Goal: Transaction & Acquisition: Subscribe to service/newsletter

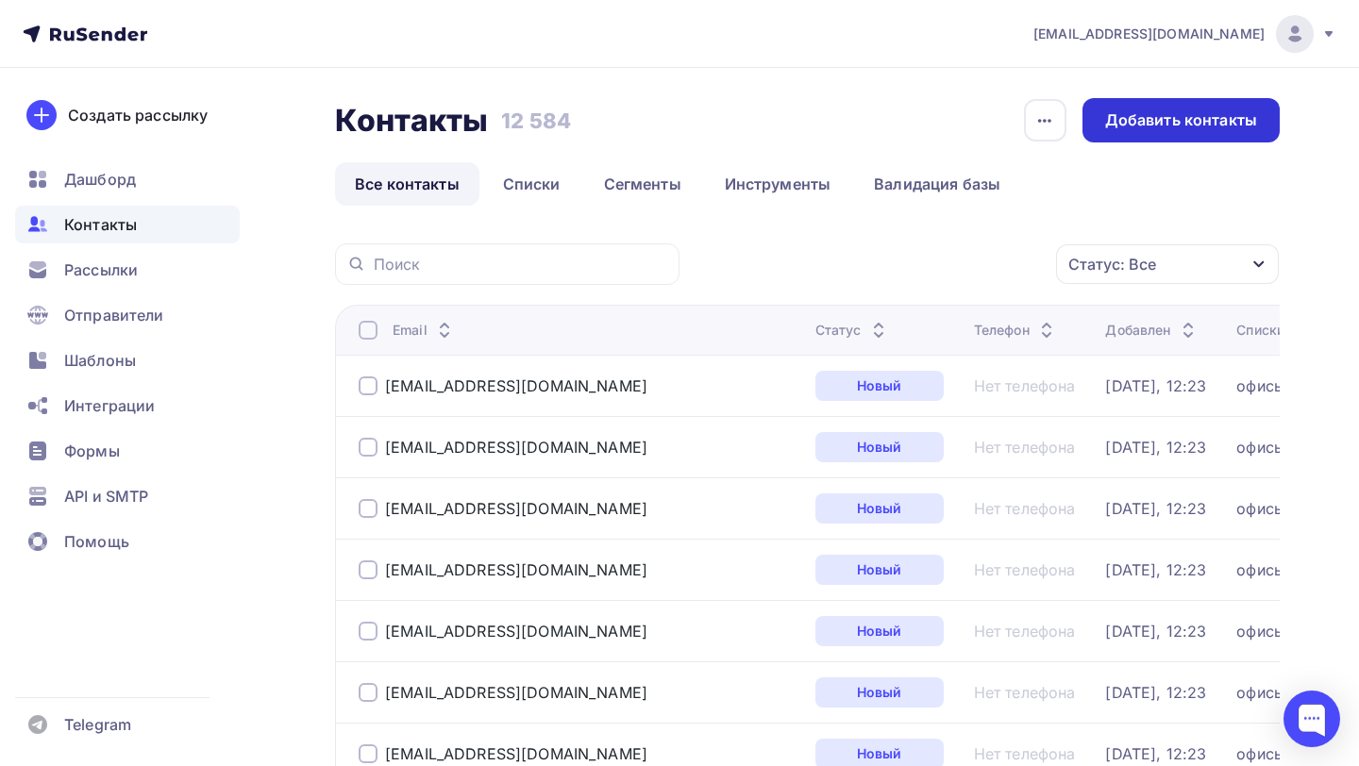
click at [1116, 128] on div "Добавить контакты" at bounding box center [1181, 120] width 152 height 22
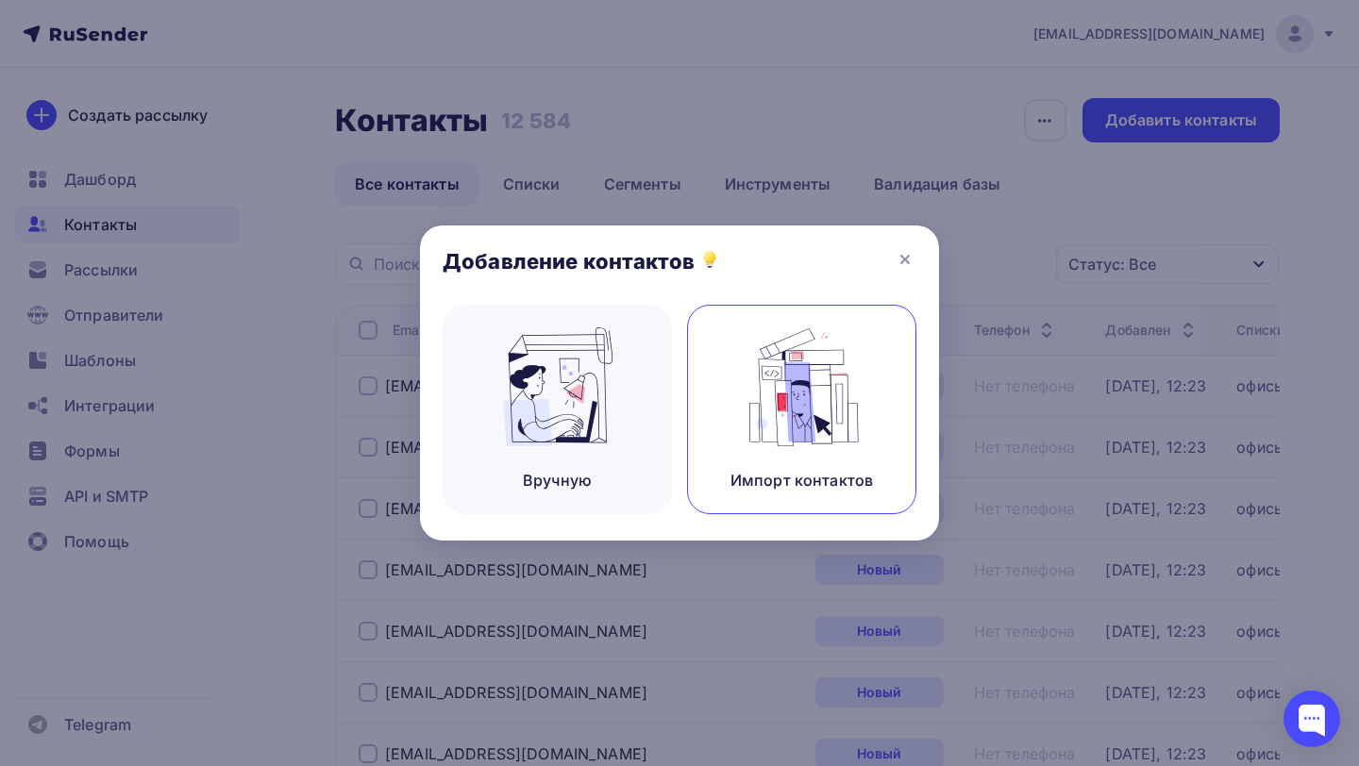
click at [761, 344] on img at bounding box center [802, 386] width 126 height 119
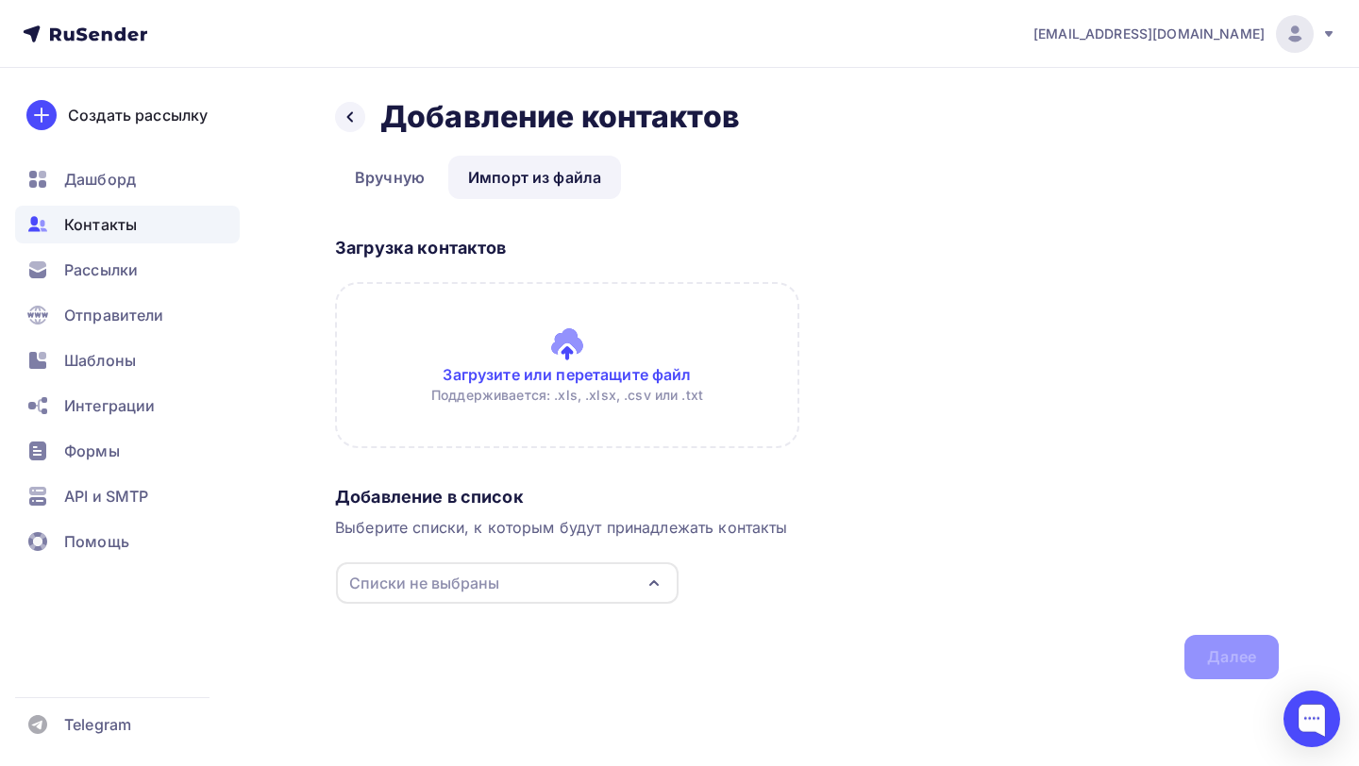
click at [481, 319] on input "file" at bounding box center [567, 365] width 464 height 166
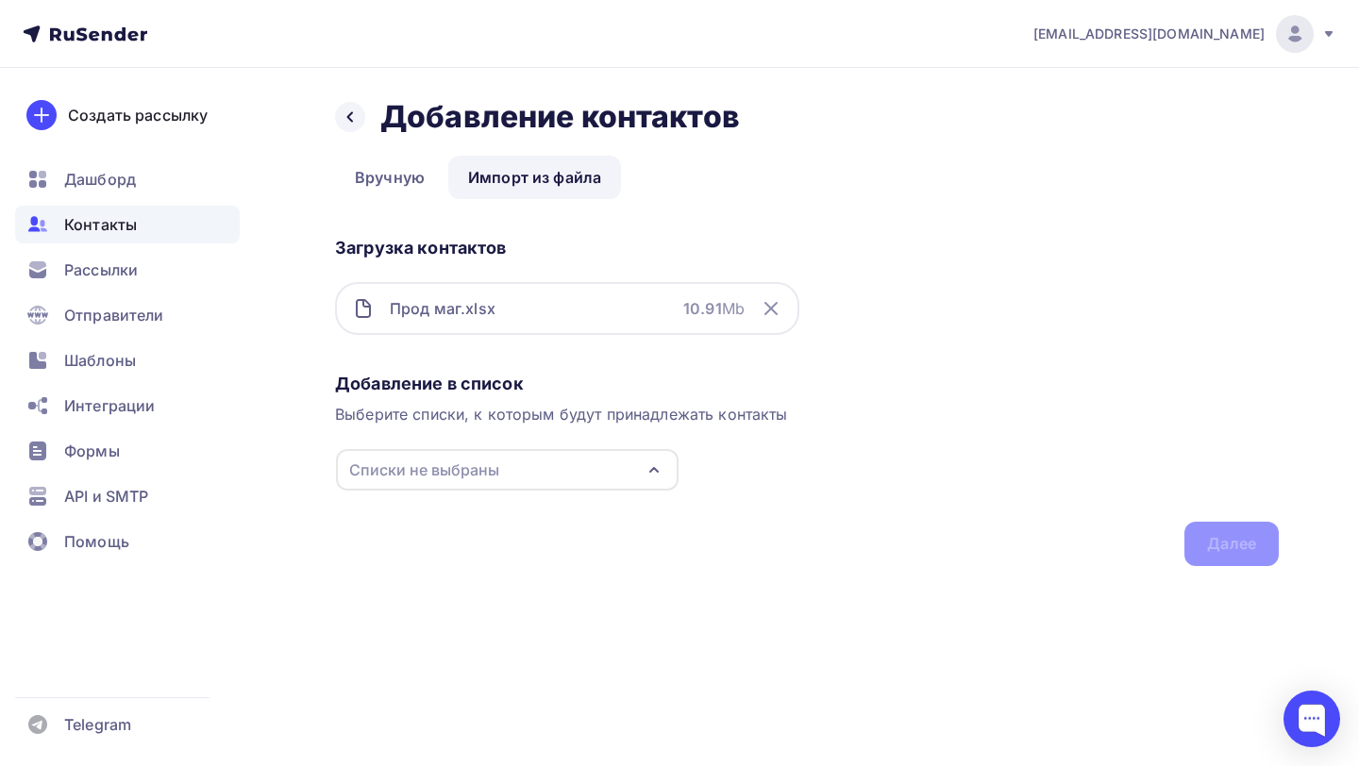
click at [561, 483] on div "Списки не выбраны" at bounding box center [507, 470] width 343 height 42
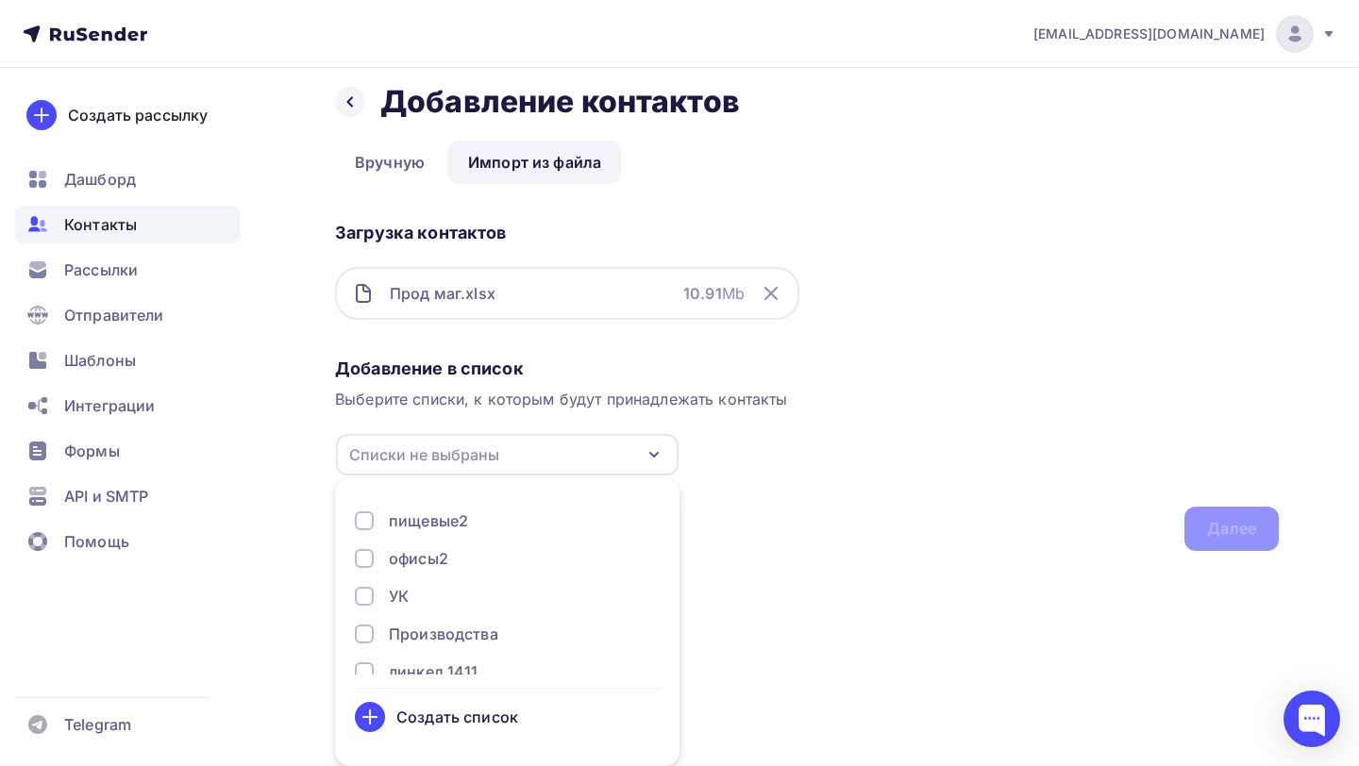
click at [442, 718] on div "Создать список" at bounding box center [457, 717] width 122 height 23
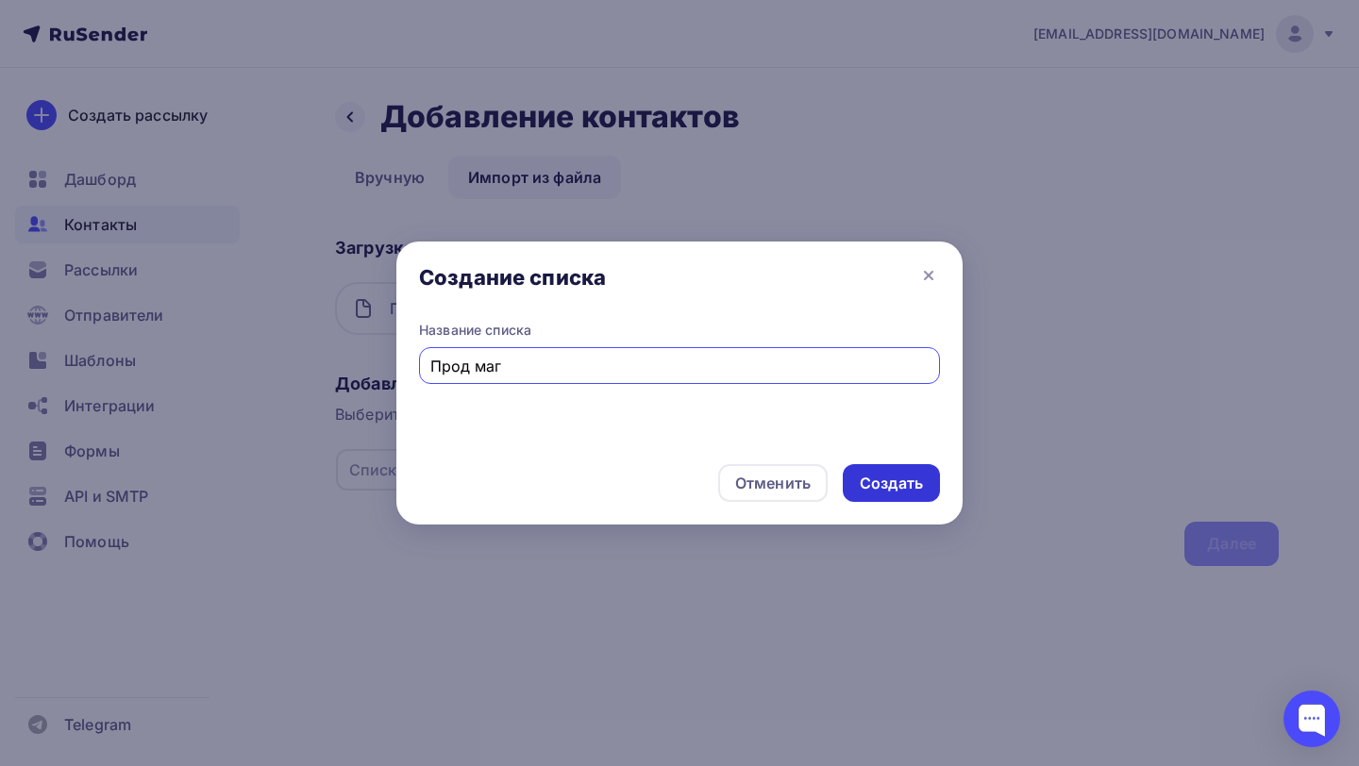
type input "Прод маг"
click at [908, 488] on div "Создать" at bounding box center [891, 484] width 63 height 22
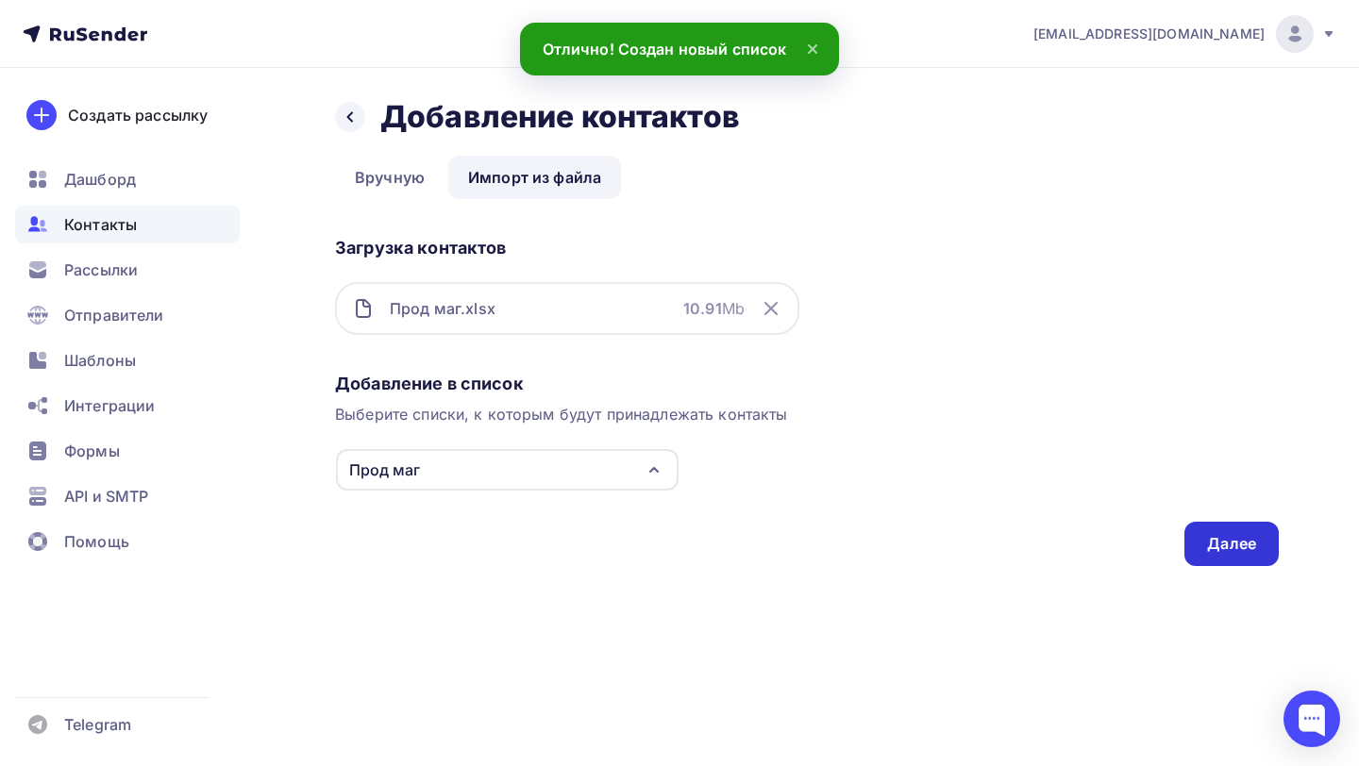
click at [1200, 543] on div "Далее" at bounding box center [1231, 544] width 94 height 44
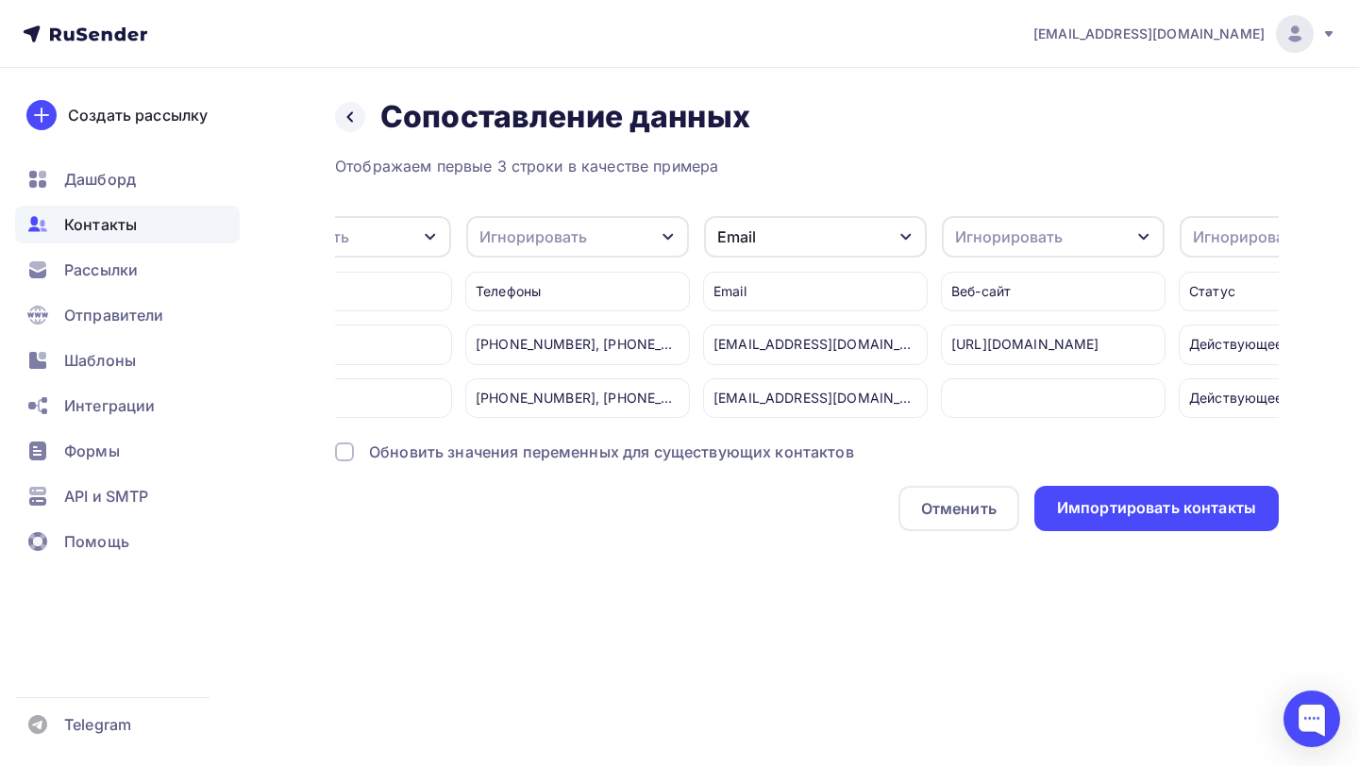
scroll to position [0, 1161]
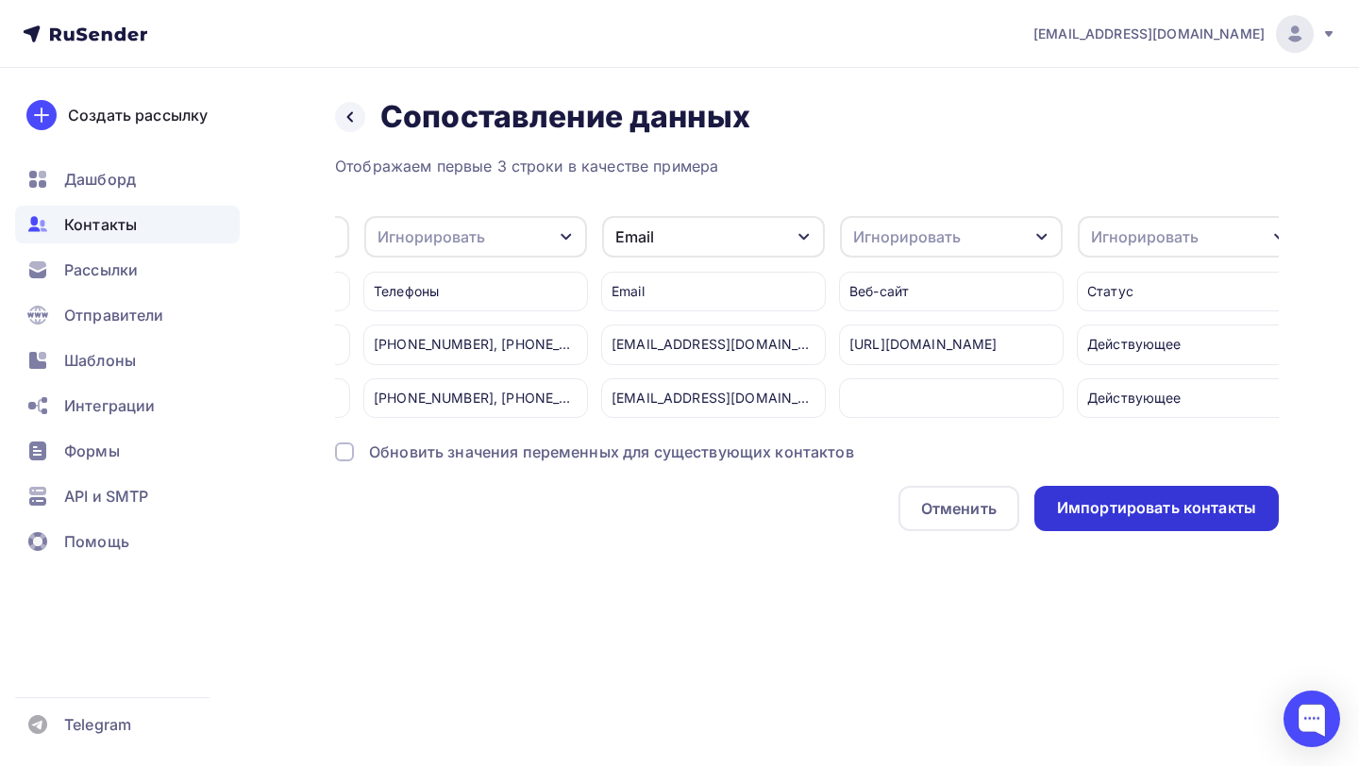
click at [1173, 520] on div "Импортировать контакты" at bounding box center [1156, 508] width 244 height 45
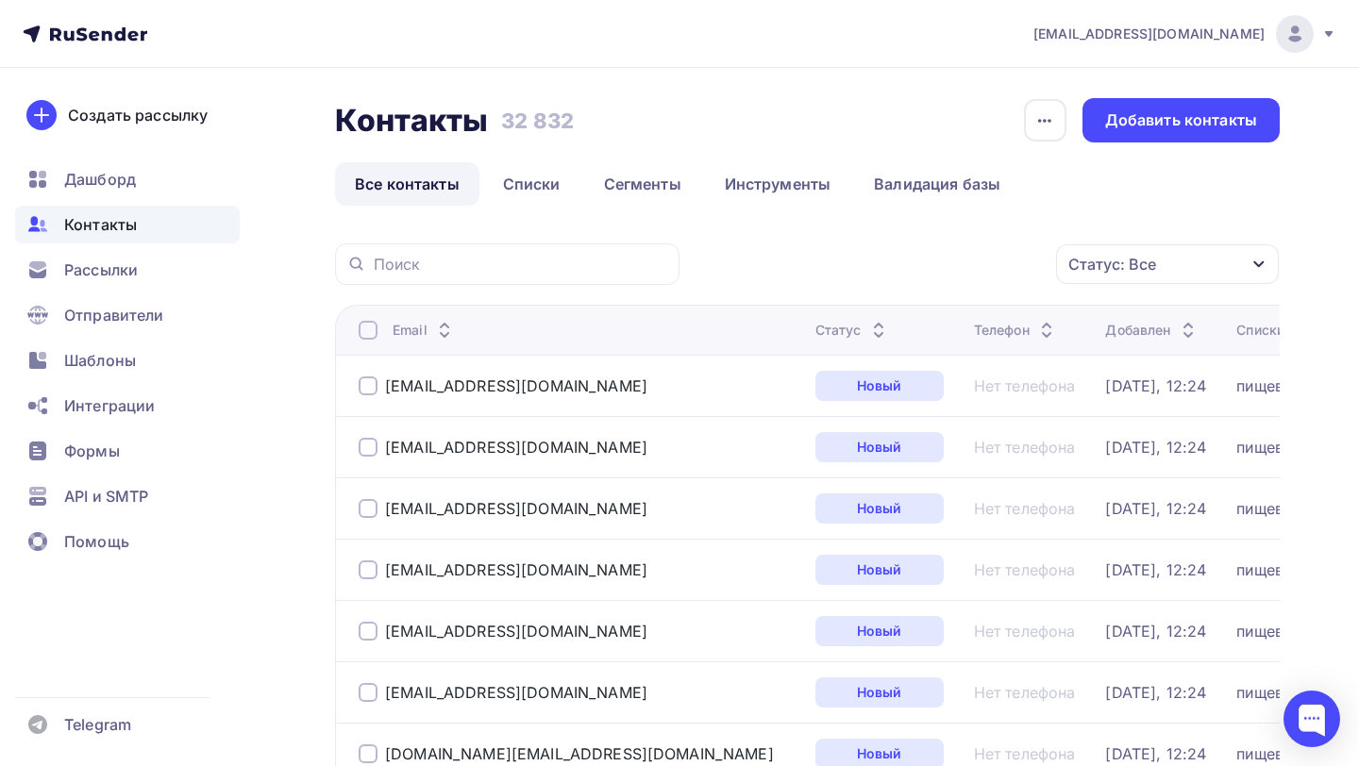
drag, startPoint x: 502, startPoint y: 119, endPoint x: 577, endPoint y: 119, distance: 74.6
click at [577, 119] on div "Контакты Контакты 32 832 32 832 История импорта Добавить контакты" at bounding box center [807, 120] width 945 height 44
click at [554, 121] on h3 "32 832" at bounding box center [537, 121] width 73 height 26
click at [106, 267] on span "Рассылки" at bounding box center [101, 270] width 74 height 23
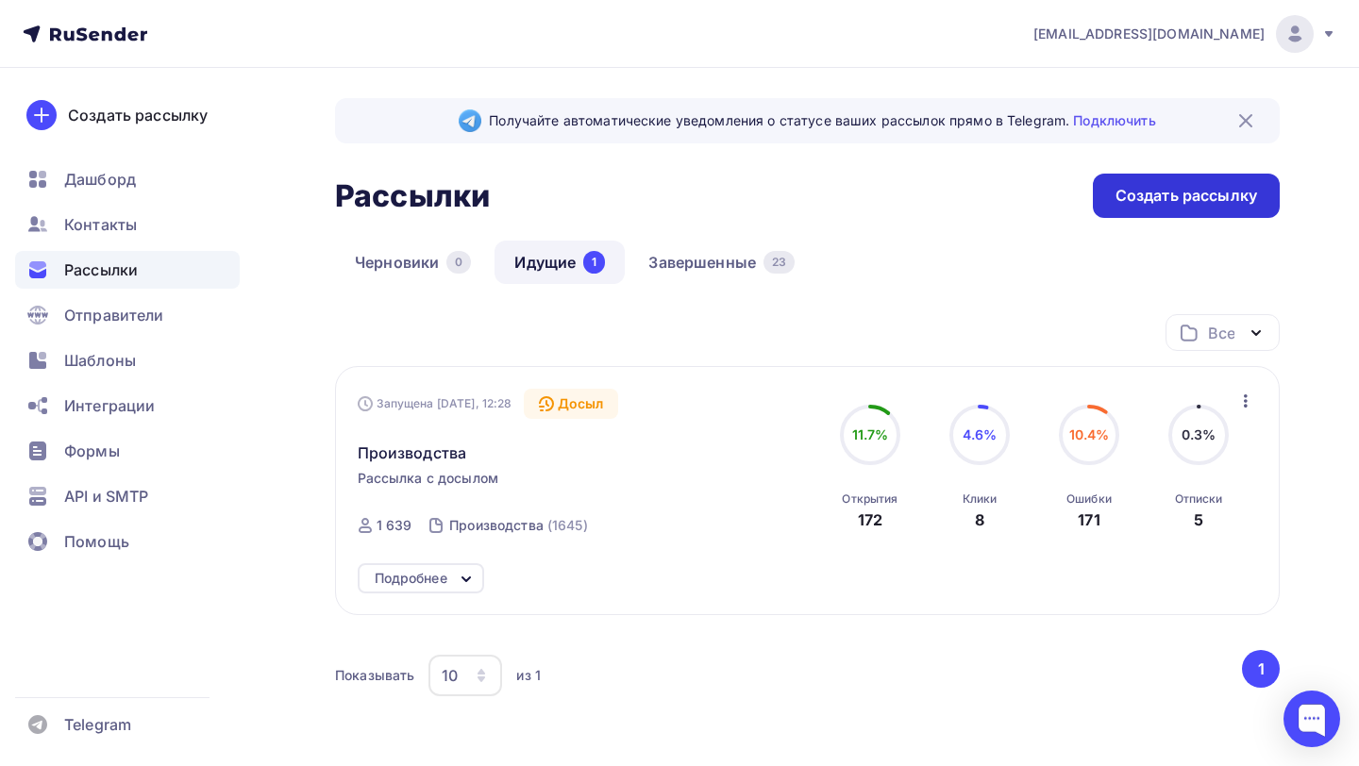
click at [1128, 205] on div "Создать рассылку" at bounding box center [1186, 196] width 142 height 22
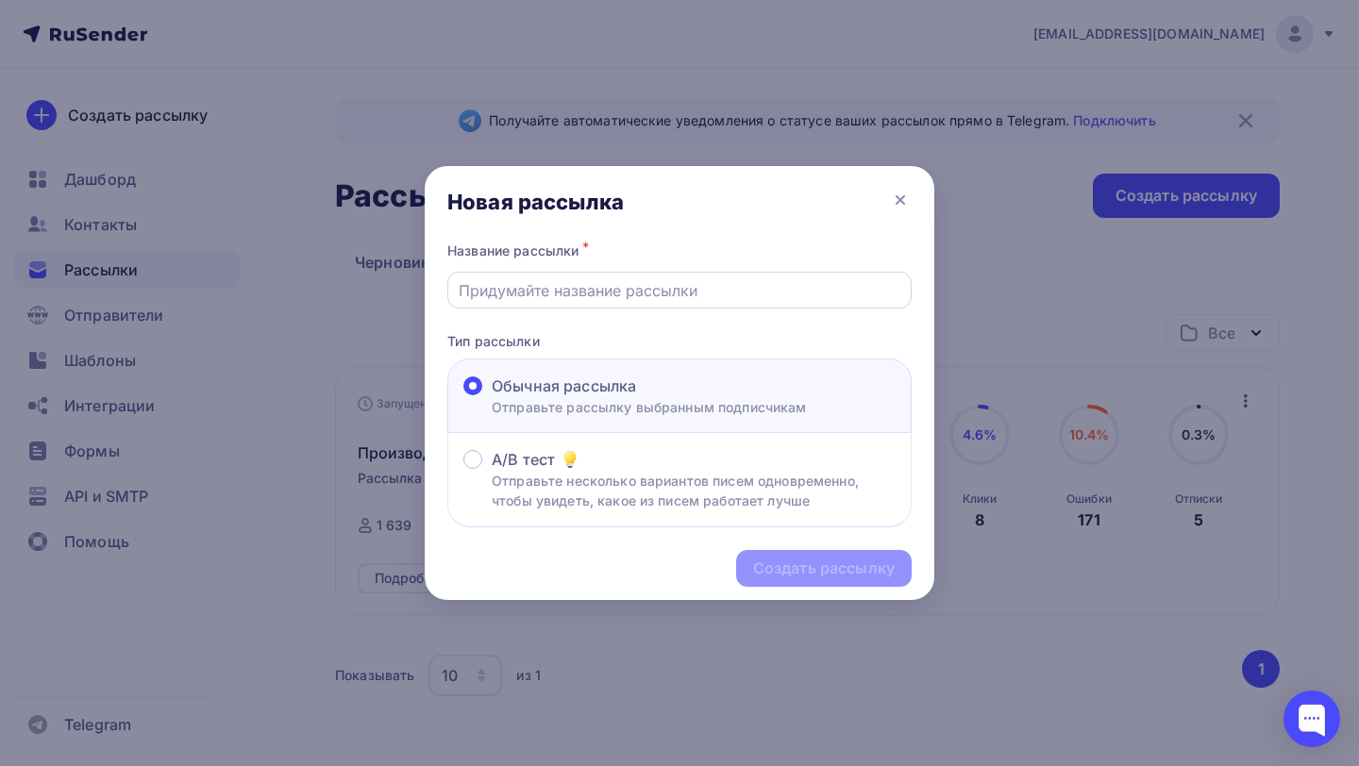
click at [655, 296] on input "text" at bounding box center [680, 290] width 443 height 23
click at [901, 201] on icon at bounding box center [901, 200] width 8 height 8
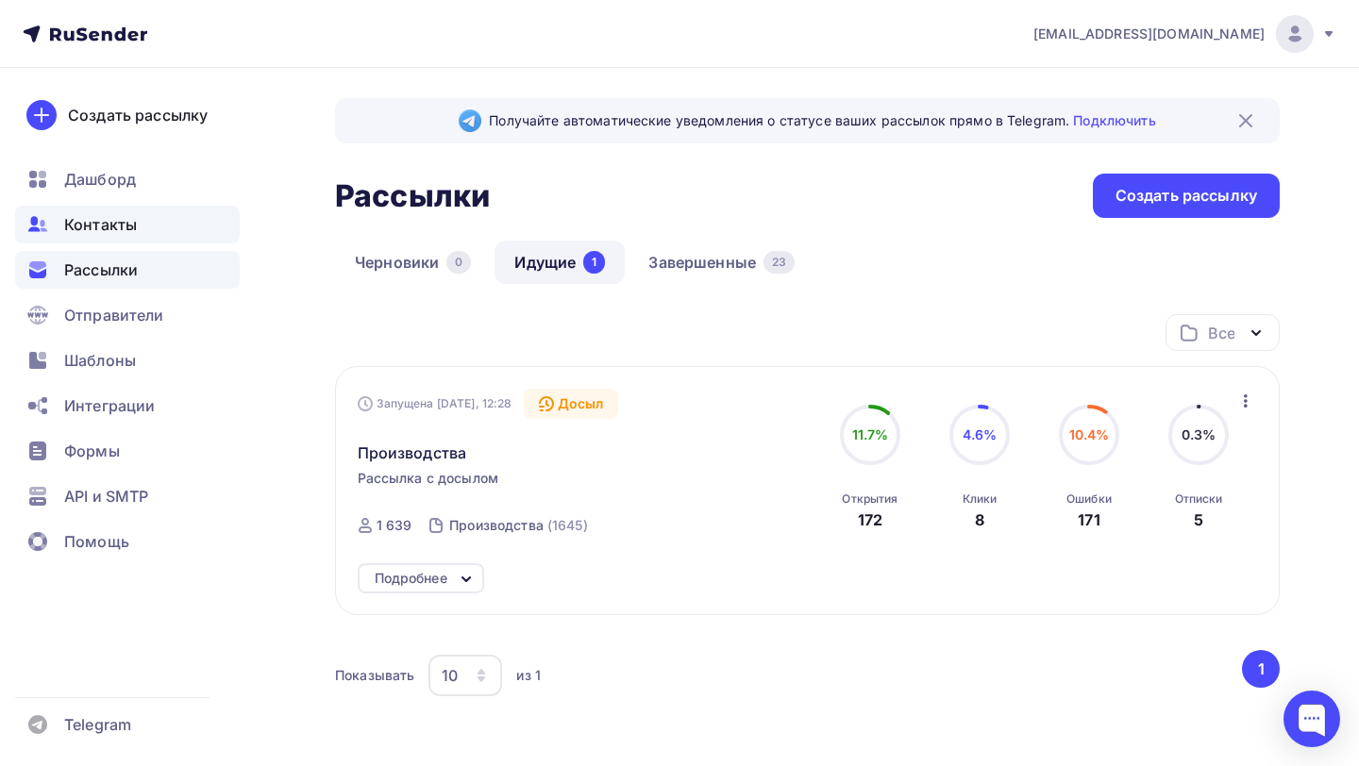
click at [159, 228] on div "Контакты" at bounding box center [127, 225] width 225 height 38
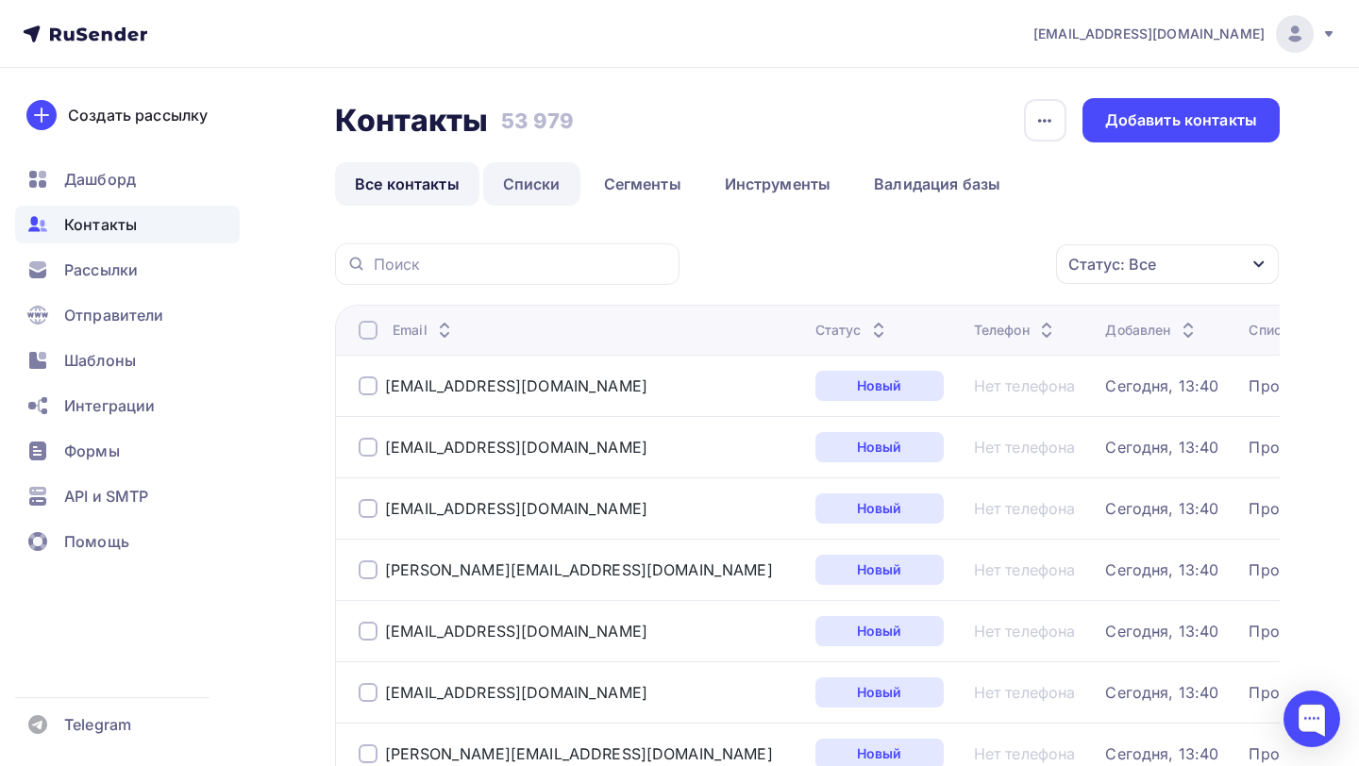
click at [539, 186] on link "Списки" at bounding box center [531, 183] width 97 height 43
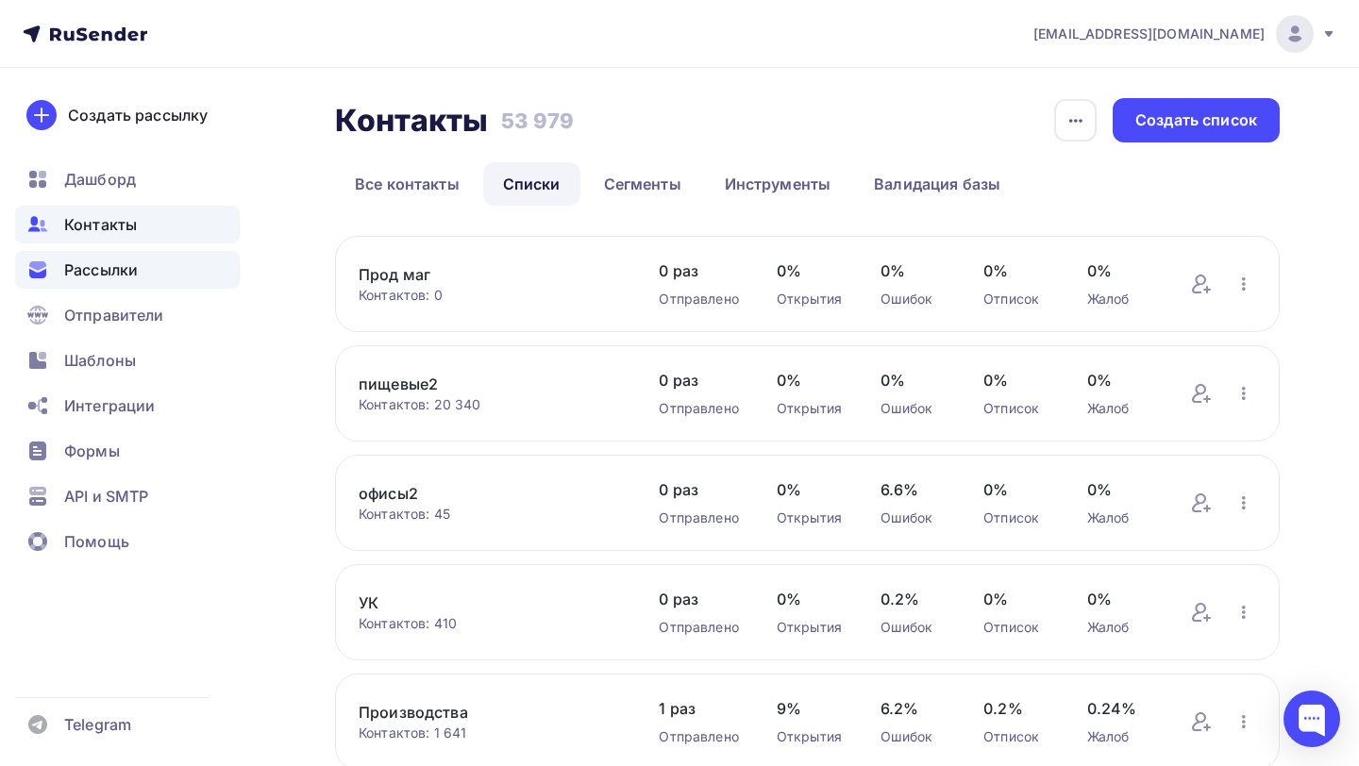
click at [151, 264] on div "Рассылки" at bounding box center [127, 270] width 225 height 38
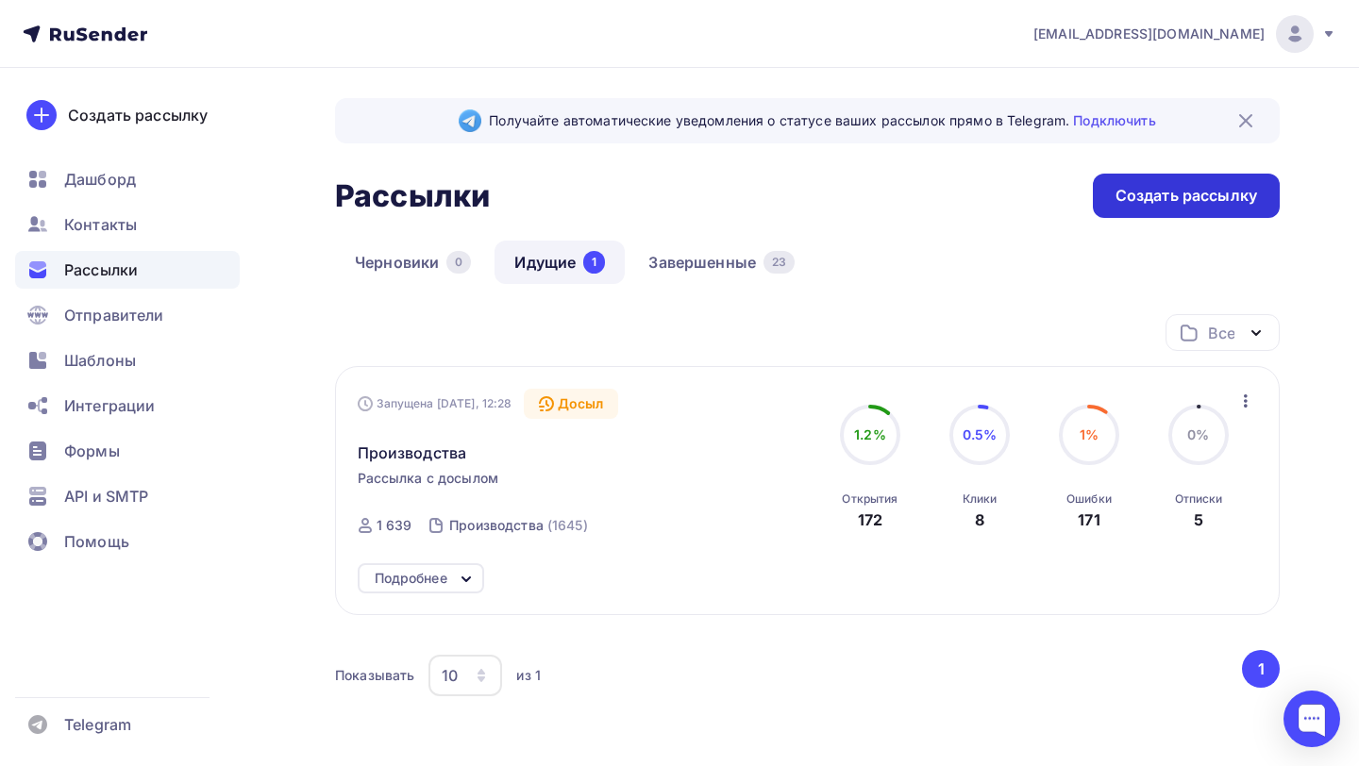
click at [1193, 191] on div "Создать рассылку" at bounding box center [1186, 196] width 142 height 22
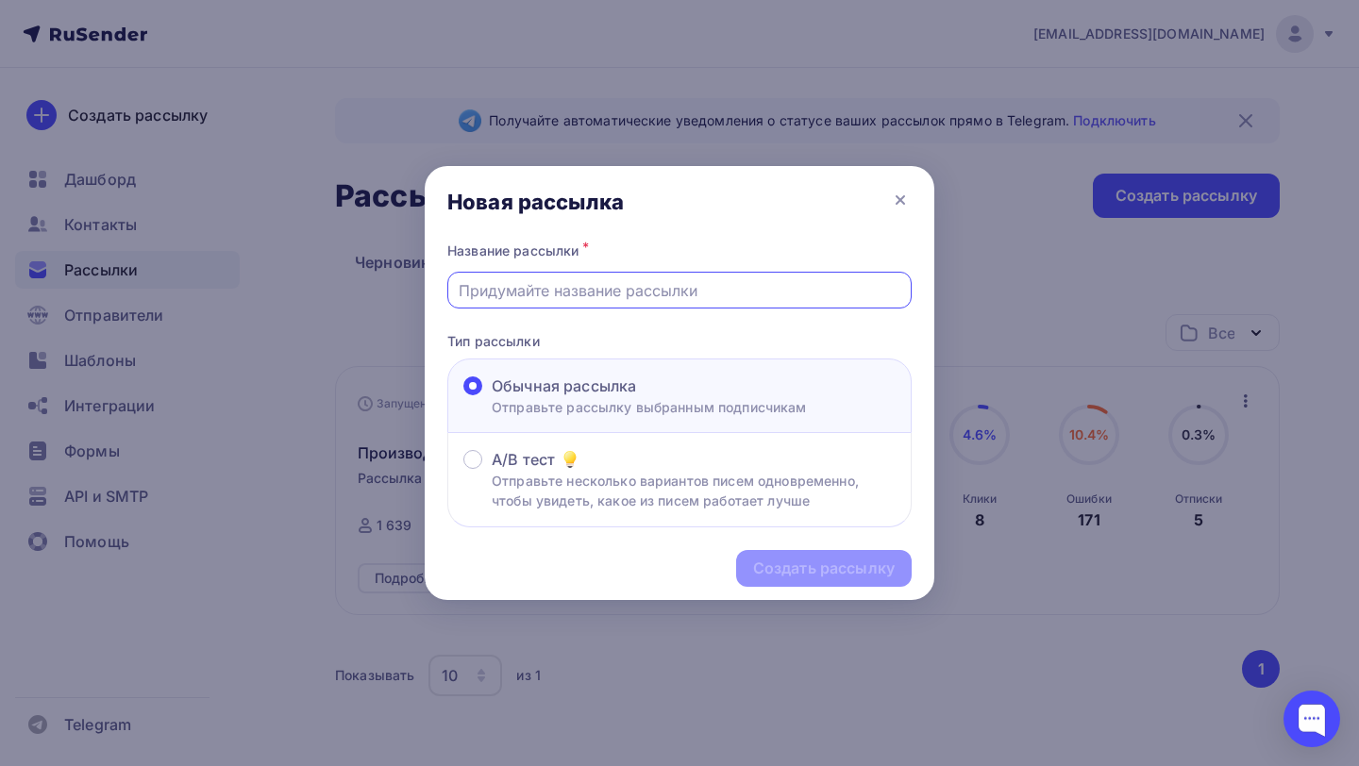
click at [736, 289] on input "text" at bounding box center [680, 290] width 443 height 23
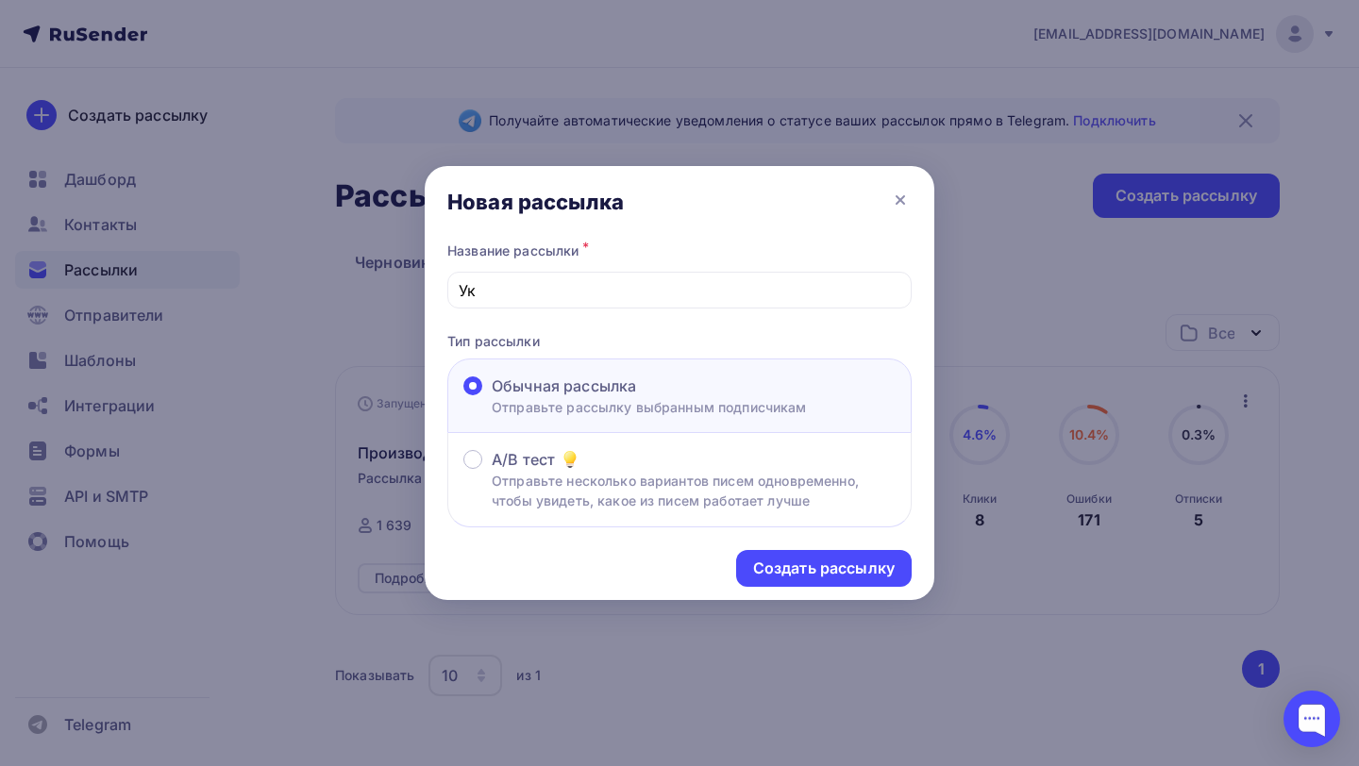
click at [770, 549] on div "Создать рассылку" at bounding box center [680, 569] width 510 height 82
click at [768, 550] on div "Создать рассылку" at bounding box center [680, 569] width 510 height 82
click at [763, 557] on div "Создать рассылку" at bounding box center [824, 568] width 176 height 37
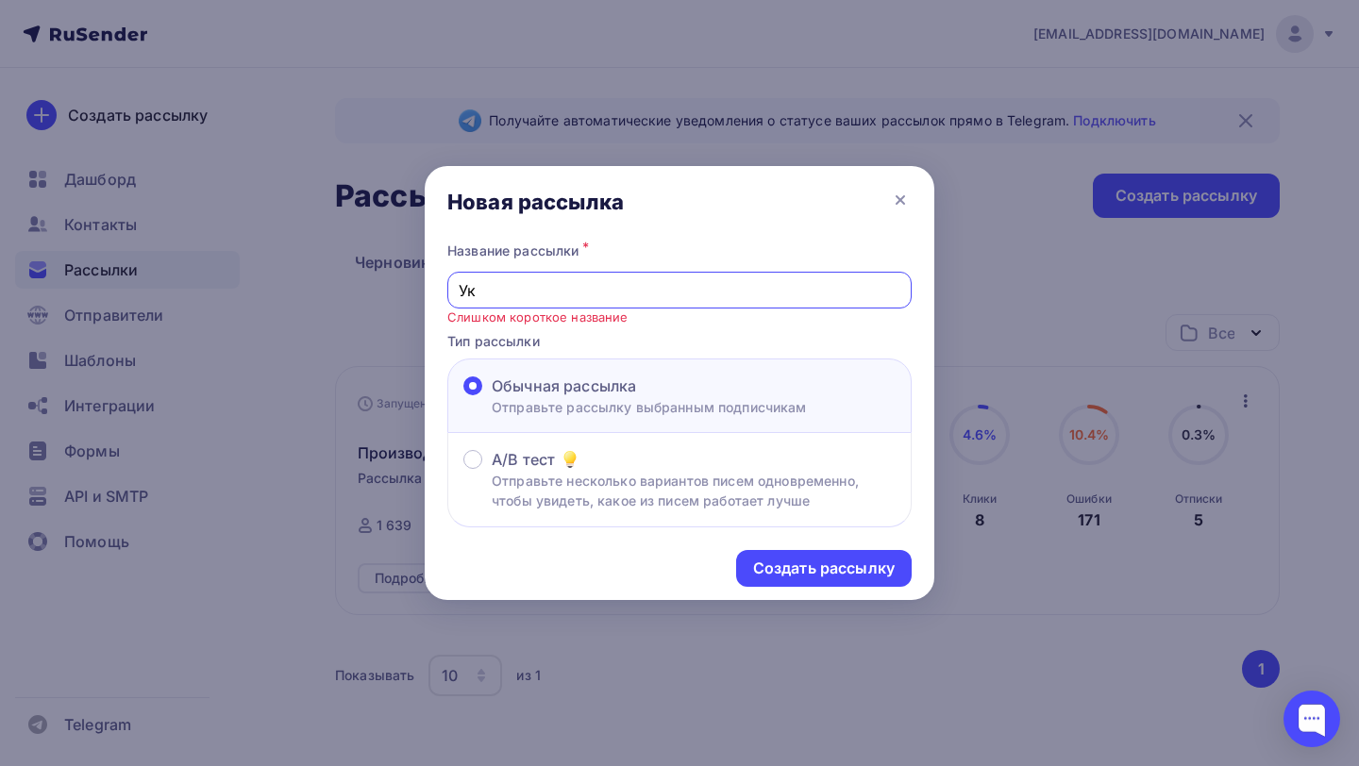
click at [606, 291] on input "Ук" at bounding box center [680, 290] width 443 height 23
type input "Укккк"
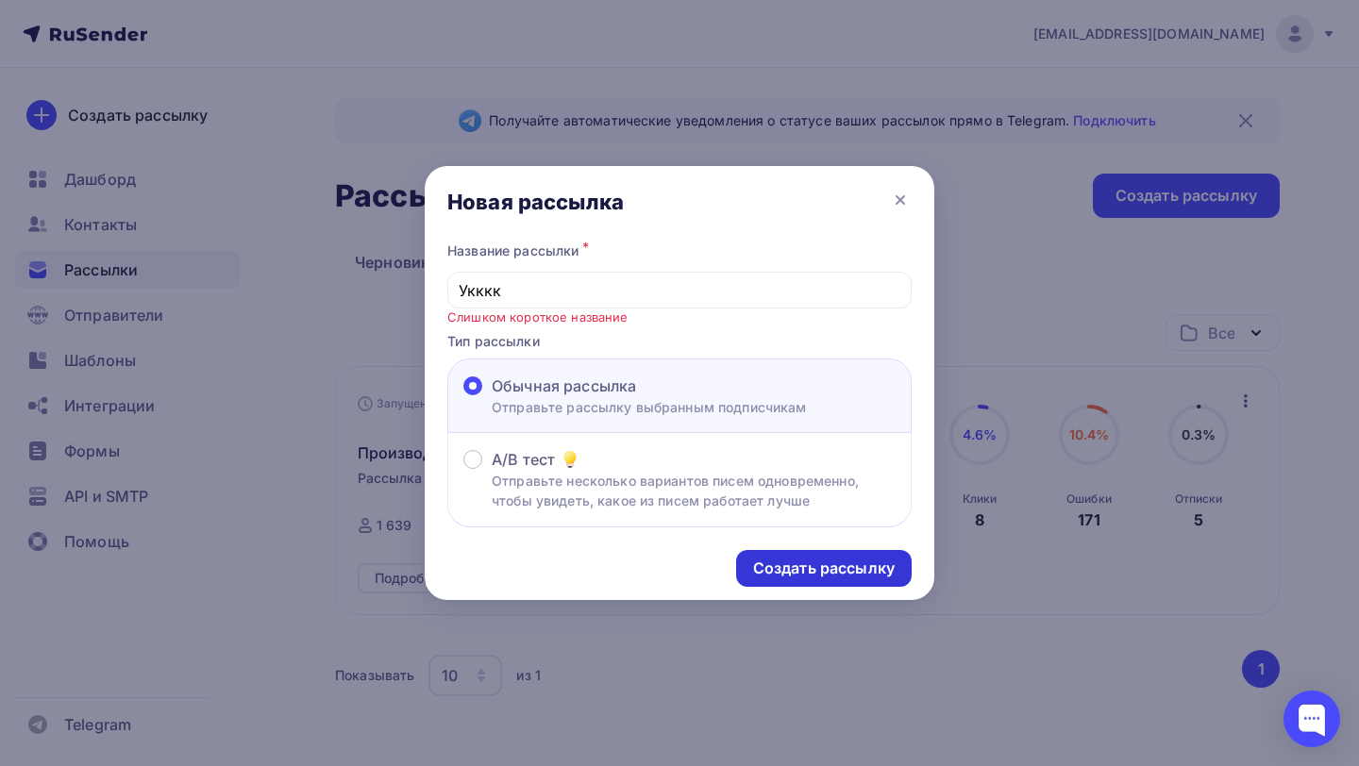
click at [765, 554] on div "Создать рассылку" at bounding box center [824, 568] width 176 height 37
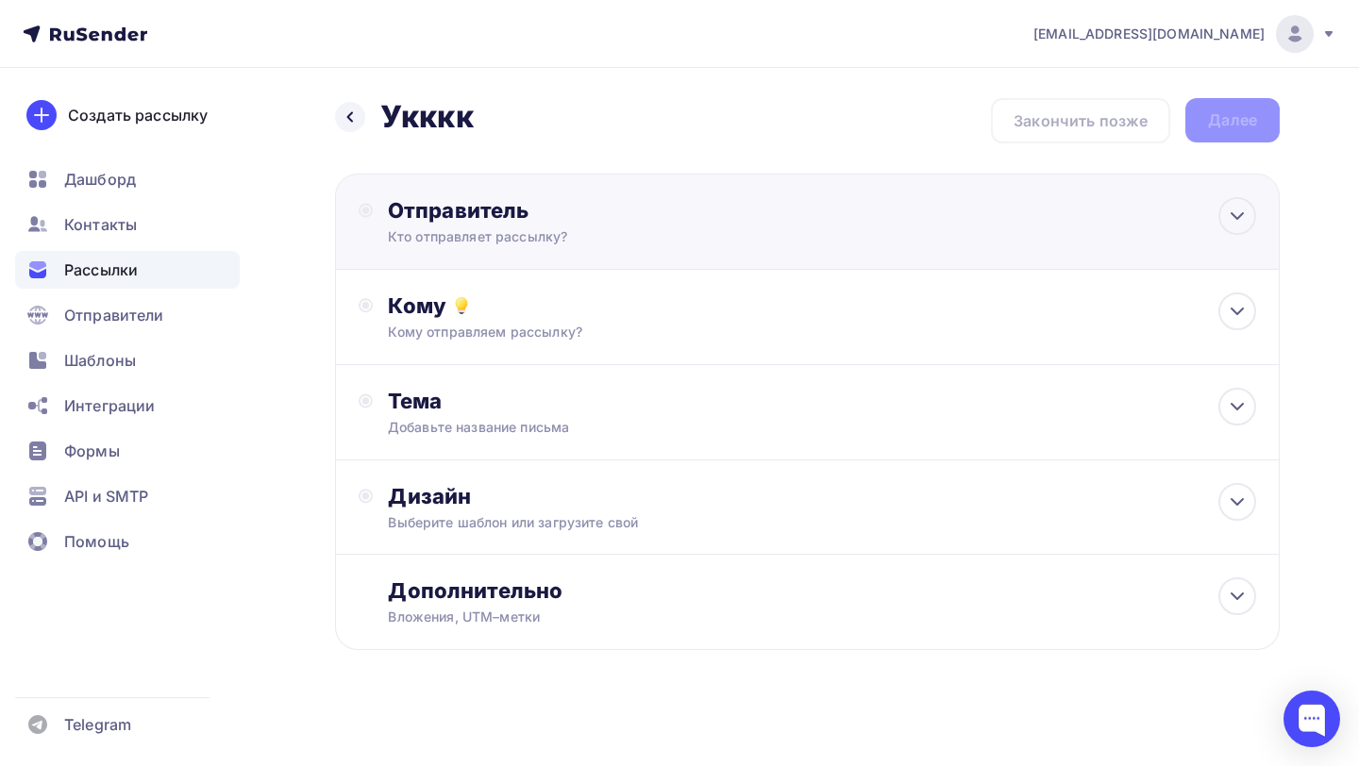
click at [660, 233] on div "Кто отправляет рассылку?" at bounding box center [572, 236] width 368 height 19
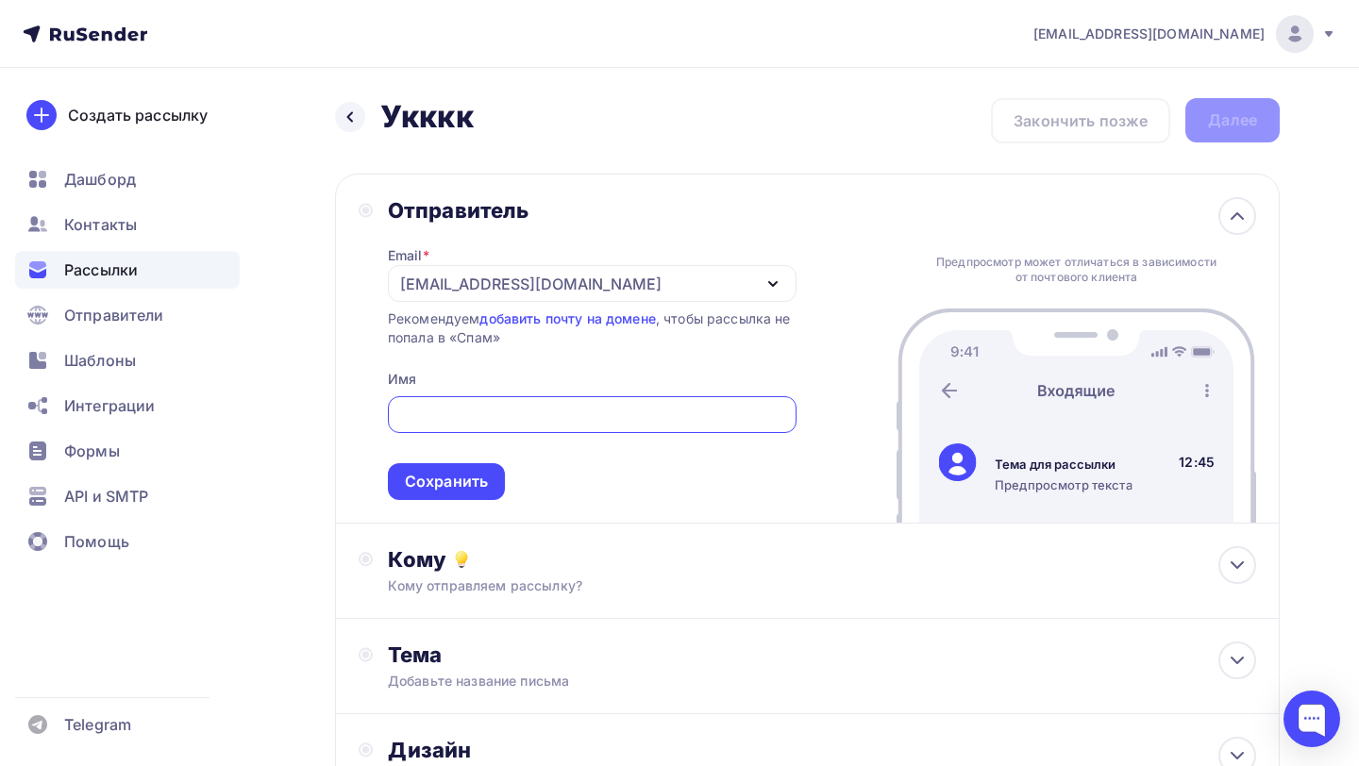
click at [552, 282] on div "[EMAIL_ADDRESS][DOMAIN_NAME]" at bounding box center [592, 283] width 409 height 37
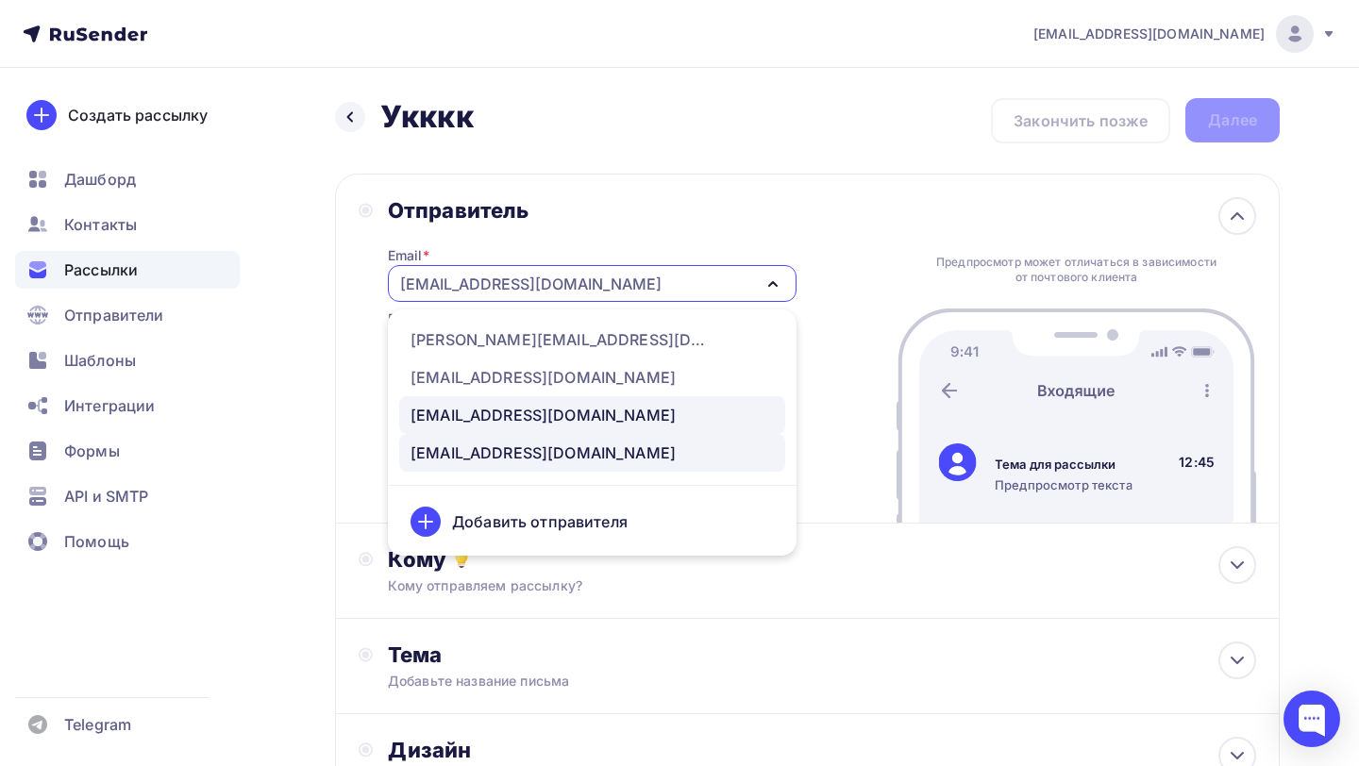
click at [489, 412] on div "[EMAIL_ADDRESS][DOMAIN_NAME]" at bounding box center [543, 415] width 265 height 23
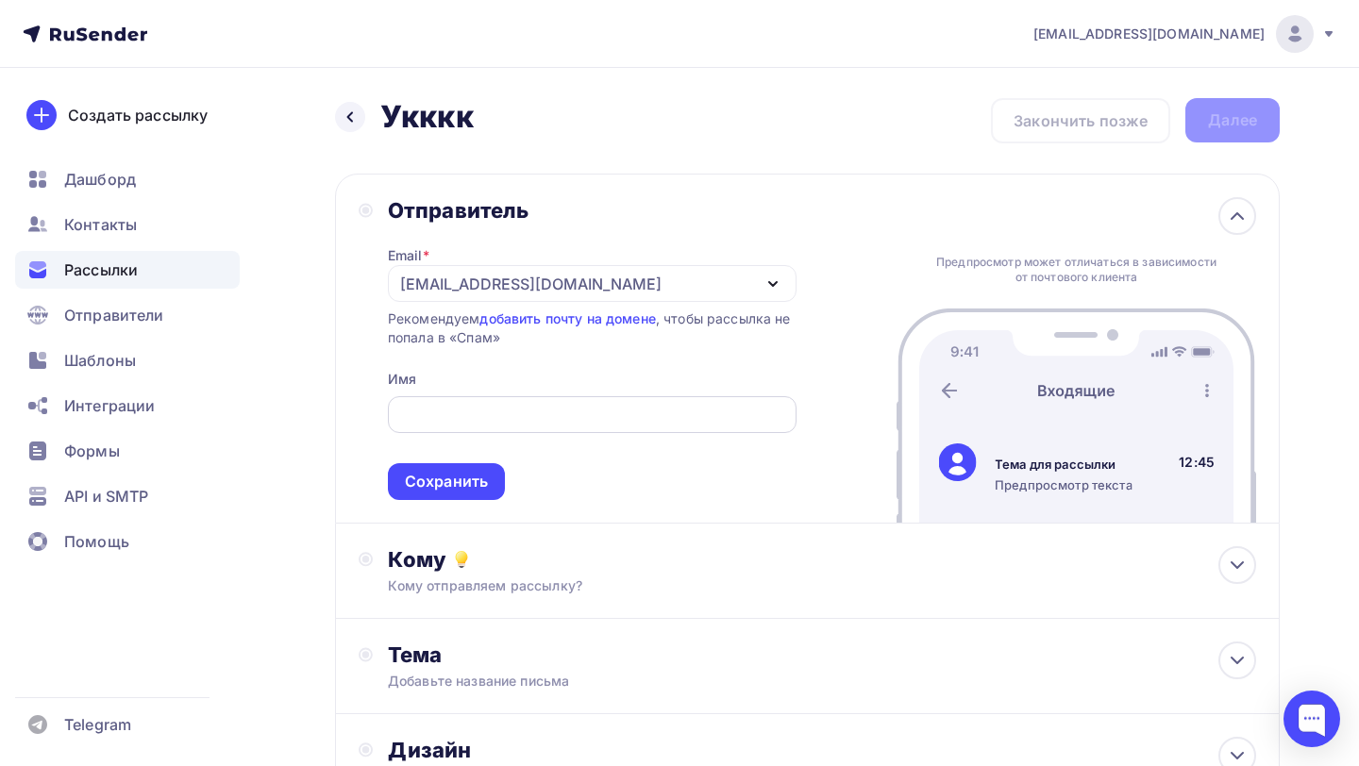
click at [642, 419] on input "text" at bounding box center [591, 415] width 387 height 23
paste input "[PERSON_NAME]"
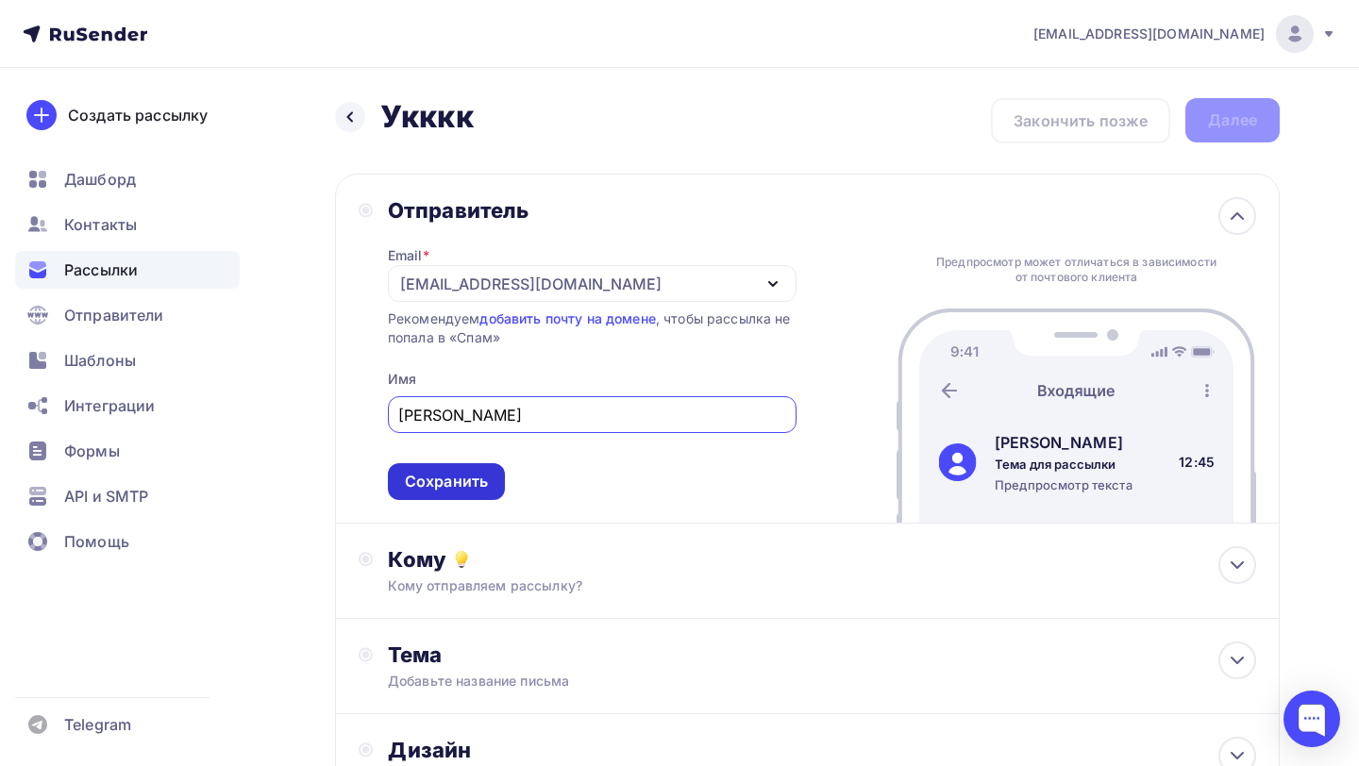
type input "[PERSON_NAME]"
click at [476, 492] on div "Сохранить" at bounding box center [446, 482] width 83 height 22
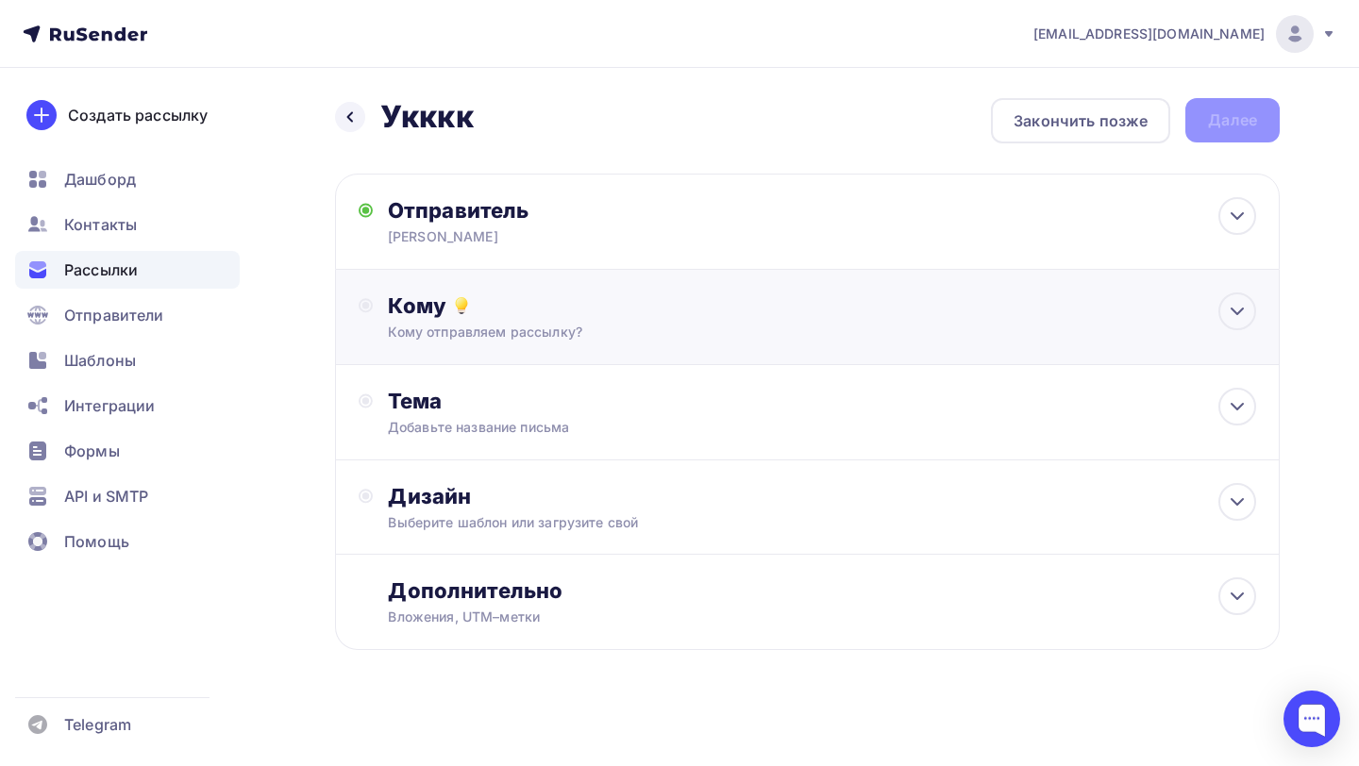
click at [626, 346] on div "Кому Кому отправляем рассылку? Списки получателей Выберите список Все списки id…" at bounding box center [807, 317] width 945 height 95
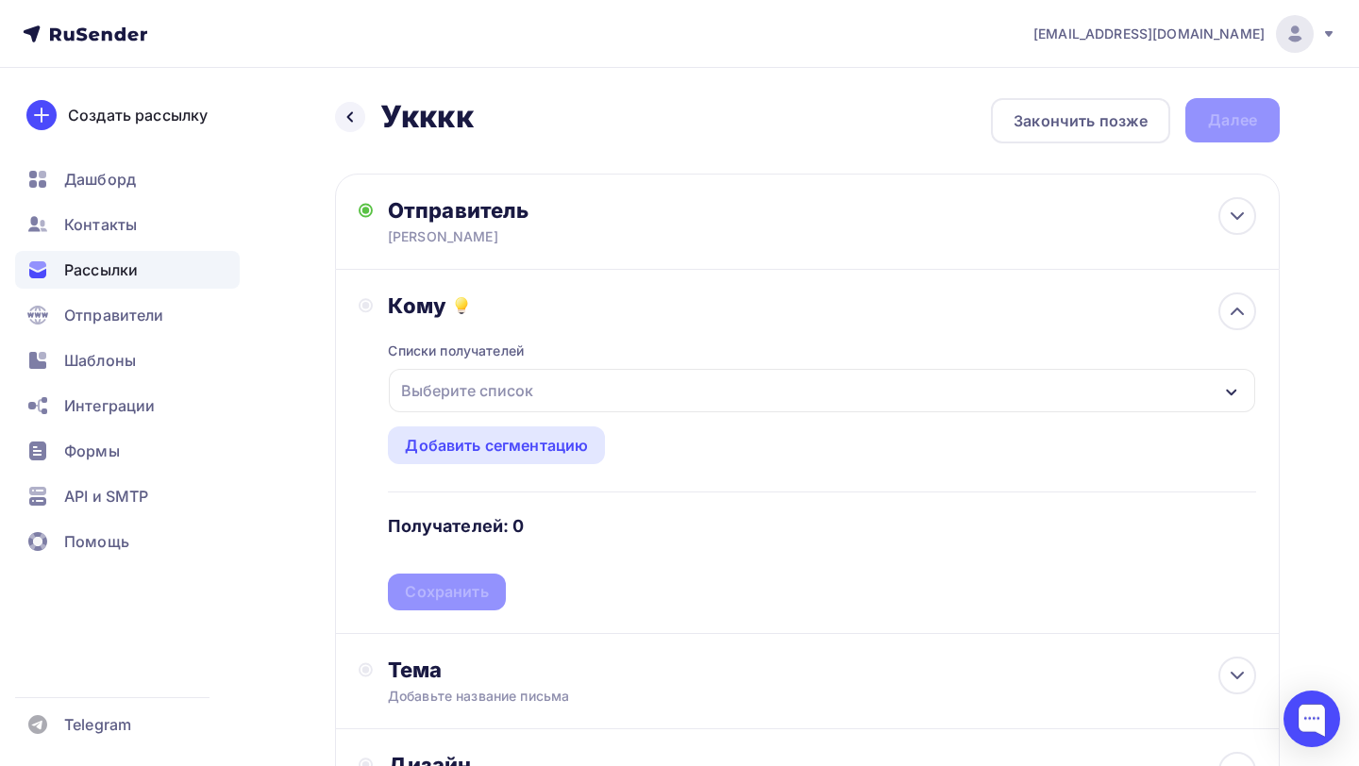
click at [536, 386] on div "Выберите список" at bounding box center [467, 391] width 147 height 34
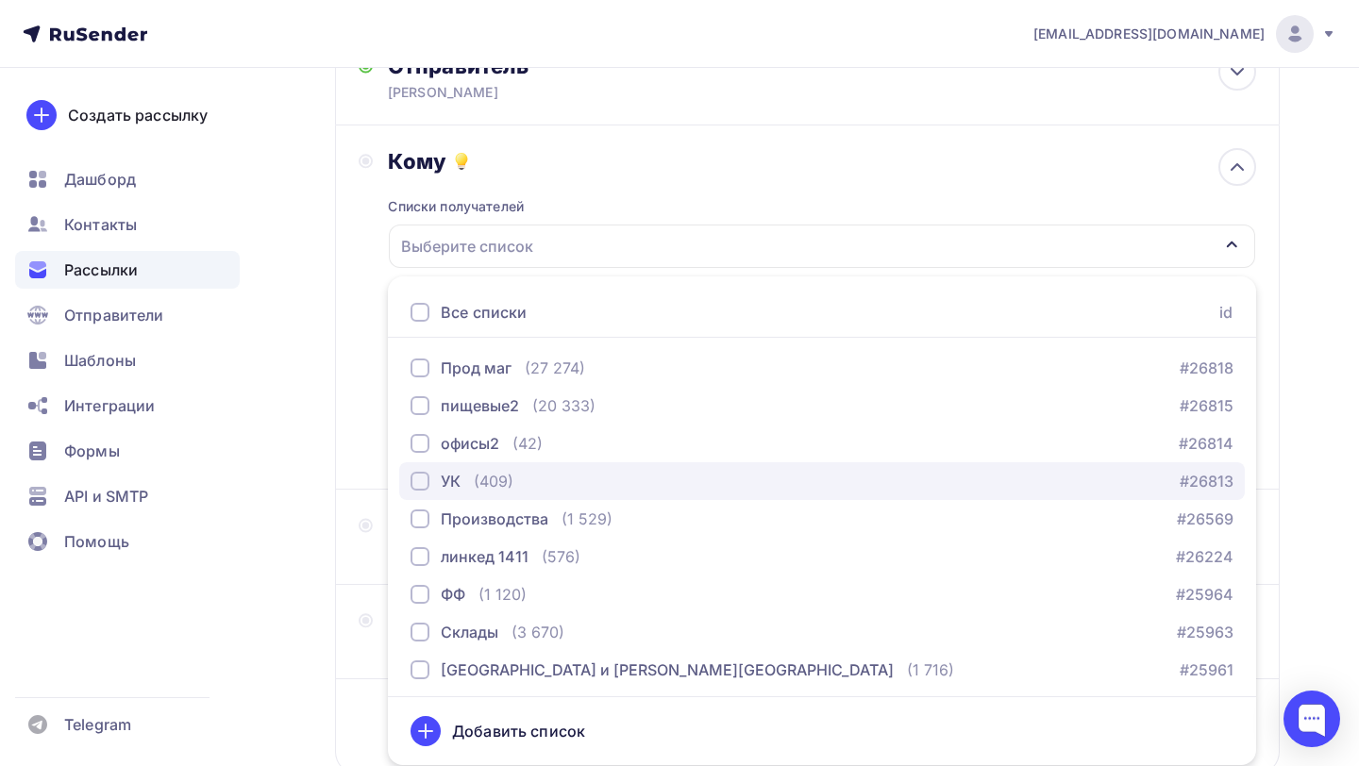
click at [420, 480] on div "button" at bounding box center [420, 481] width 19 height 19
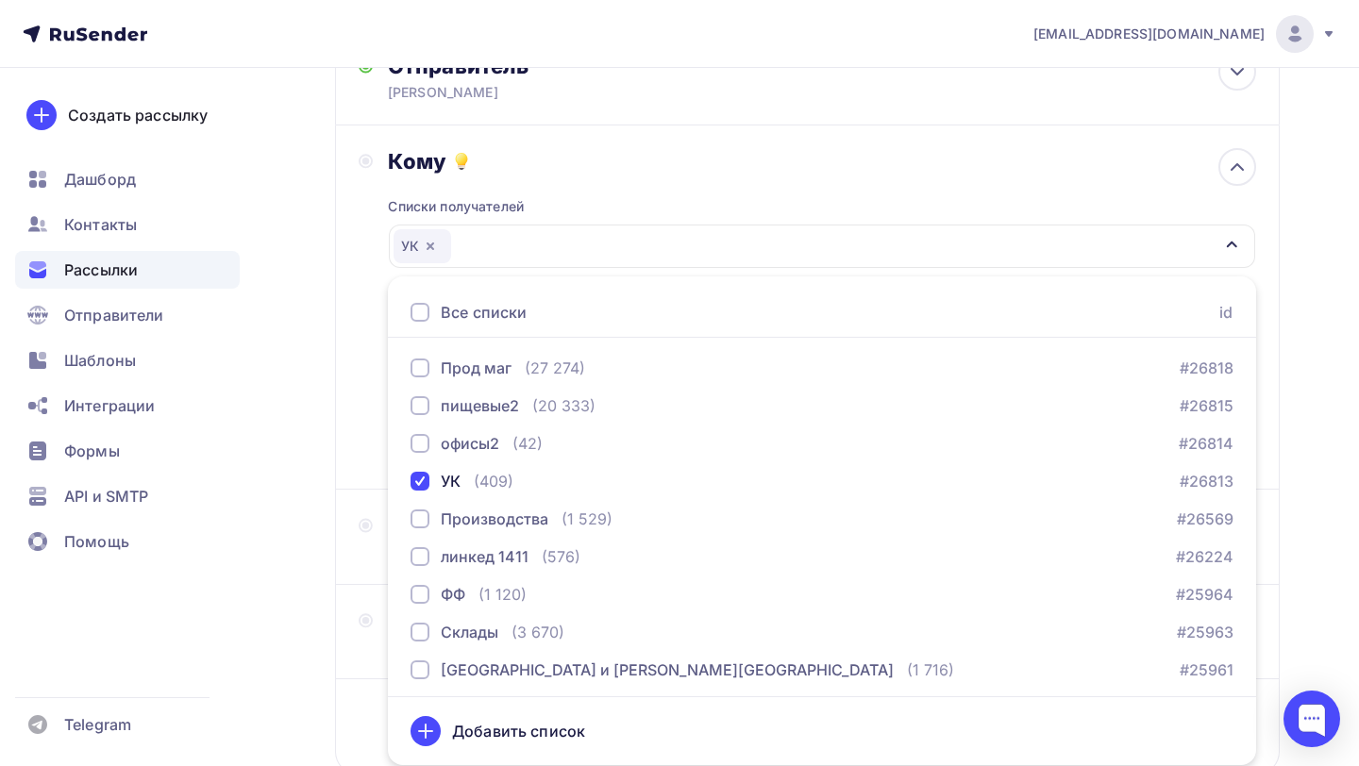
click at [377, 421] on div "Кому Списки получателей УК Все списки id Прод маг (27 274) #26818 пищевые2 (20 …" at bounding box center [807, 307] width 897 height 318
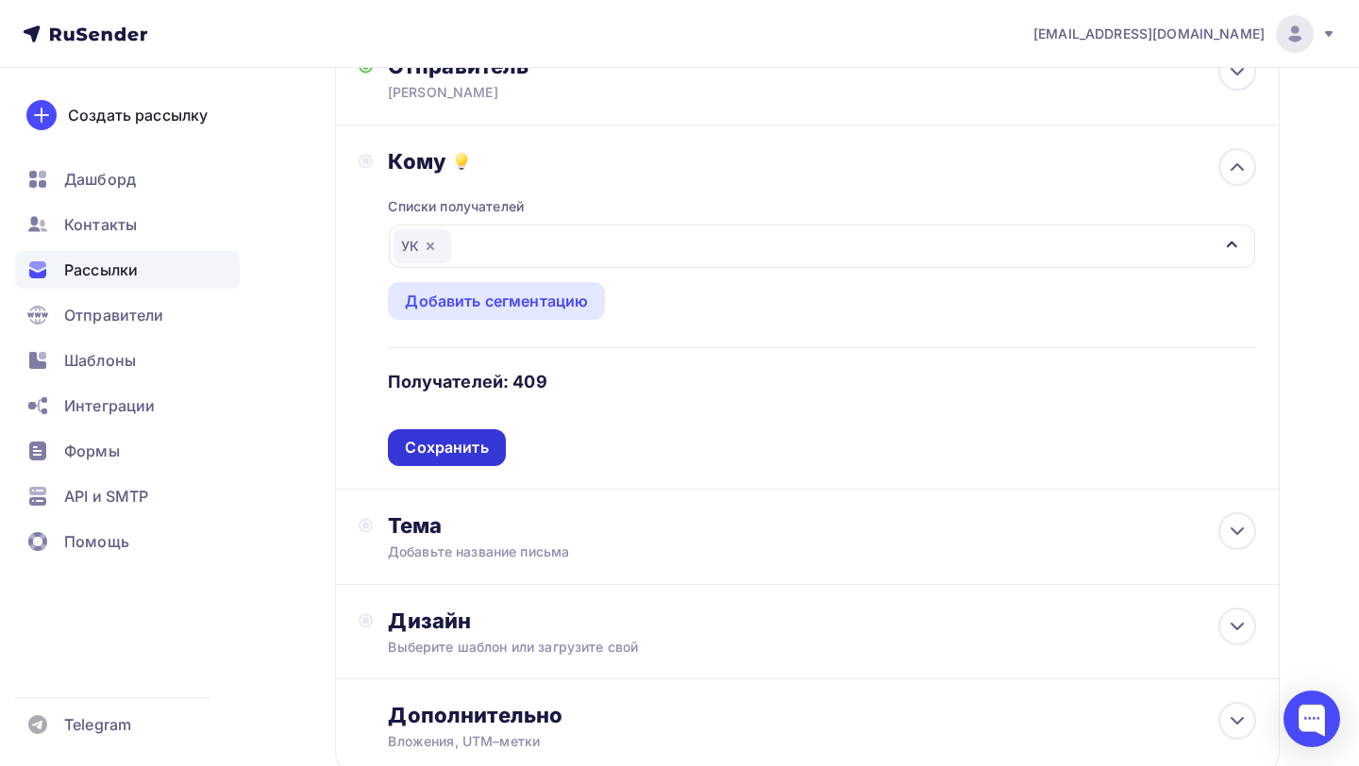
click at [443, 445] on div "Сохранить" at bounding box center [446, 448] width 83 height 22
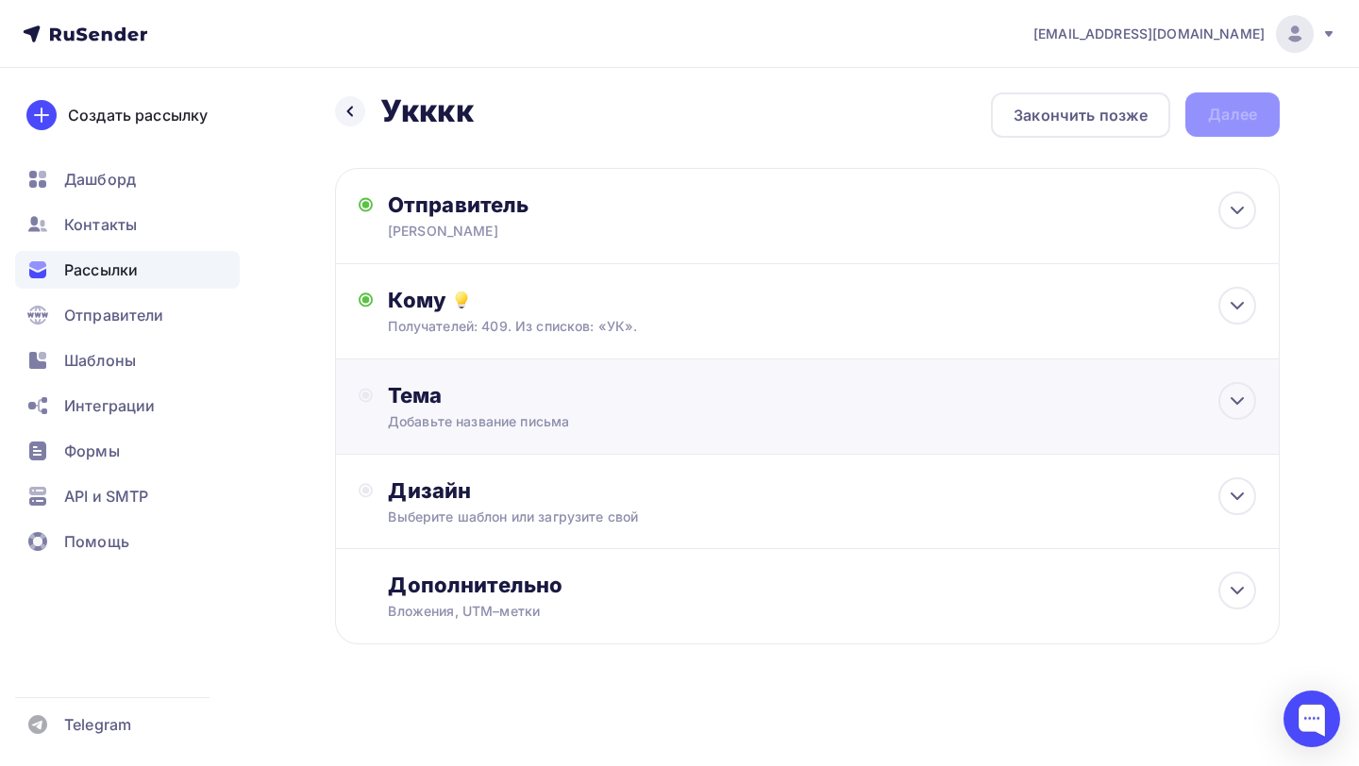
click at [519, 407] on div "Тема" at bounding box center [574, 395] width 373 height 26
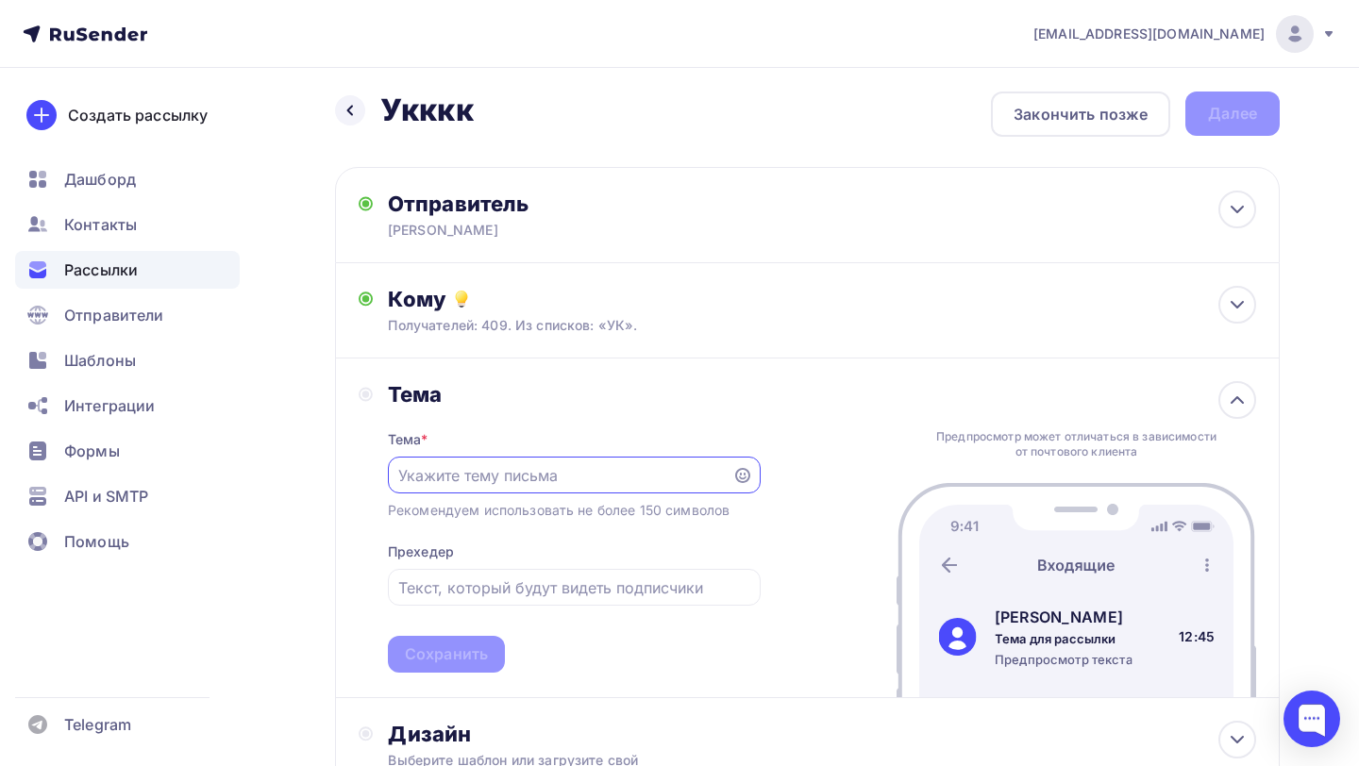
scroll to position [0, 0]
click at [495, 476] on input "text" at bounding box center [559, 475] width 323 height 23
paste input "Работа со вторичным сырьем (картон, бумага, пленка, батарейки и т.д.)"
type input "Работа со вторичным сырьем (картон, бумага, пленка, батарейки и т.д.)"
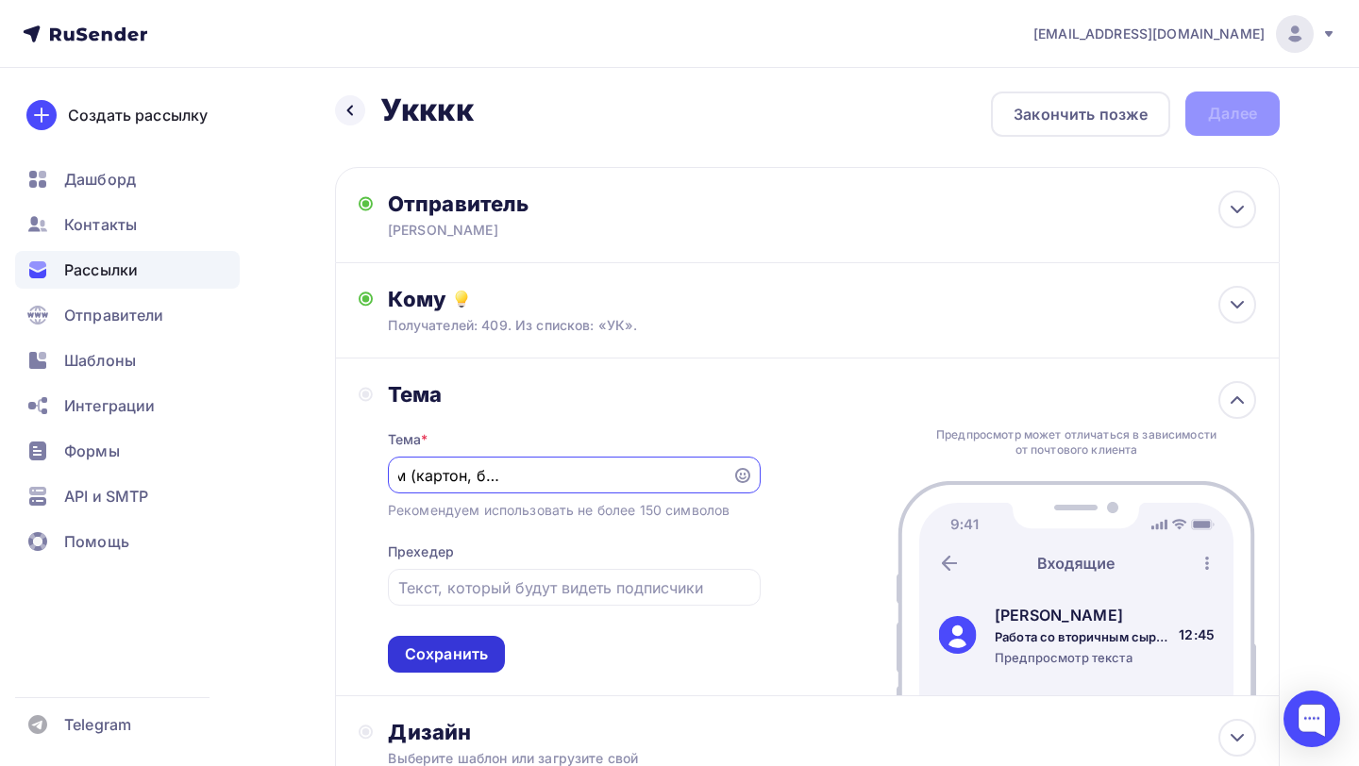
click at [468, 653] on div "Сохранить" at bounding box center [446, 655] width 83 height 22
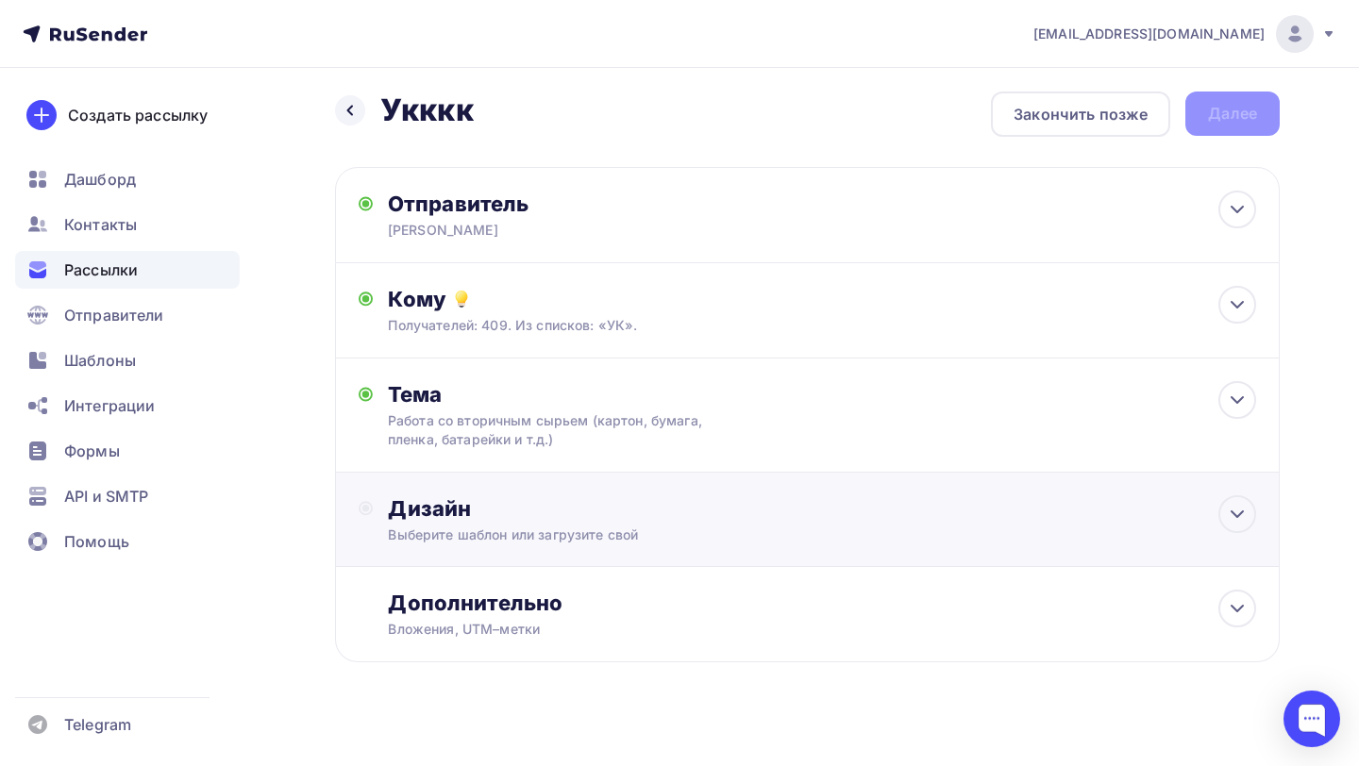
click at [584, 527] on div "Выберите шаблон или загрузите свой" at bounding box center [778, 535] width 781 height 19
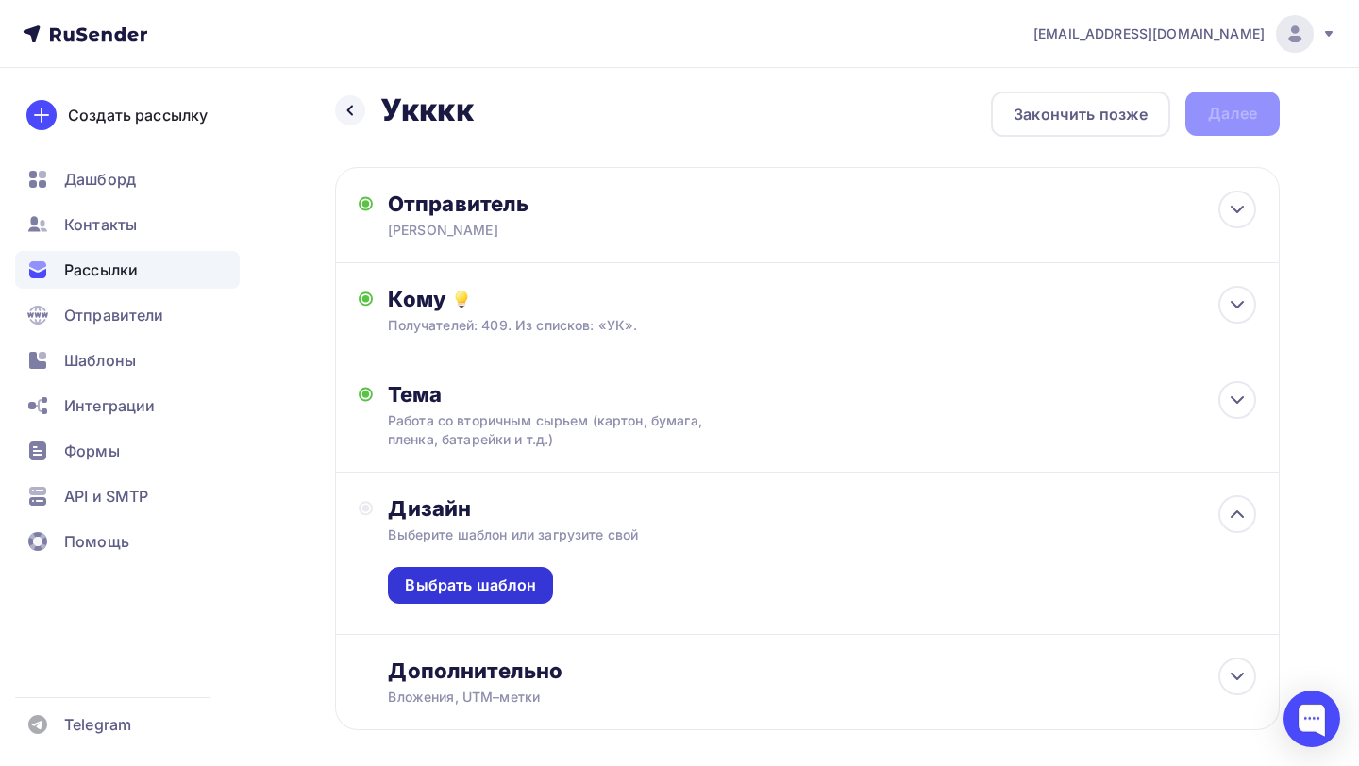
click at [520, 589] on div "Выбрать шаблон" at bounding box center [470, 586] width 131 height 22
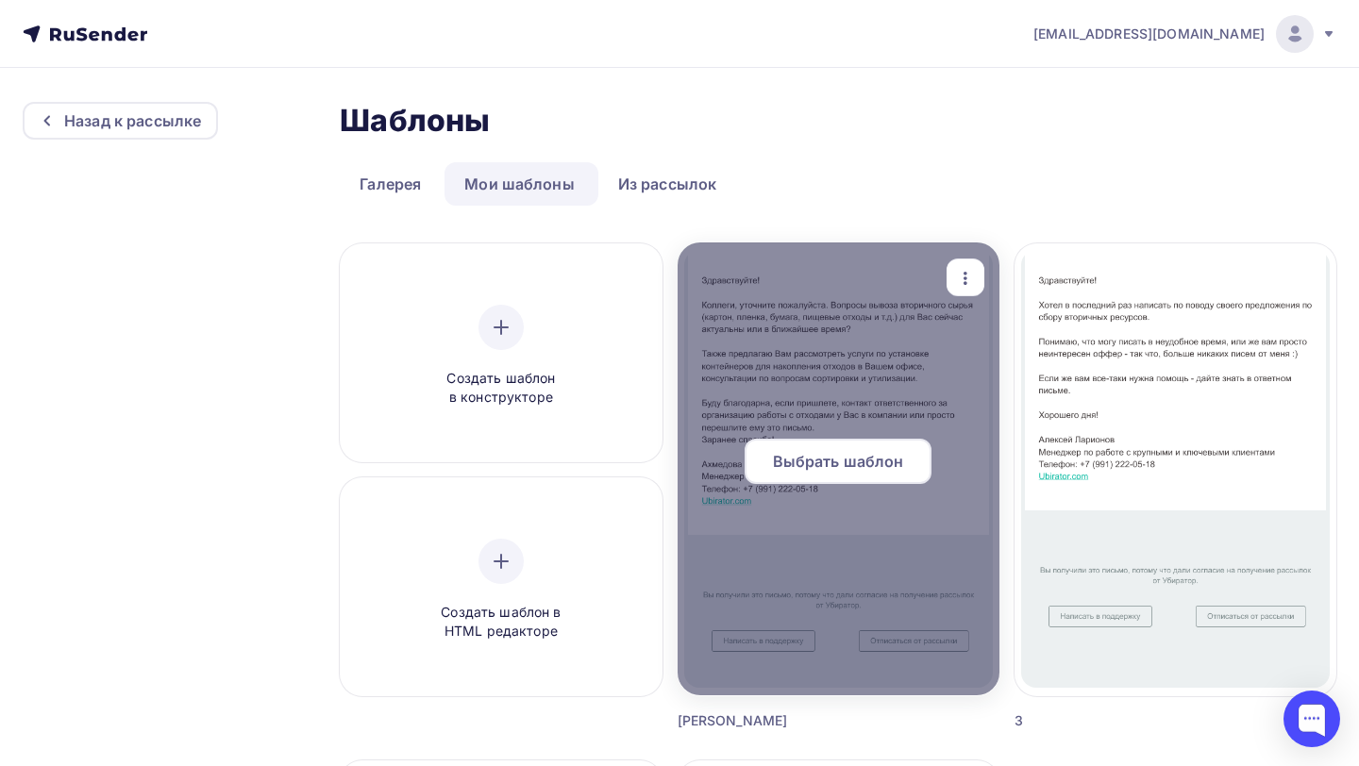
click at [802, 471] on span "Выбрать шаблон" at bounding box center [838, 461] width 131 height 23
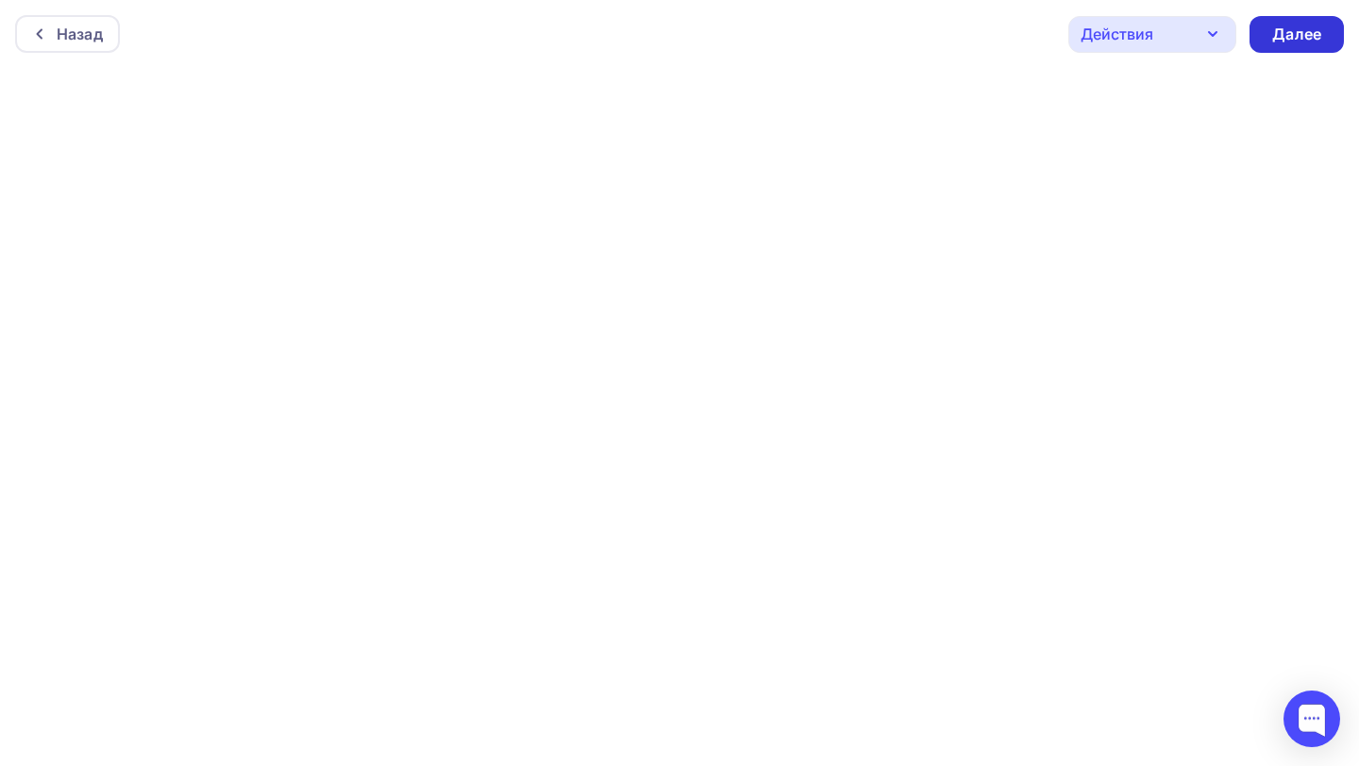
click at [1300, 39] on div "Далее" at bounding box center [1296, 35] width 49 height 22
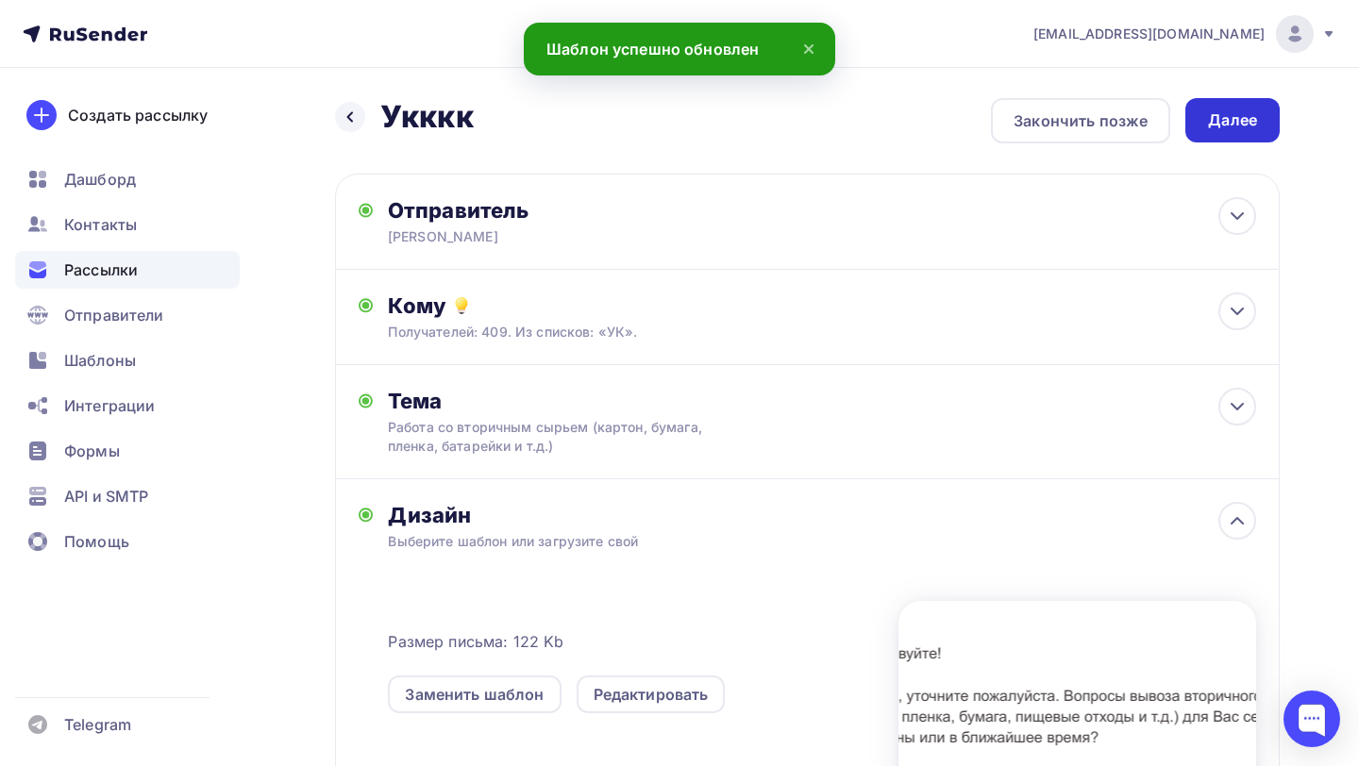
click at [1260, 111] on div "Далее" at bounding box center [1232, 120] width 94 height 44
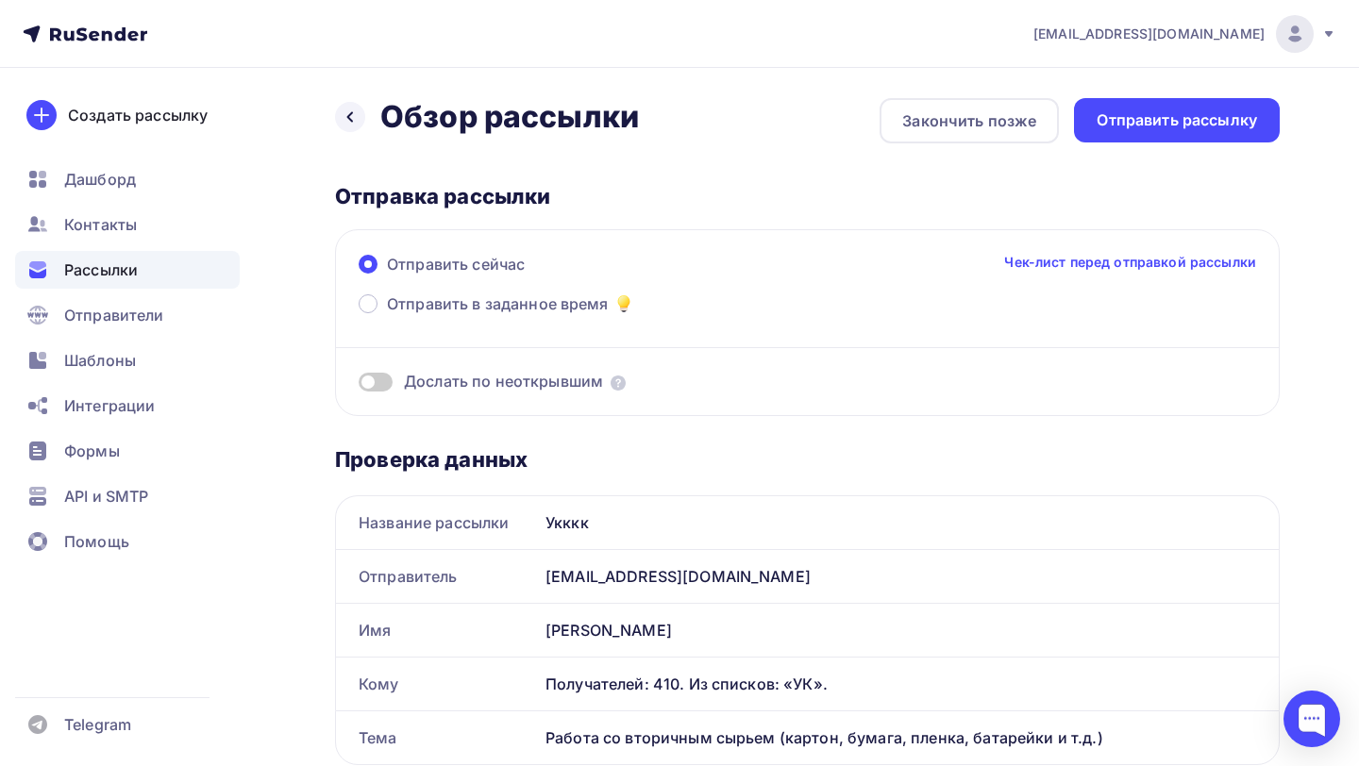
click at [384, 377] on span at bounding box center [376, 382] width 34 height 19
click at [359, 385] on input "checkbox" at bounding box center [359, 385] width 0 height 0
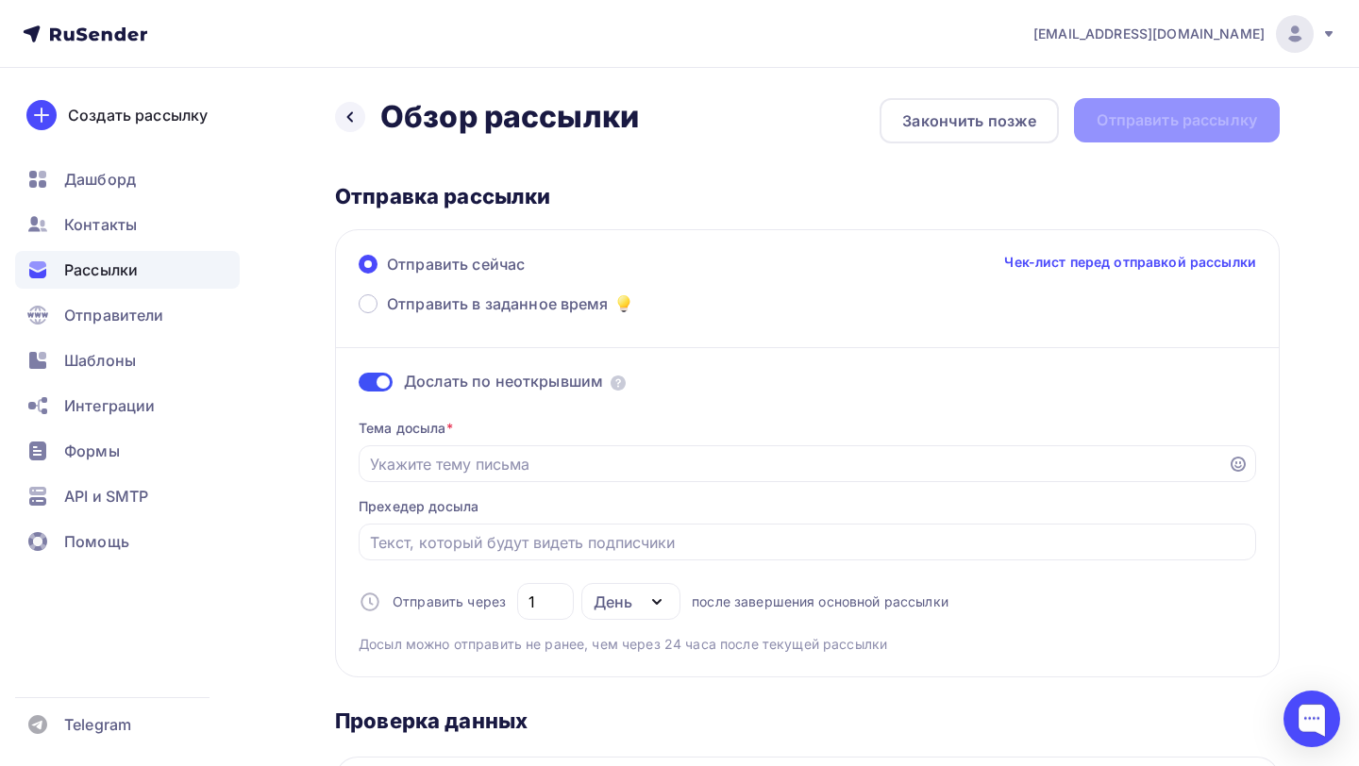
click at [447, 441] on div "Тема досыла * Прехедер досыла Отправить через 1 День День Часы после завершения…" at bounding box center [807, 529] width 897 height 250
click at [442, 461] on input "Отправить в заданное время" at bounding box center [793, 464] width 847 height 23
paste input "Все еще ожидаю вашего ответа..."
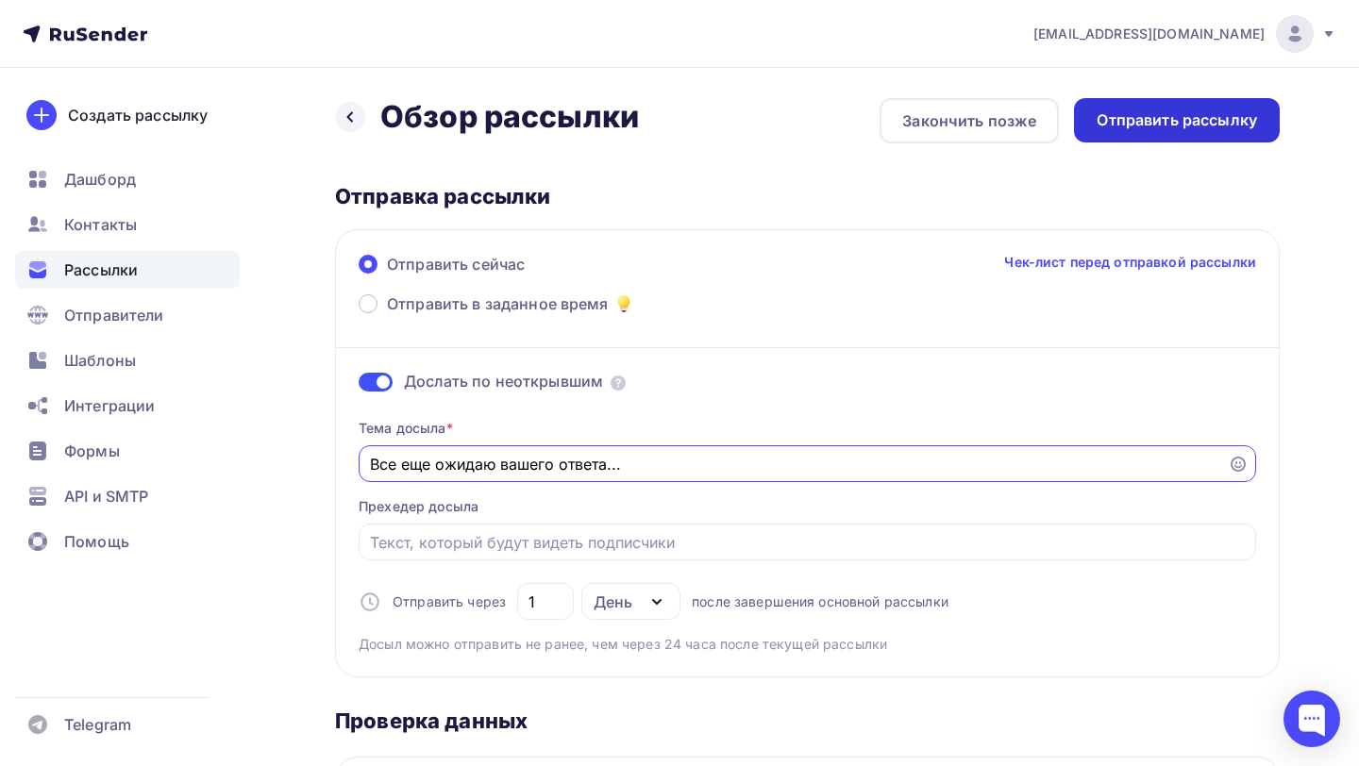
type input "Все еще ожидаю вашего ответа..."
click at [1180, 135] on div "Отправить рассылку" at bounding box center [1177, 120] width 206 height 44
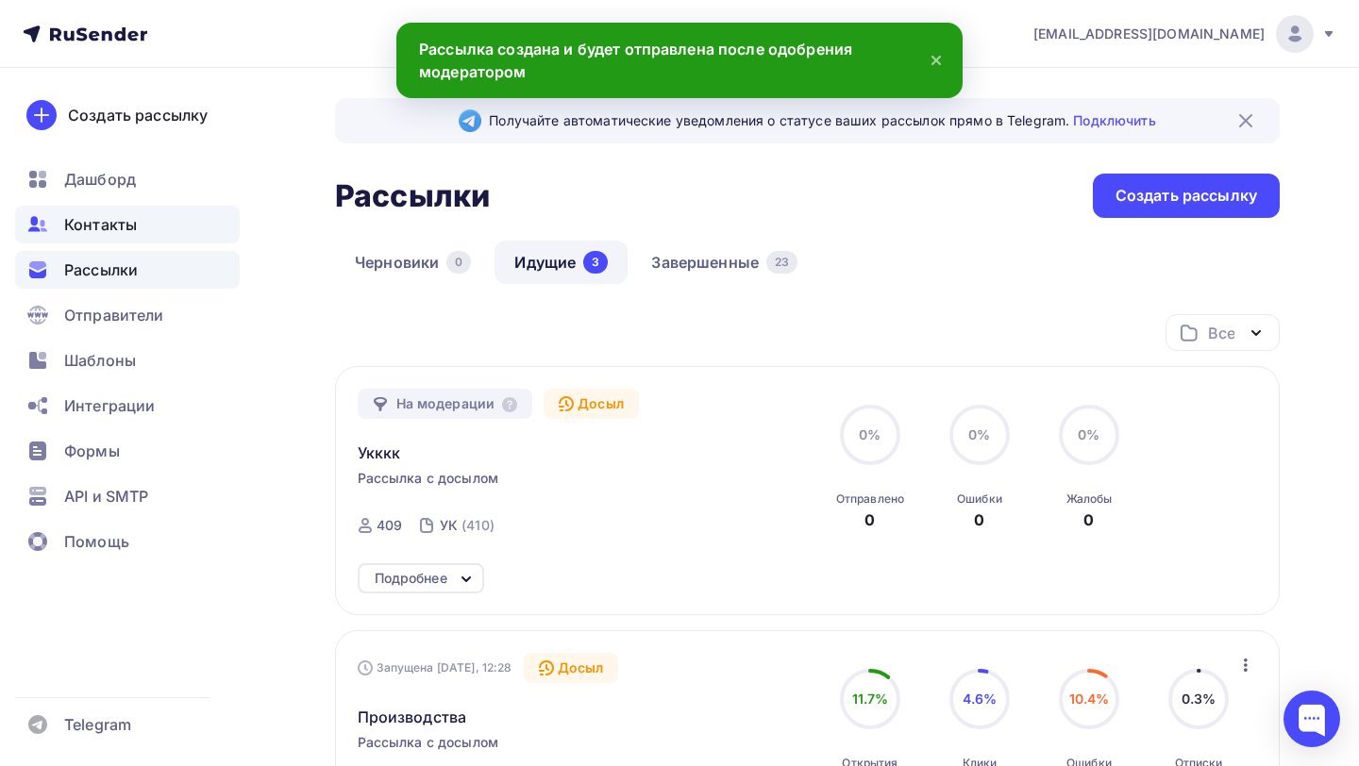
click at [147, 225] on div "Контакты" at bounding box center [127, 225] width 225 height 38
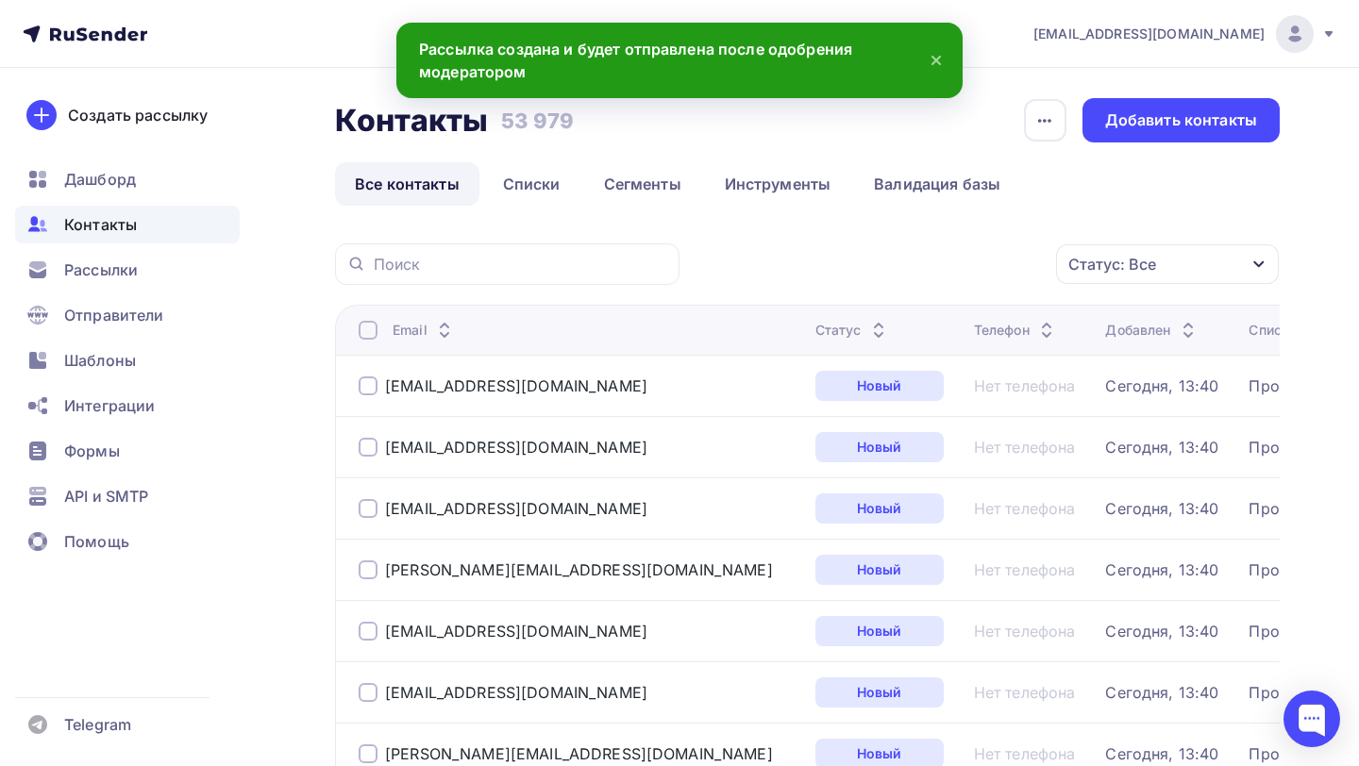
click at [534, 195] on link "Списки" at bounding box center [531, 183] width 97 height 43
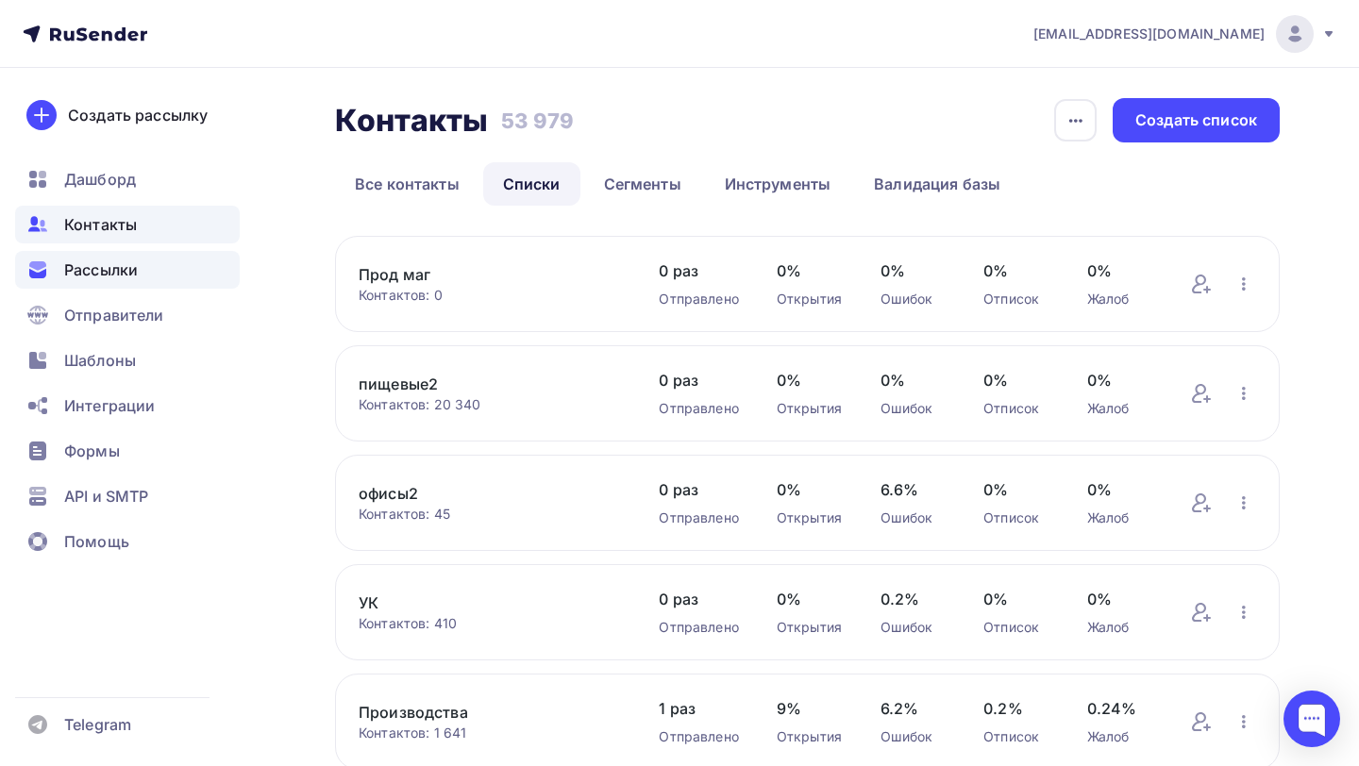
click at [162, 286] on div "Рассылки" at bounding box center [127, 270] width 225 height 38
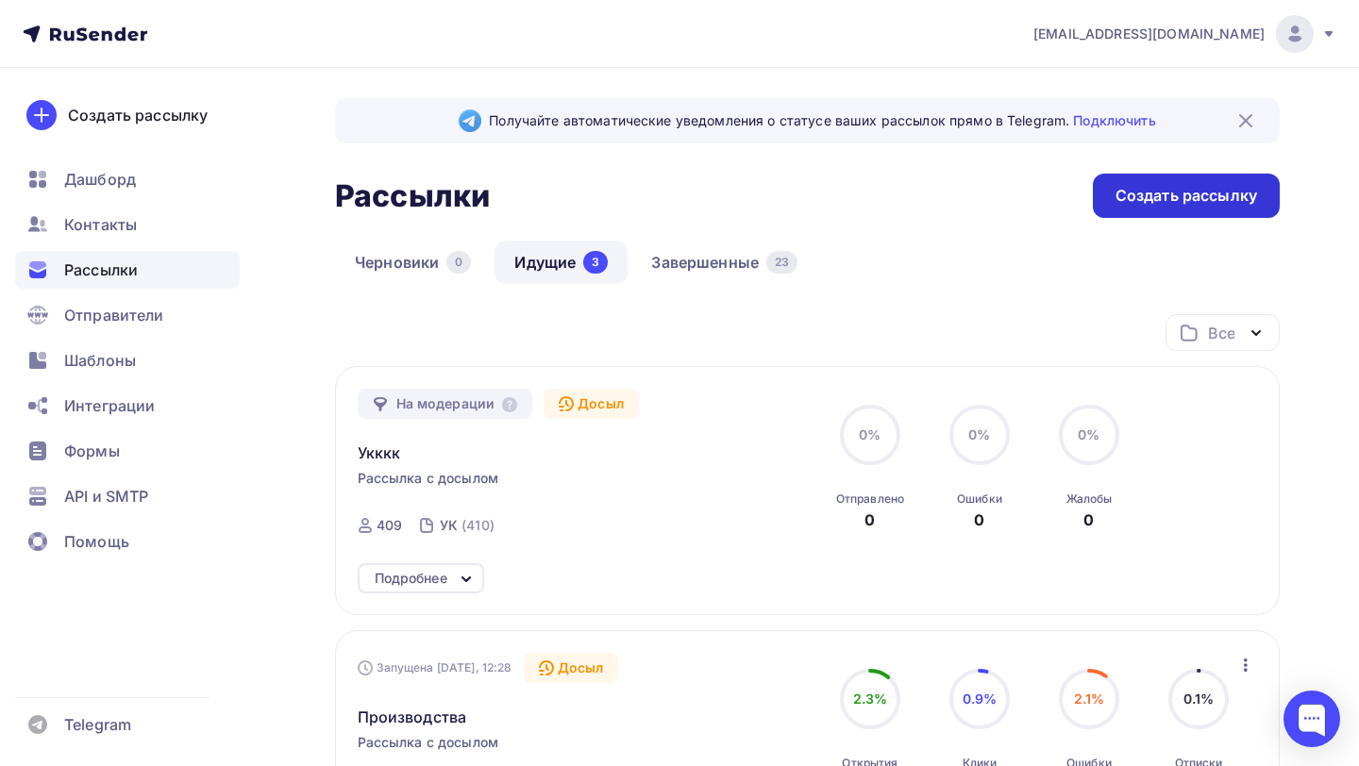
click at [1138, 209] on div "Создать рассылку" at bounding box center [1186, 196] width 187 height 44
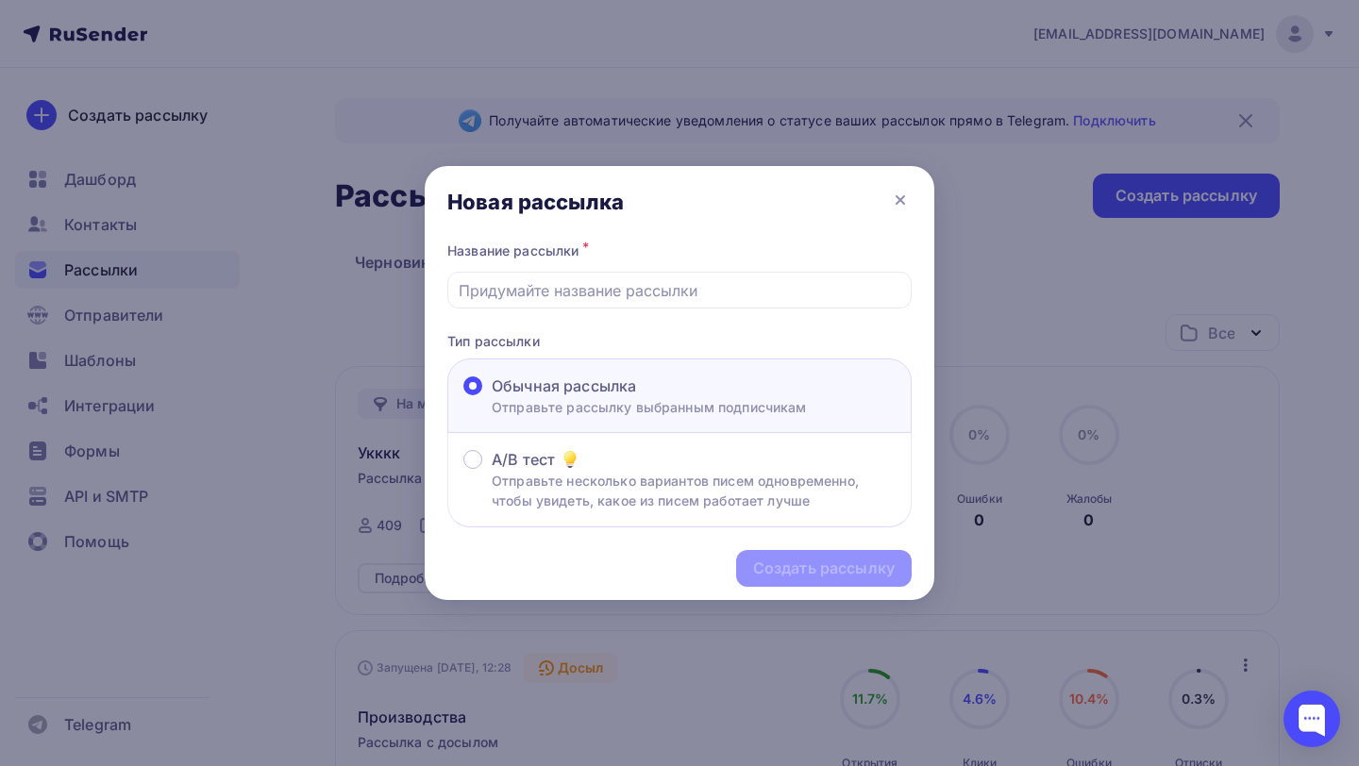
click at [612, 316] on div "Название рассылки * Тип рассылки Обычная рассылка Отправьте рассылку выбранным …" at bounding box center [680, 383] width 510 height 290
click at [620, 302] on div at bounding box center [679, 290] width 464 height 37
click at [622, 292] on input "text" at bounding box center [680, 290] width 443 height 23
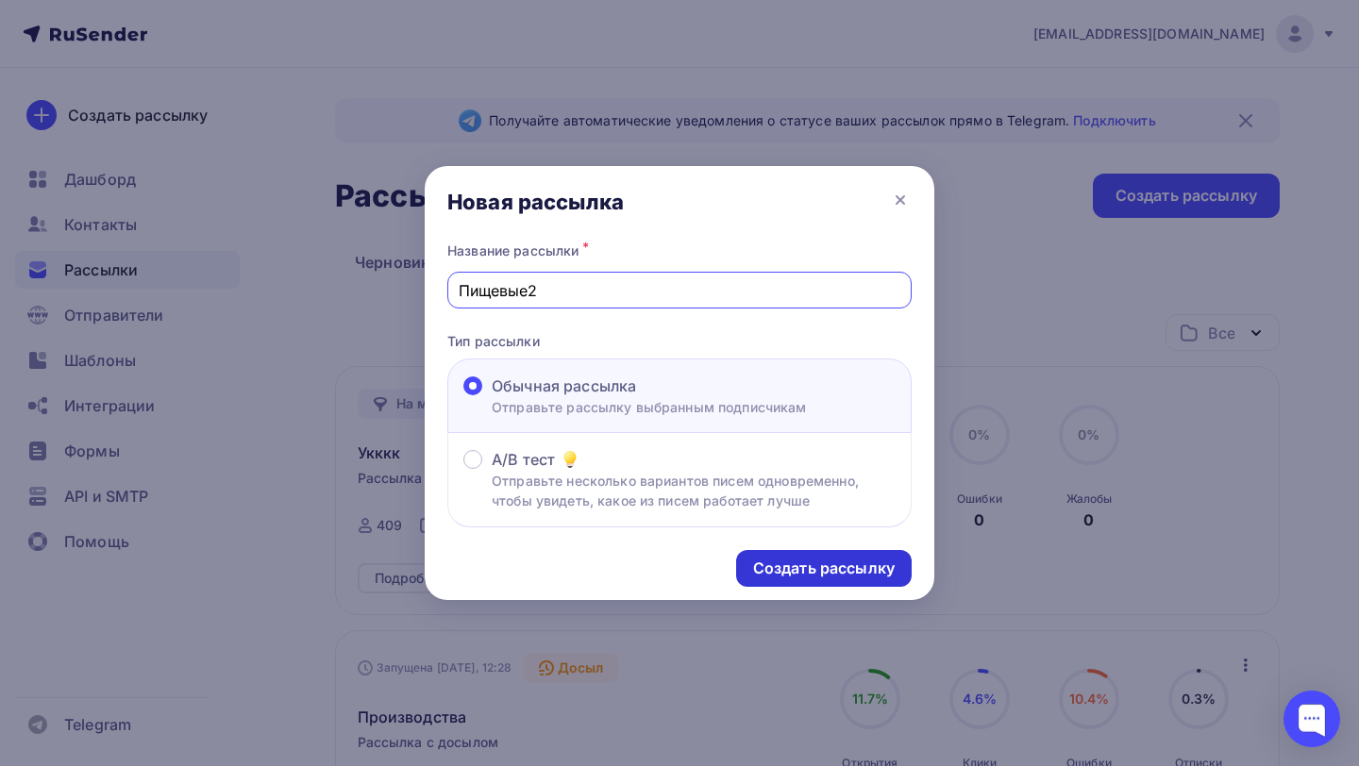
type input "Пищевые2"
click at [864, 575] on div "Создать рассылку" at bounding box center [824, 569] width 142 height 22
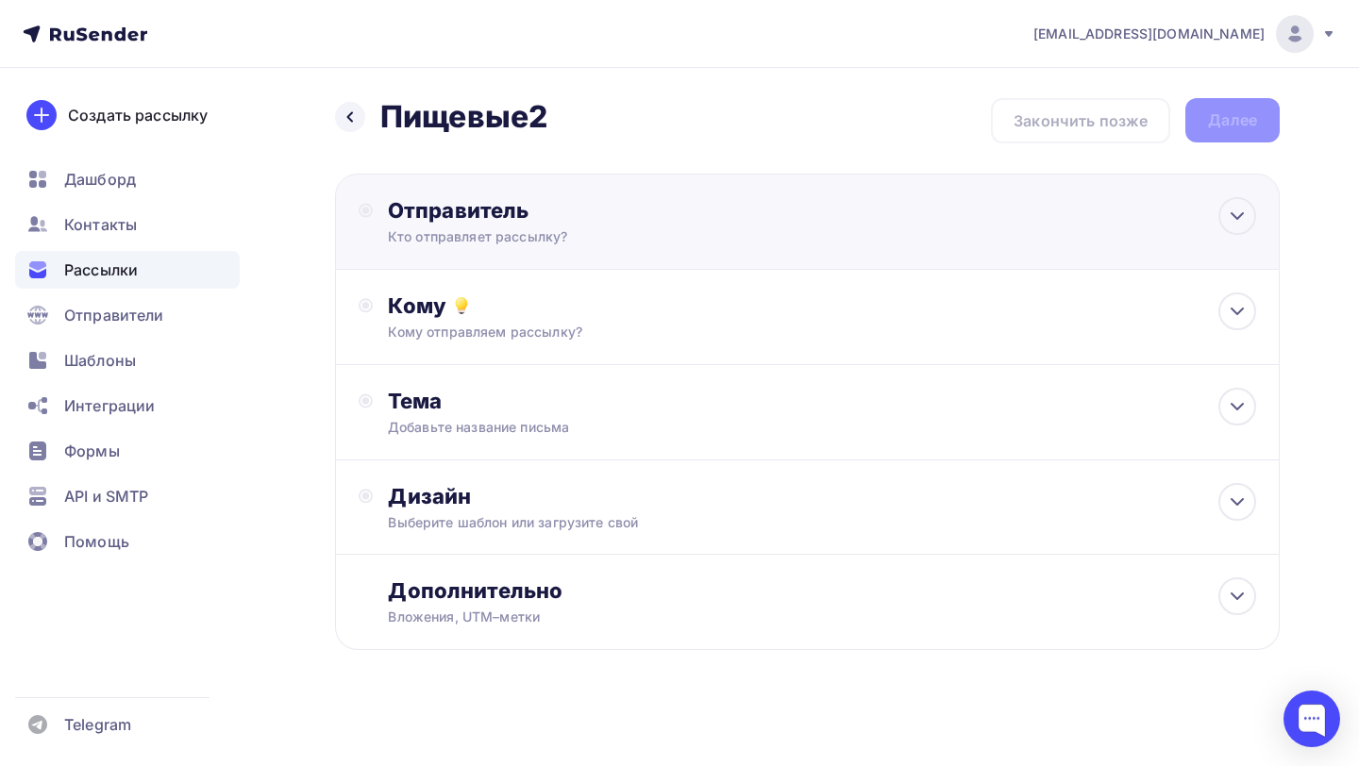
click at [644, 258] on div "Отправитель Кто отправляет рассылку? Email * reg@ubirator.com aleksey.g@ubirato…" at bounding box center [807, 222] width 945 height 96
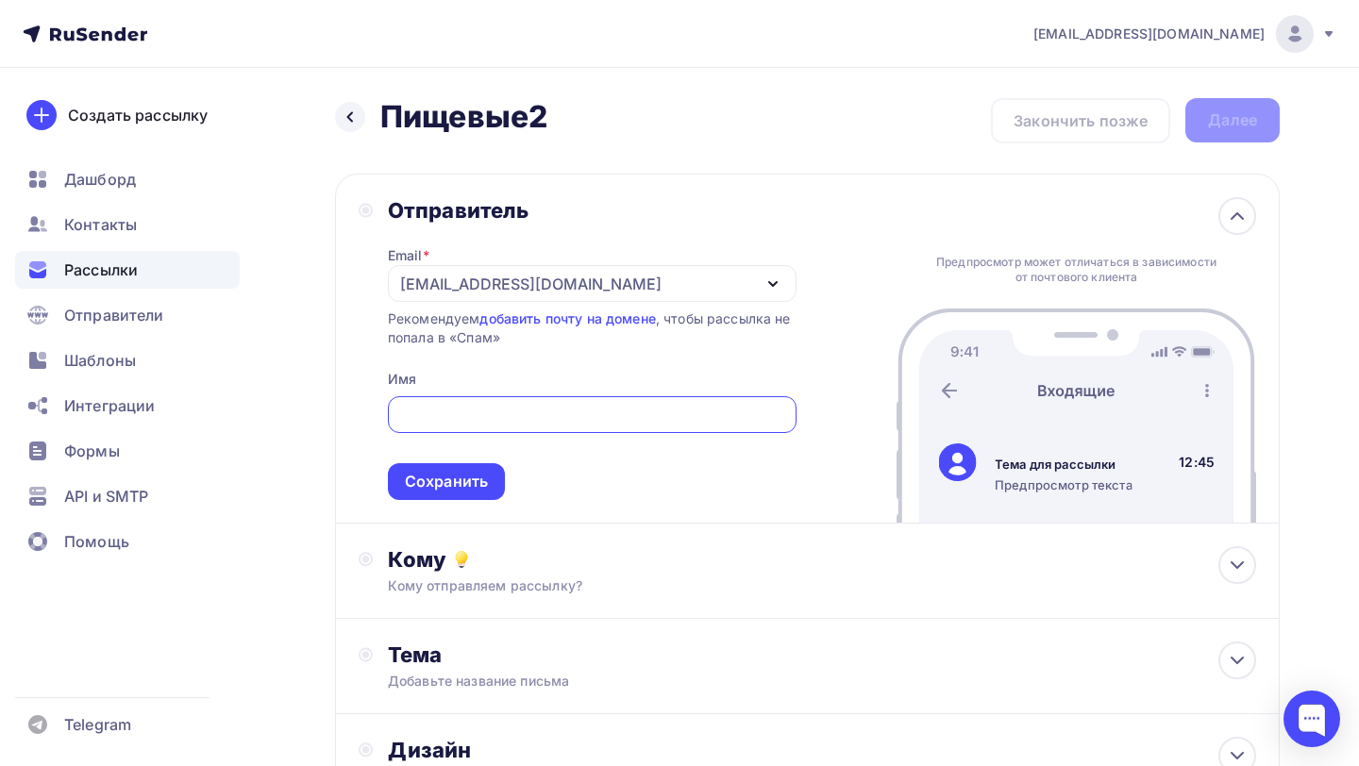
click at [653, 413] on input "text" at bounding box center [591, 415] width 387 height 23
paste input "[PERSON_NAME]"
type input "[PERSON_NAME]"
click at [494, 487] on div "Сохранить" at bounding box center [446, 481] width 117 height 37
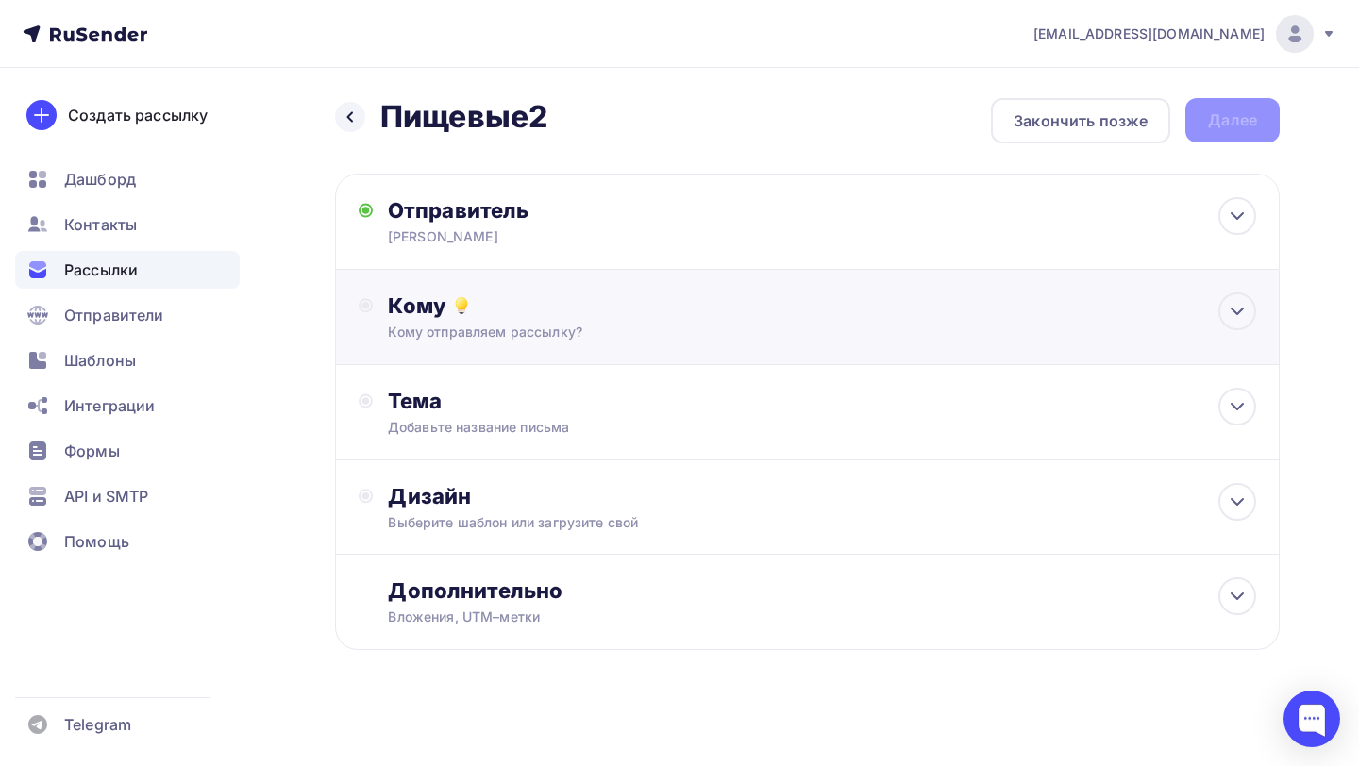
click at [617, 327] on div "Кому отправляем рассылку?" at bounding box center [778, 332] width 781 height 19
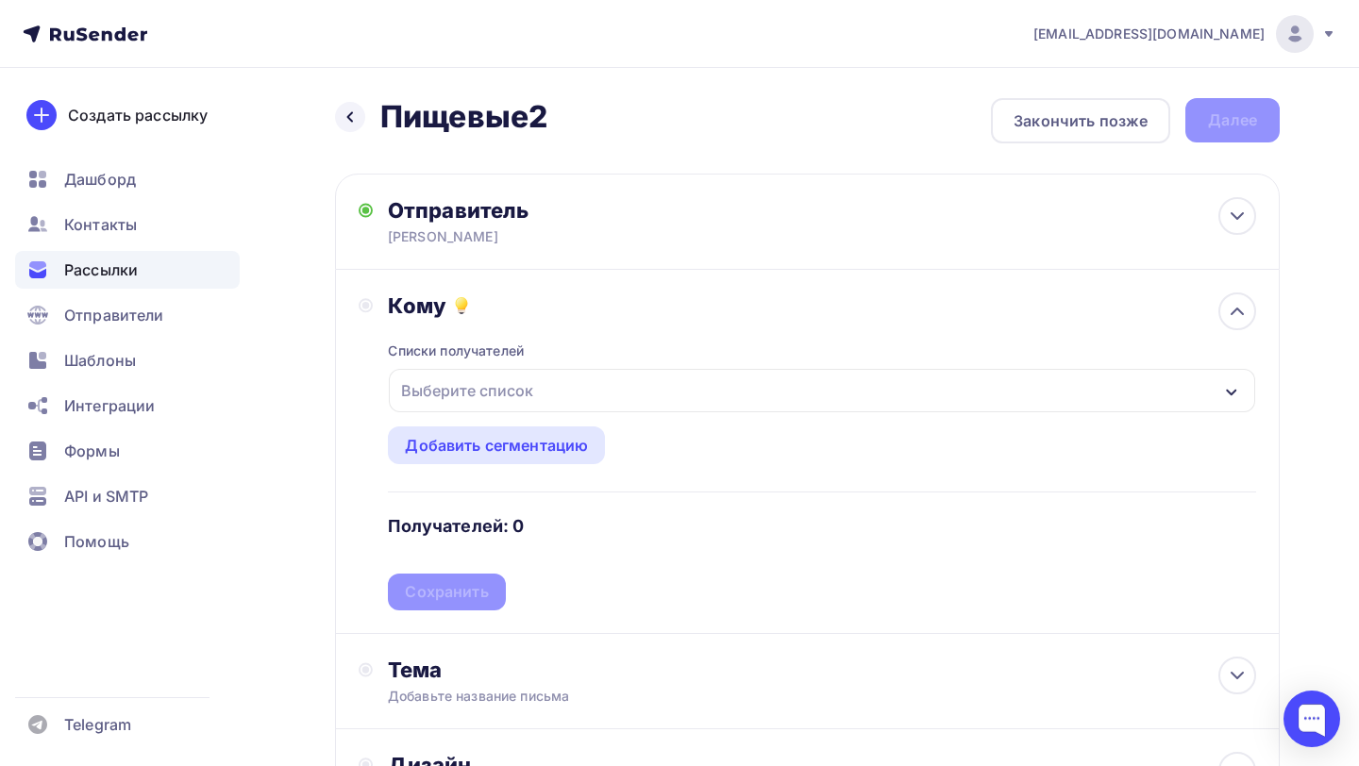
click at [515, 389] on div "Выберите список" at bounding box center [467, 391] width 147 height 34
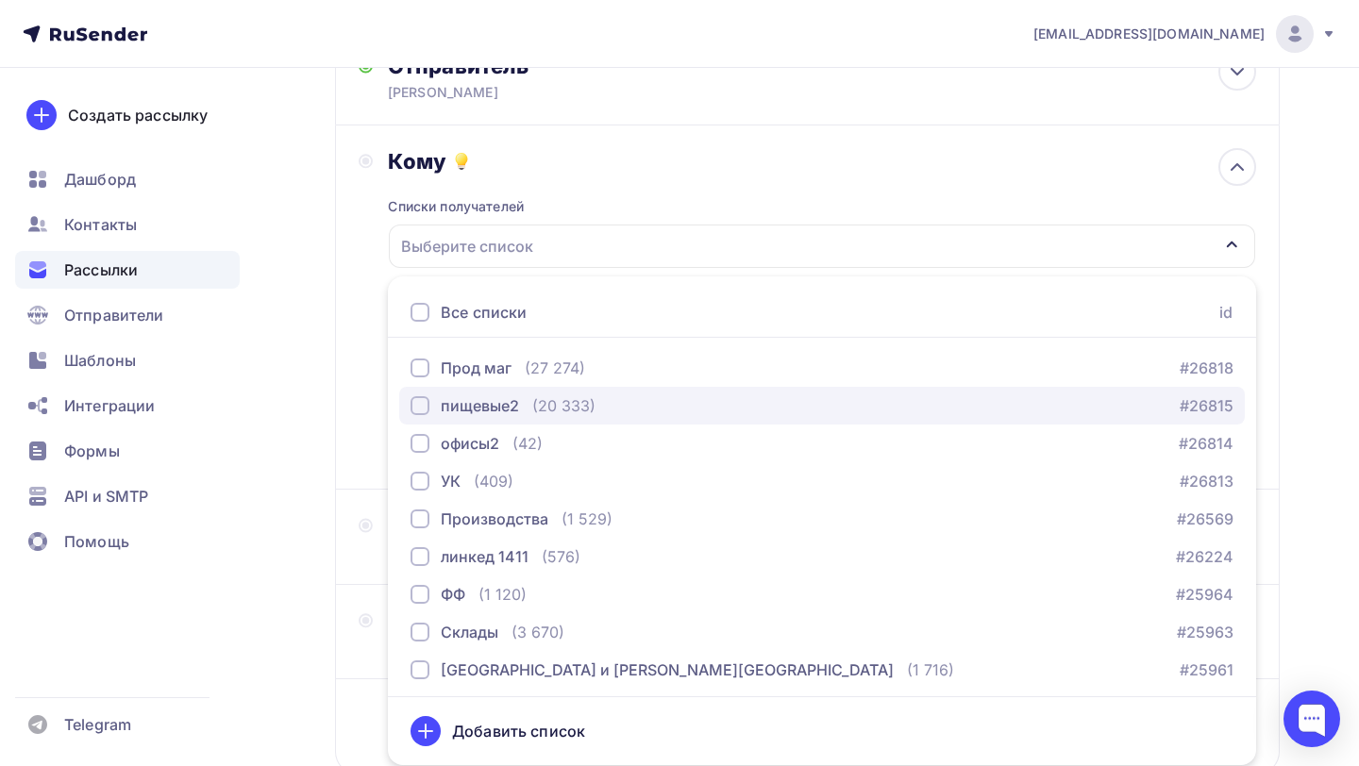
click at [612, 414] on div "пищевые2 (20 333) #26815" at bounding box center [822, 405] width 823 height 23
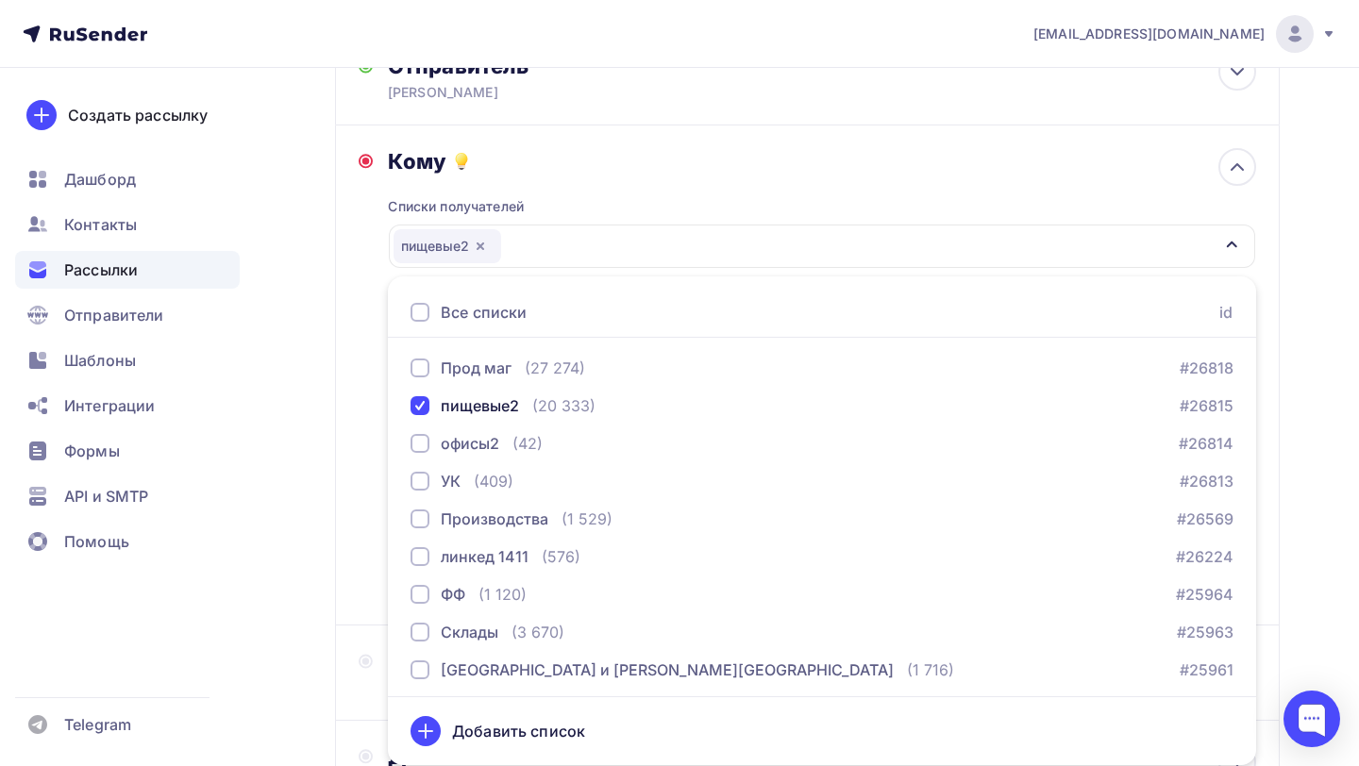
click at [375, 404] on div "Кому Списки получателей пищевые2 Все списки id Прод маг (27 274) #26818 пищевые…" at bounding box center [807, 375] width 897 height 454
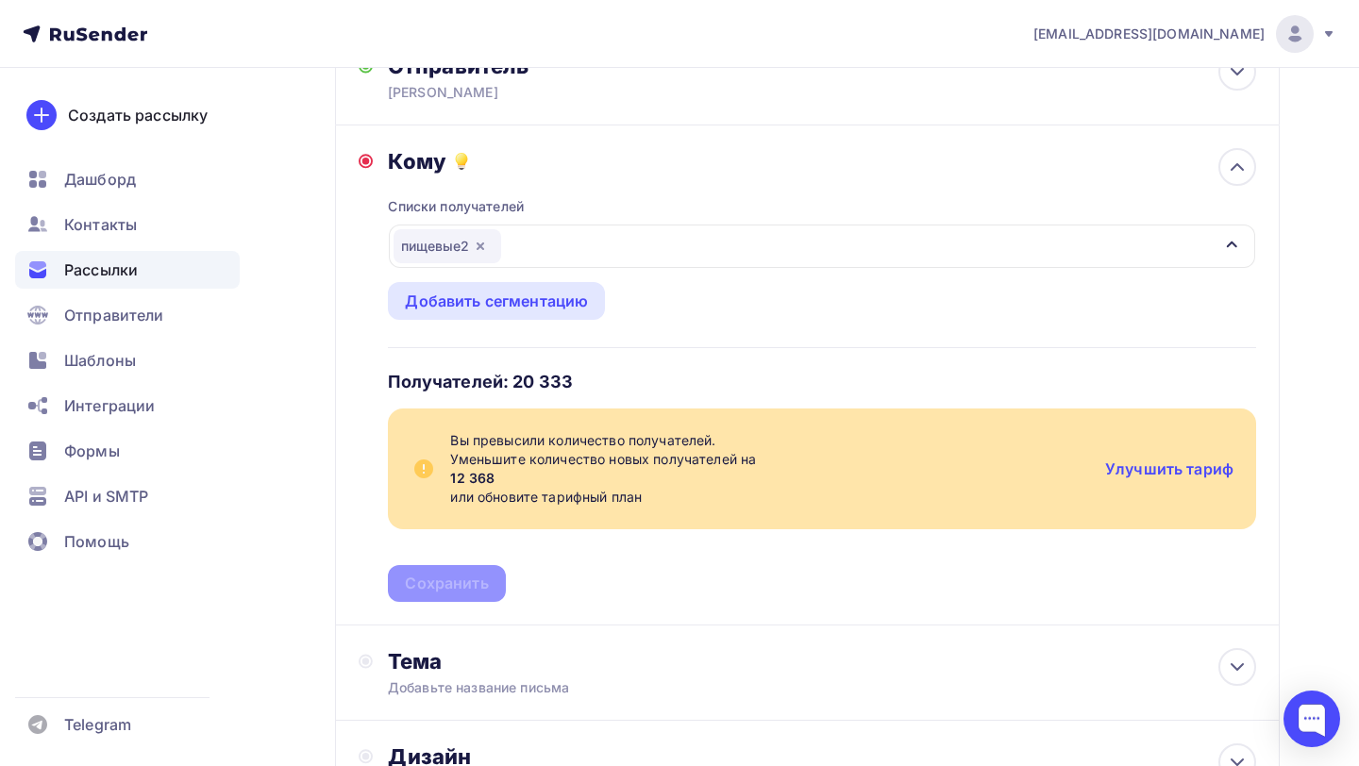
click at [480, 245] on icon "button" at bounding box center [481, 247] width 8 height 8
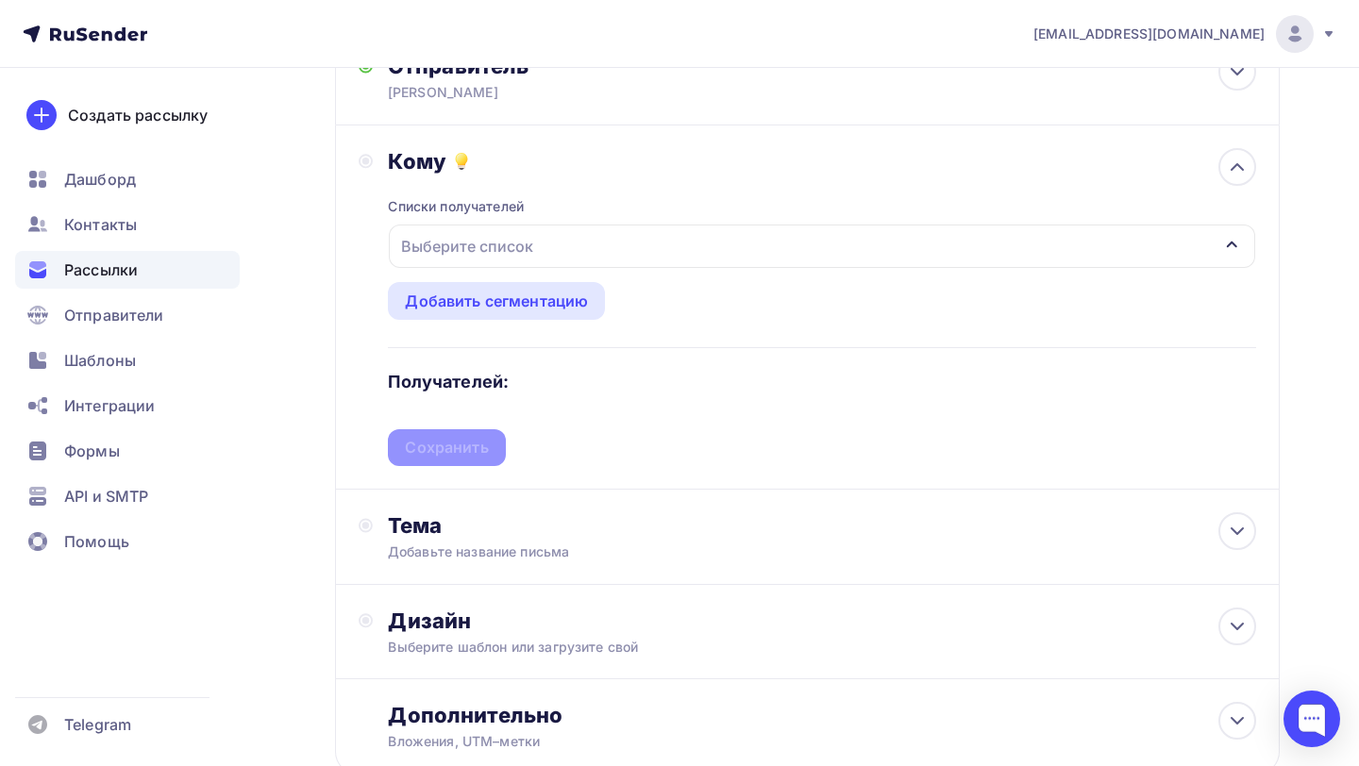
click at [515, 249] on div "Выберите список" at bounding box center [467, 246] width 147 height 34
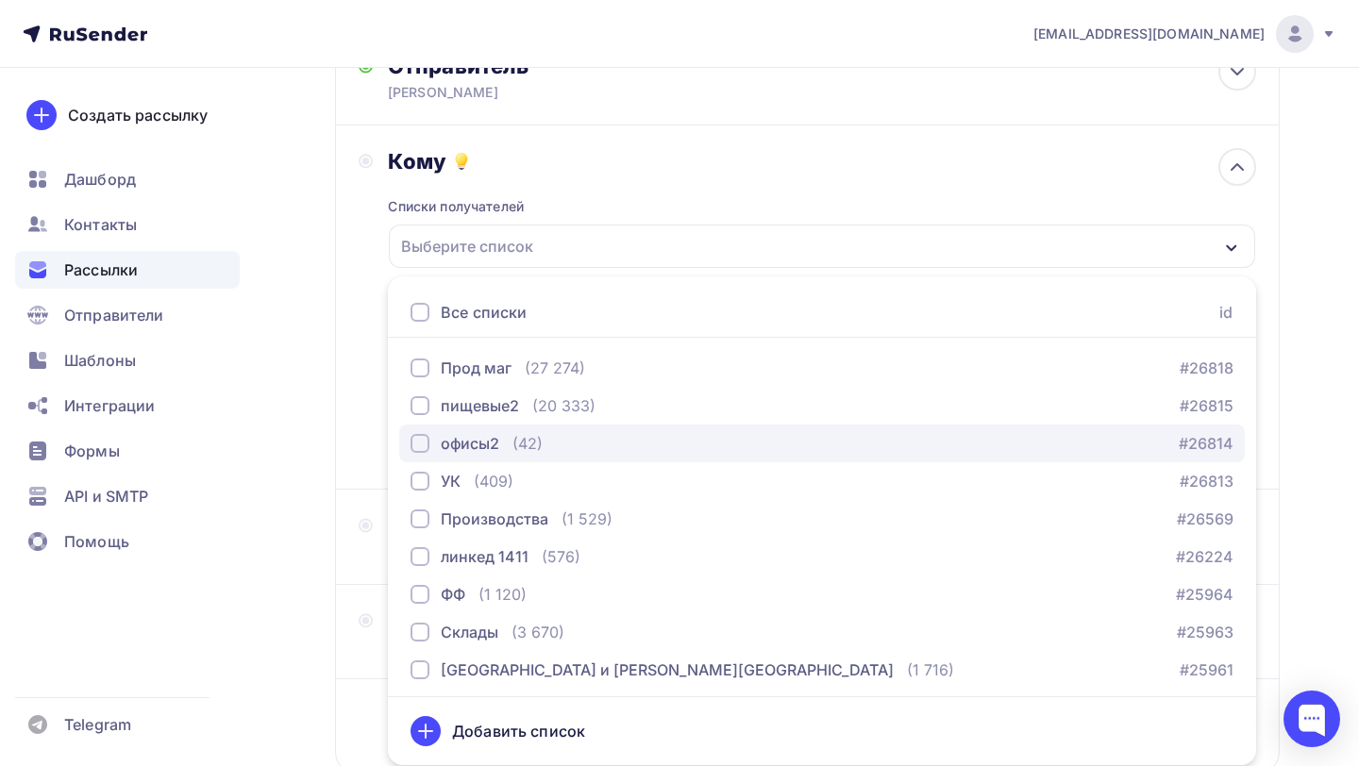
click at [578, 443] on div "офисы2 (42) #26814" at bounding box center [822, 443] width 823 height 23
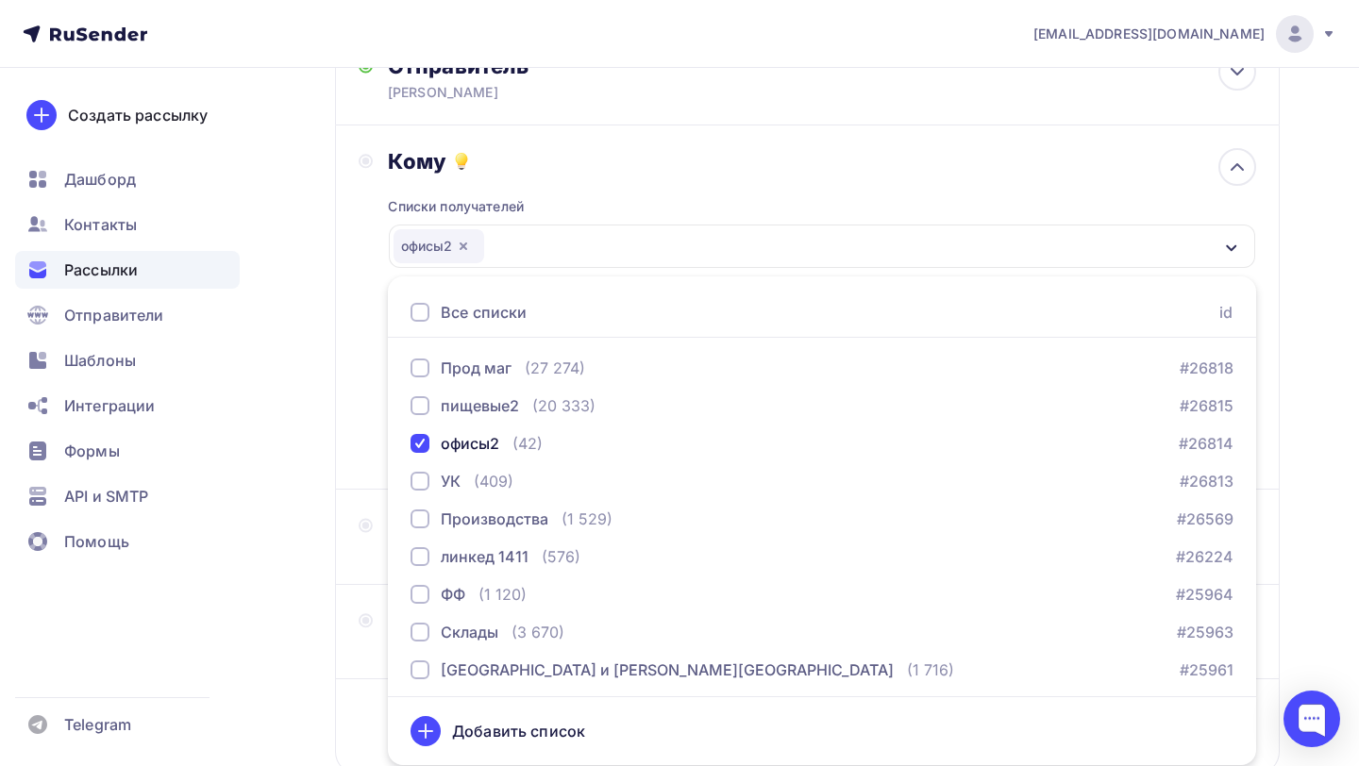
click at [387, 375] on div "Кому Списки получателей офисы2 Все списки id Прод маг (27 274) #26818 пищевые2 …" at bounding box center [807, 307] width 897 height 318
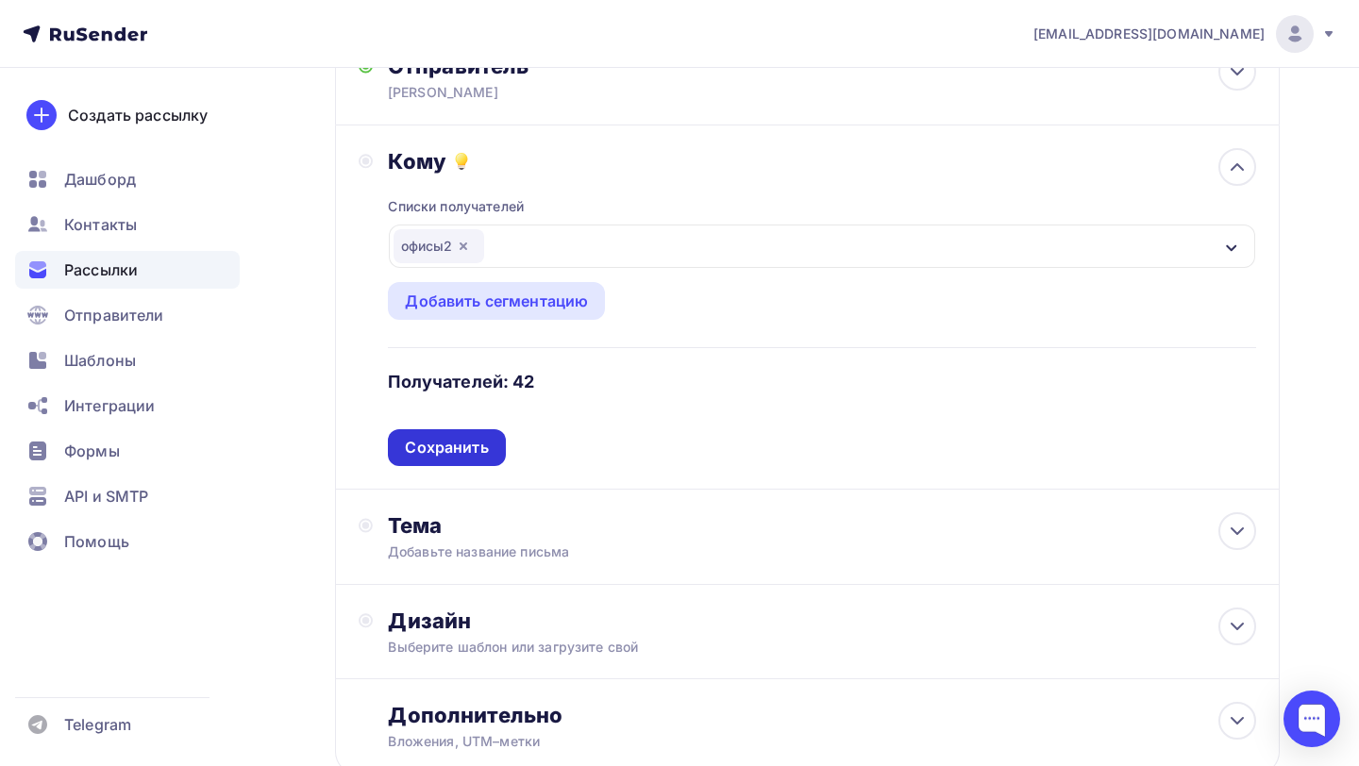
click at [476, 453] on div "Сохранить" at bounding box center [446, 448] width 83 height 22
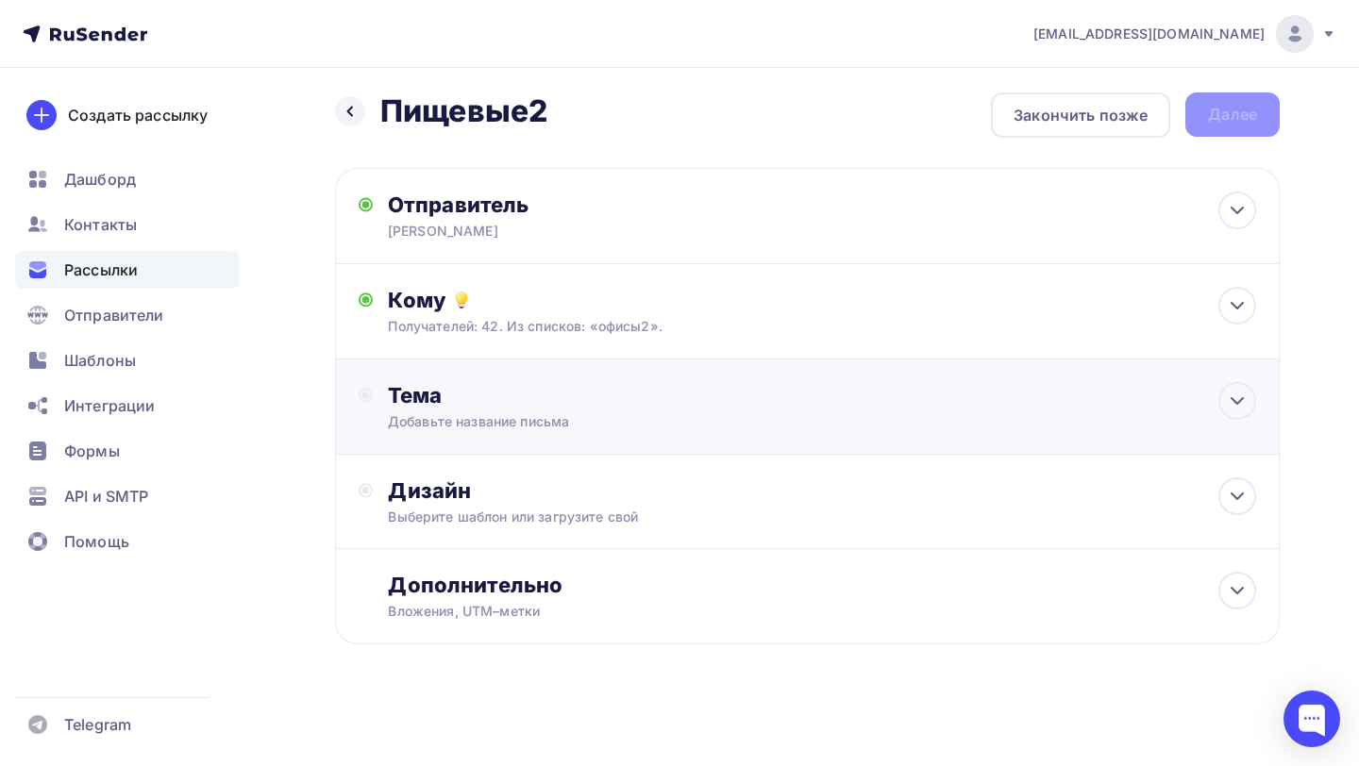
click at [524, 419] on div "Добавьте название письма" at bounding box center [556, 421] width 336 height 19
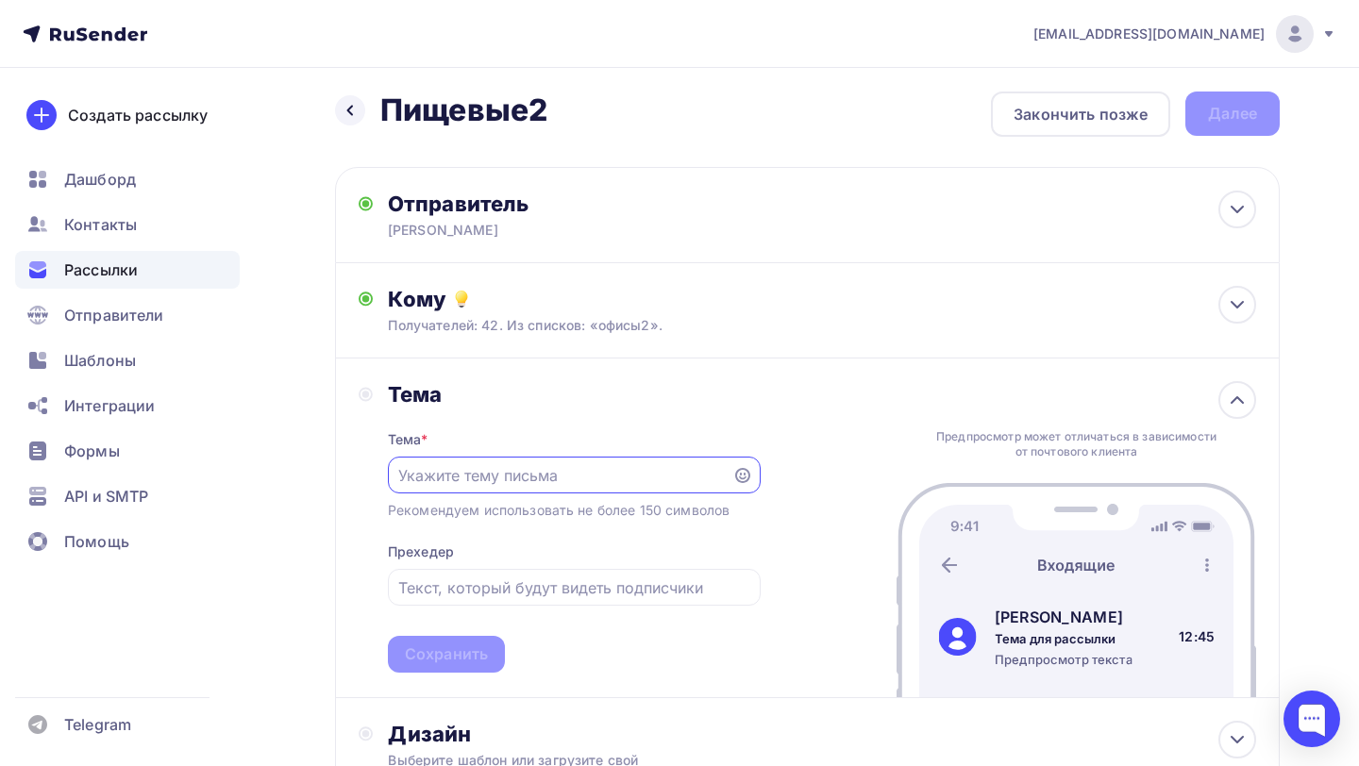
scroll to position [0, 0]
paste input "Работа со вторичным сырьем (картон, бумага, пленка, батарейки и т.д.)"
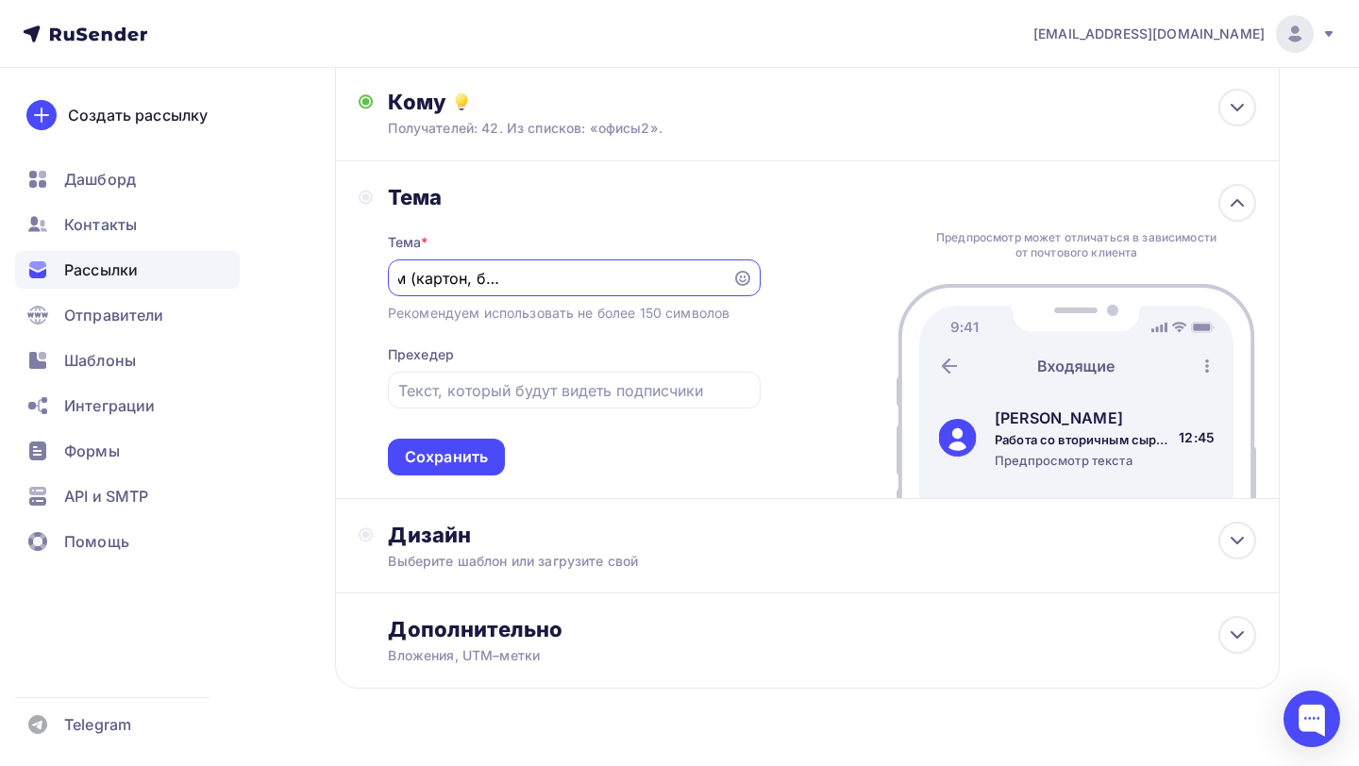
scroll to position [252, 0]
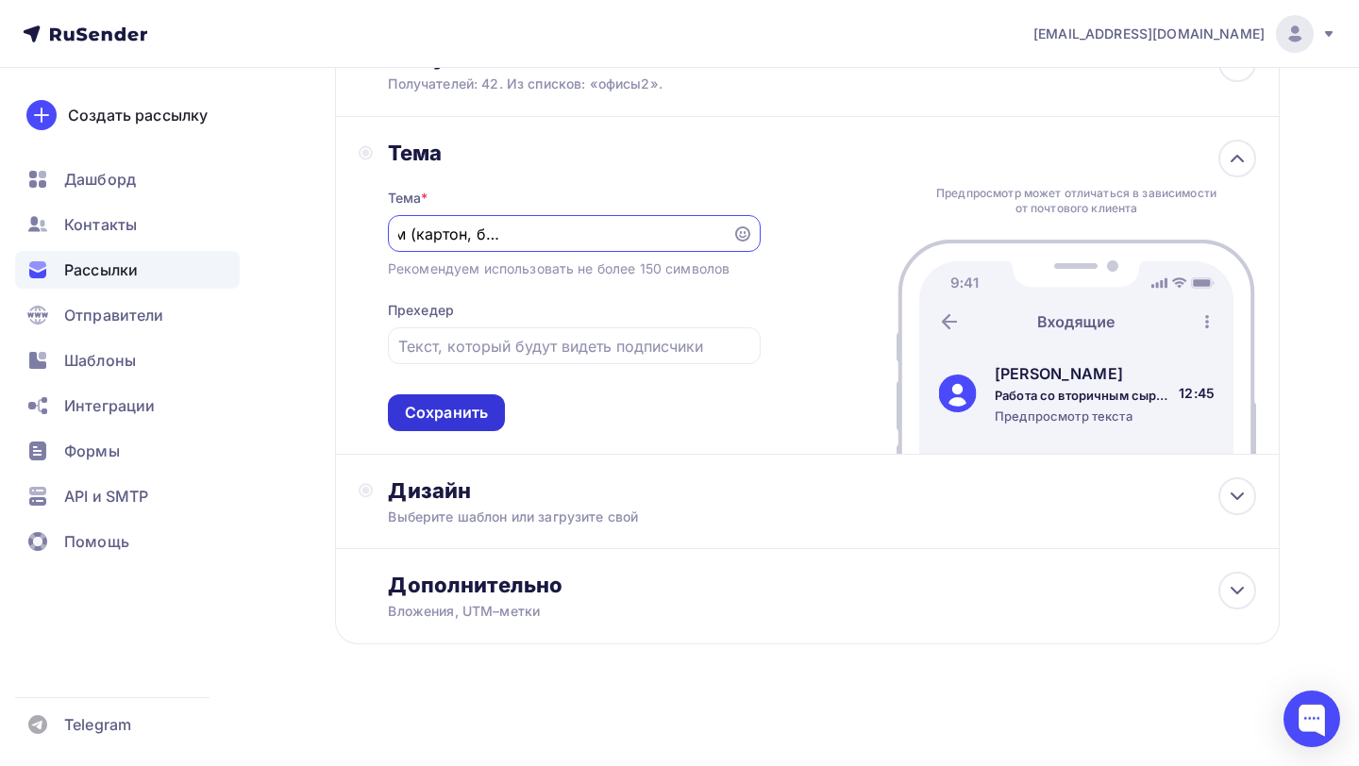
type input "Работа со вторичным сырьем (картон, бумага, пленка, батарейки и т.д.)"
click at [469, 407] on div "Сохранить" at bounding box center [446, 413] width 83 height 22
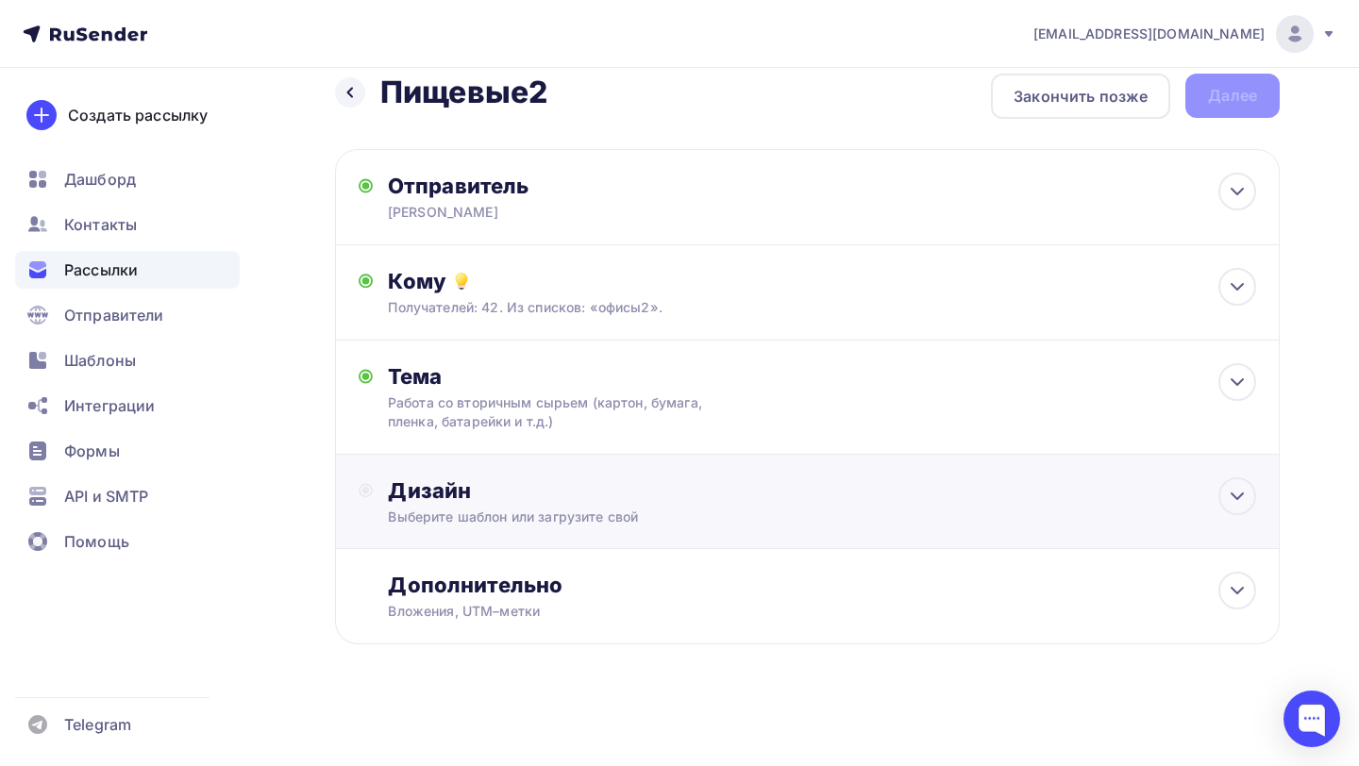
click at [664, 478] on div "Дизайн" at bounding box center [822, 491] width 868 height 26
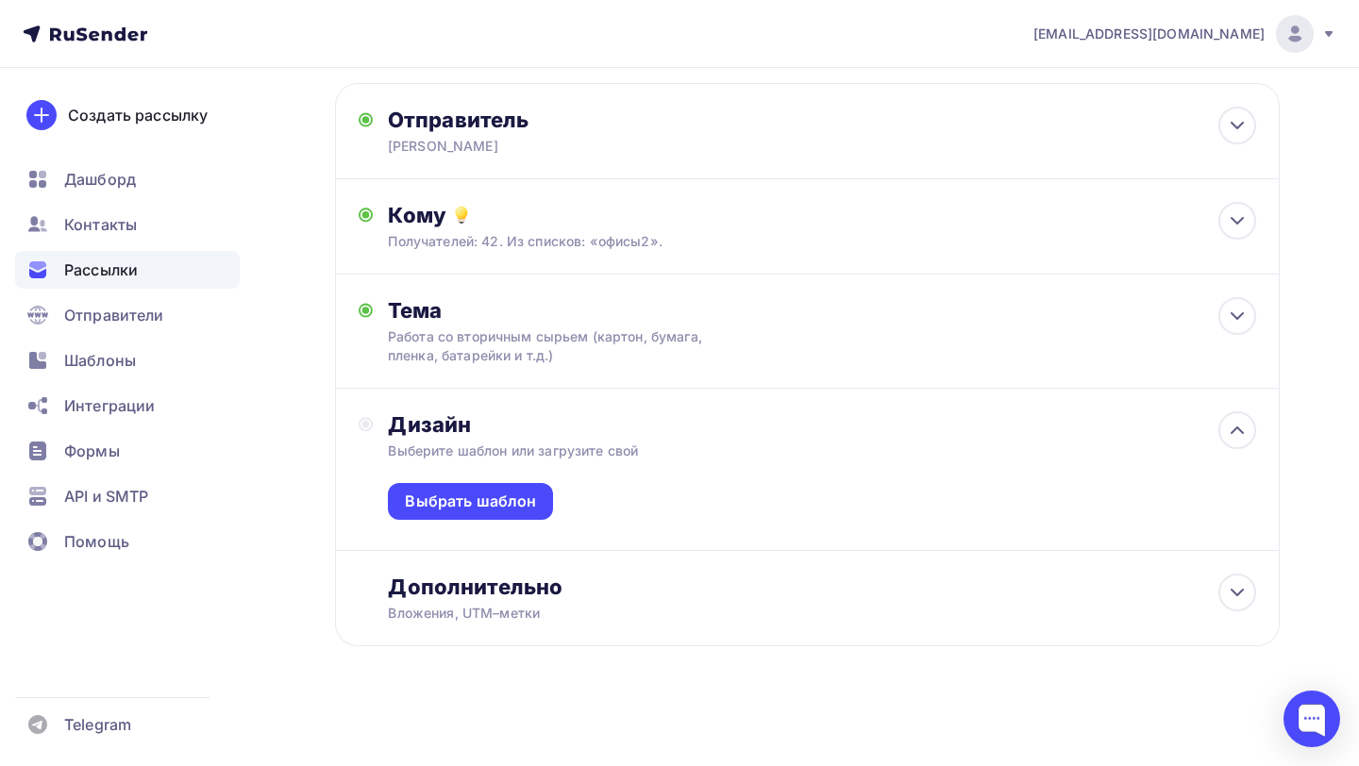
scroll to position [95, 0]
click at [517, 496] on div "Выбрать шаблон" at bounding box center [470, 500] width 131 height 22
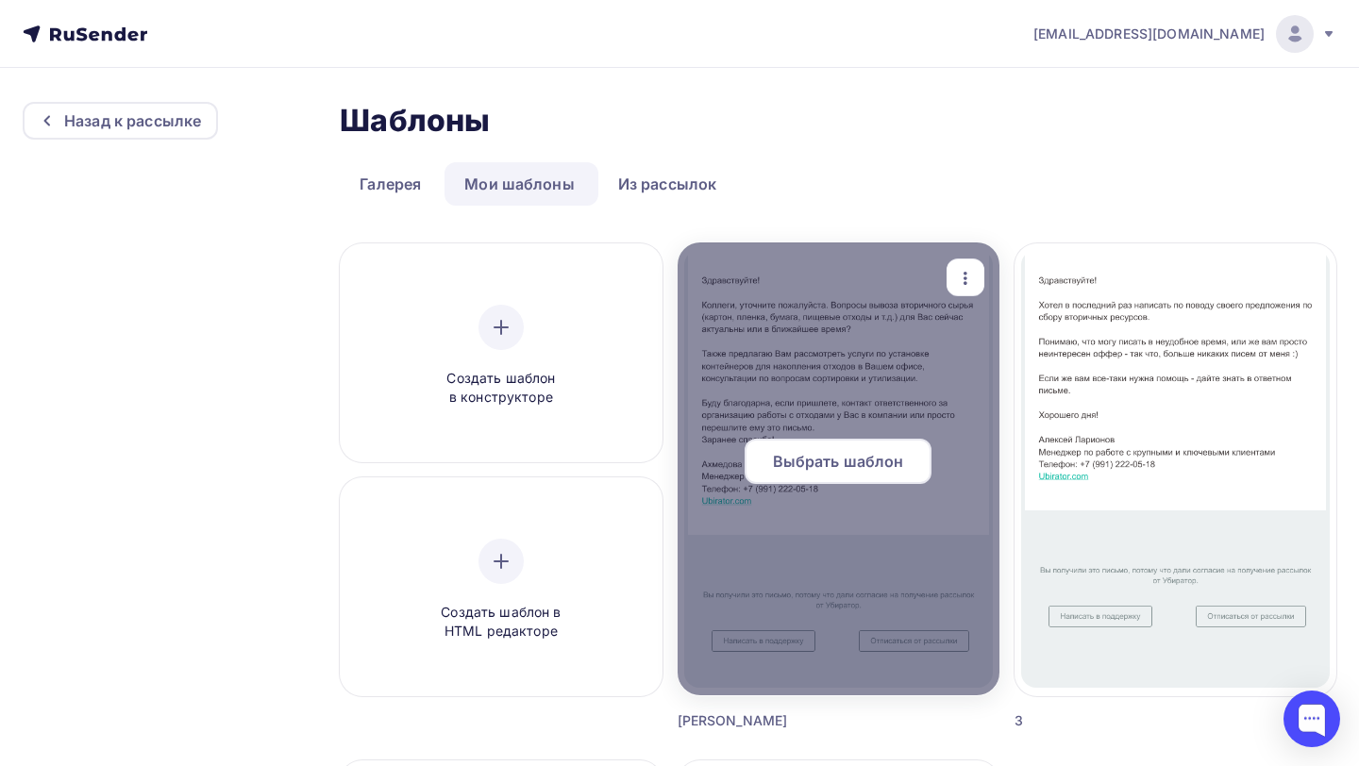
click at [841, 471] on span "Выбрать шаблон" at bounding box center [838, 461] width 131 height 23
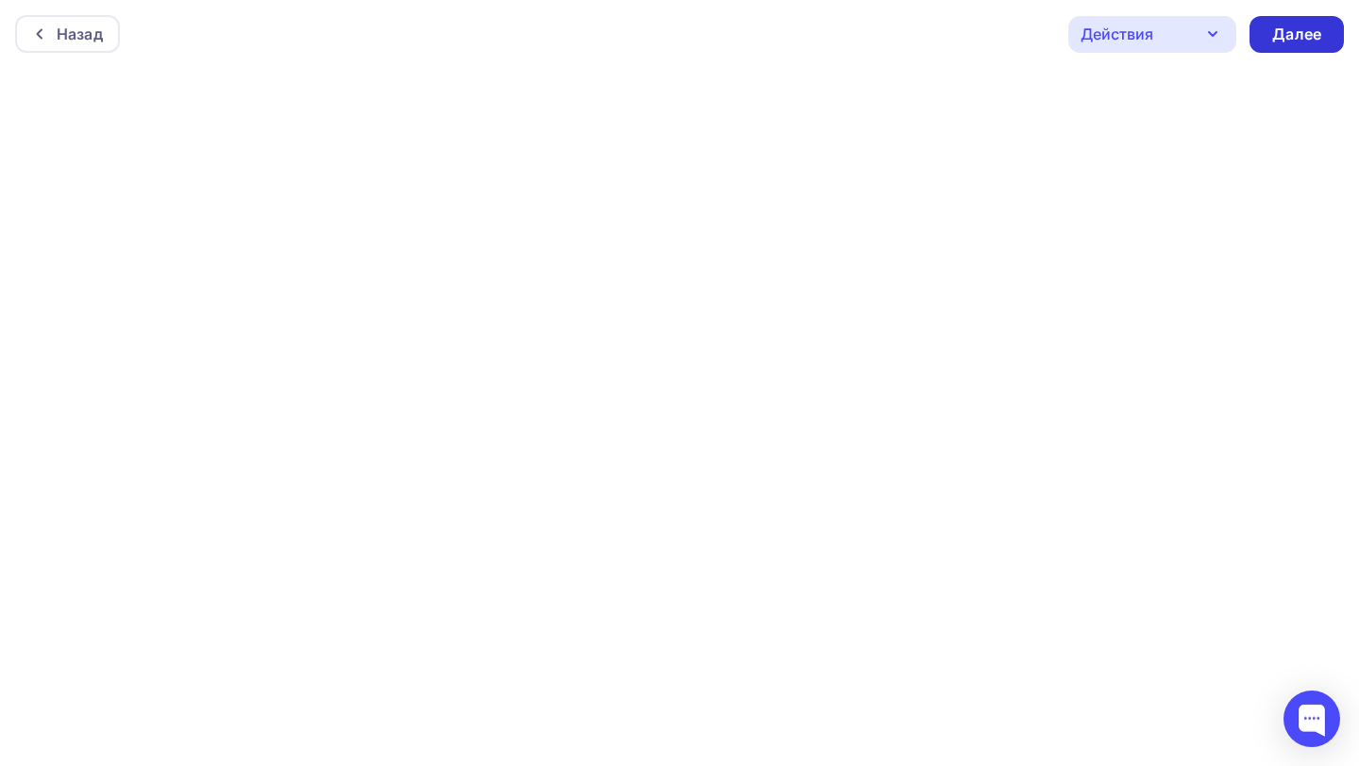
click at [1283, 41] on div "Далее" at bounding box center [1296, 35] width 49 height 22
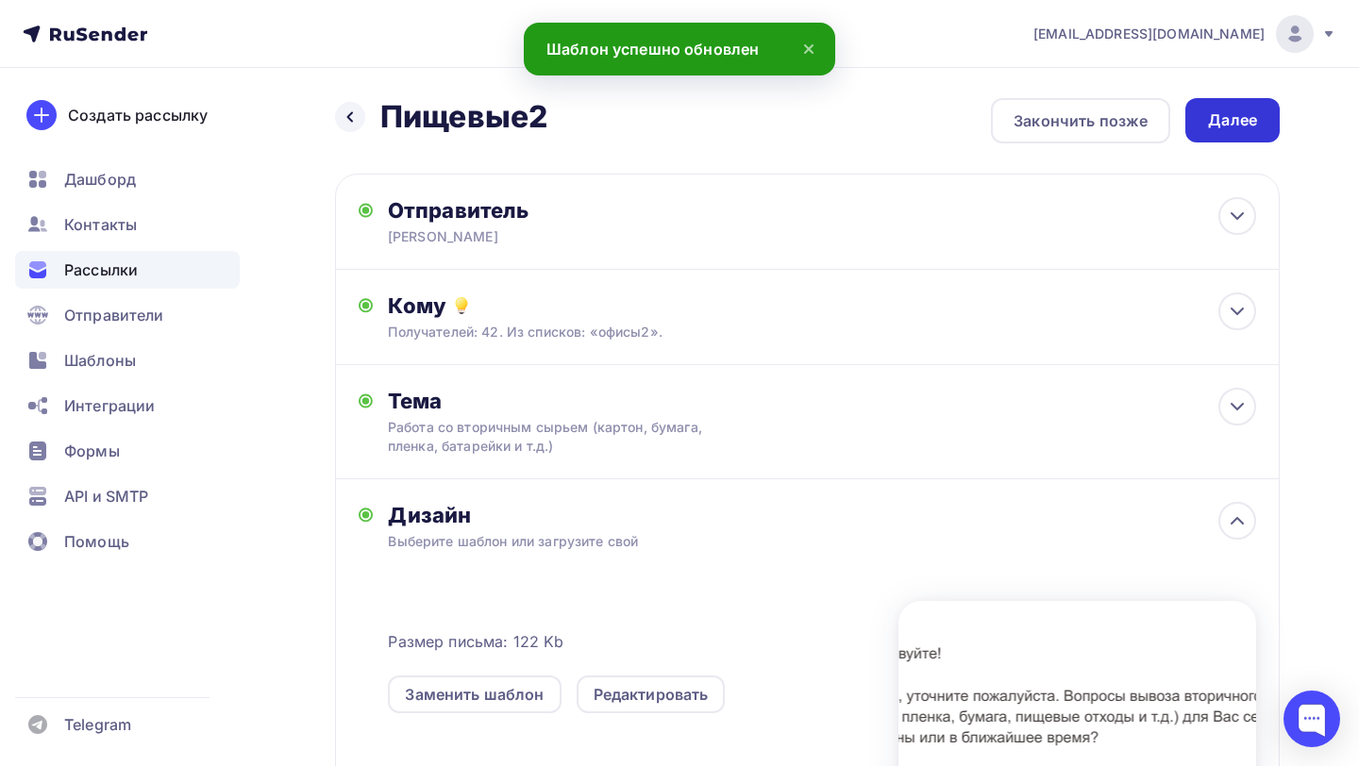
click at [1237, 122] on div "Далее" at bounding box center [1232, 120] width 49 height 22
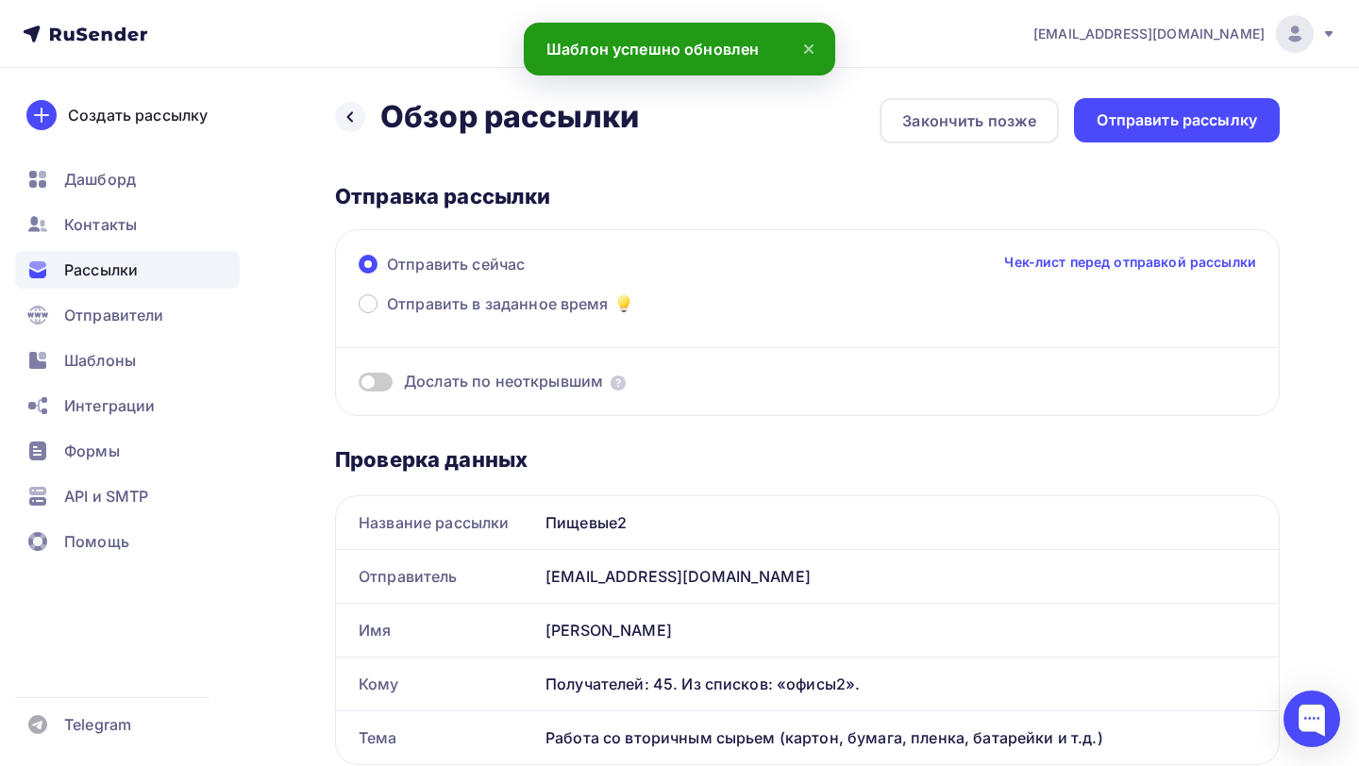
click at [378, 379] on span at bounding box center [376, 382] width 34 height 19
click at [359, 385] on input "checkbox" at bounding box center [359, 385] width 0 height 0
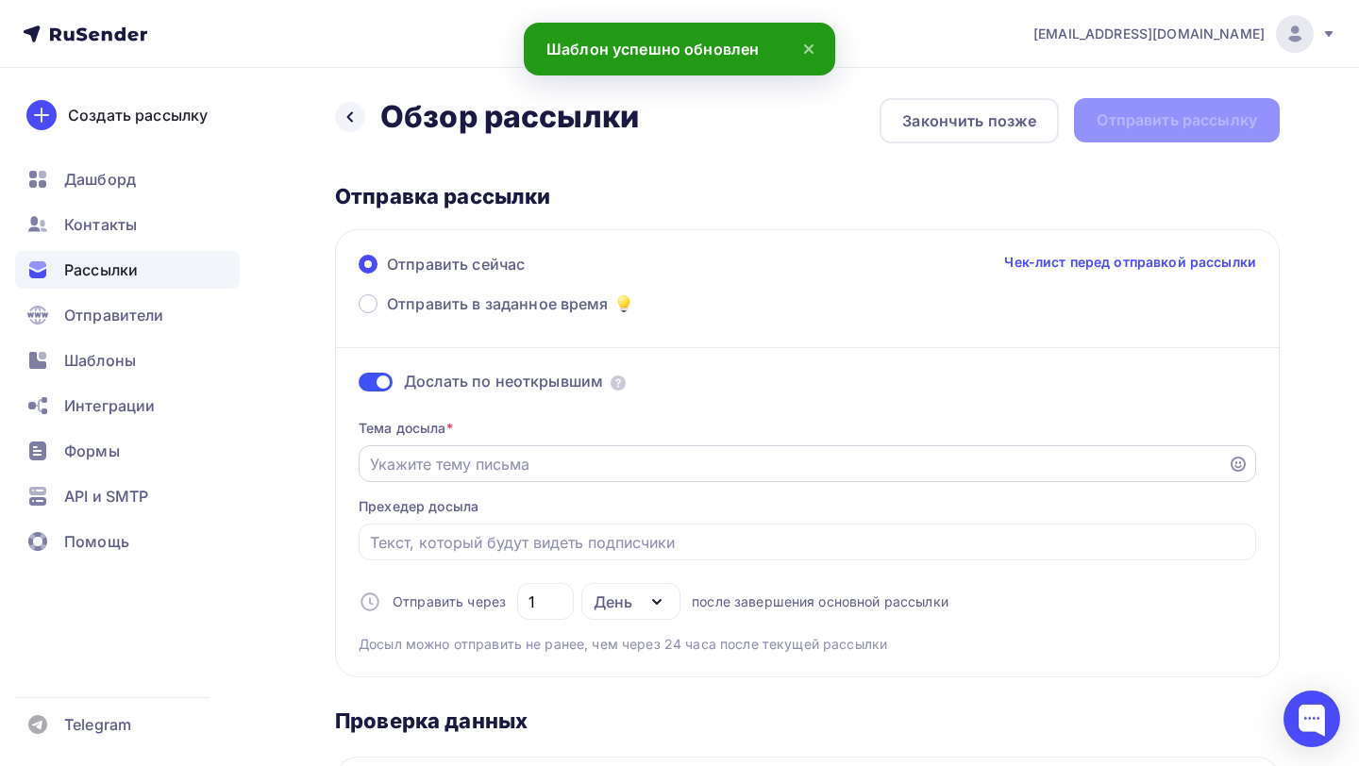
click at [453, 460] on input "Отправить в заданное время" at bounding box center [793, 464] width 847 height 23
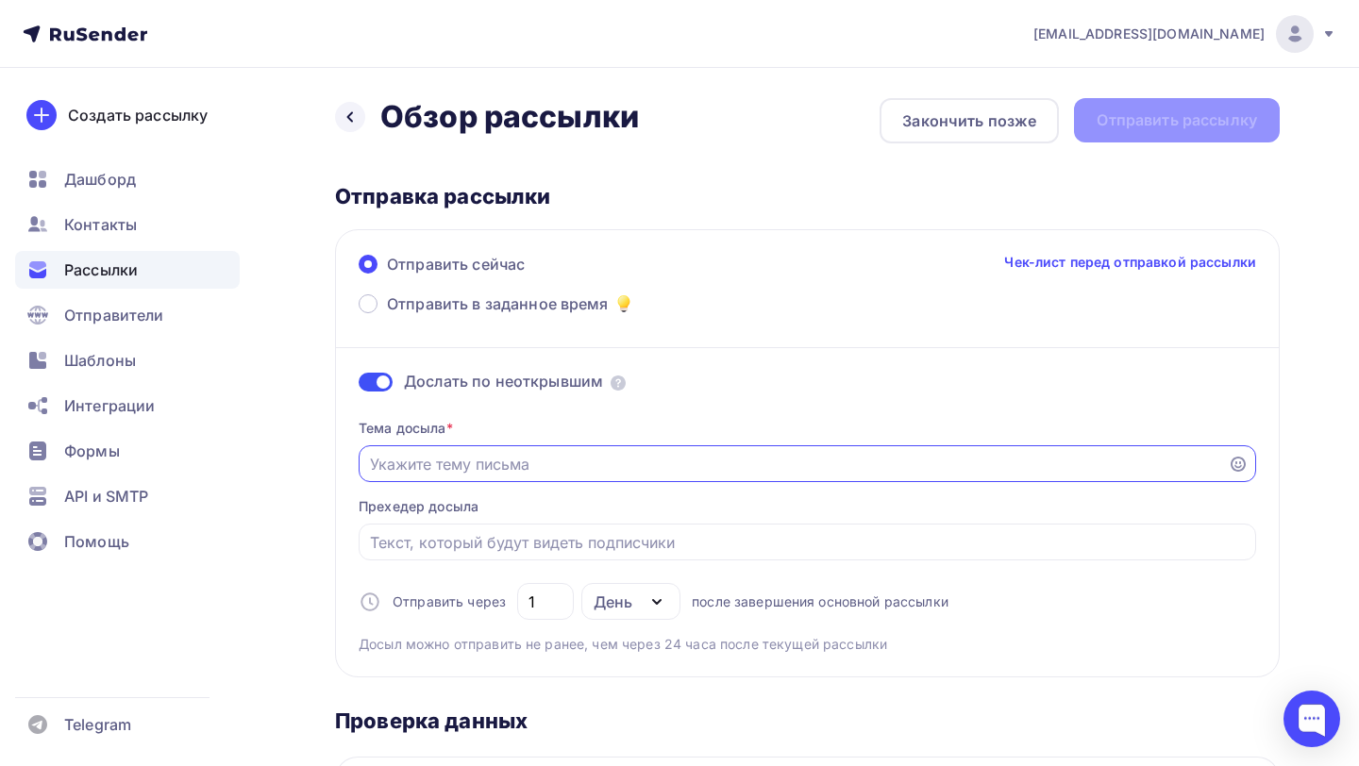
paste input "Все еще ожидаю вашего ответа..."
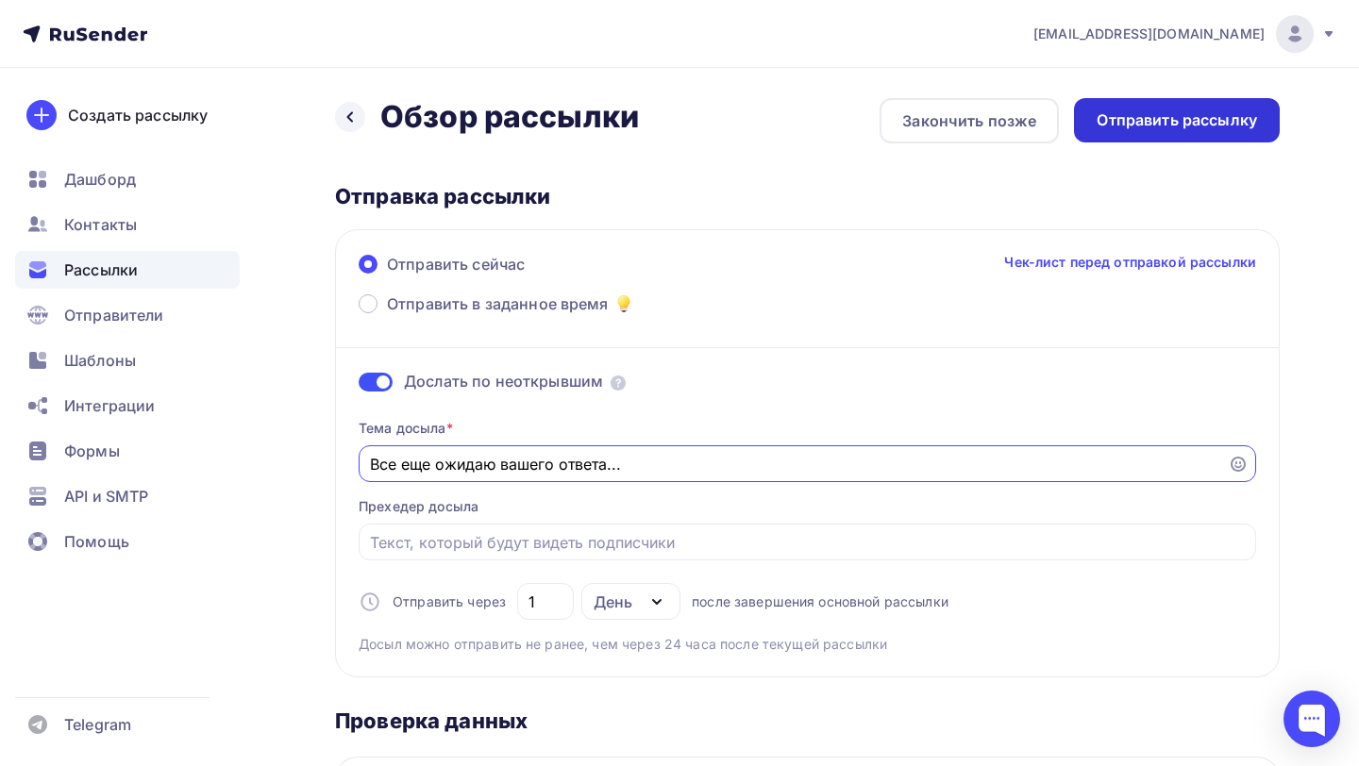
type input "Все еще ожидаю вашего ответа..."
click at [1229, 124] on div "Отправить рассылку" at bounding box center [1177, 120] width 160 height 22
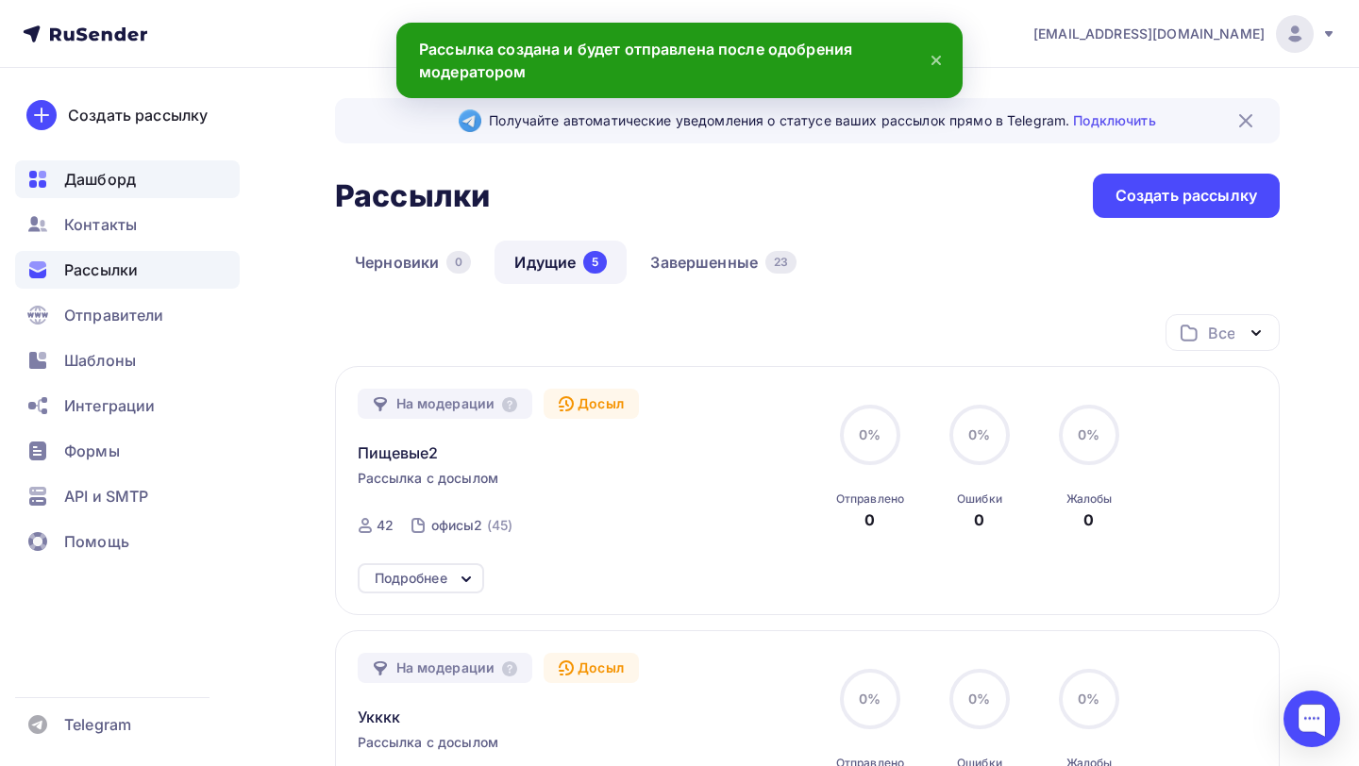
click at [136, 196] on div "Дашборд" at bounding box center [127, 179] width 225 height 38
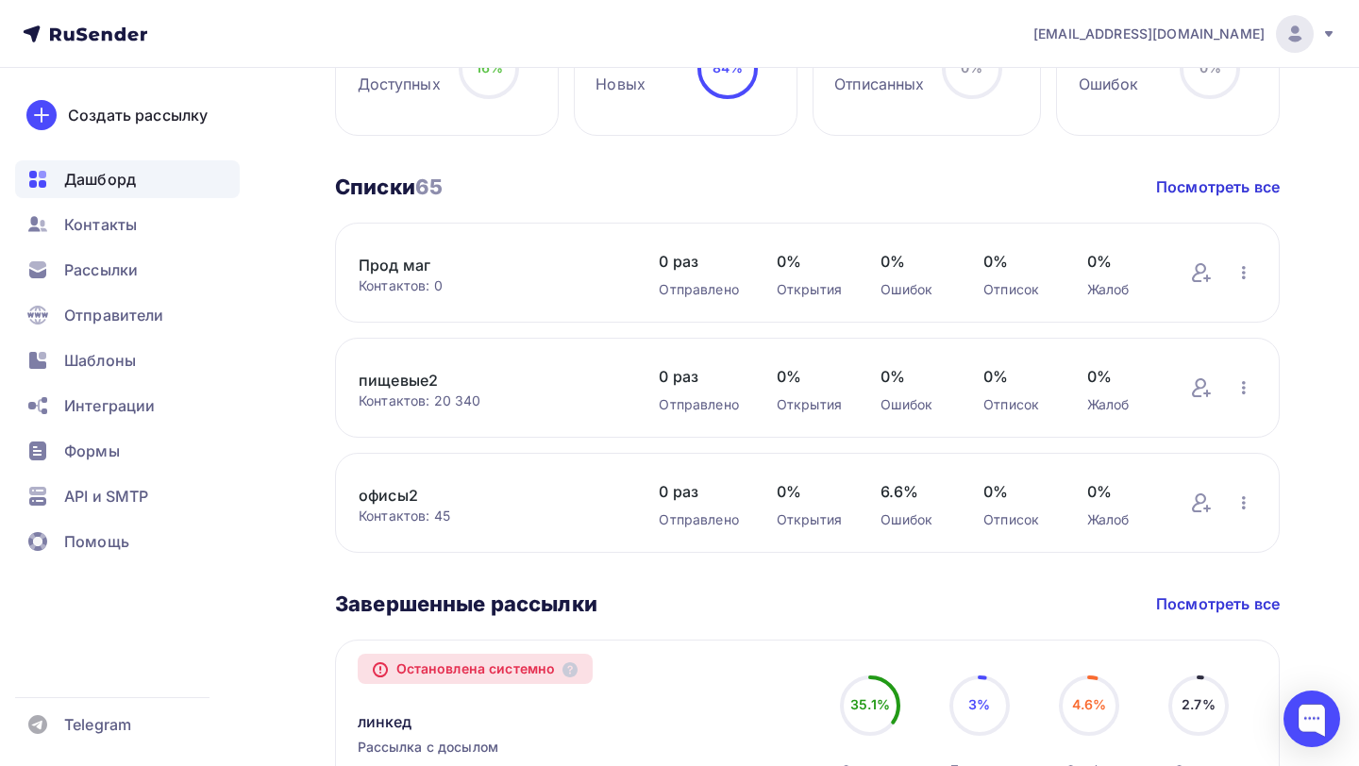
scroll to position [429, 0]
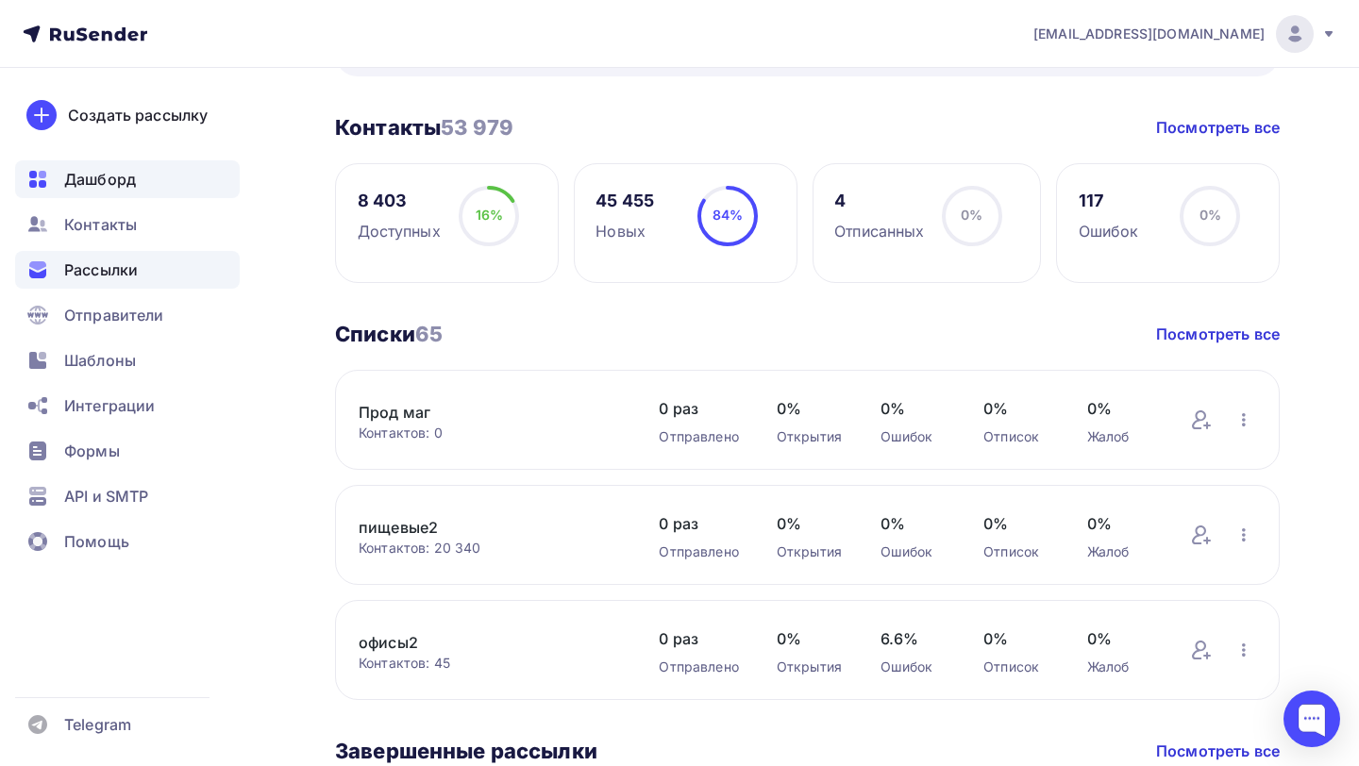
click at [189, 275] on div "Рассылки" at bounding box center [127, 270] width 225 height 38
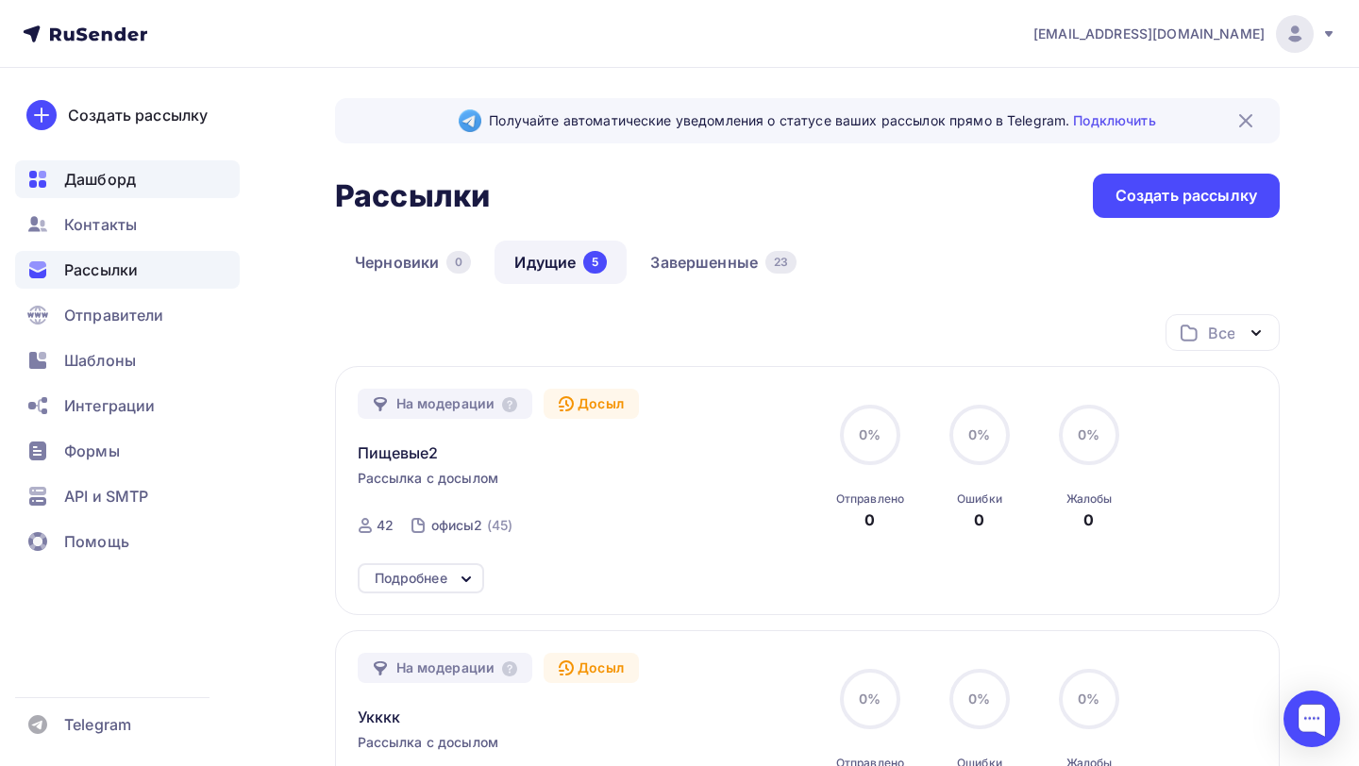
click at [180, 196] on div "Дашборд" at bounding box center [127, 179] width 225 height 38
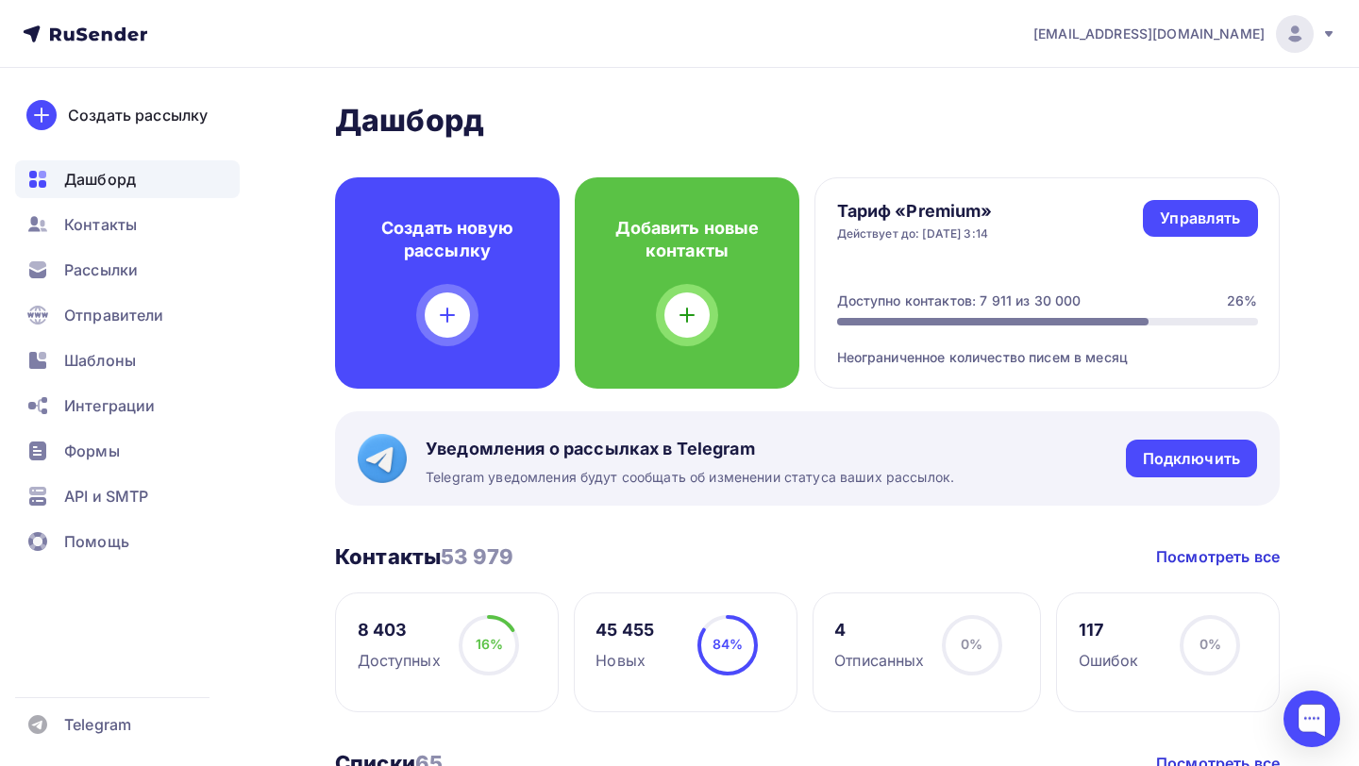
drag, startPoint x: 944, startPoint y: 298, endPoint x: 1042, endPoint y: 297, distance: 98.2
click at [1042, 297] on div "Доступно контактов: 7 911 из 30 000" at bounding box center [959, 301] width 244 height 19
click at [129, 263] on span "Рассылки" at bounding box center [101, 270] width 74 height 23
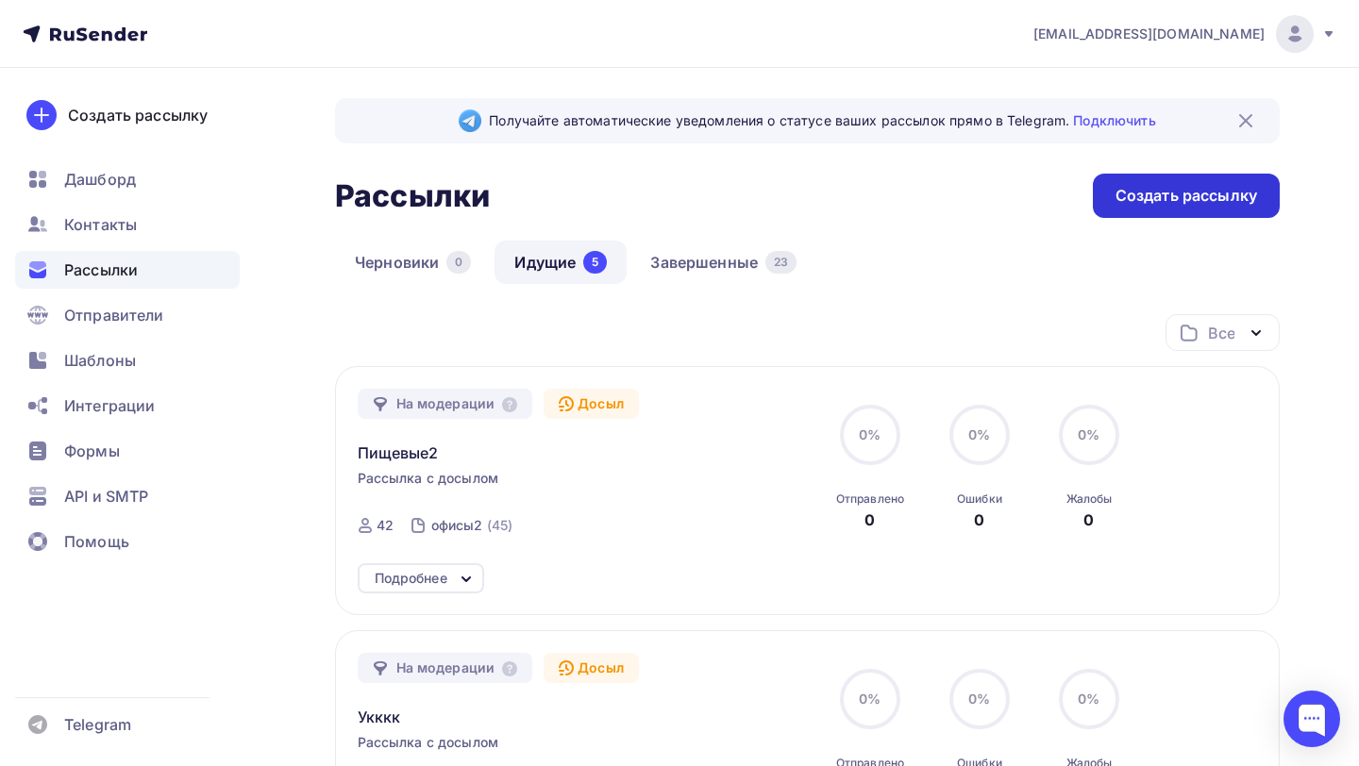
click at [1149, 205] on div "Создать рассылку" at bounding box center [1186, 196] width 142 height 22
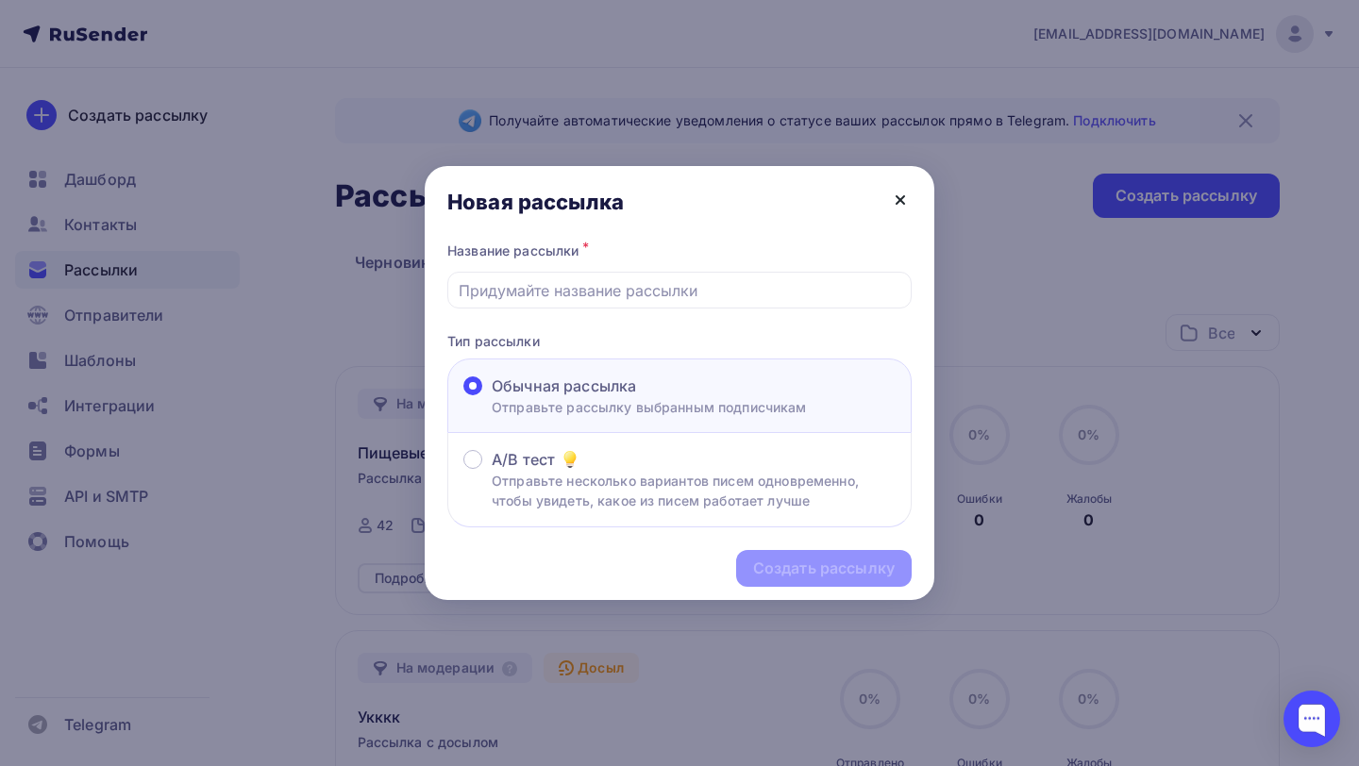
click at [896, 200] on icon at bounding box center [900, 200] width 23 height 23
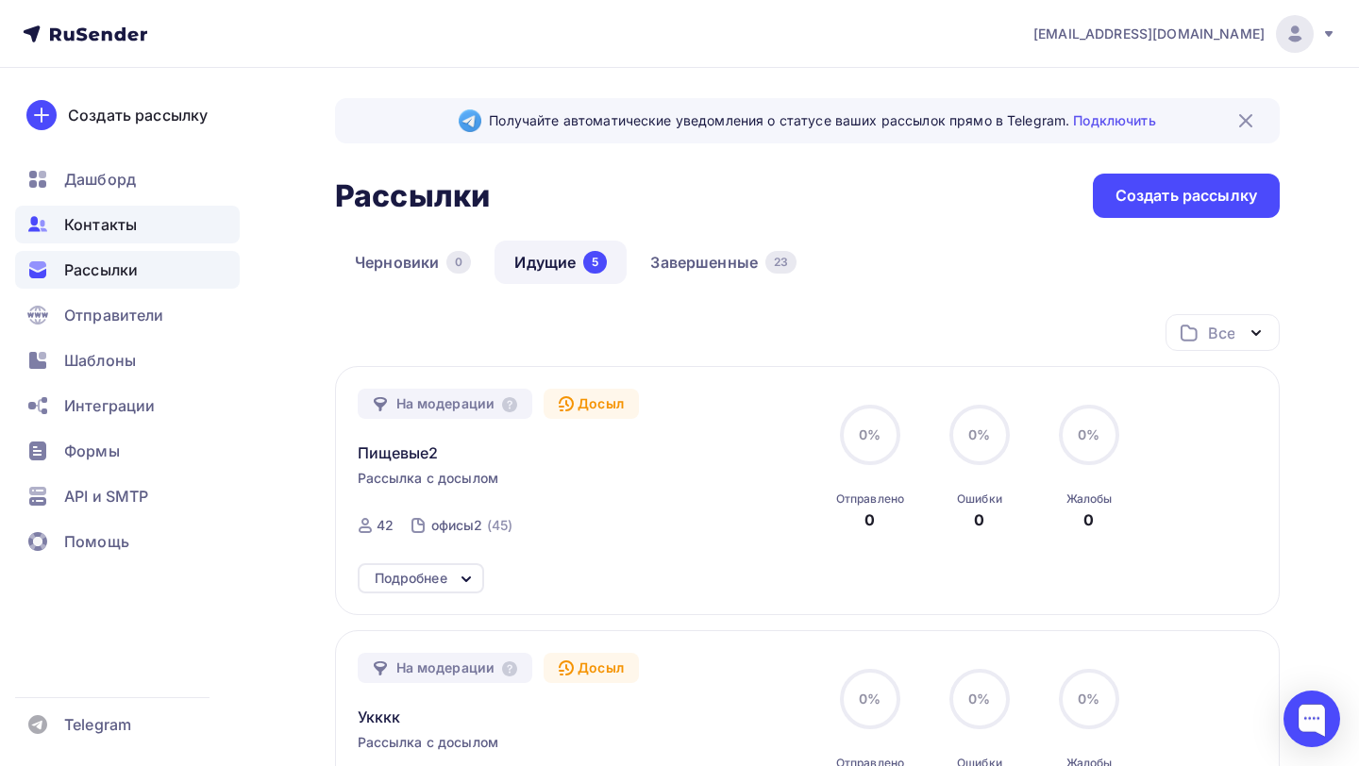
click at [143, 225] on div "Контакты" at bounding box center [127, 225] width 225 height 38
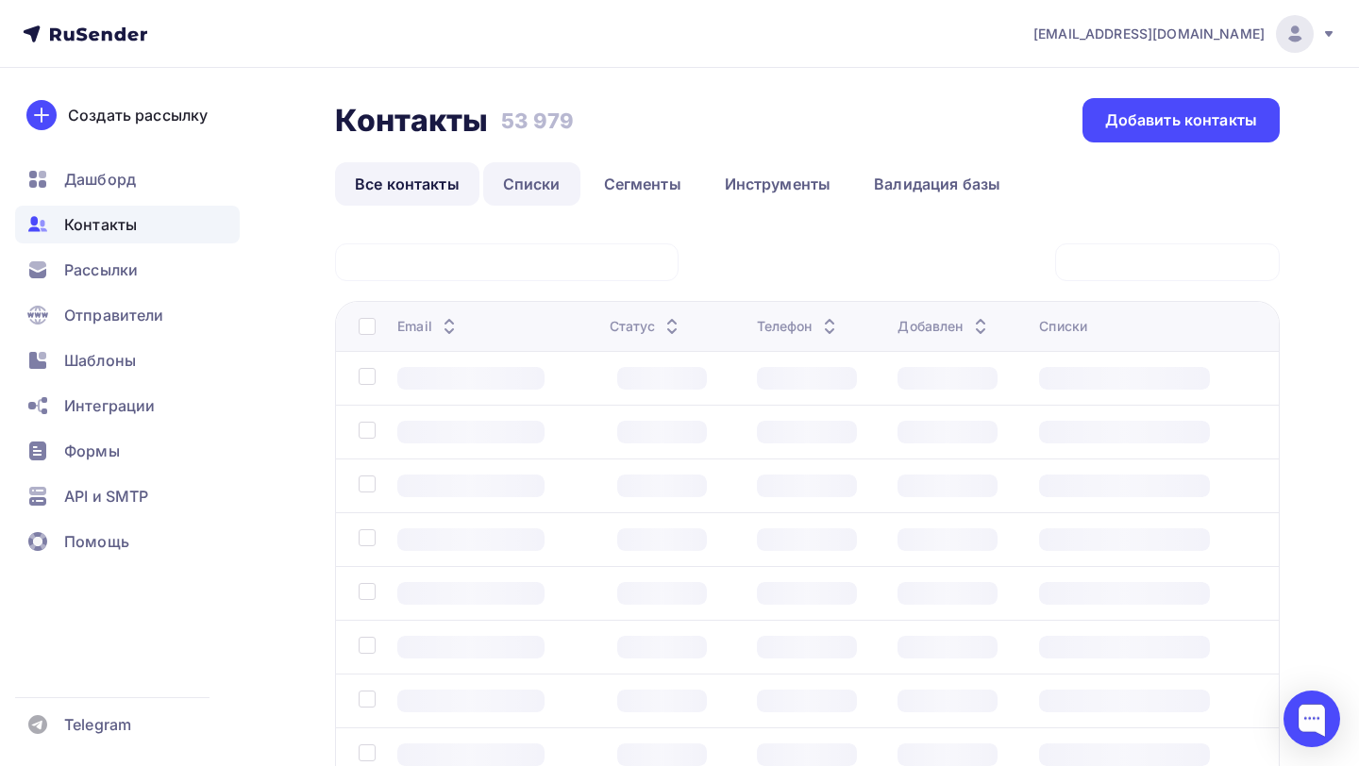
click at [550, 174] on link "Списки" at bounding box center [531, 183] width 97 height 43
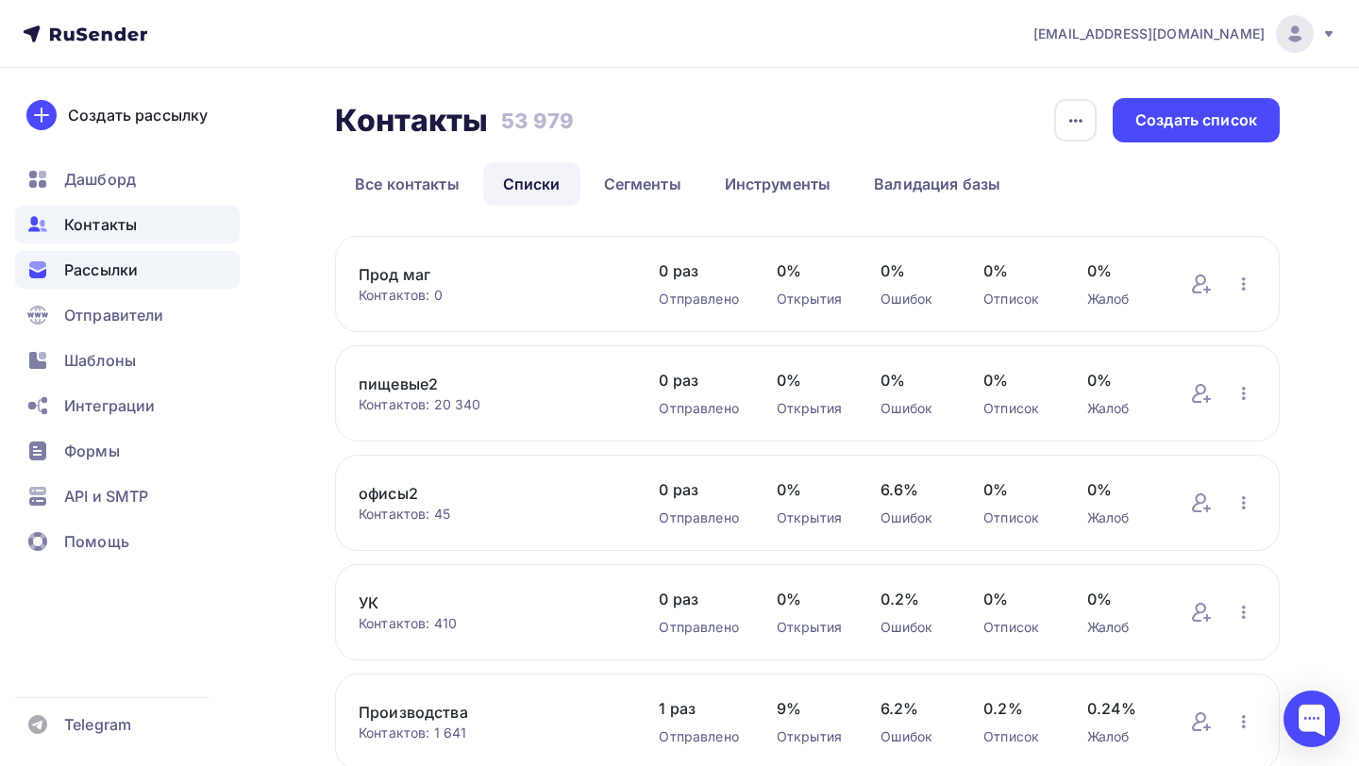
click at [165, 276] on div "Рассылки" at bounding box center [127, 270] width 225 height 38
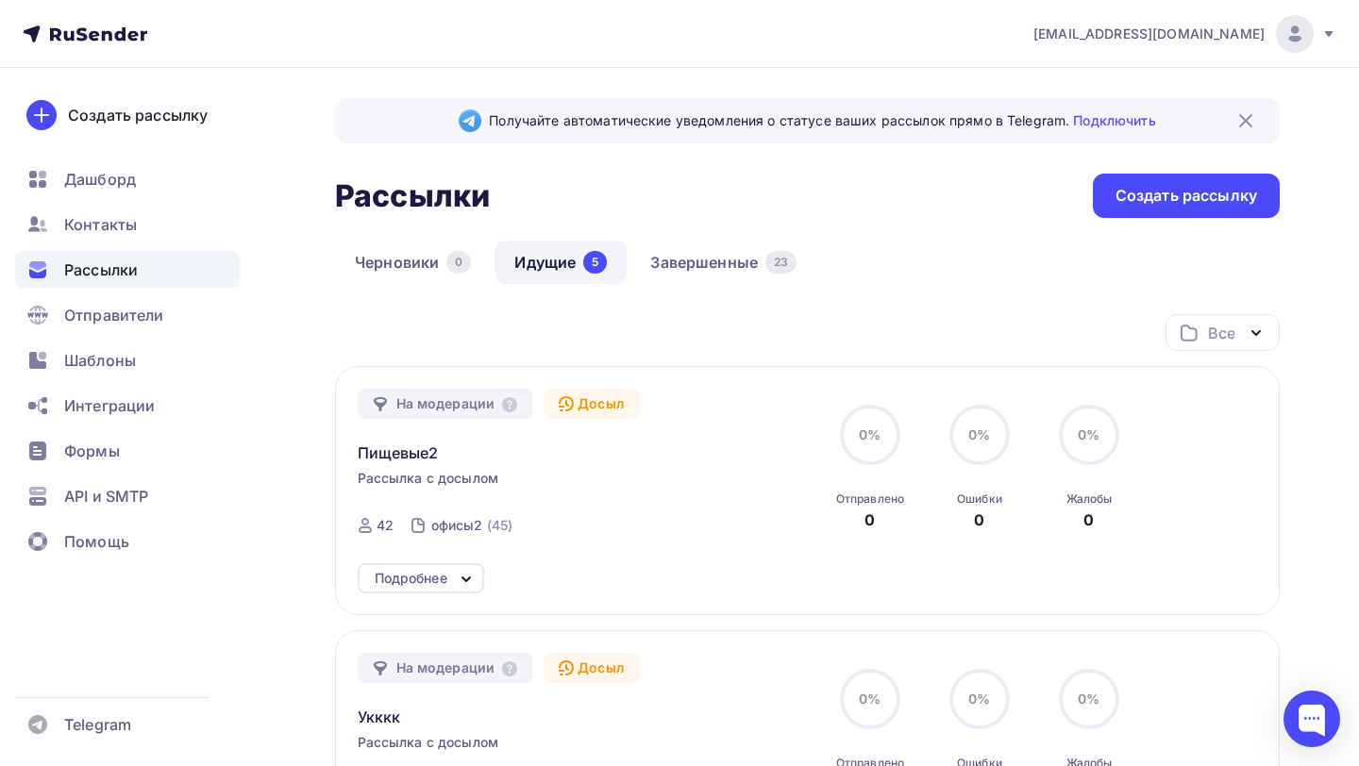
click at [1166, 220] on div "Получайте автоматические уведомления о статусе ваших рассылок прямо в Telegram.…" at bounding box center [807, 720] width 945 height 1245
click at [1166, 214] on div "Создать рассылку" at bounding box center [1186, 196] width 187 height 44
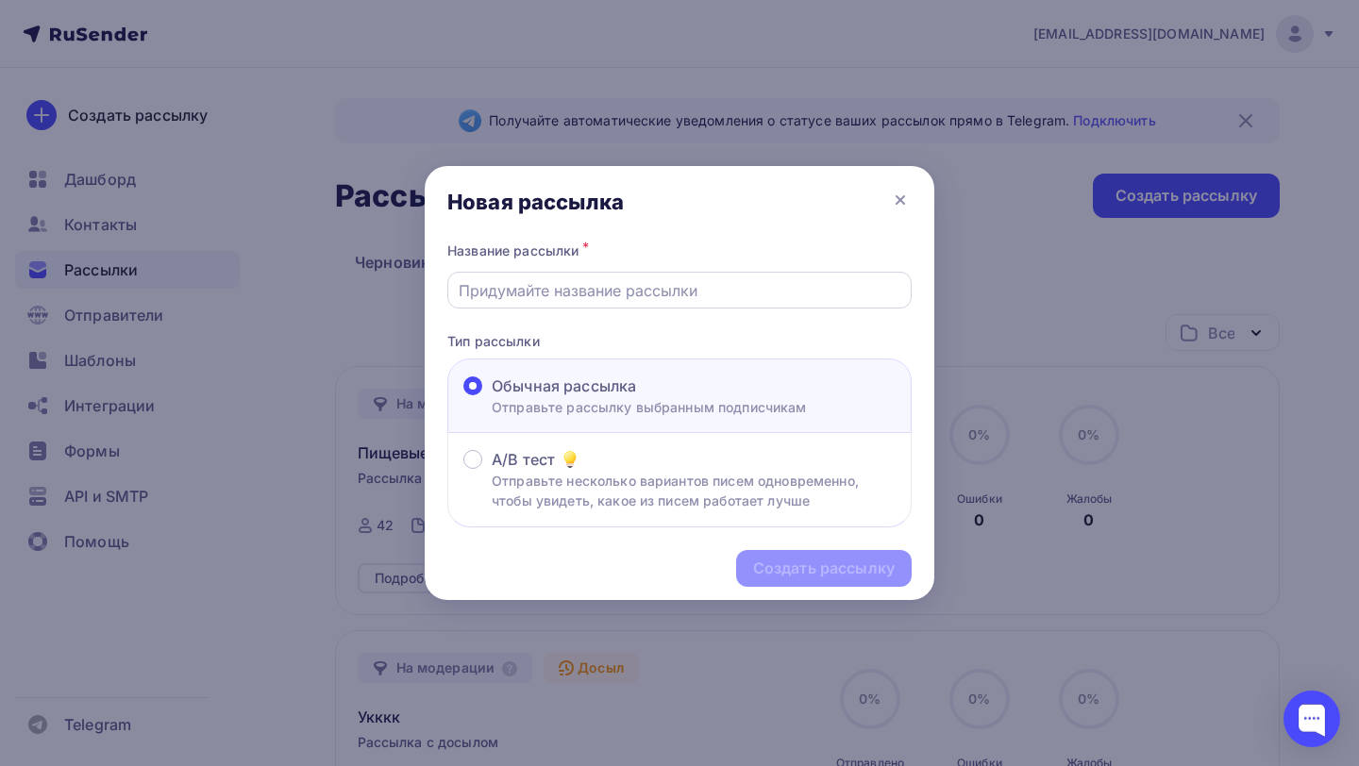
click at [716, 308] on div at bounding box center [679, 290] width 464 height 37
click at [713, 299] on input "text" at bounding box center [680, 290] width 443 height 23
type input "Пищевые2"
click at [848, 571] on div "Создать рассылку" at bounding box center [824, 569] width 142 height 22
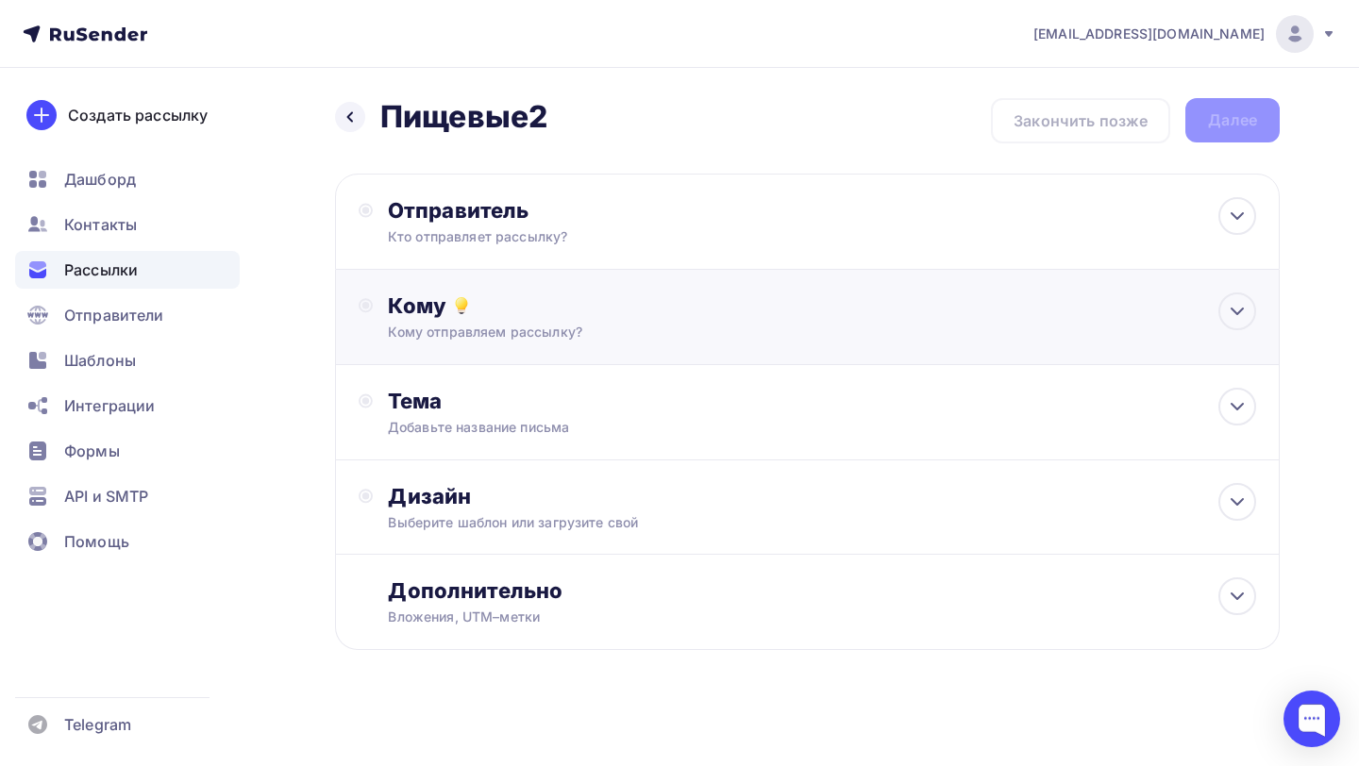
click at [545, 347] on div "Кому Кому отправляем рассылку? Списки получателей Выберите список Все списки id…" at bounding box center [807, 317] width 945 height 95
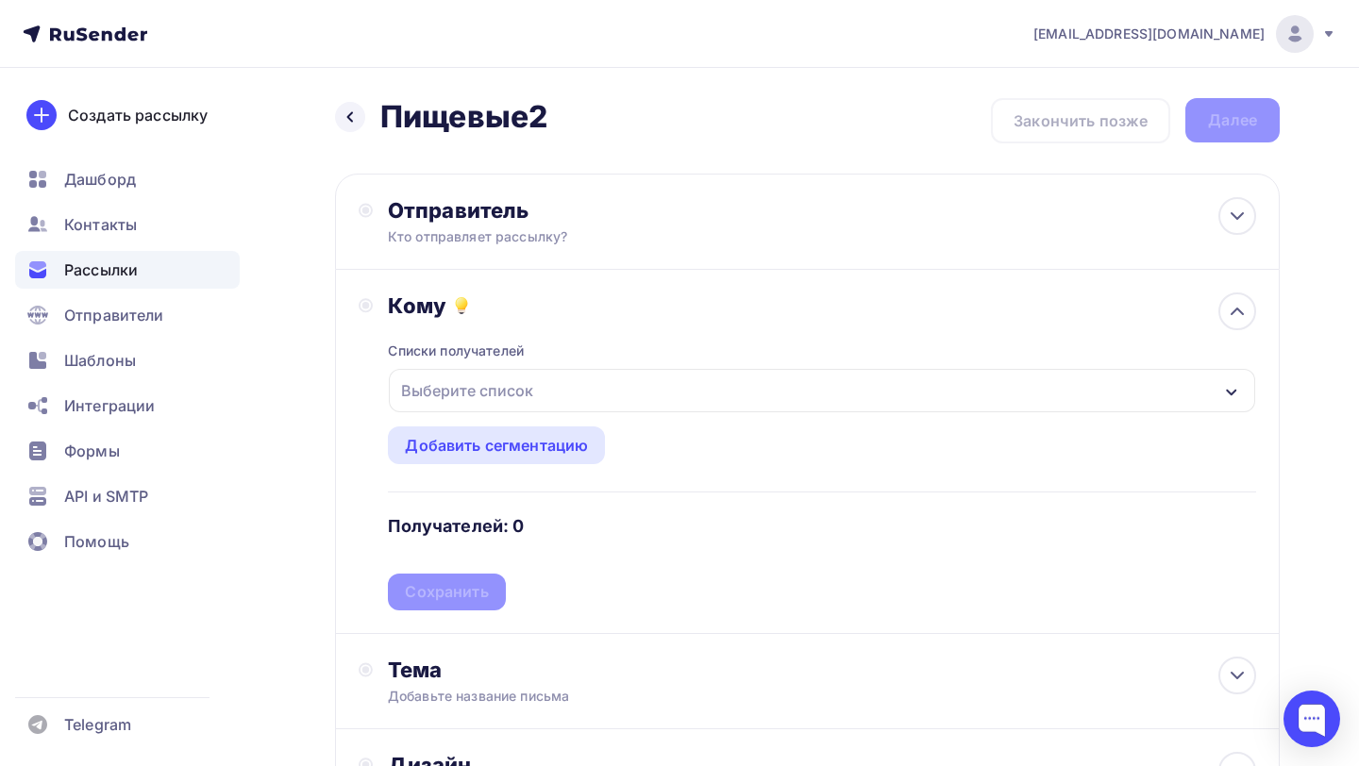
click at [528, 381] on div "Выберите список" at bounding box center [467, 391] width 147 height 34
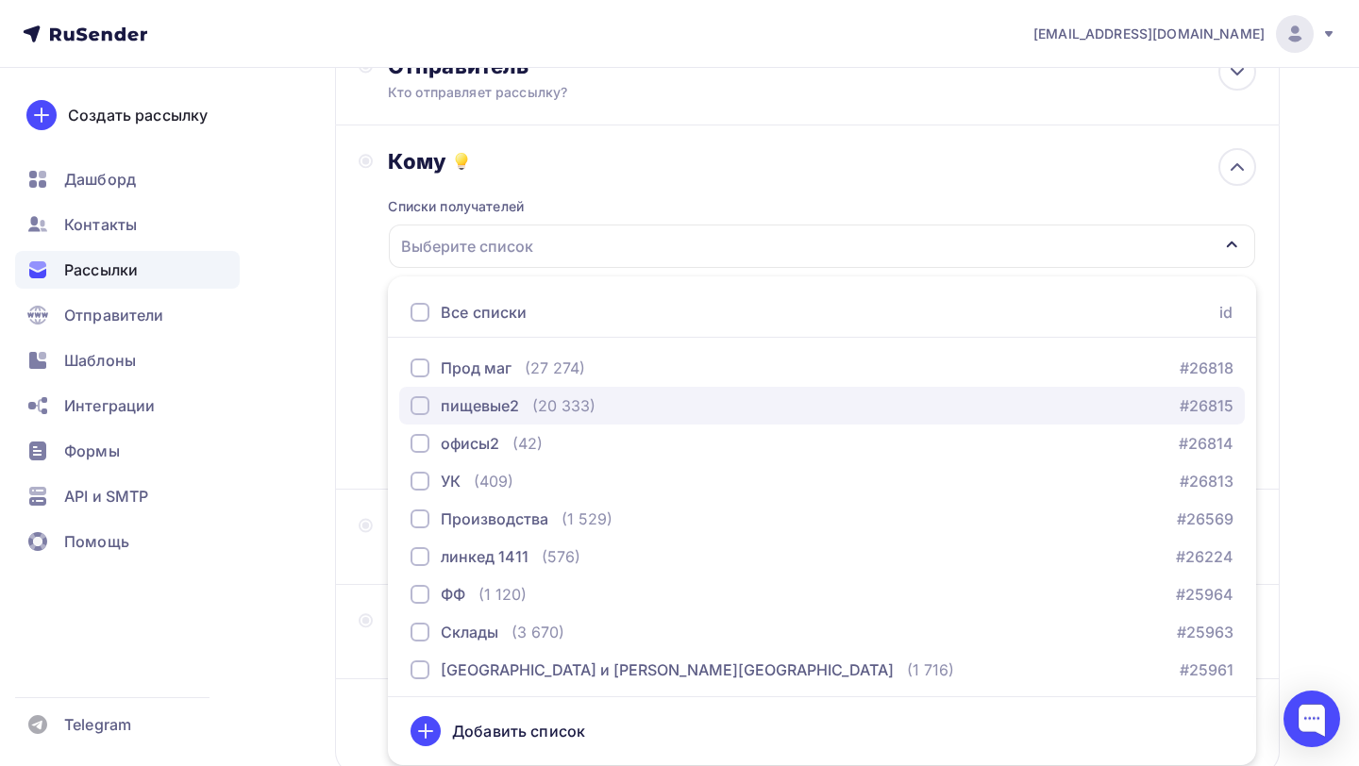
click at [500, 417] on div "пищевые2" at bounding box center [480, 405] width 78 height 23
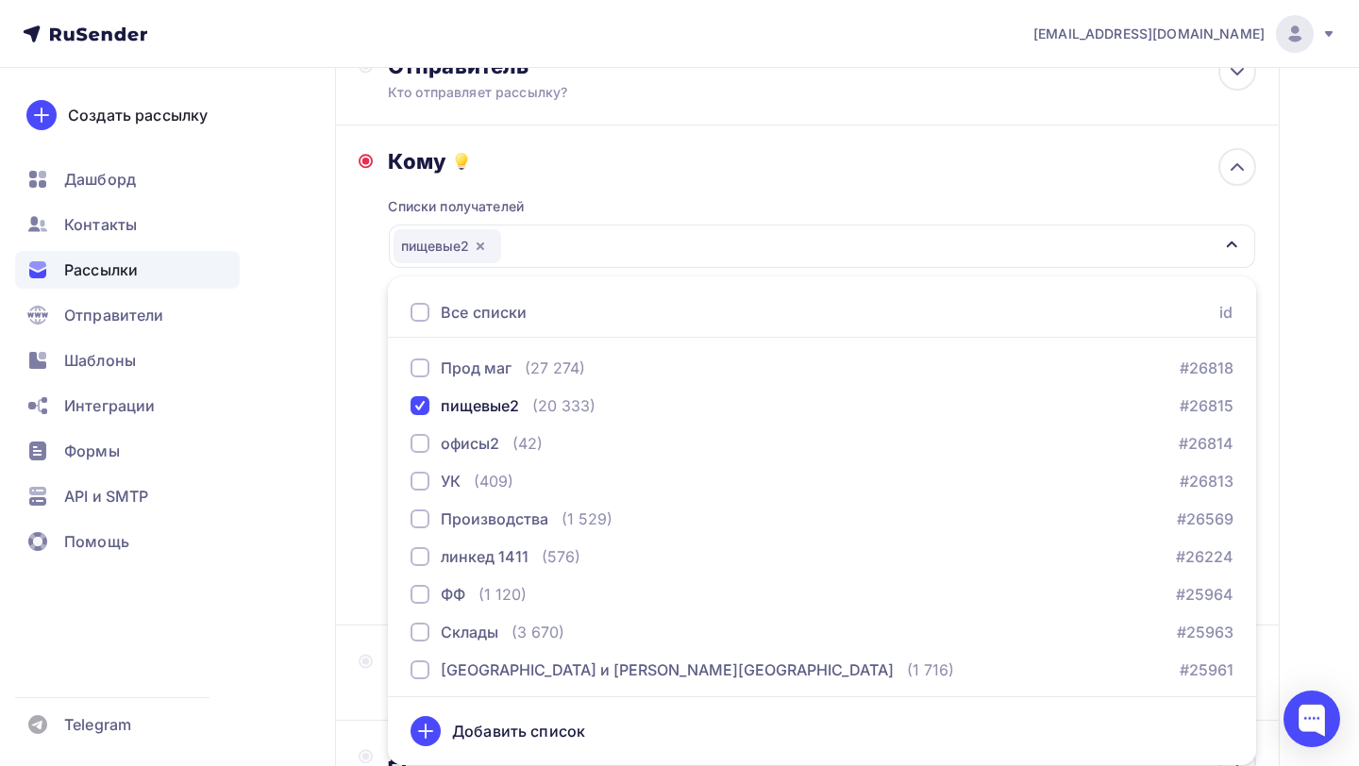
click at [364, 370] on div "Кому Списки получателей пищевые2 Все списки id Прод маг (27 274) #26818 пищевые…" at bounding box center [807, 375] width 897 height 454
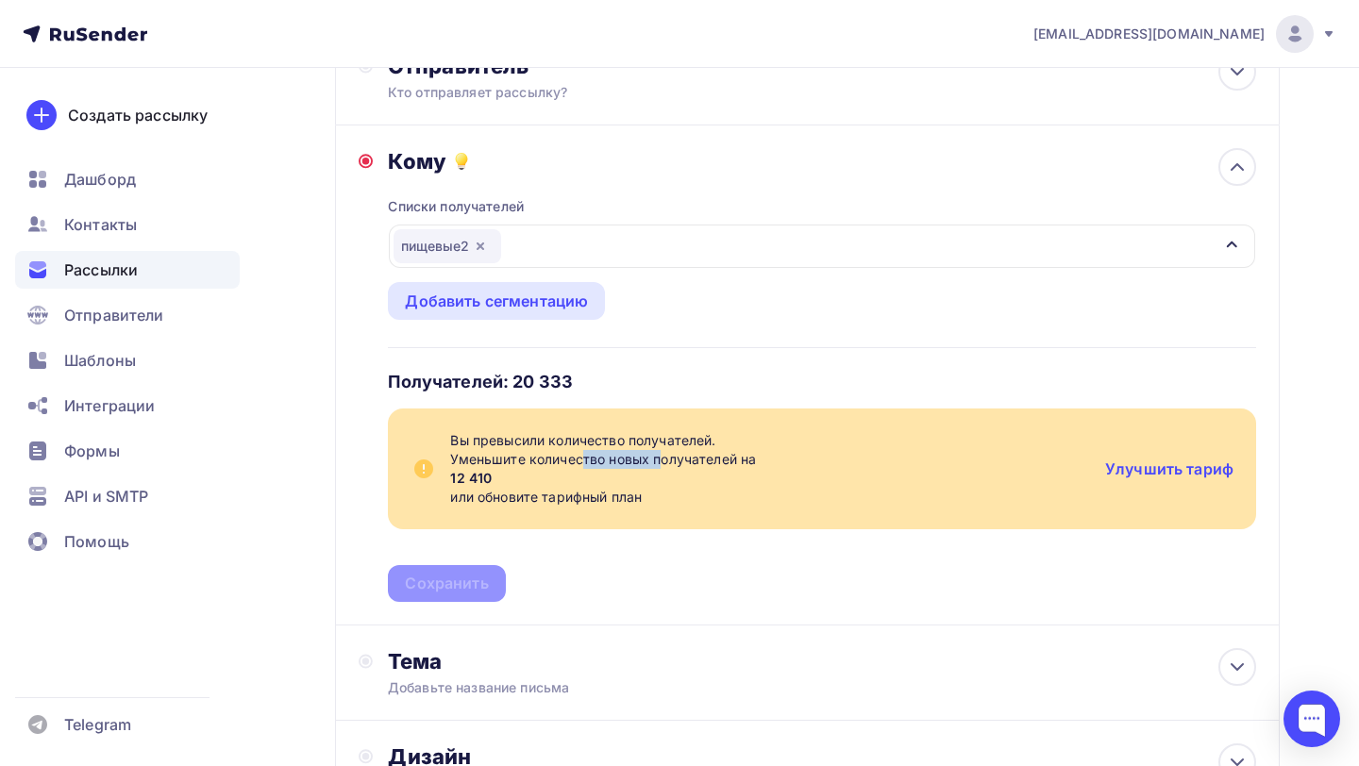
drag, startPoint x: 580, startPoint y: 461, endPoint x: 660, endPoint y: 461, distance: 79.3
click at [660, 461] on span "Уменьшите количество новых получателей на 12 410 или обновите тарифный план" at bounding box center [770, 478] width 640 height 57
drag, startPoint x: 506, startPoint y: 501, endPoint x: 591, endPoint y: 502, distance: 84.9
click at [591, 502] on span "Уменьшите количество новых получателей на 12 410 или обновите тарифный план" at bounding box center [770, 478] width 640 height 57
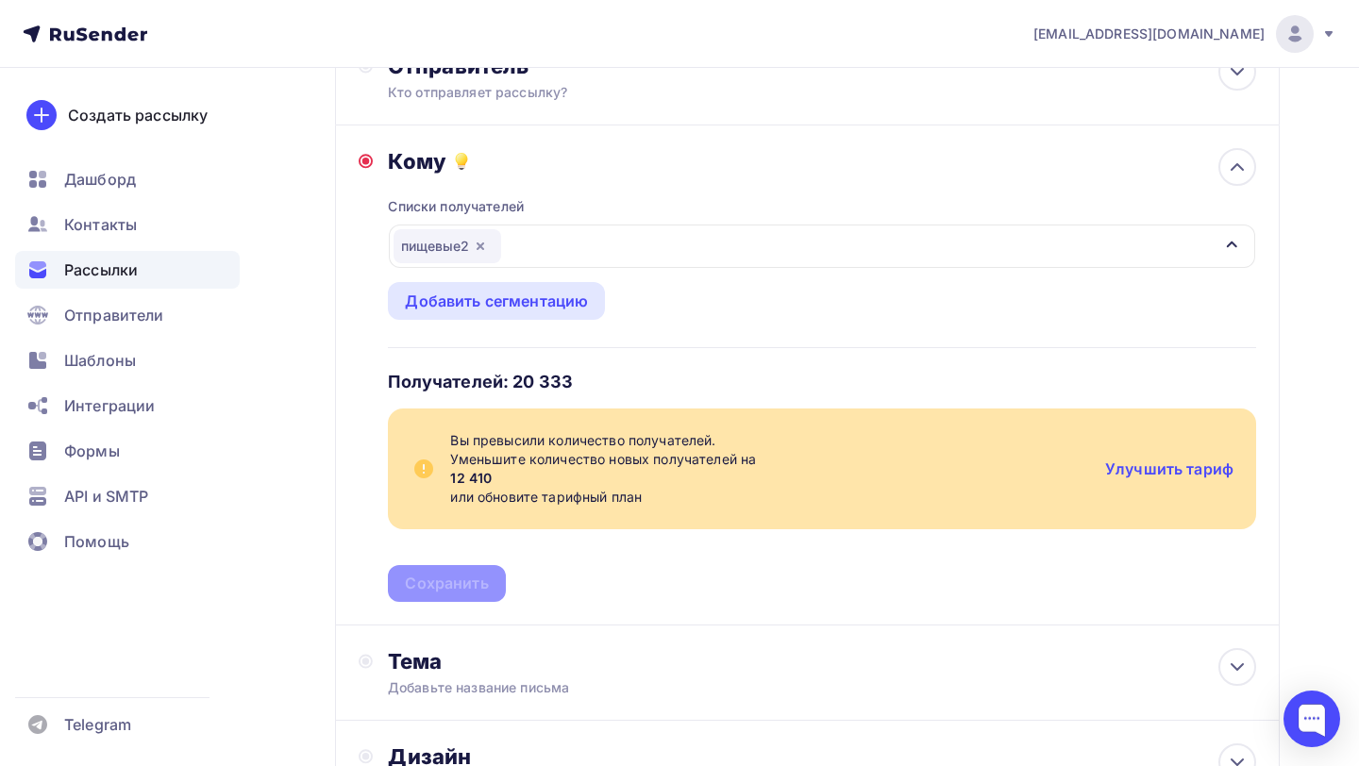
click at [591, 502] on span "Уменьшите количество новых получателей на 12 410 или обновите тарифный план" at bounding box center [770, 478] width 640 height 57
click at [199, 182] on div "Дашборд" at bounding box center [127, 179] width 225 height 38
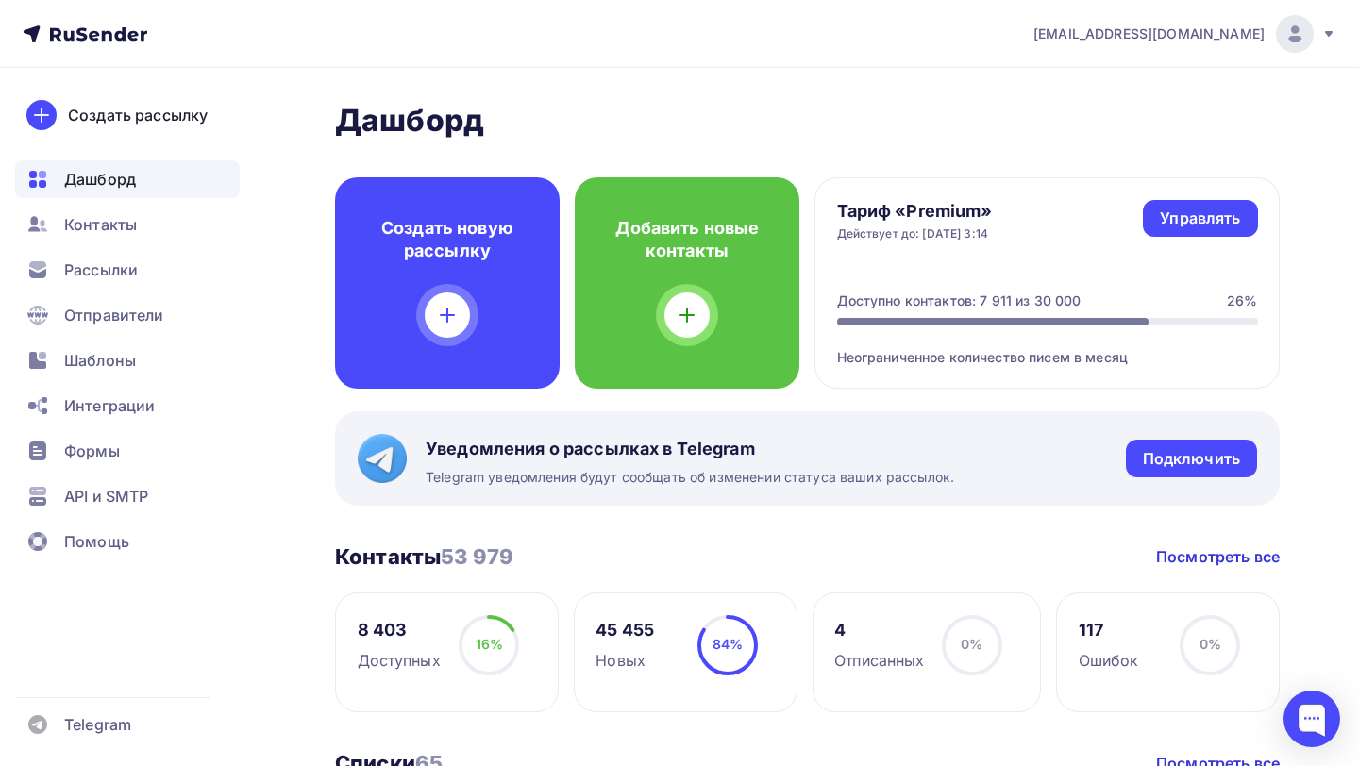
drag, startPoint x: 837, startPoint y: 298, endPoint x: 1080, endPoint y: 295, distance: 242.6
click at [1080, 295] on div "Доступно контактов: 7 911 из 30 000" at bounding box center [959, 301] width 244 height 19
click at [142, 266] on div "Рассылки" at bounding box center [127, 270] width 225 height 38
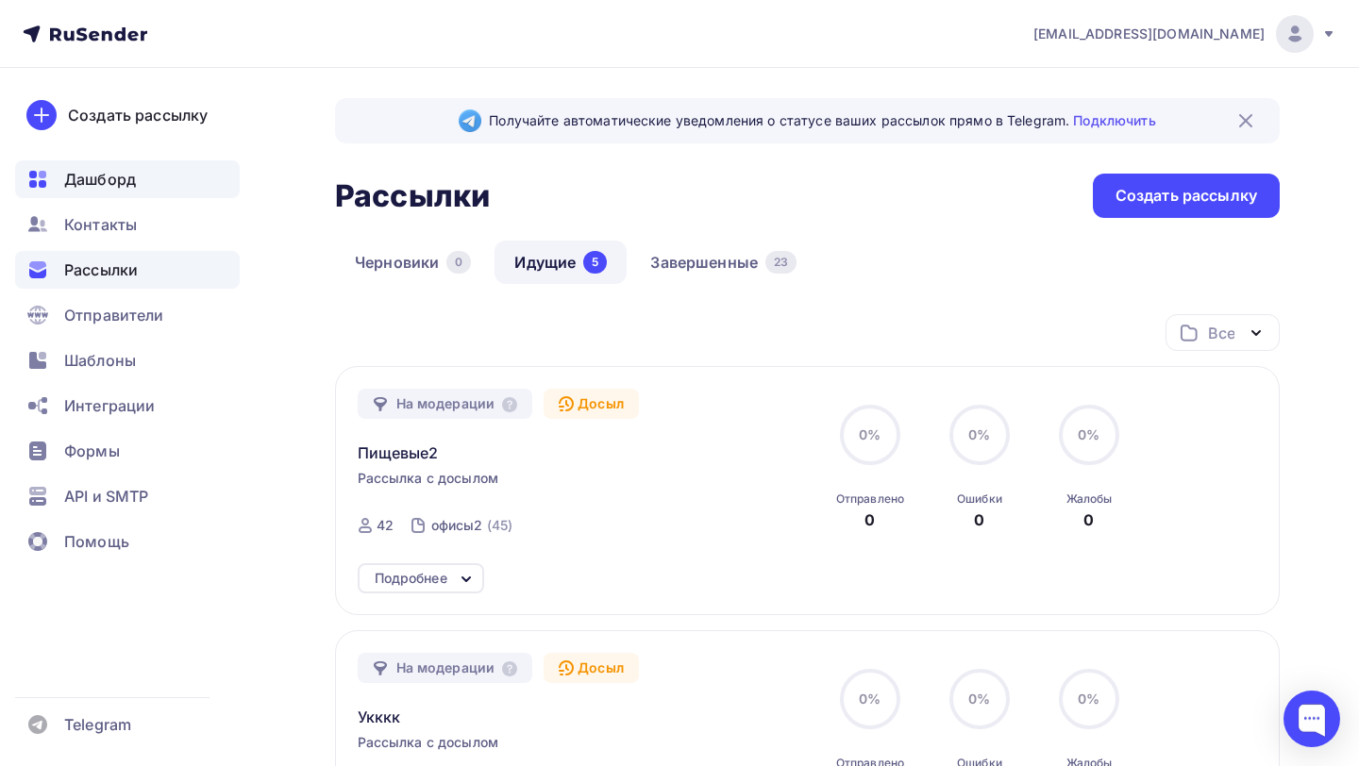
click at [159, 195] on div "Дашборд" at bounding box center [127, 179] width 225 height 38
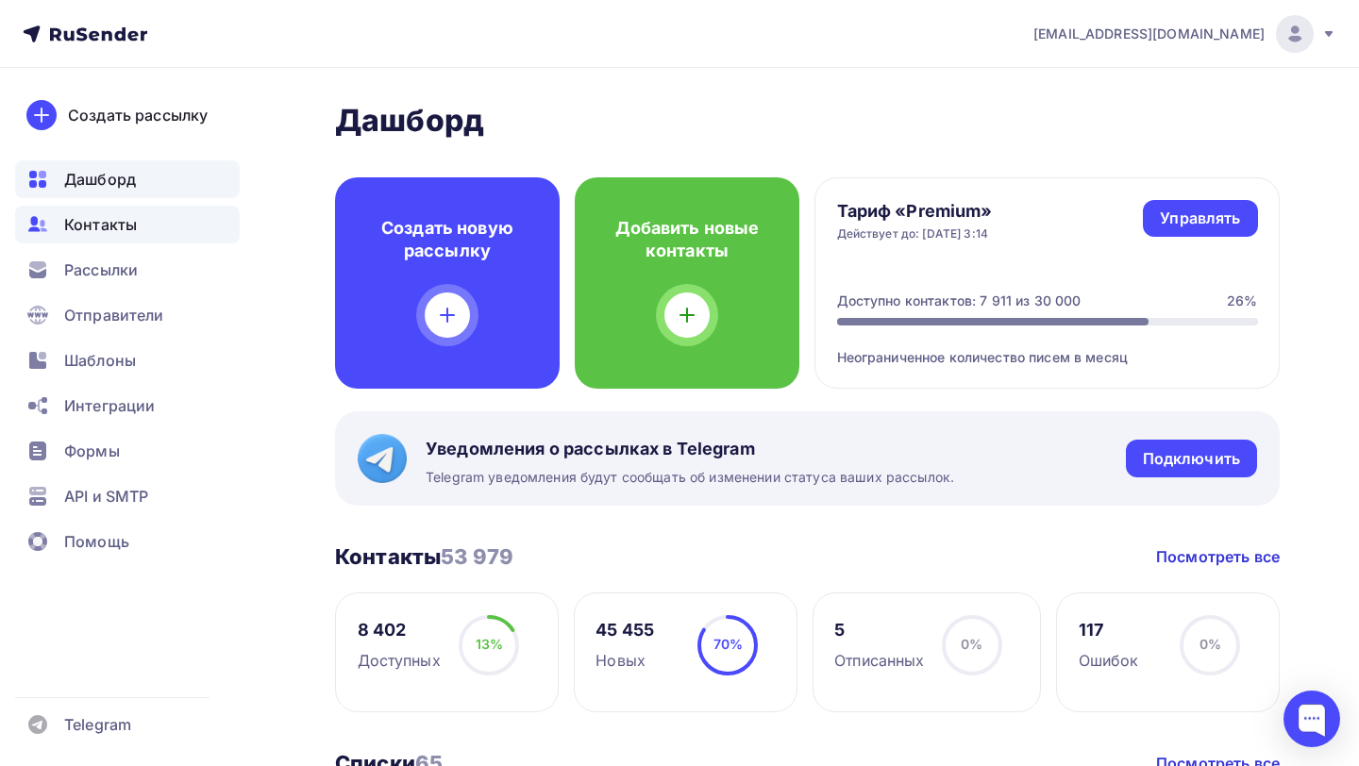
click at [148, 229] on div "Контакты" at bounding box center [127, 225] width 225 height 38
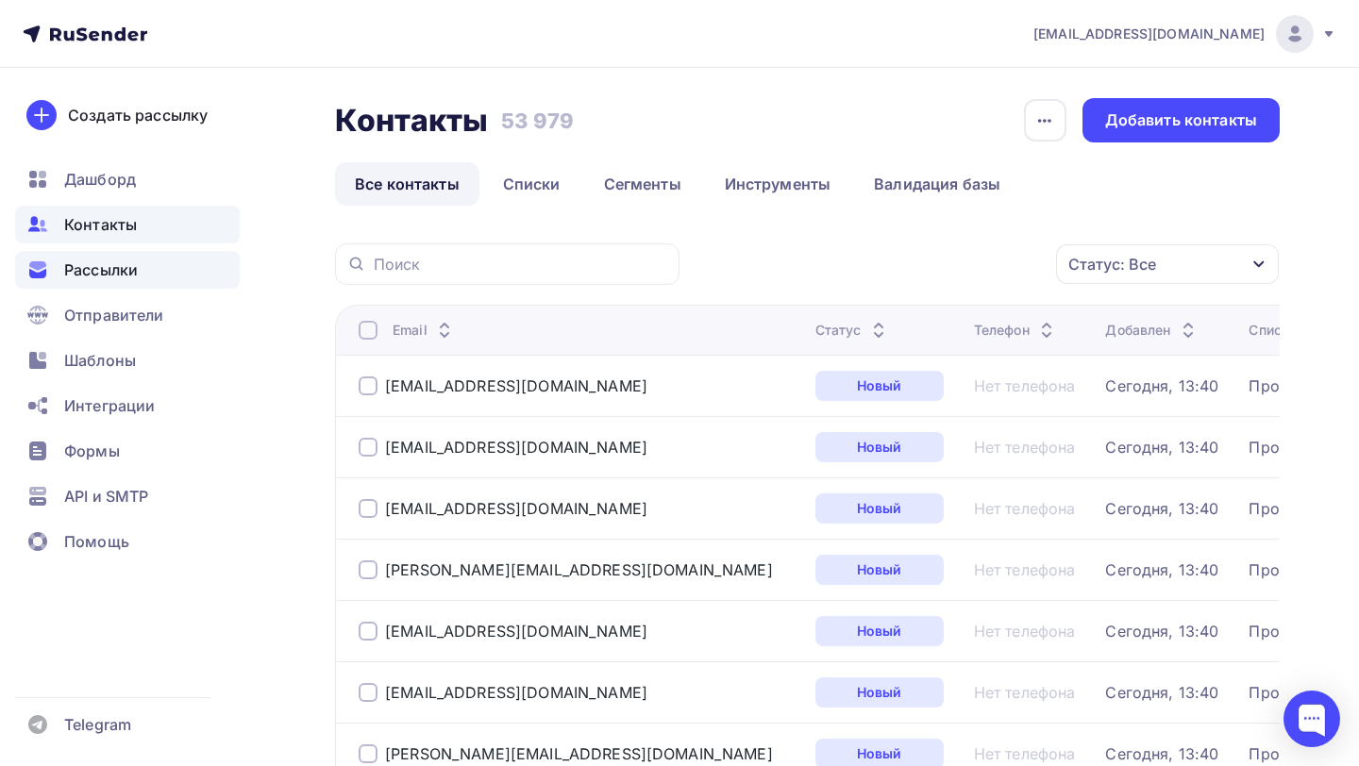
click at [142, 260] on div "Рассылки" at bounding box center [127, 270] width 225 height 38
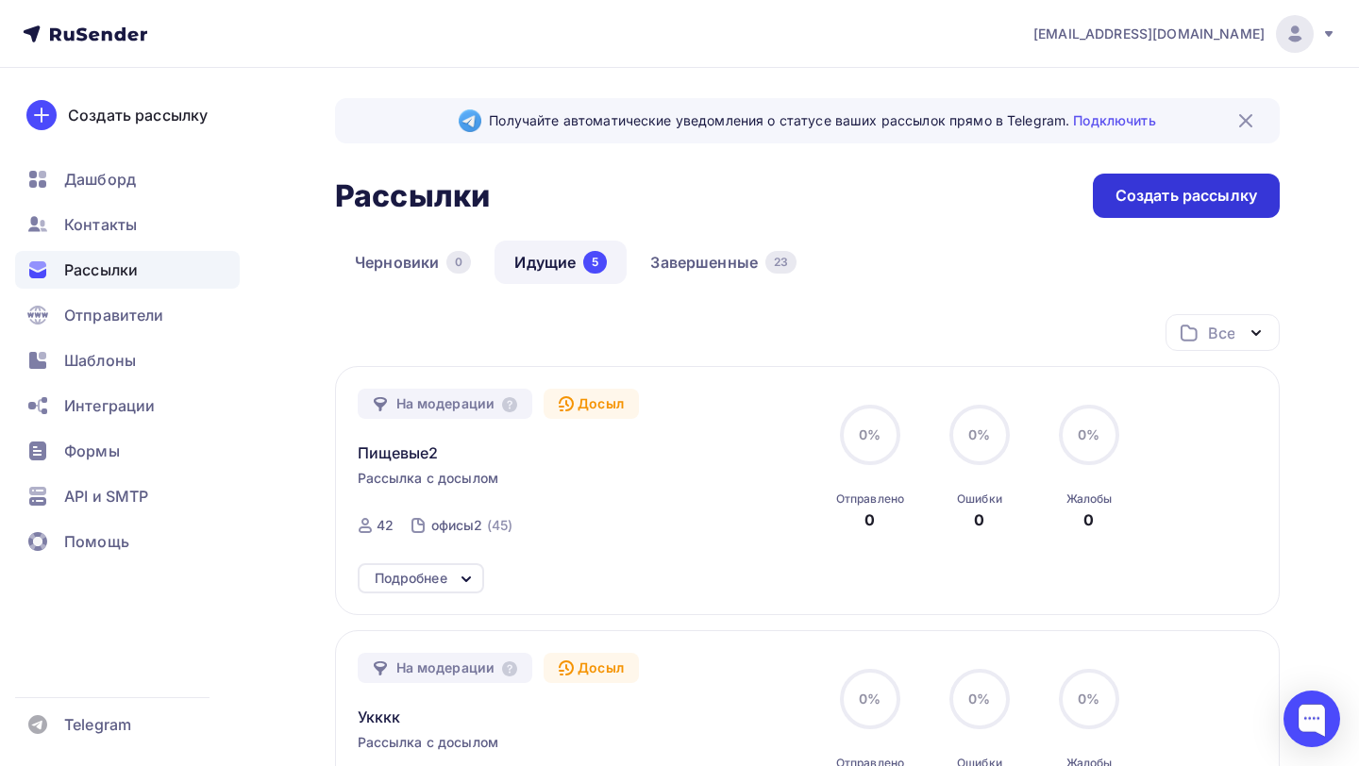
click at [1132, 193] on div "Создать рассылку" at bounding box center [1186, 196] width 142 height 22
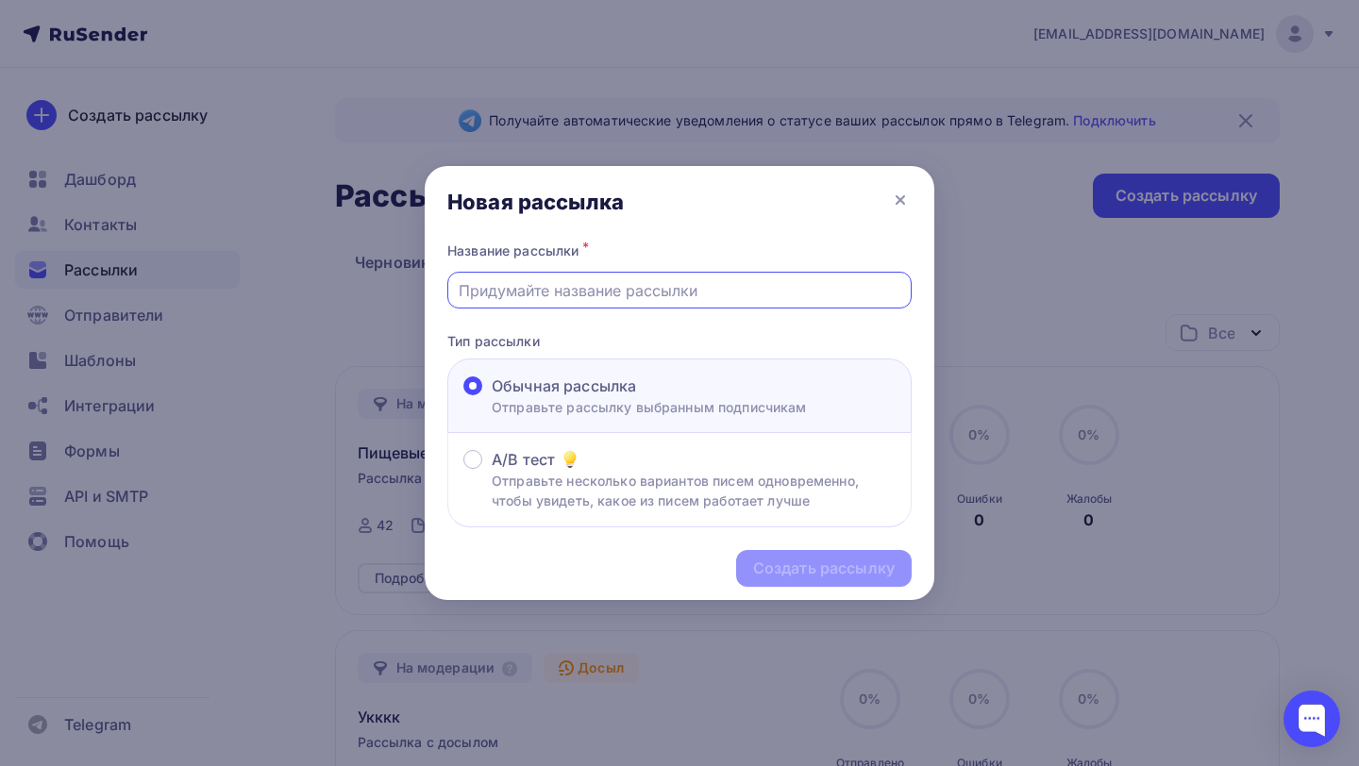
click at [649, 299] on input "text" at bounding box center [680, 290] width 443 height 23
type input "Пищевые2"
click at [787, 562] on div "Создать рассылку" at bounding box center [824, 569] width 142 height 22
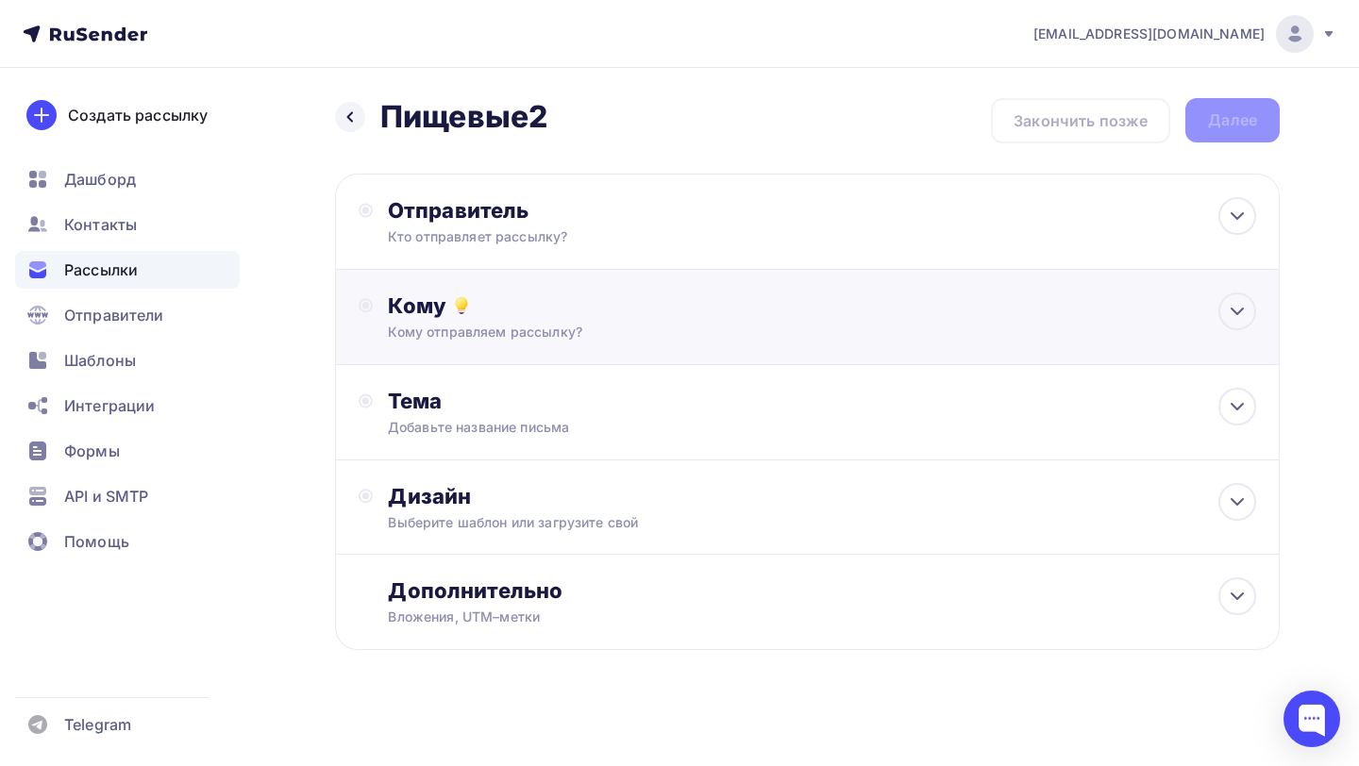
click at [673, 329] on div "Кому отправляем рассылку?" at bounding box center [778, 332] width 781 height 19
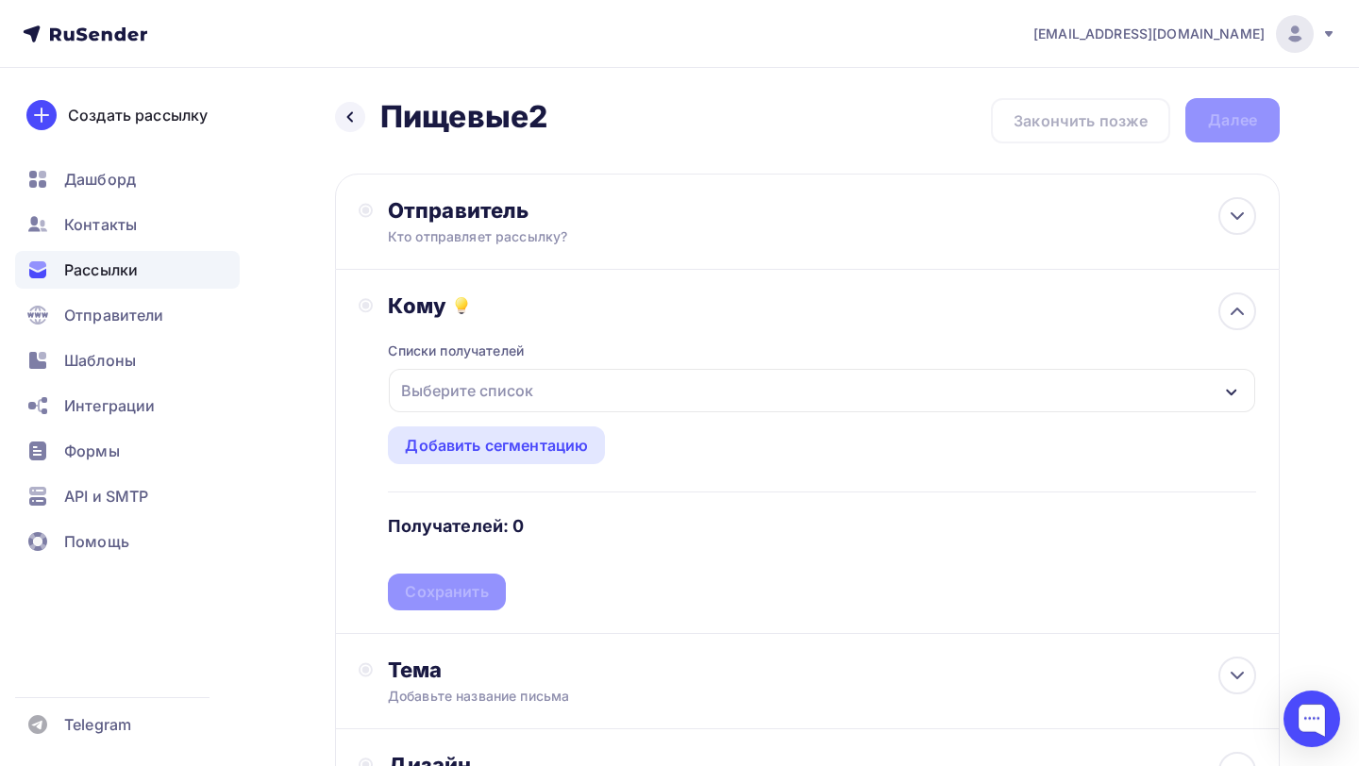
click at [583, 411] on div "Выберите список" at bounding box center [822, 390] width 866 height 43
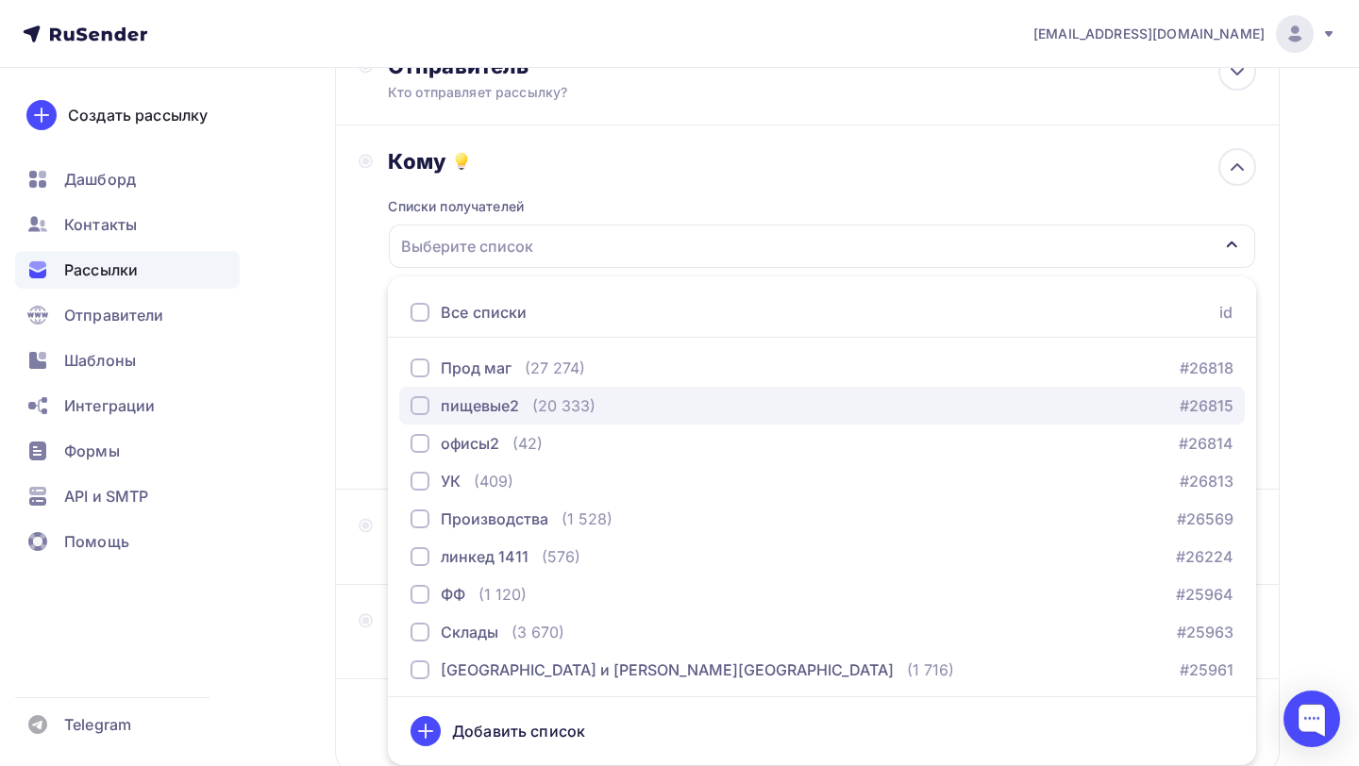
click at [525, 412] on div "пищевые2 (20 333)" at bounding box center [503, 405] width 185 height 23
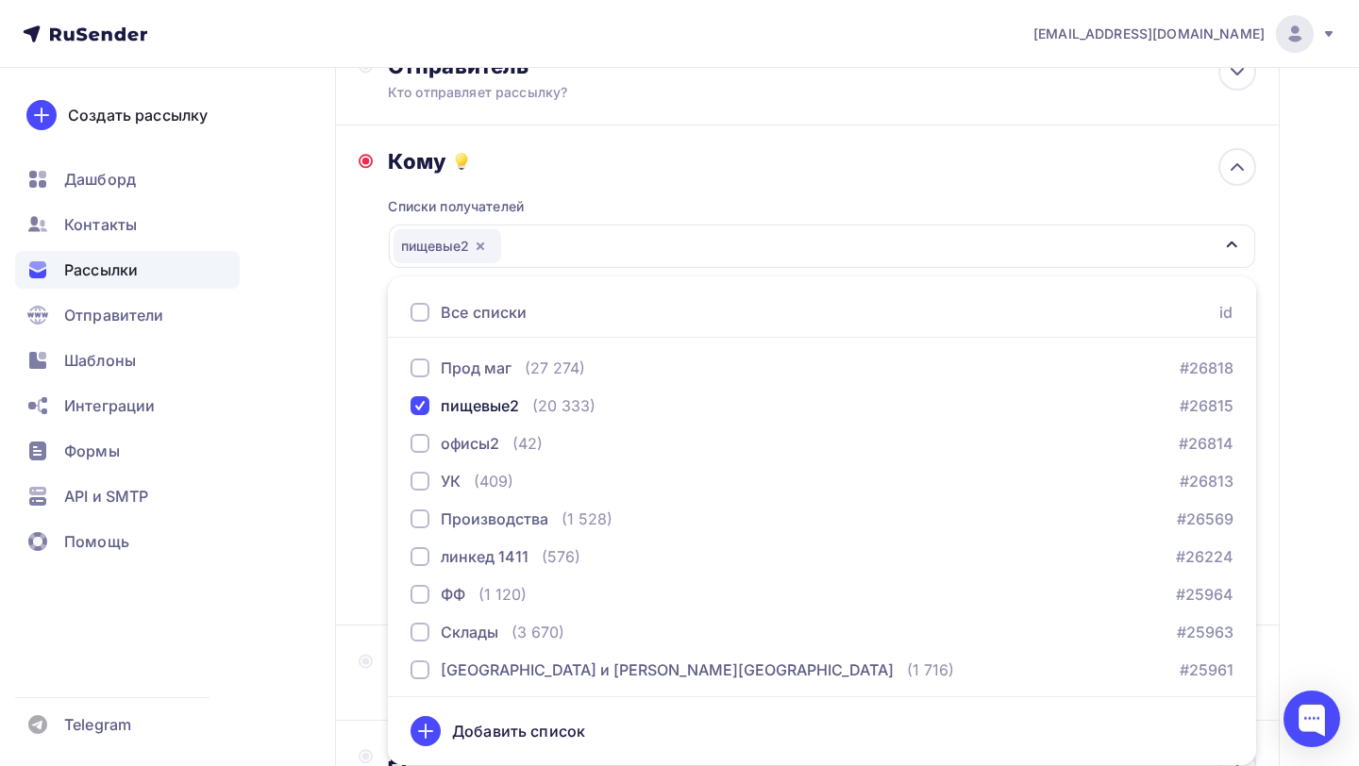
click at [362, 397] on div "Кому Списки получателей пищевые2 Все списки id Прод маг (27 274) #26818 пищевые…" at bounding box center [807, 375] width 897 height 454
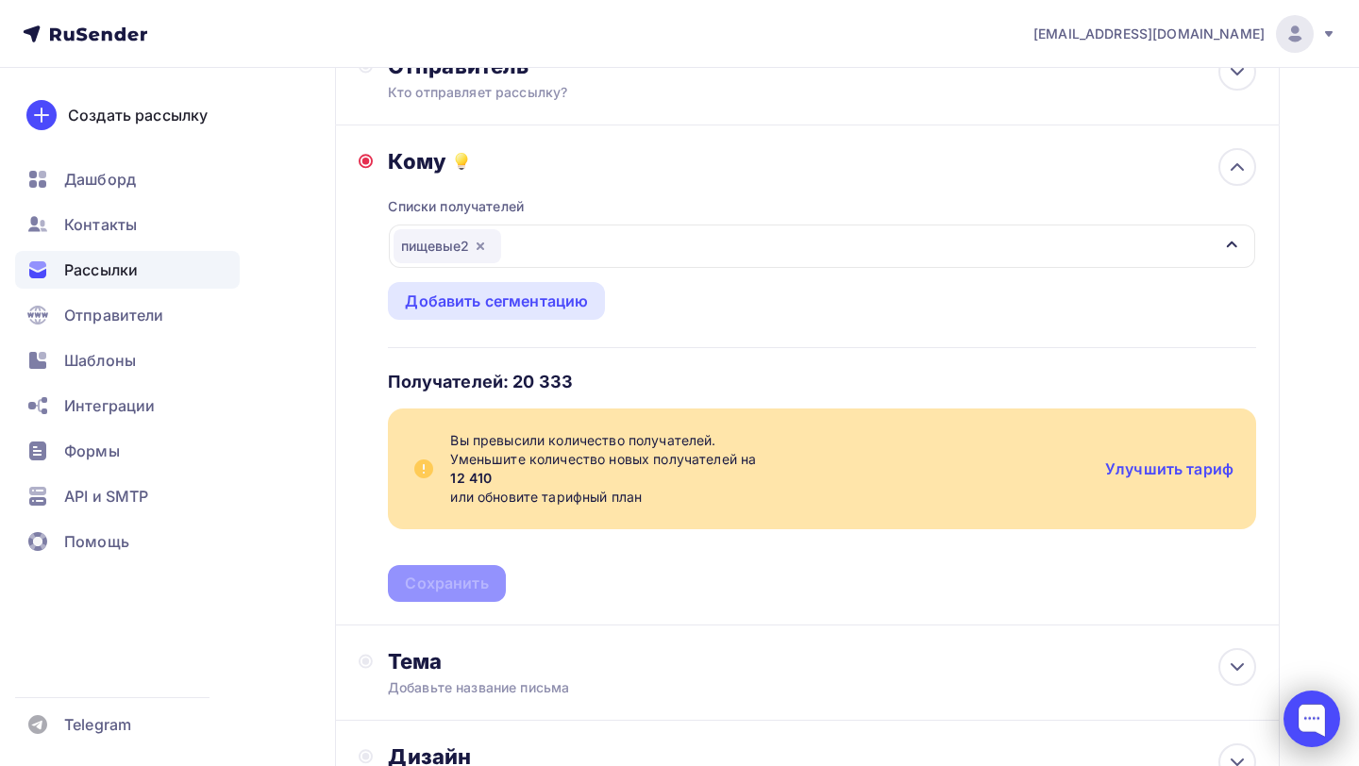
click at [1304, 722] on div at bounding box center [1311, 719] width 57 height 57
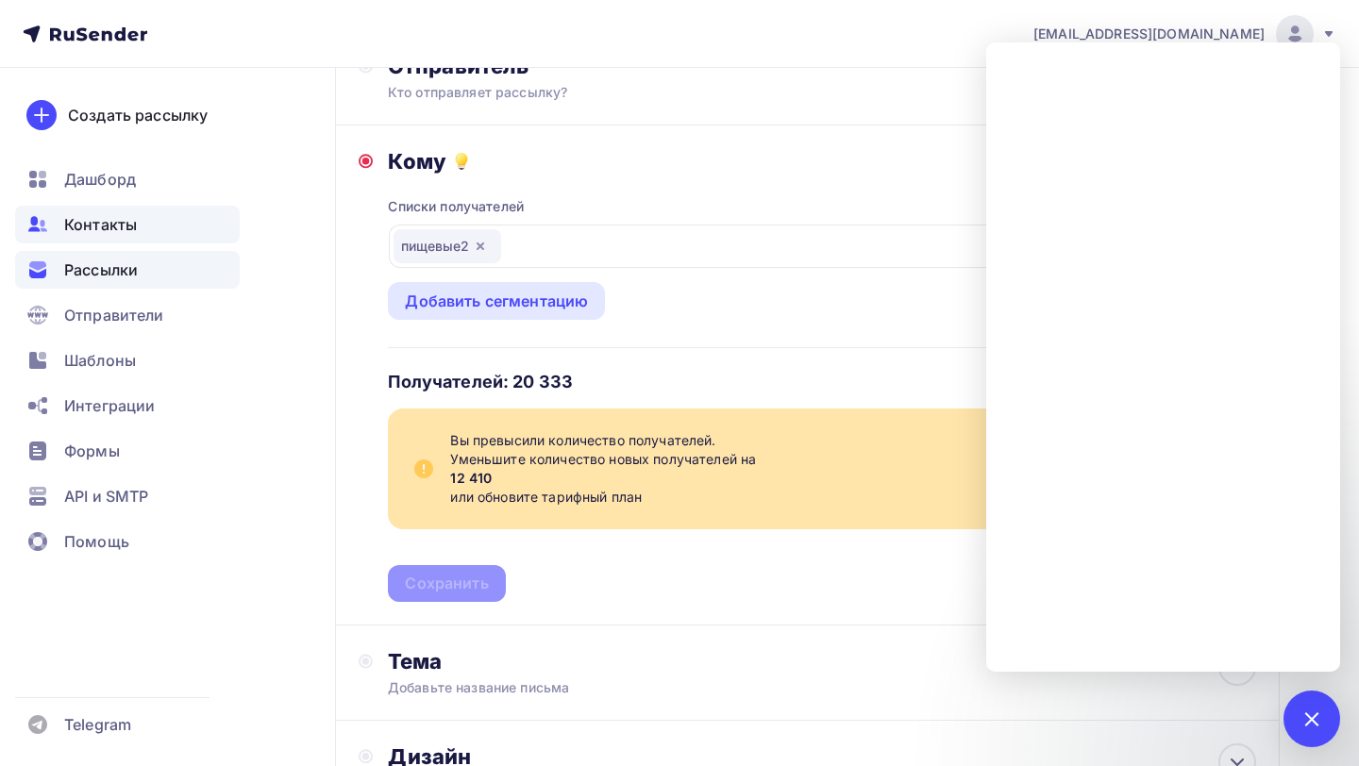
click at [137, 233] on div "Контакты" at bounding box center [127, 225] width 225 height 38
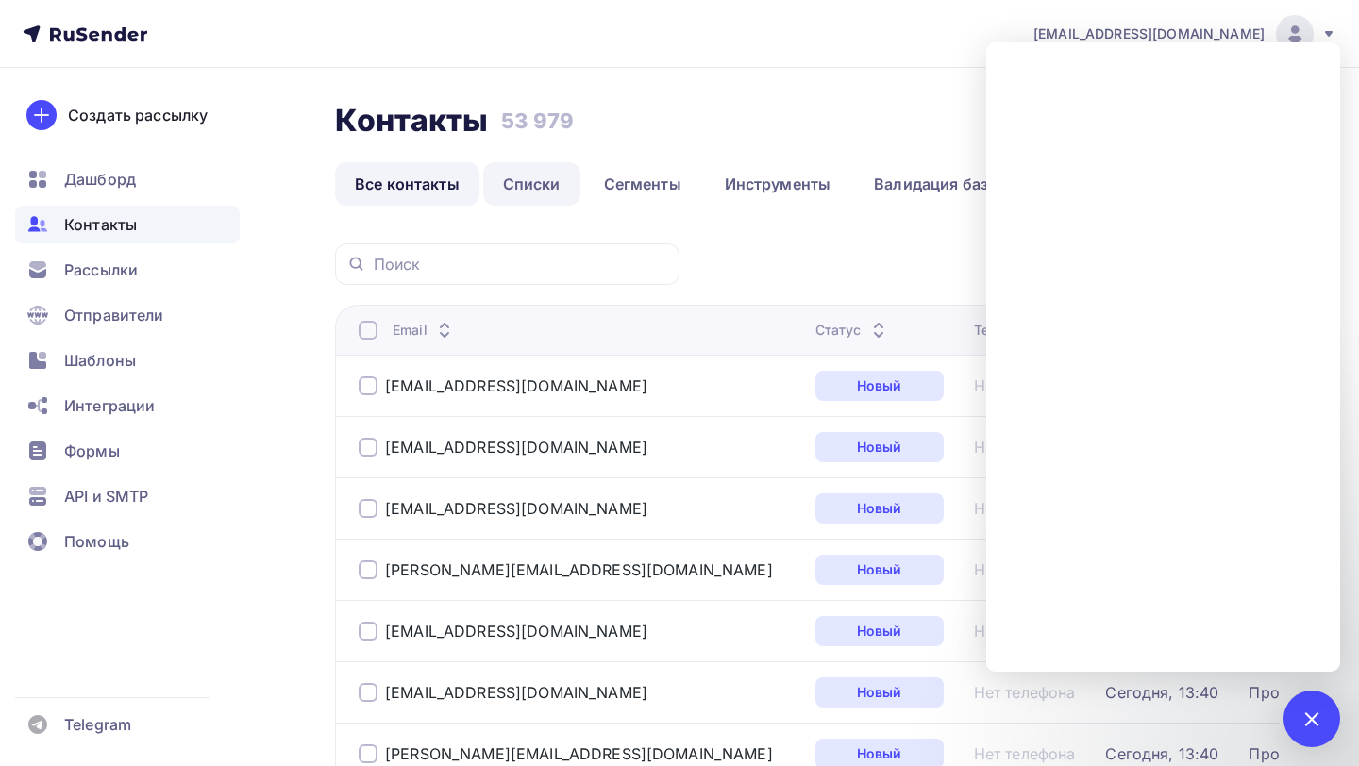
click at [528, 186] on link "Списки" at bounding box center [531, 183] width 97 height 43
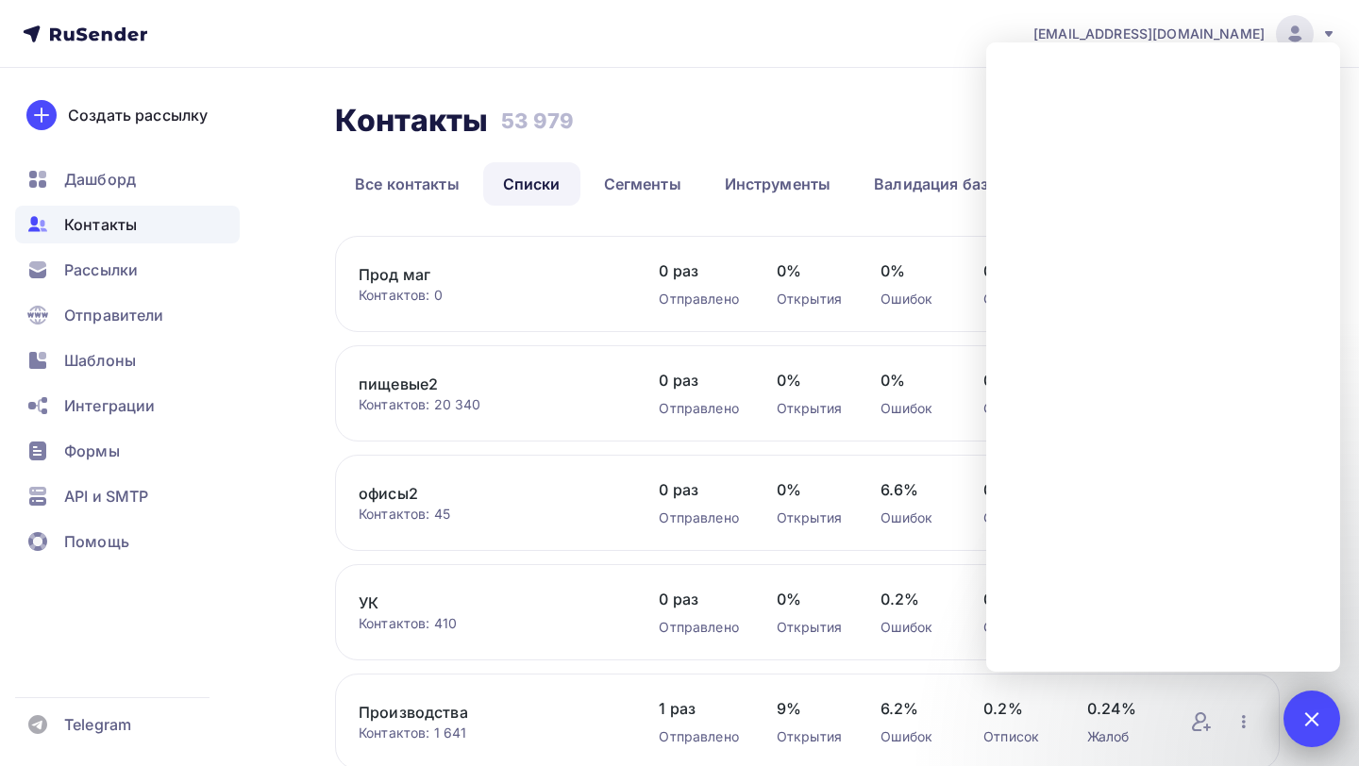
click at [1333, 722] on div at bounding box center [1311, 719] width 57 height 57
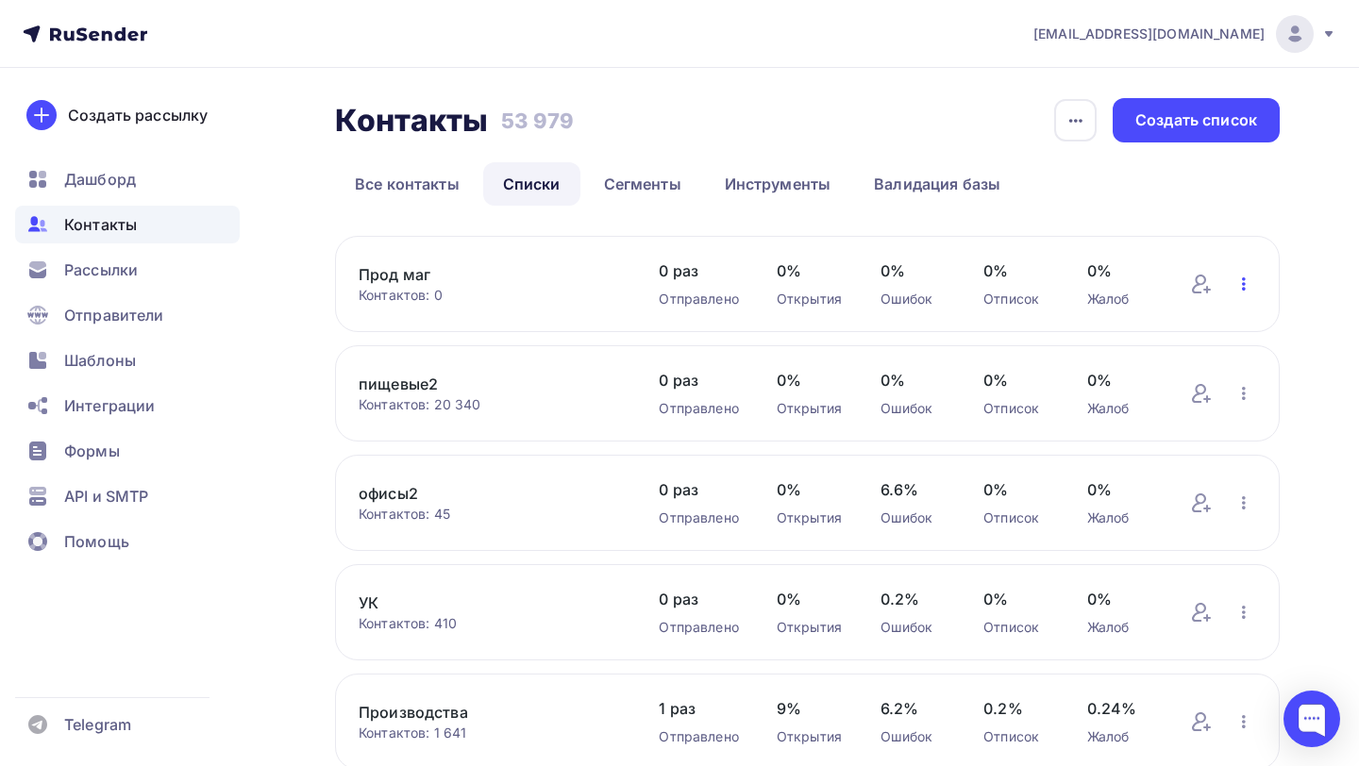
click at [1241, 280] on icon "button" at bounding box center [1244, 284] width 23 height 23
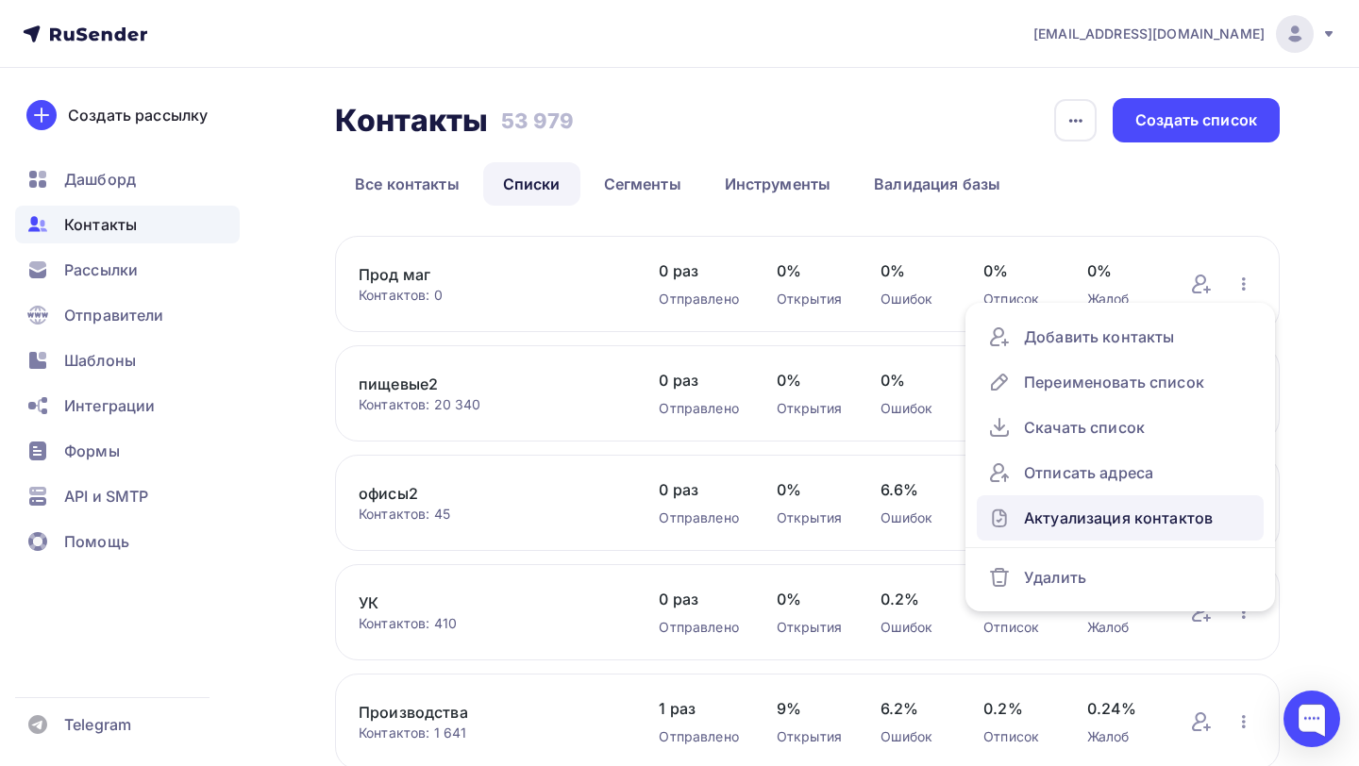
click at [1121, 527] on div "Актуализация контактов" at bounding box center [1120, 518] width 264 height 30
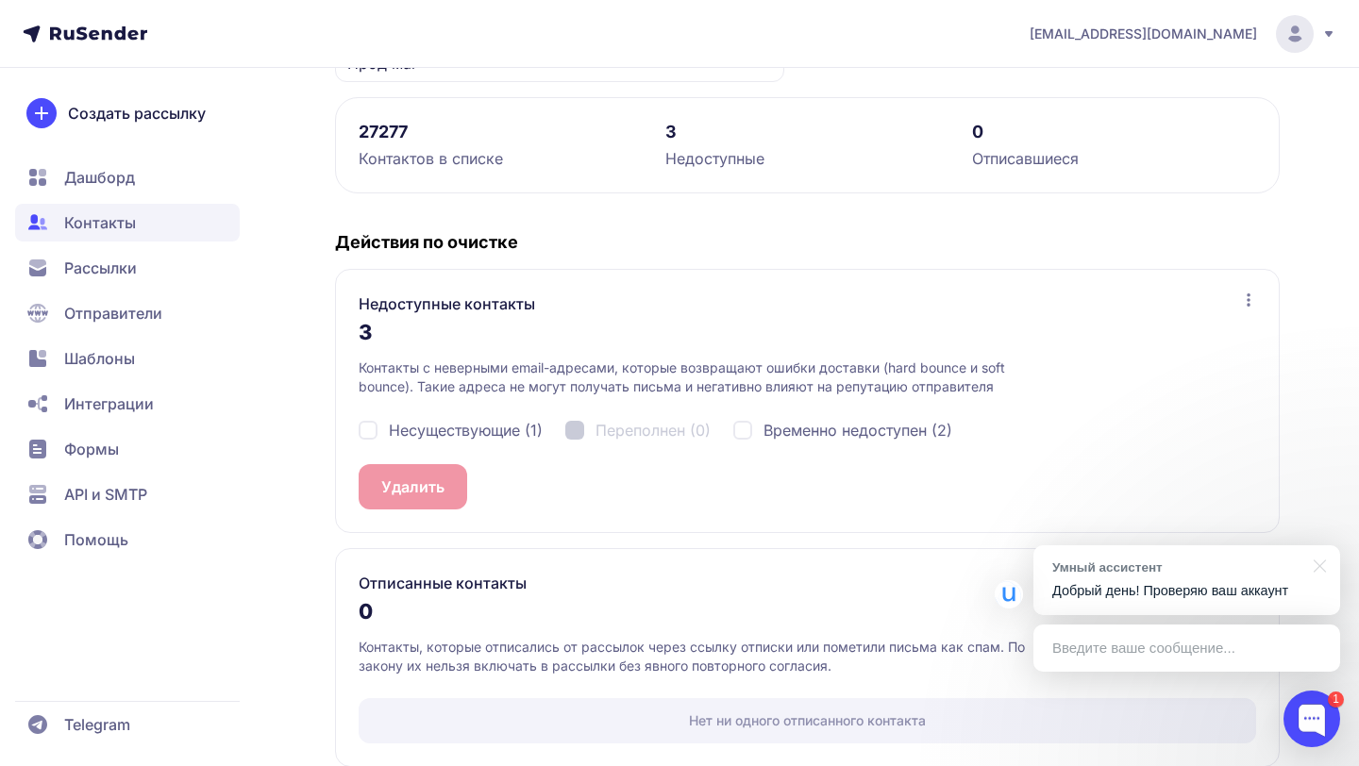
scroll to position [259, 0]
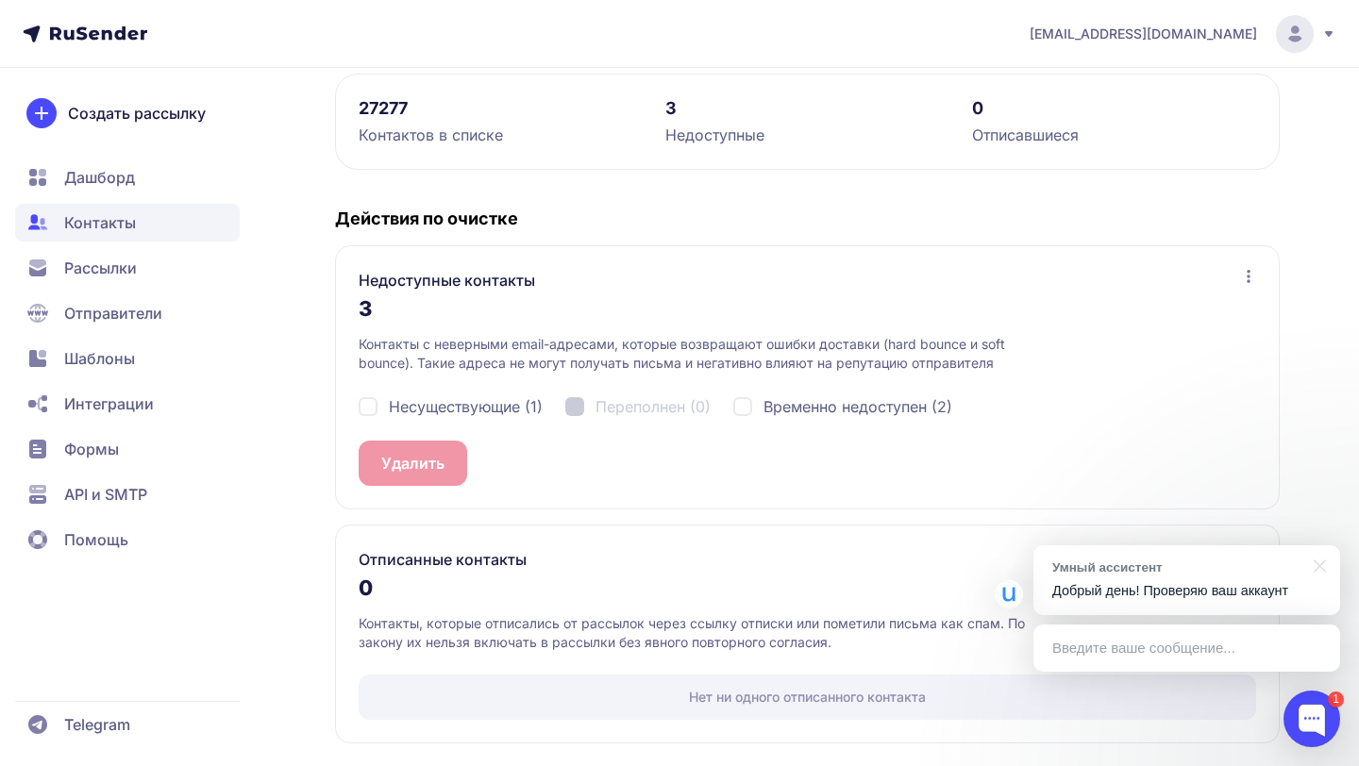
click at [376, 404] on div "Несуществующие (1)" at bounding box center [451, 406] width 184 height 23
checkbox input "true"
click at [756, 398] on div "Временно недоступен (2)" at bounding box center [842, 406] width 219 height 23
checkbox input "true"
click at [427, 470] on button "Удалить 3" at bounding box center [418, 463] width 118 height 45
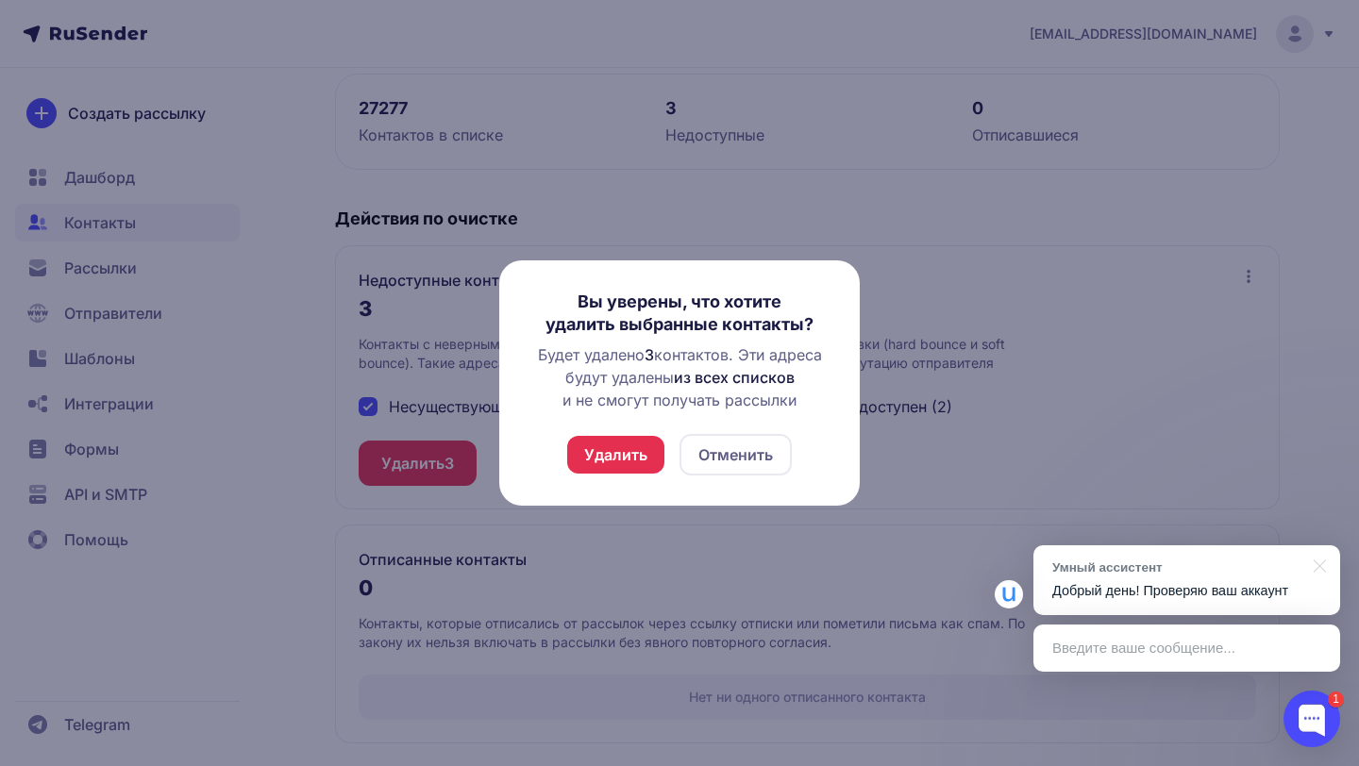
click at [624, 456] on button "Удалить" at bounding box center [615, 455] width 97 height 38
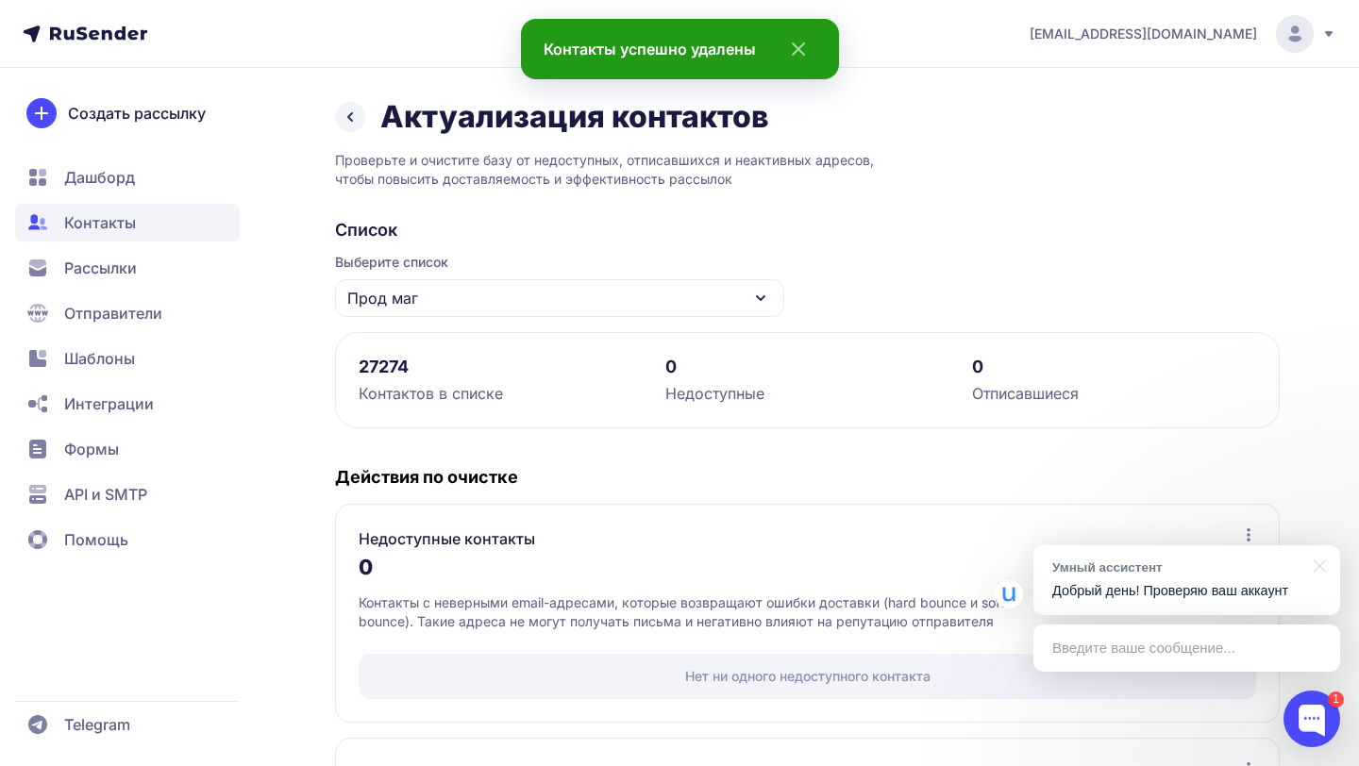
click at [351, 121] on icon at bounding box center [350, 117] width 4 height 8
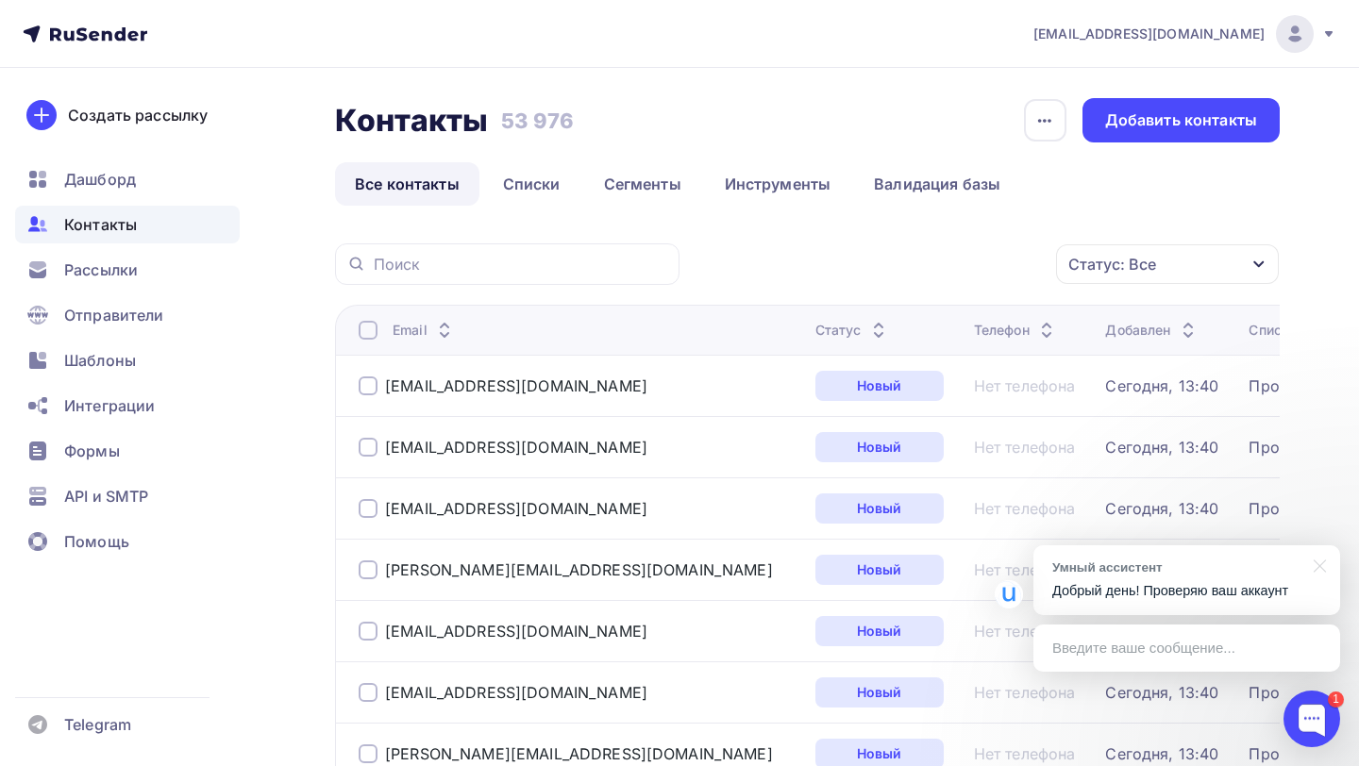
click at [109, 232] on span "Контакты" at bounding box center [100, 224] width 73 height 23
click at [144, 257] on div "Рассылки" at bounding box center [127, 270] width 225 height 38
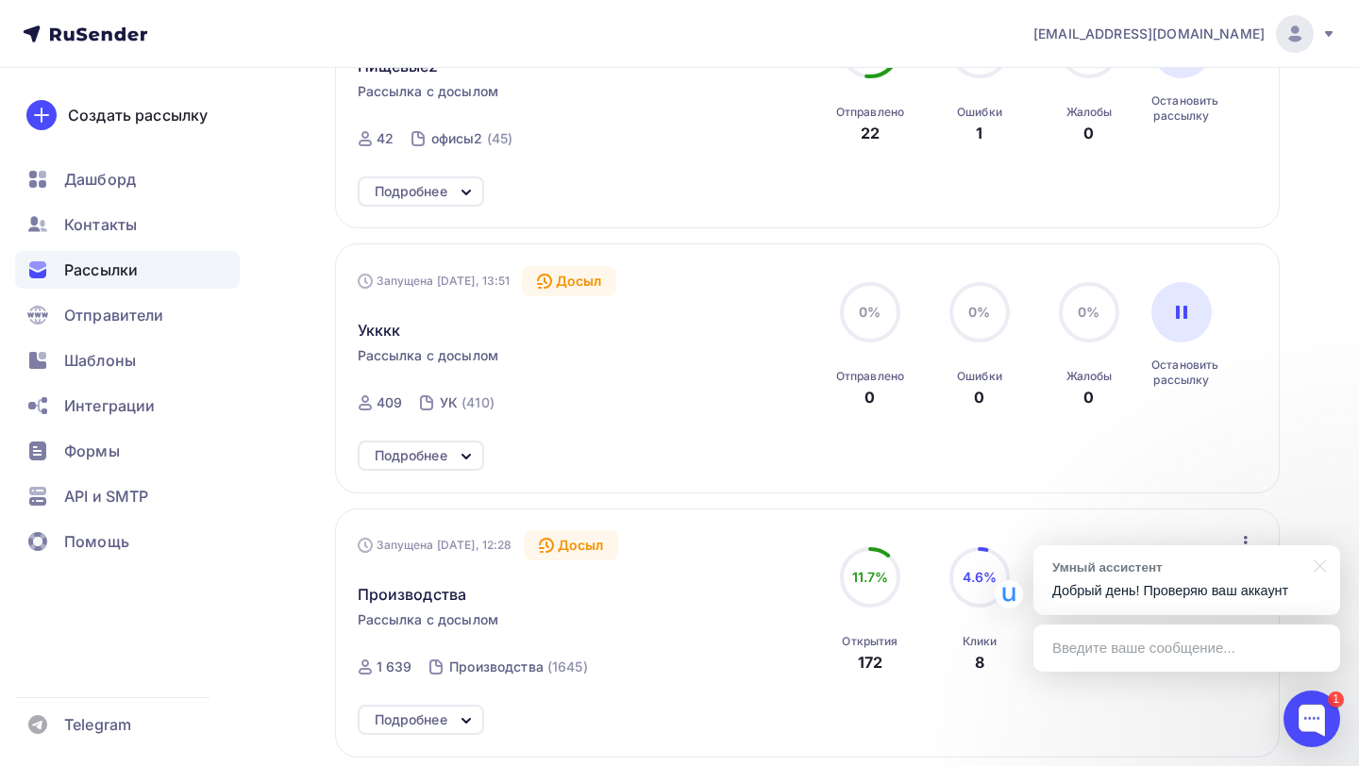
scroll to position [394, 0]
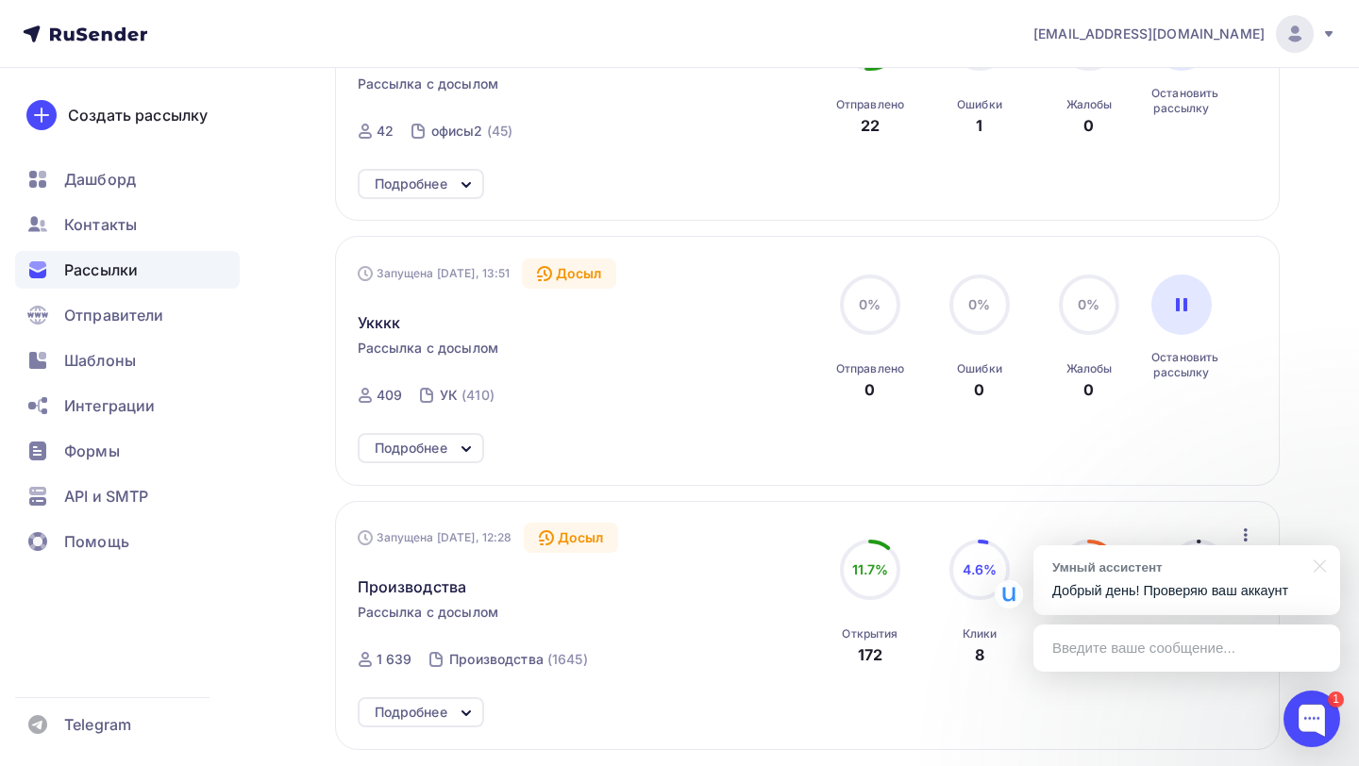
click at [1115, 562] on div "Умный ассистент" at bounding box center [1177, 568] width 250 height 18
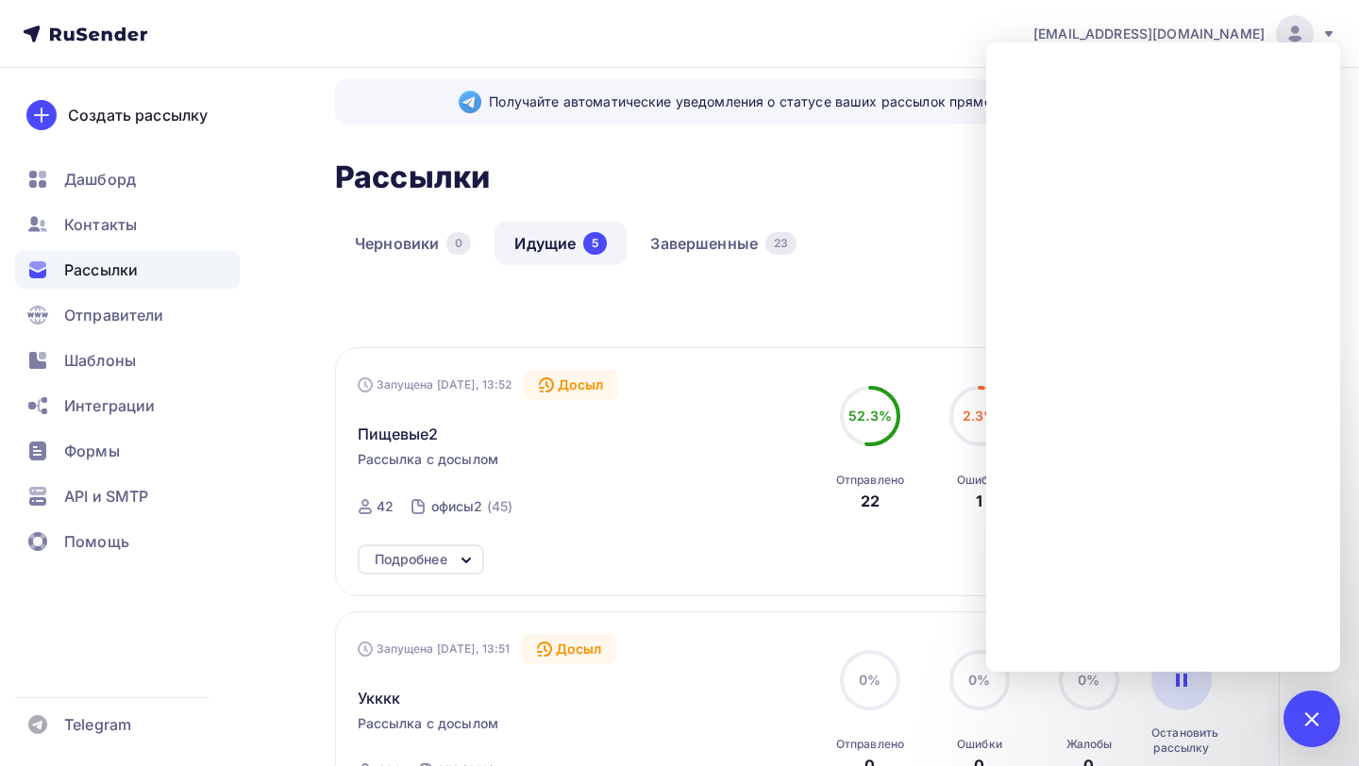
scroll to position [0, 0]
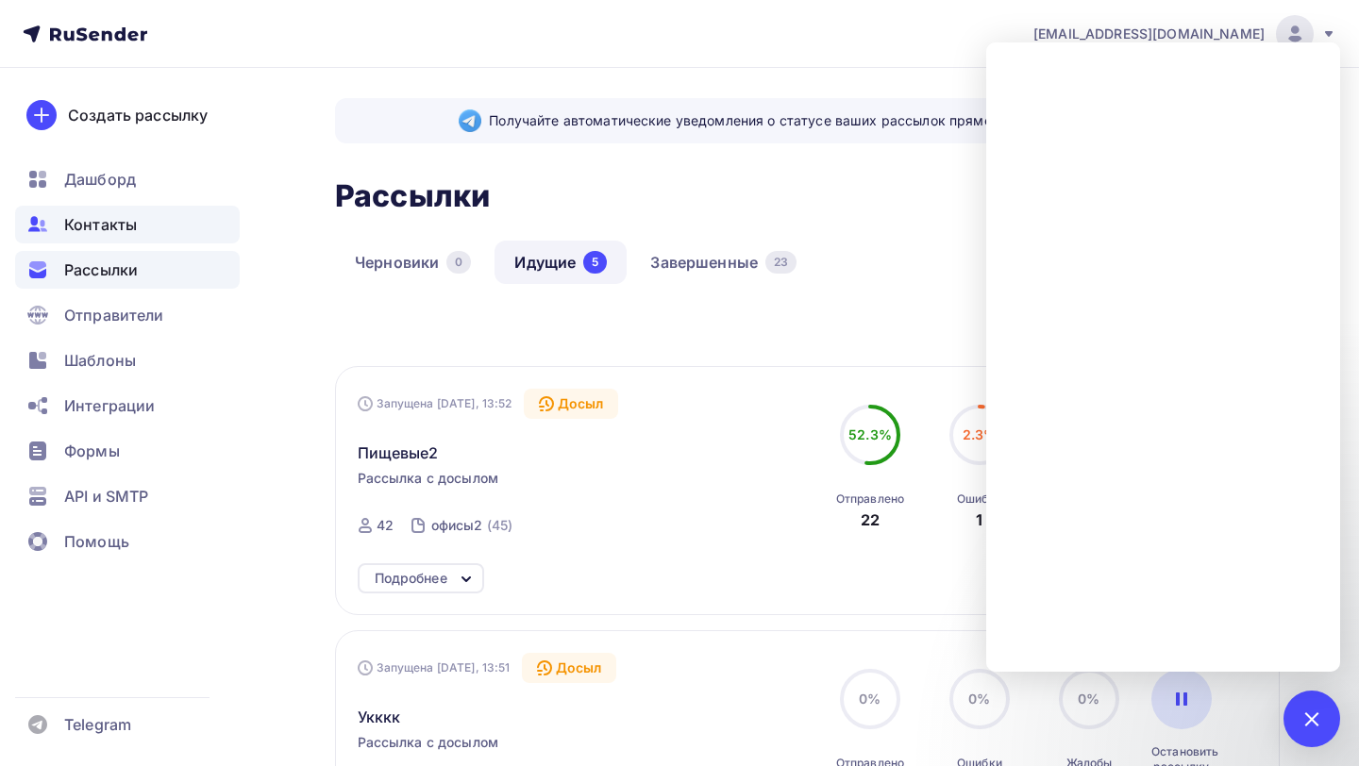
click at [153, 235] on div "Контакты" at bounding box center [127, 225] width 225 height 38
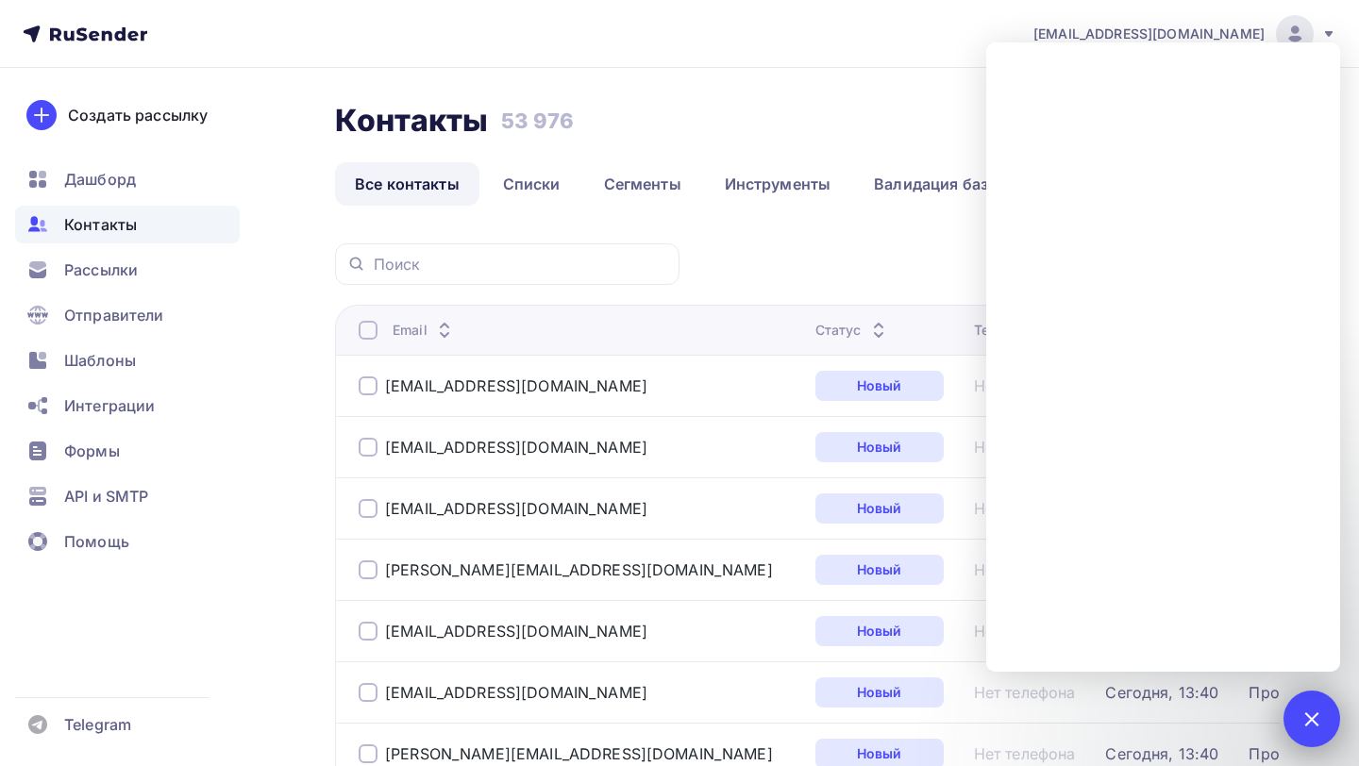
click at [1320, 700] on div "1" at bounding box center [1311, 719] width 57 height 57
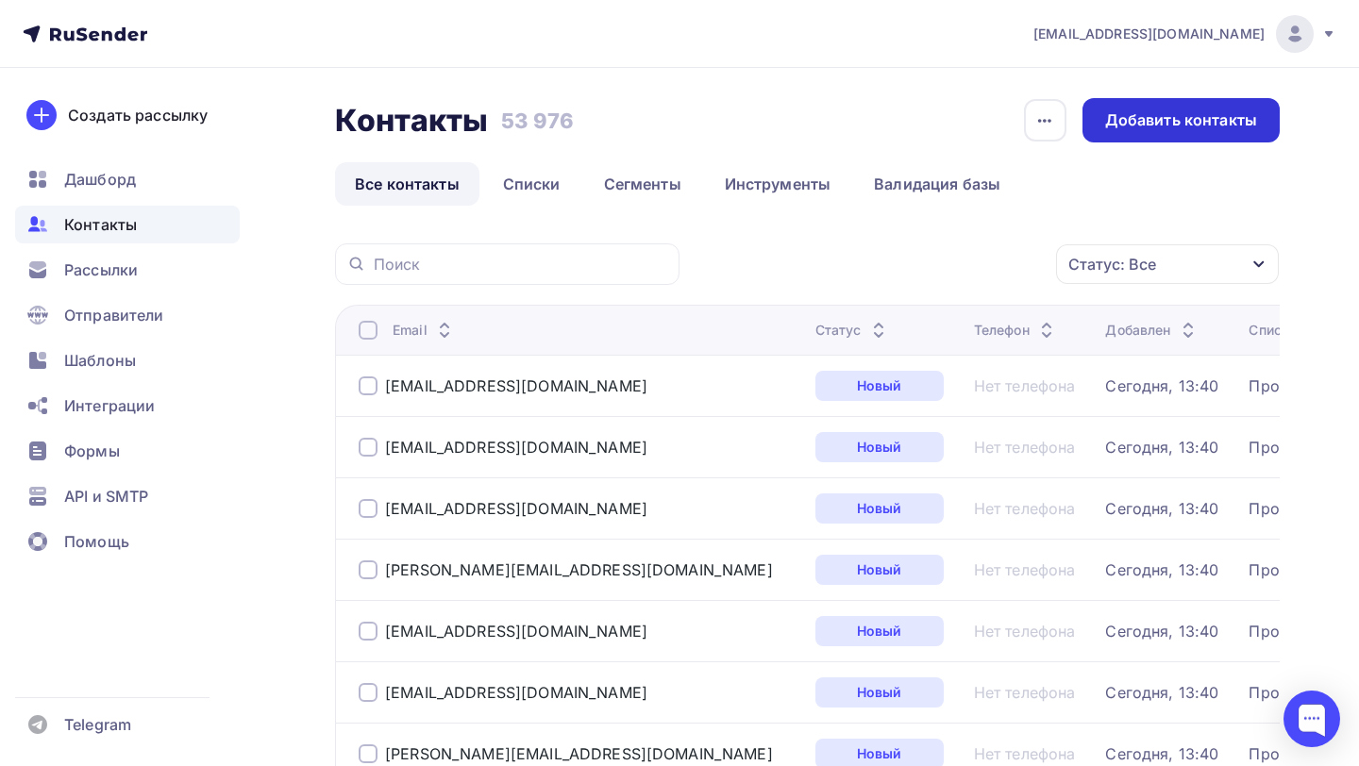
click at [1192, 123] on div "Добавить контакты" at bounding box center [1181, 120] width 152 height 22
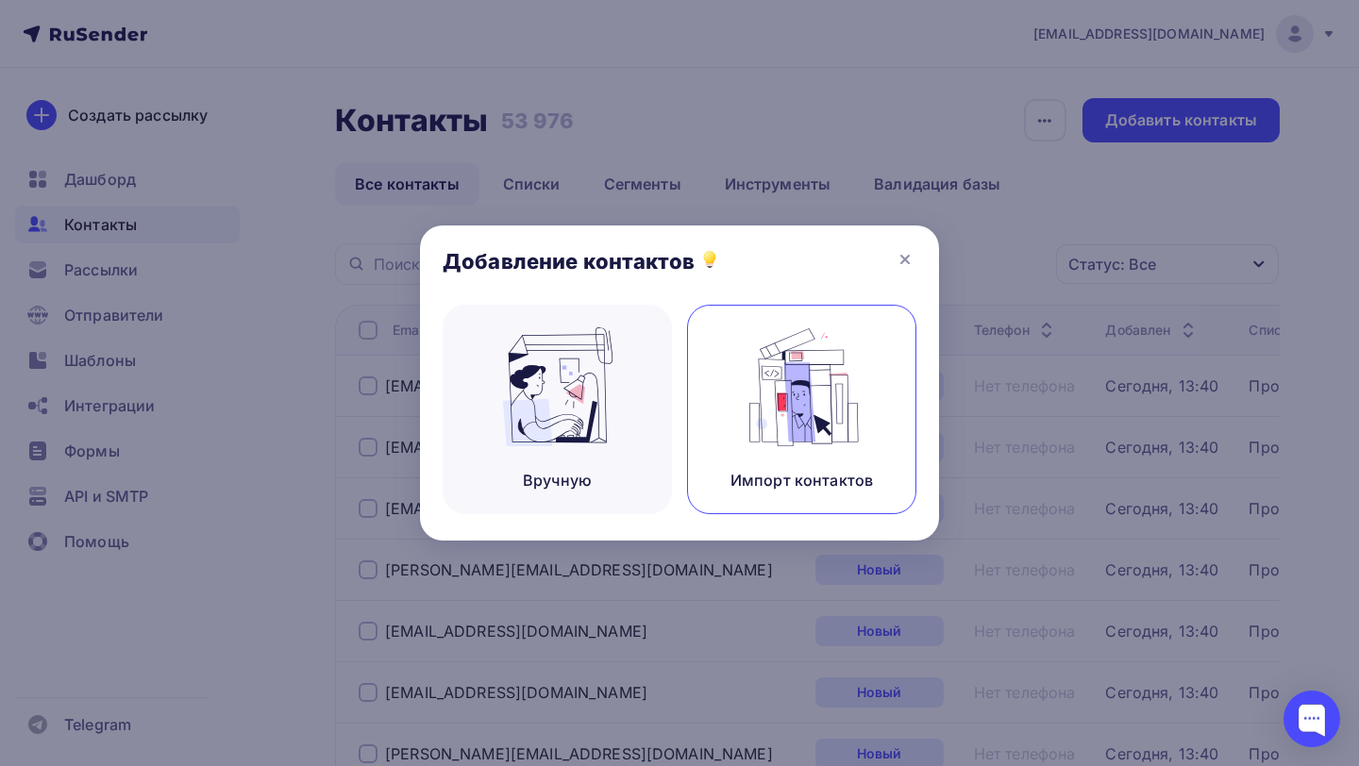
click at [794, 394] on img at bounding box center [802, 386] width 126 height 119
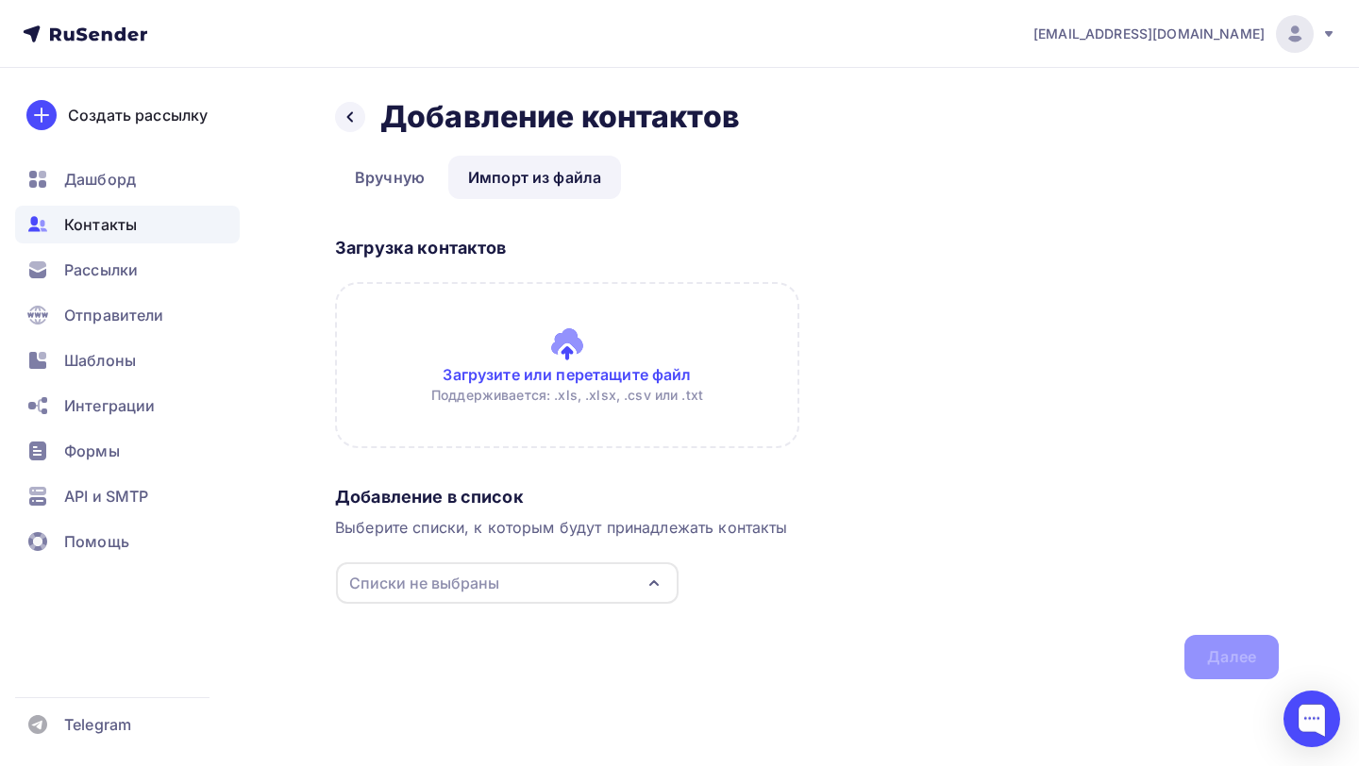
click at [504, 361] on input "file" at bounding box center [567, 365] width 464 height 166
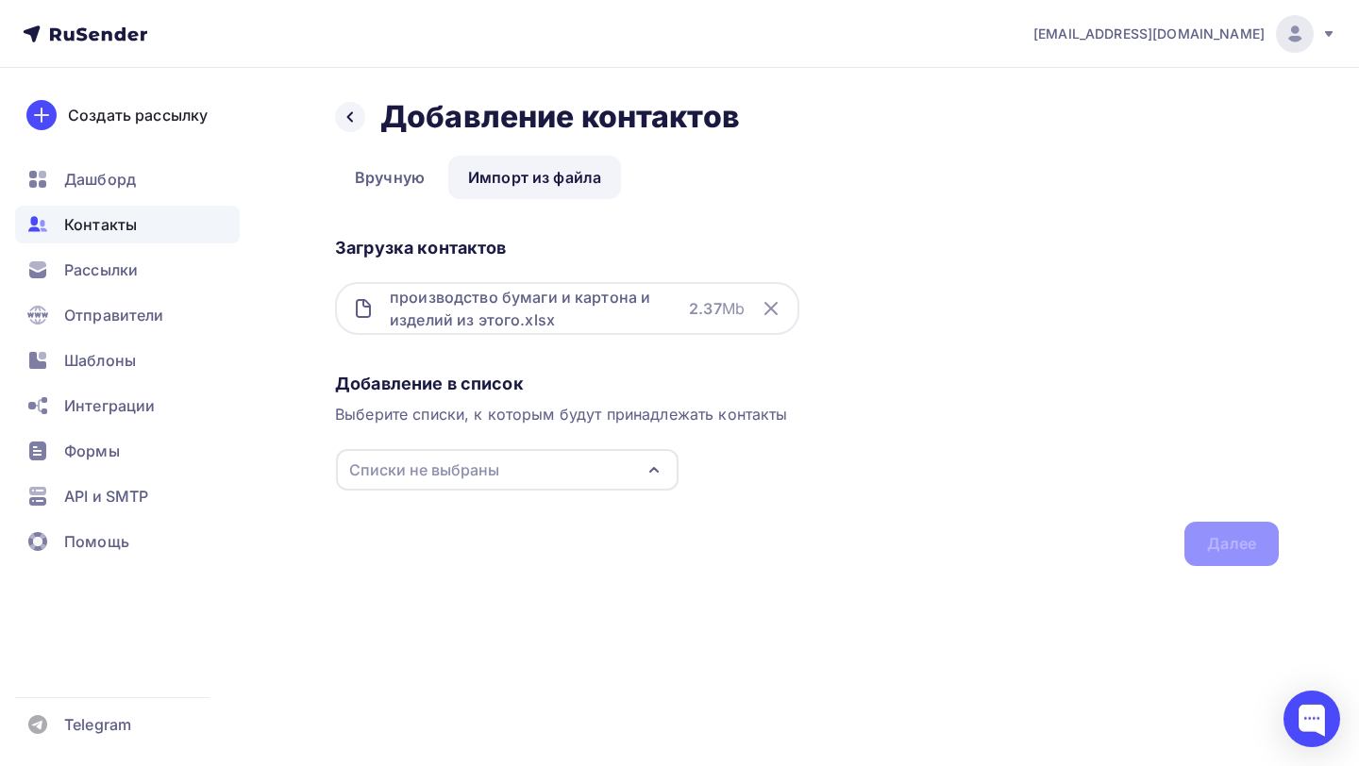
click at [453, 481] on div "Списки не выбраны" at bounding box center [507, 470] width 343 height 42
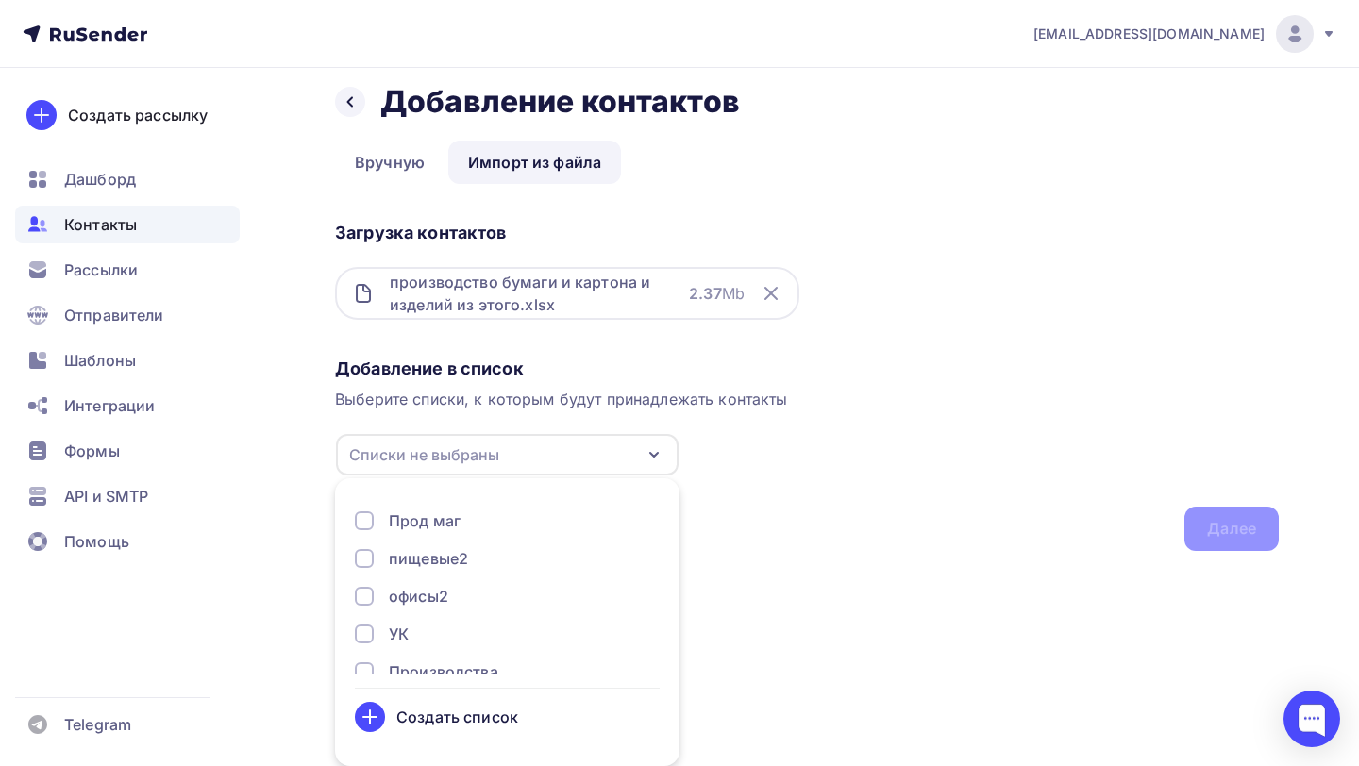
click at [461, 713] on div "Создать список" at bounding box center [457, 717] width 122 height 23
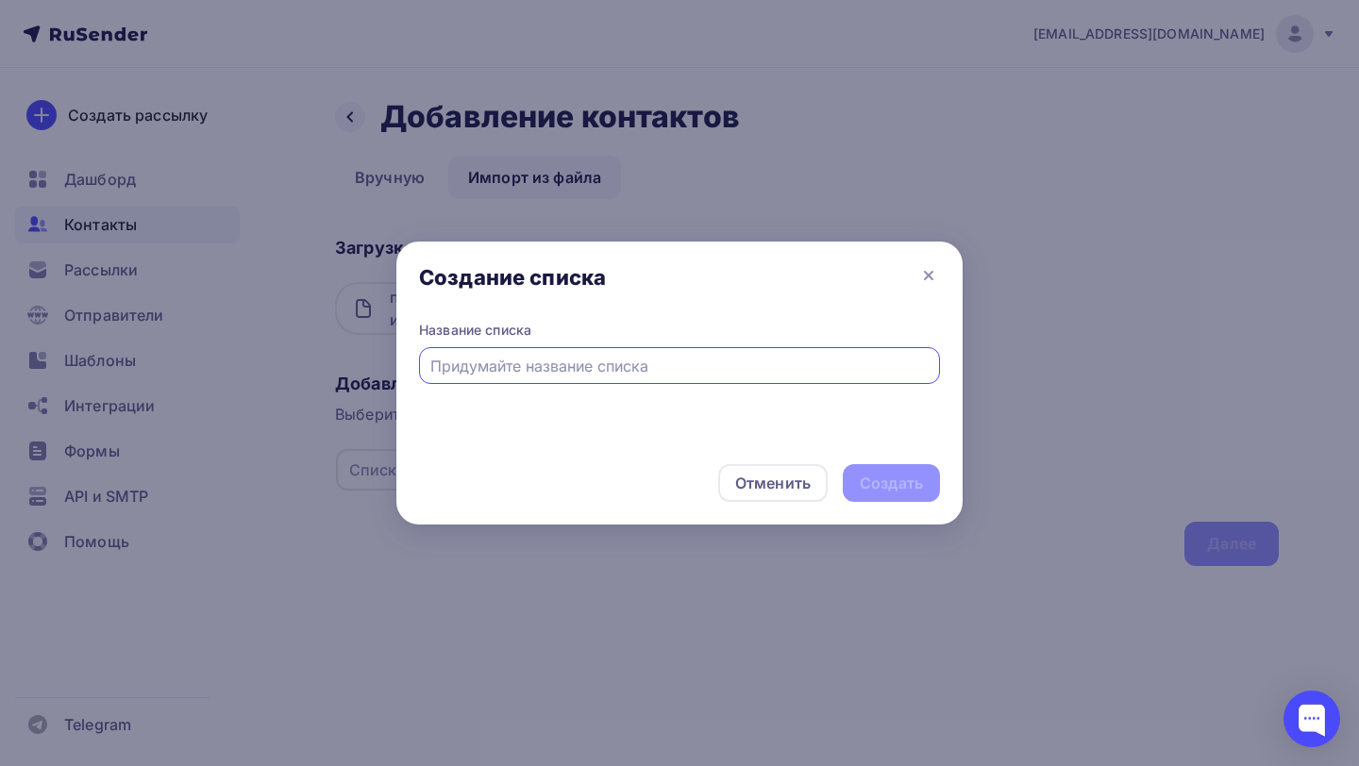
scroll to position [0, 0]
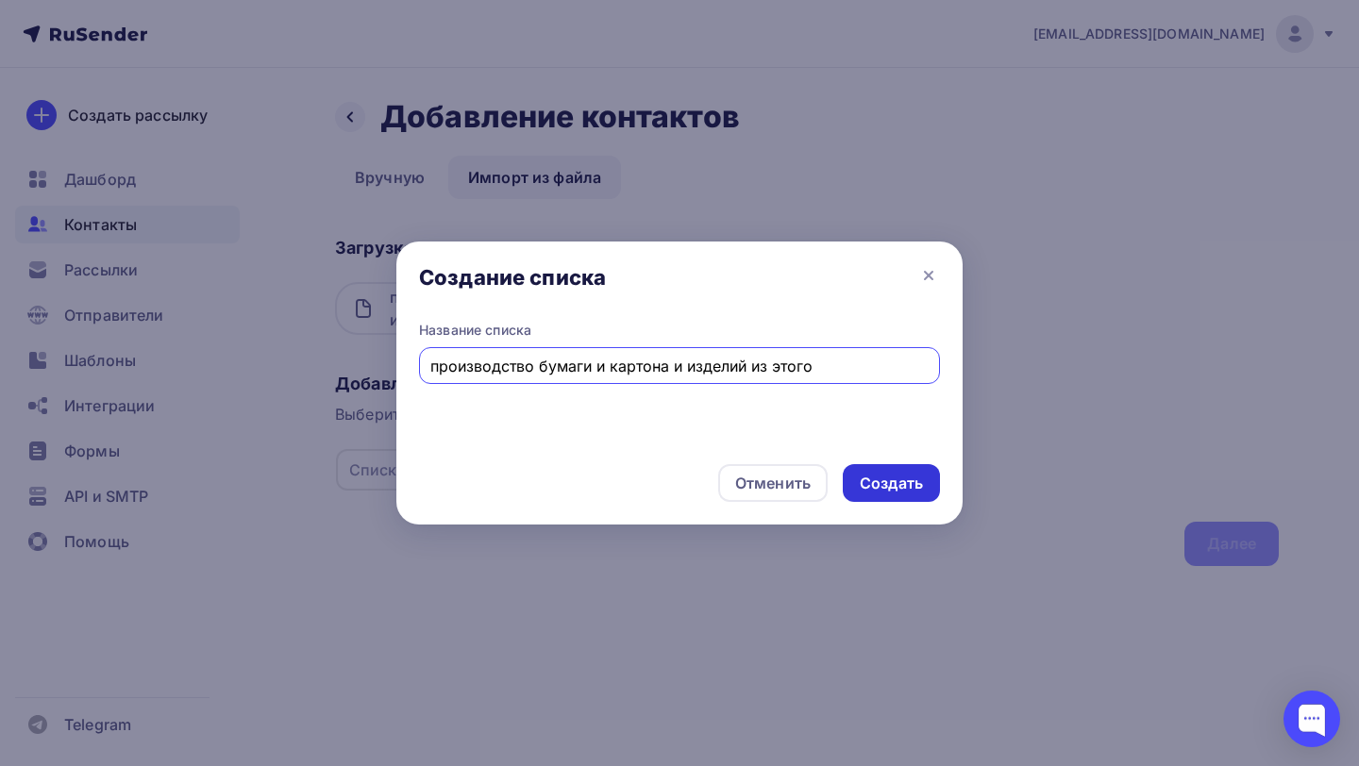
type input "производство бумаги и картона и изделий из этого"
click at [869, 489] on div "Создать" at bounding box center [891, 484] width 63 height 22
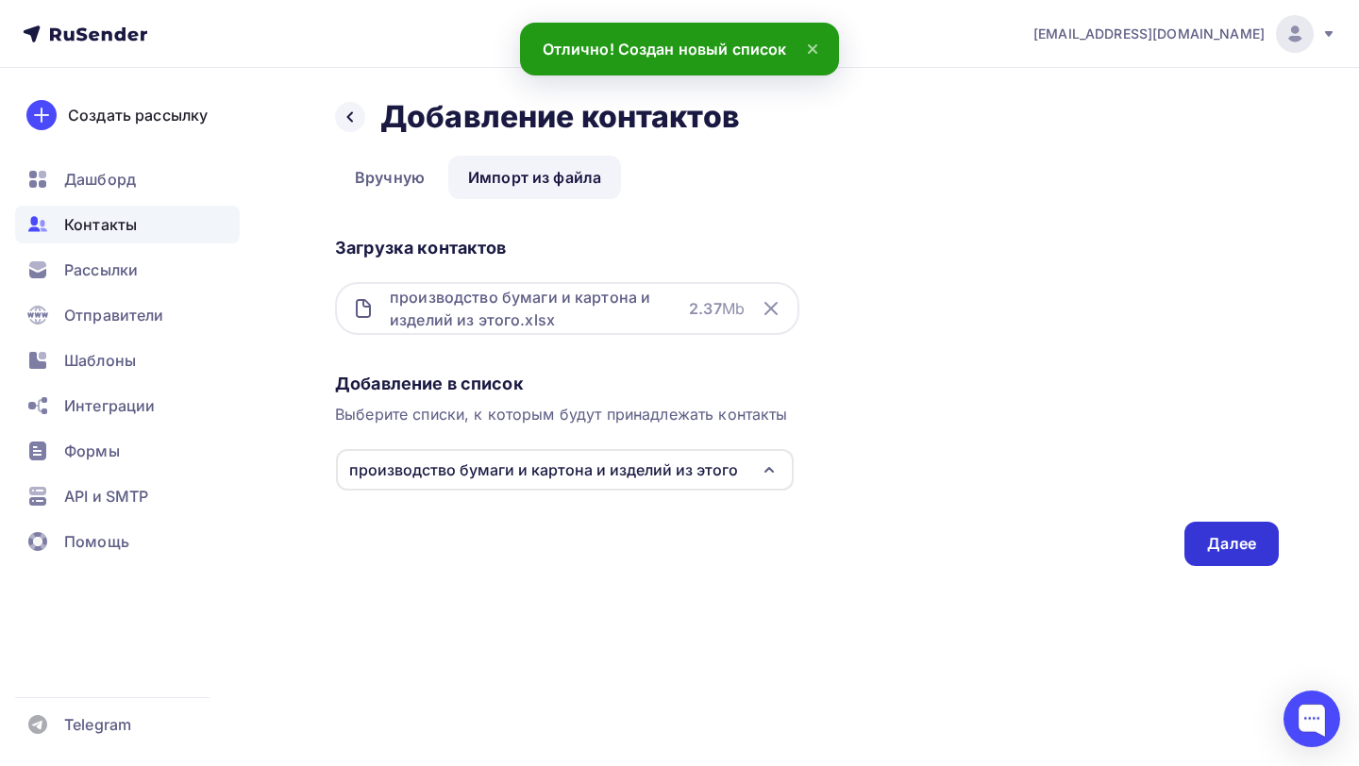
click at [1201, 534] on div "Далее" at bounding box center [1231, 544] width 94 height 44
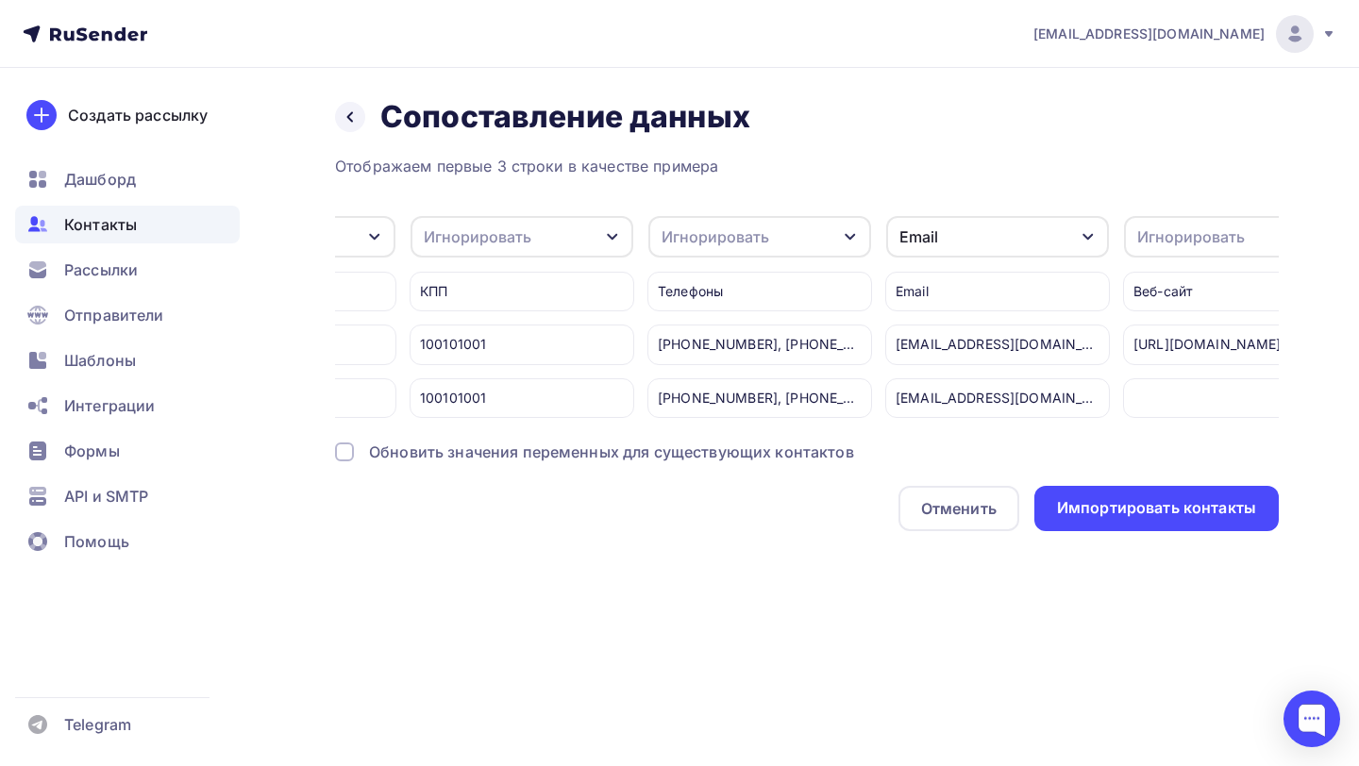
scroll to position [0, 1039]
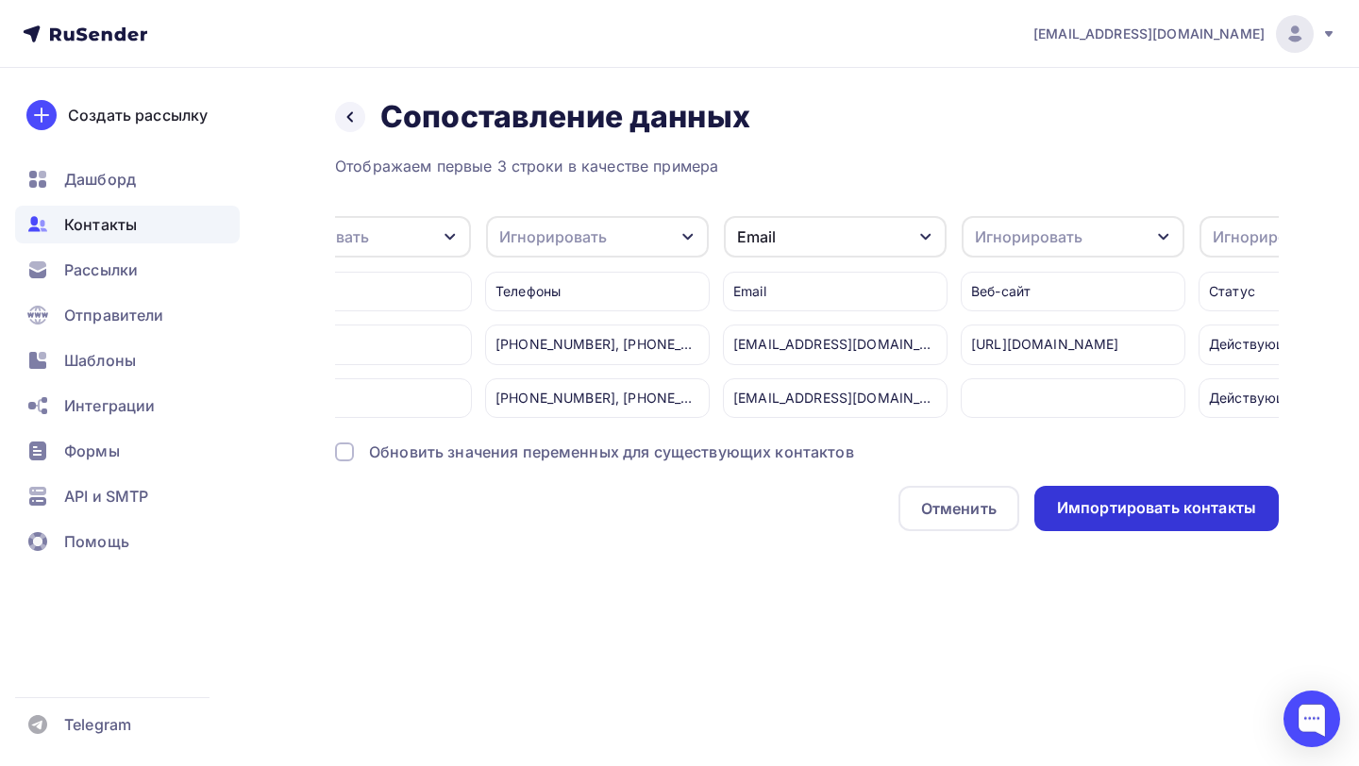
click at [1134, 521] on div "Импортировать контакты" at bounding box center [1156, 508] width 244 height 45
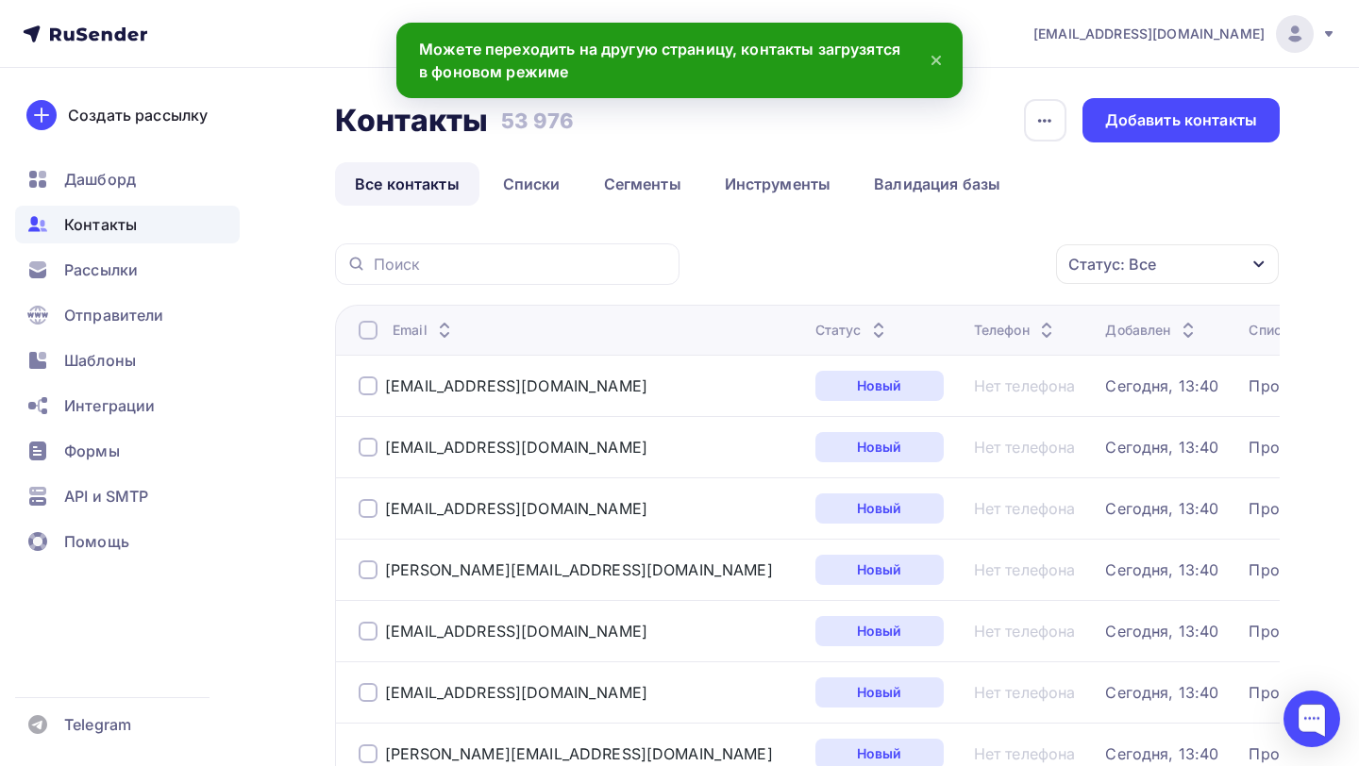
click at [140, 229] on div "Контакты" at bounding box center [127, 225] width 225 height 38
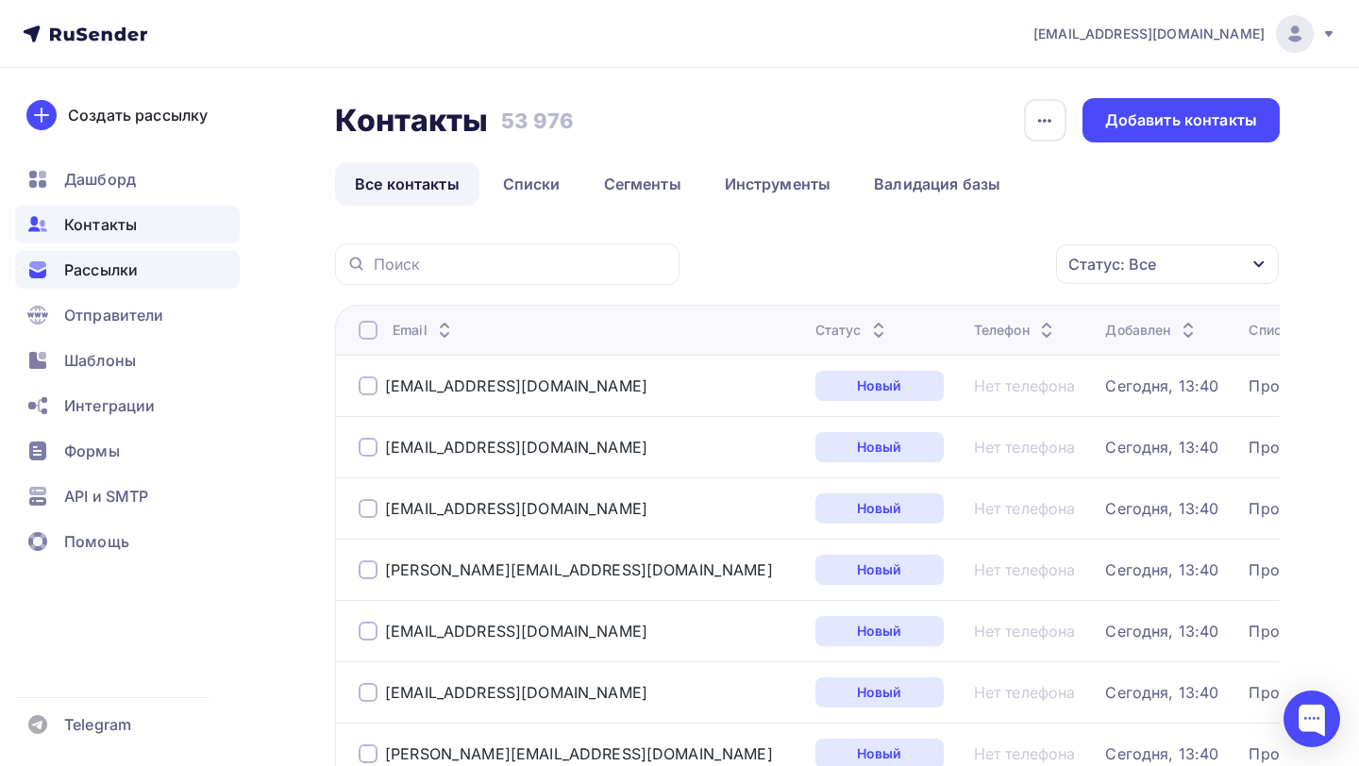
click at [125, 271] on span "Рассылки" at bounding box center [101, 270] width 74 height 23
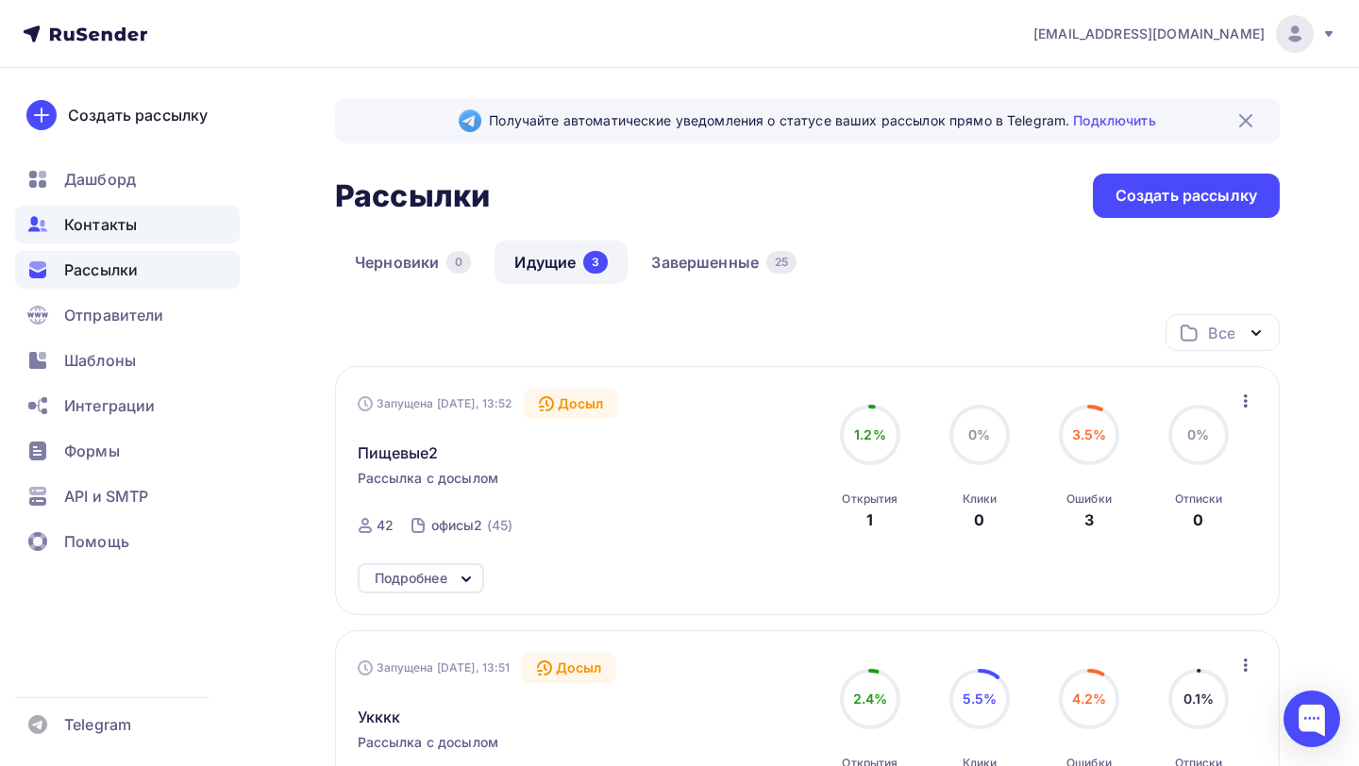
click at [148, 224] on div "Контакты" at bounding box center [127, 225] width 225 height 38
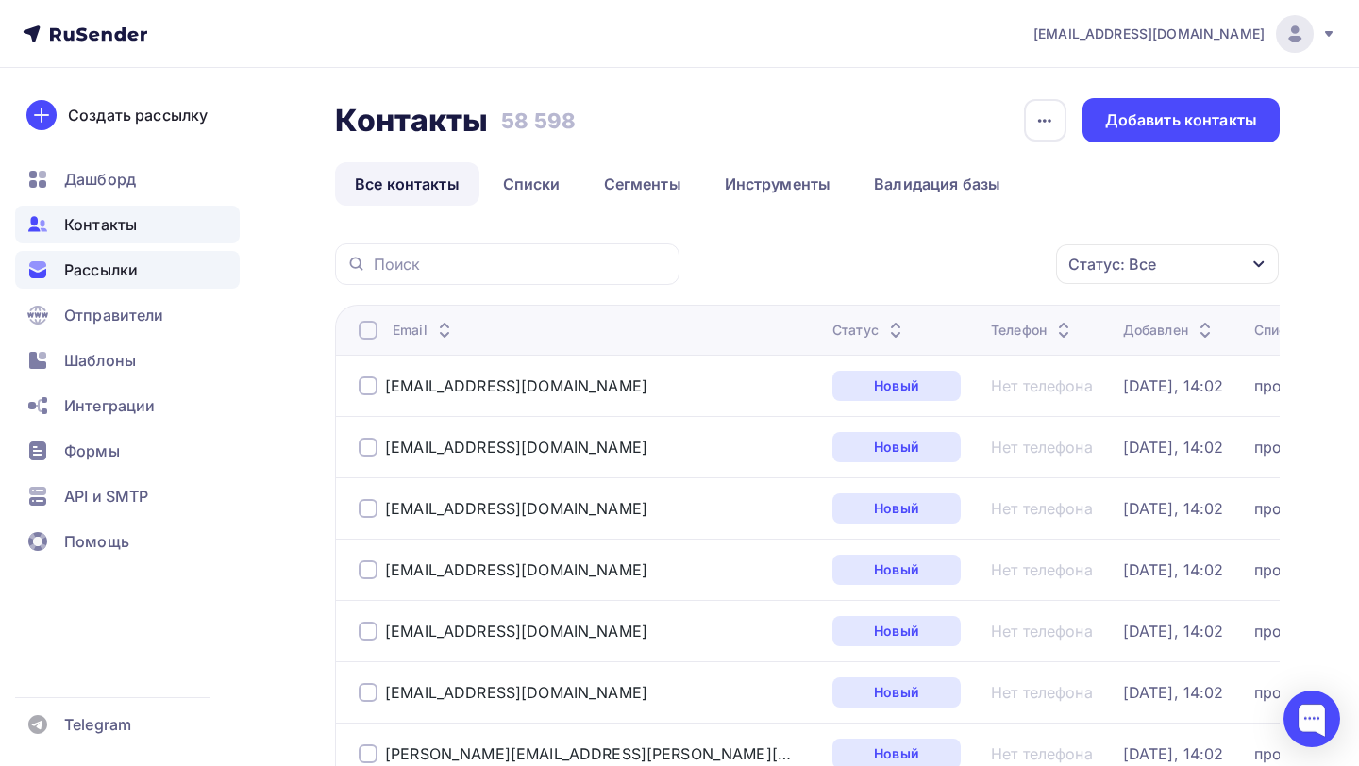
click at [134, 262] on span "Рассылки" at bounding box center [101, 270] width 74 height 23
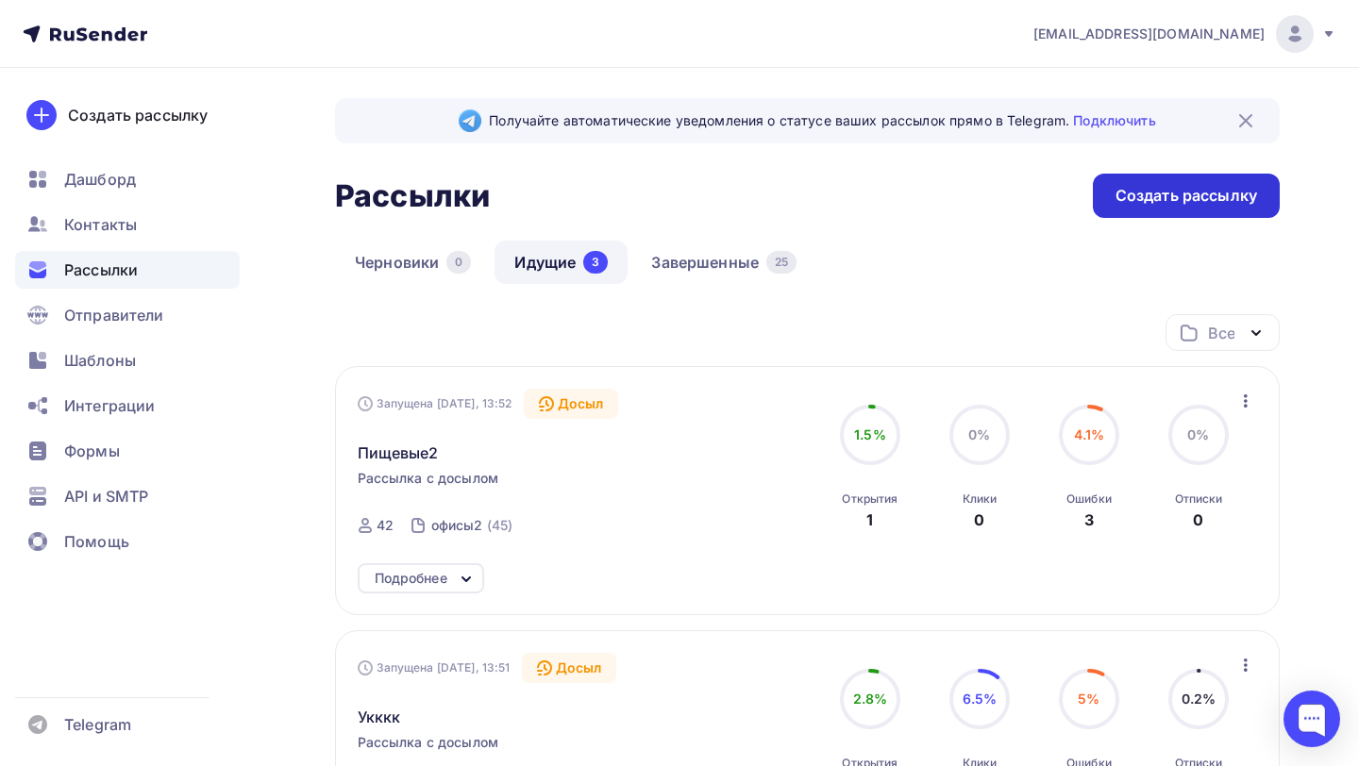
click at [1158, 202] on div "Создать рассылку" at bounding box center [1186, 196] width 142 height 22
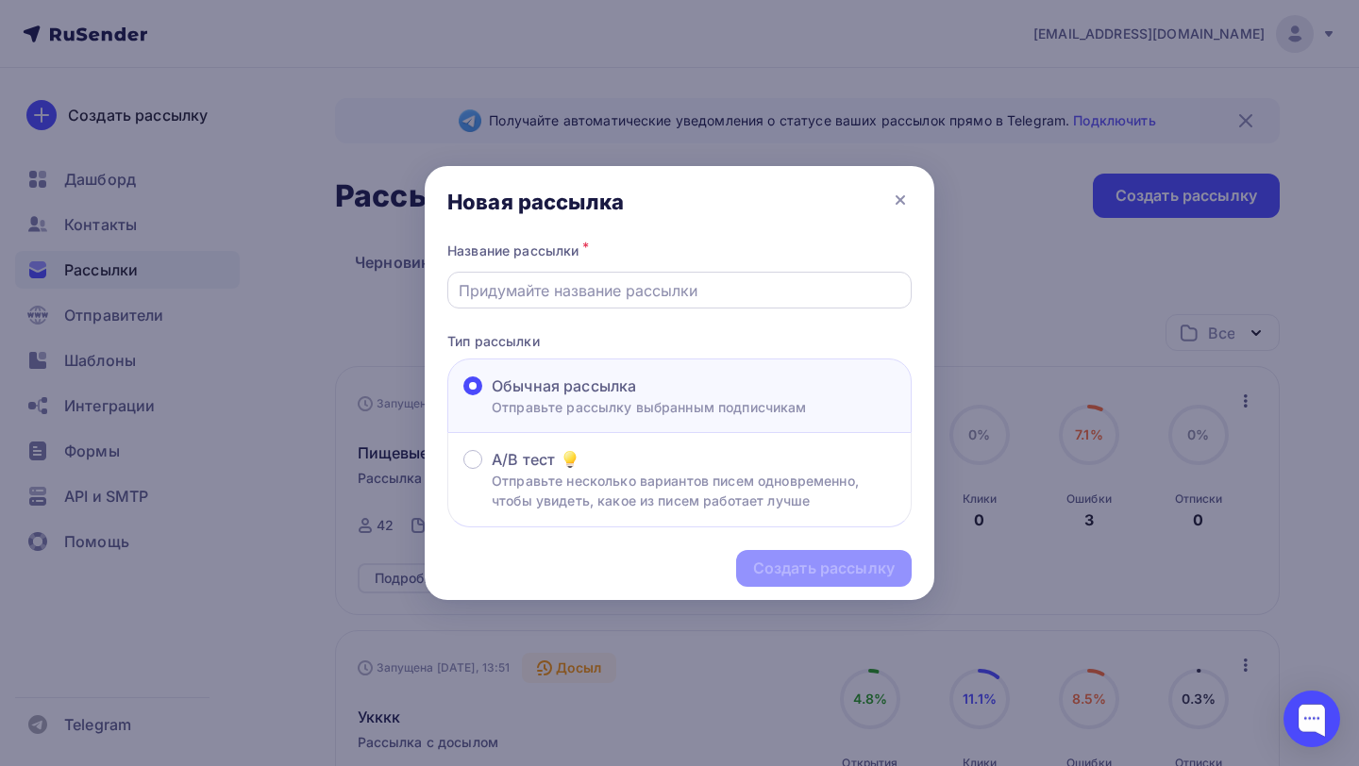
click at [608, 302] on div at bounding box center [679, 290] width 464 height 37
click at [595, 295] on input "text" at bounding box center [680, 290] width 443 height 23
paste input "производство бумаги и картона и изделий из этого"
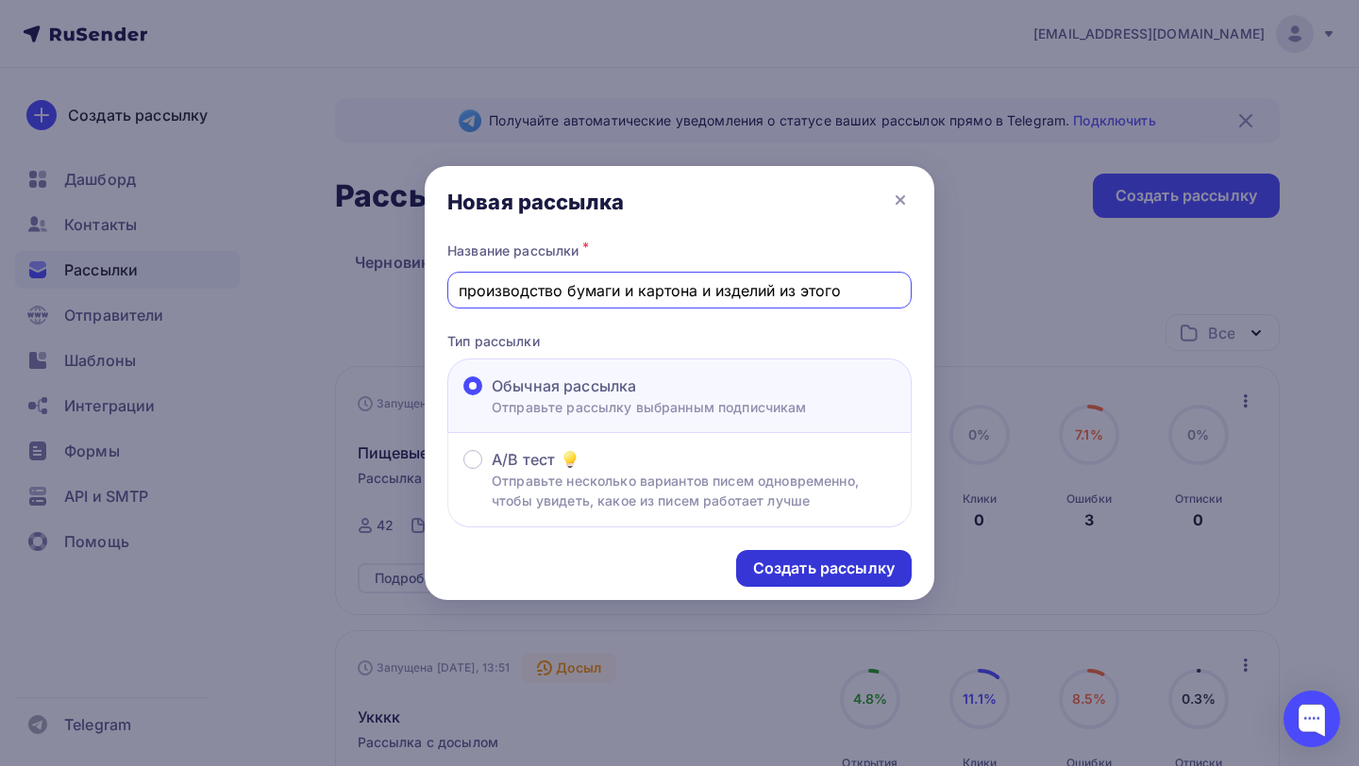
type input "производство бумаги и картона и изделий из этого"
click at [843, 576] on div "Создать рассылку" at bounding box center [824, 569] width 142 height 22
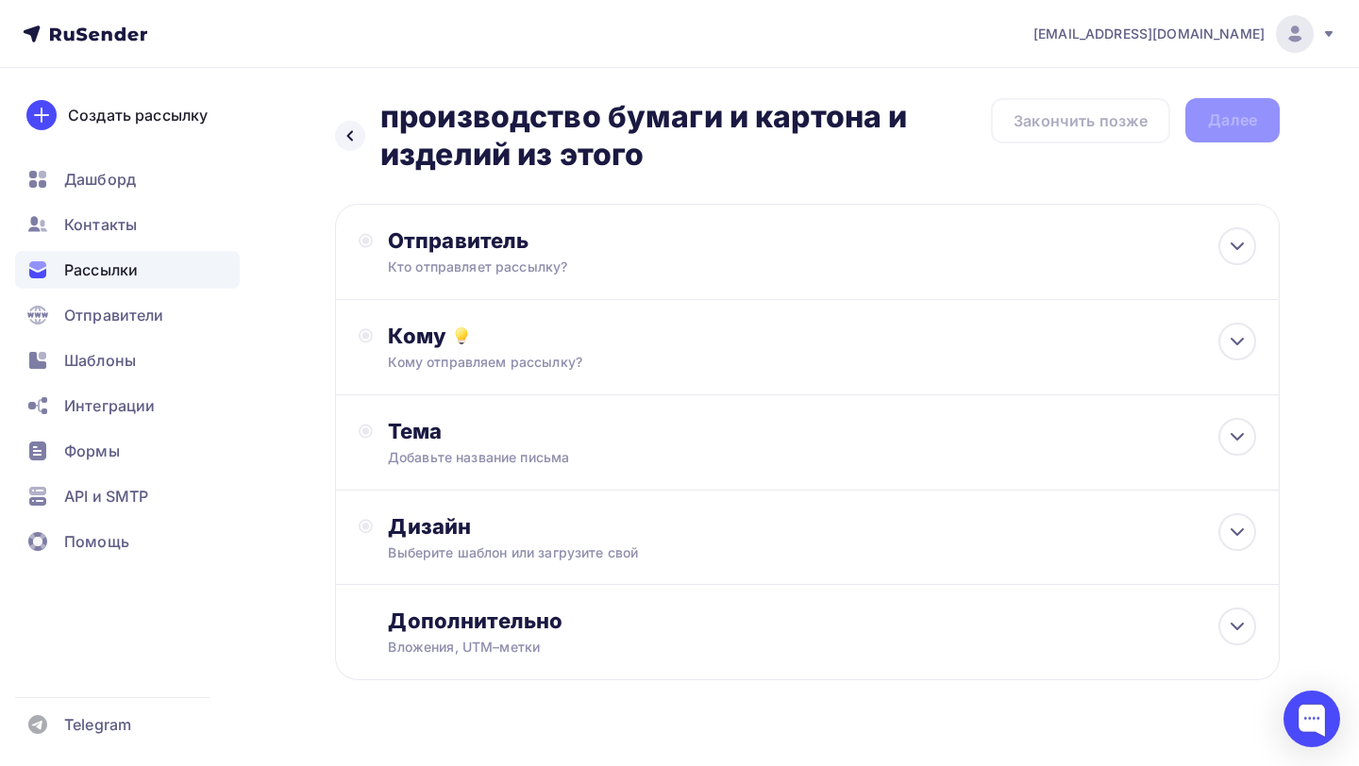
click at [587, 344] on div "Кому" at bounding box center [822, 336] width 868 height 26
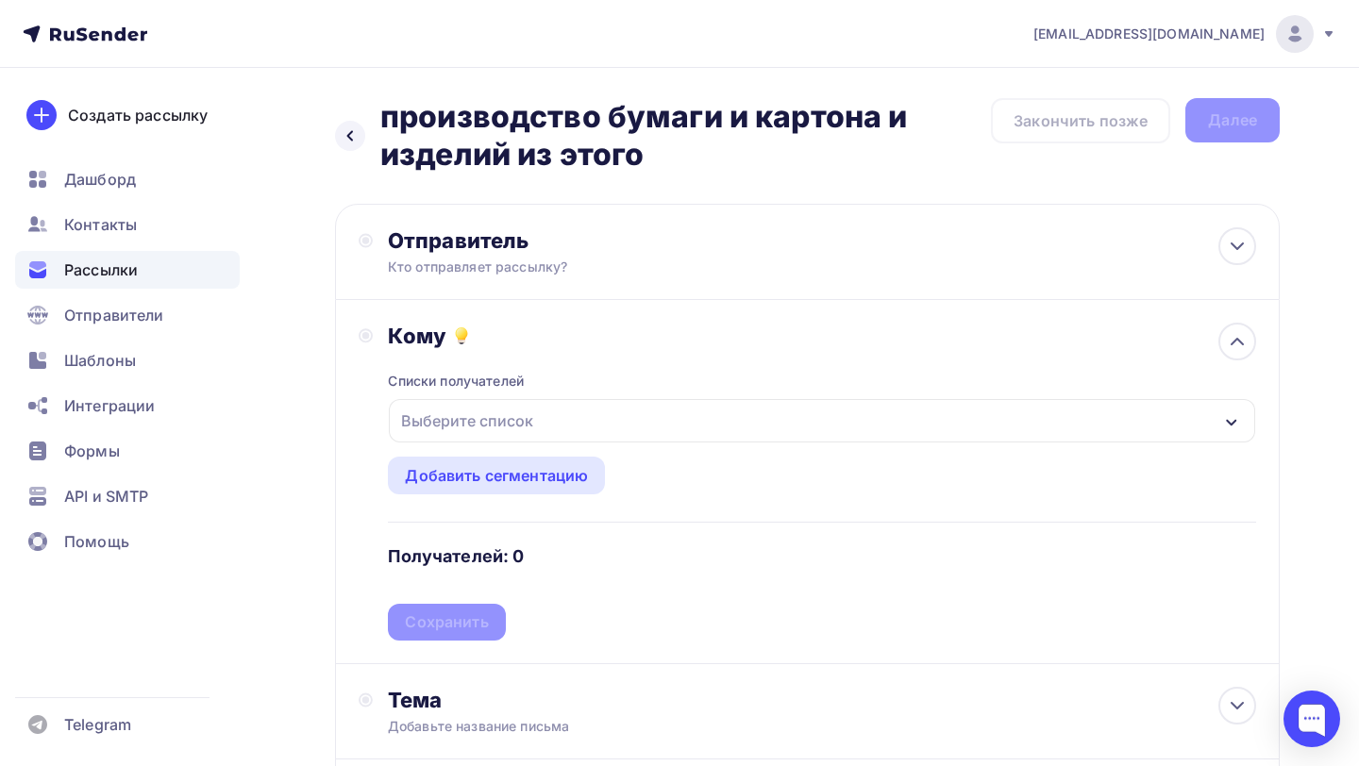
click at [521, 428] on div "Выберите список" at bounding box center [467, 421] width 147 height 34
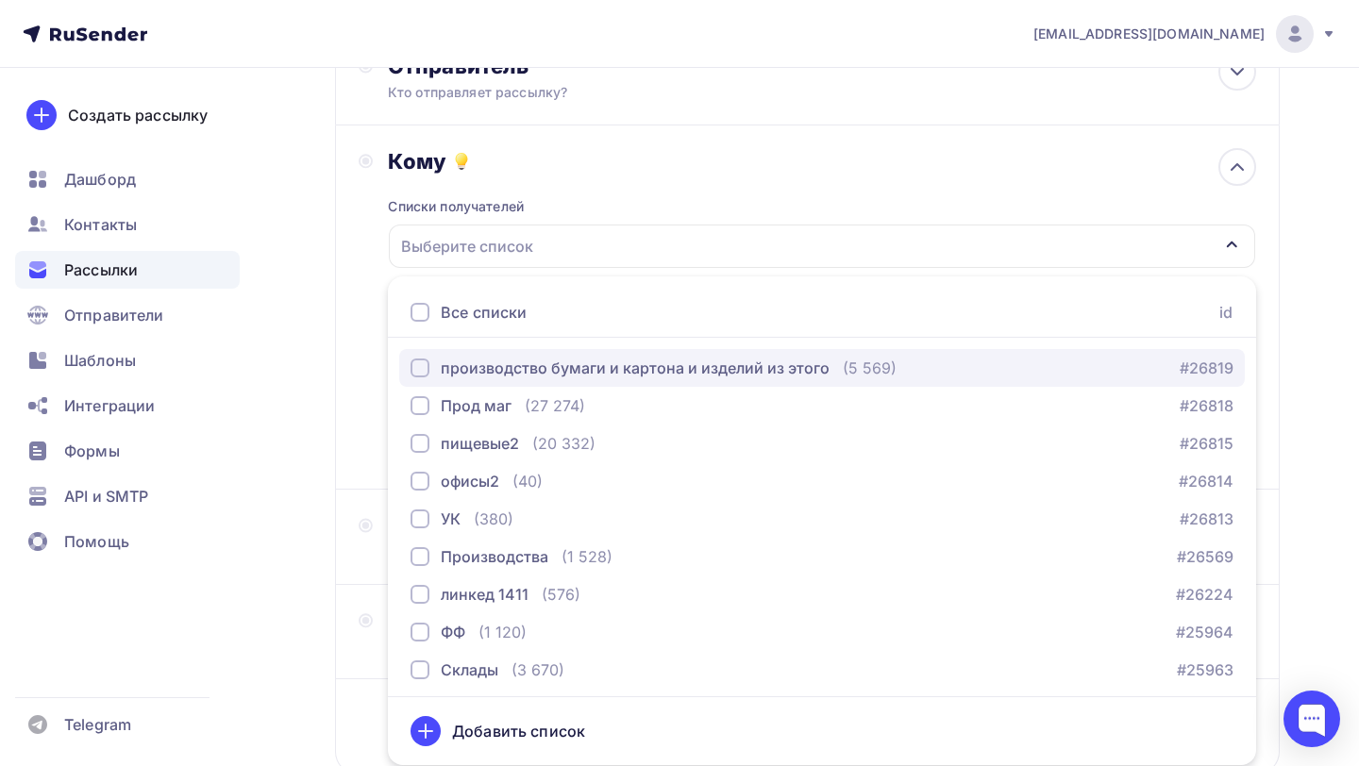
click at [587, 376] on div "производство бумаги и картона и изделий из этого" at bounding box center [635, 368] width 389 height 23
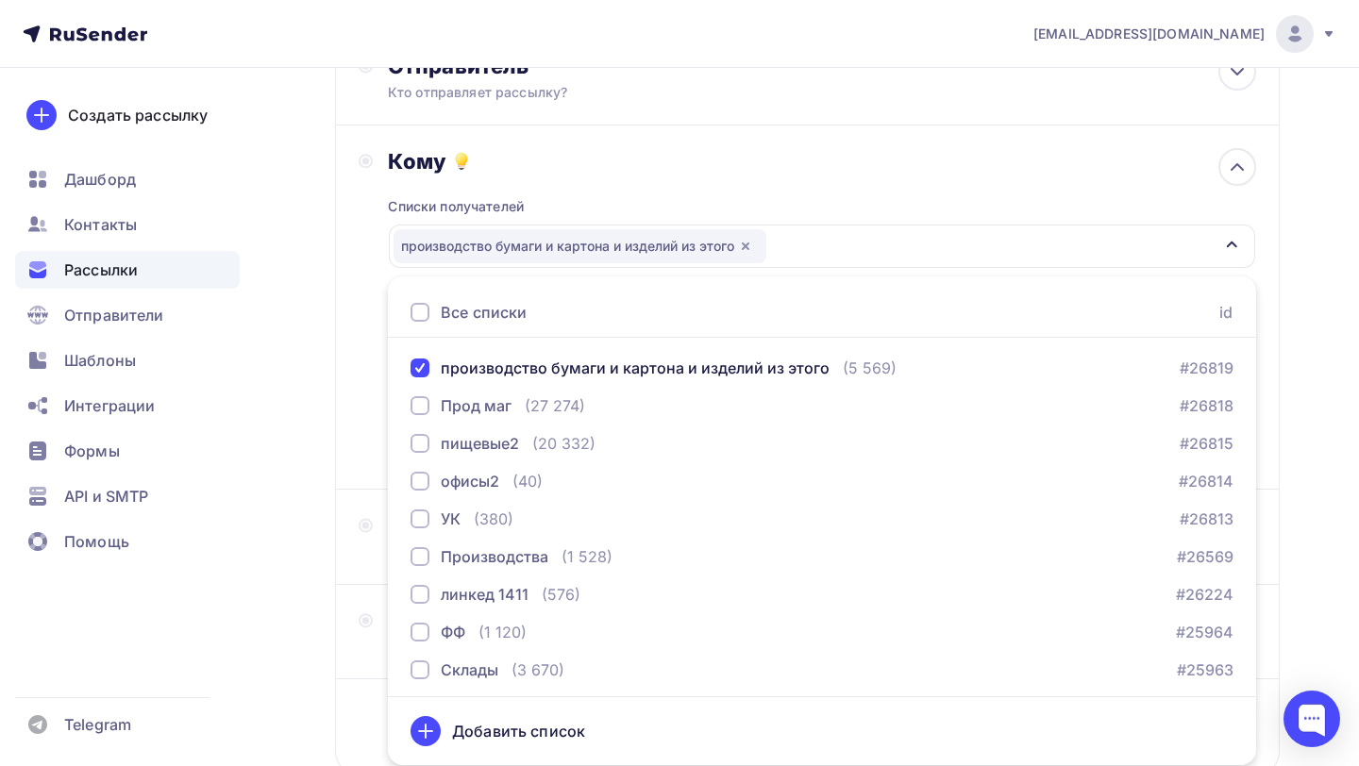
click at [382, 364] on div "Кому Списки получателей производство бумаги и картона и изделий из этого Все сп…" at bounding box center [807, 307] width 897 height 318
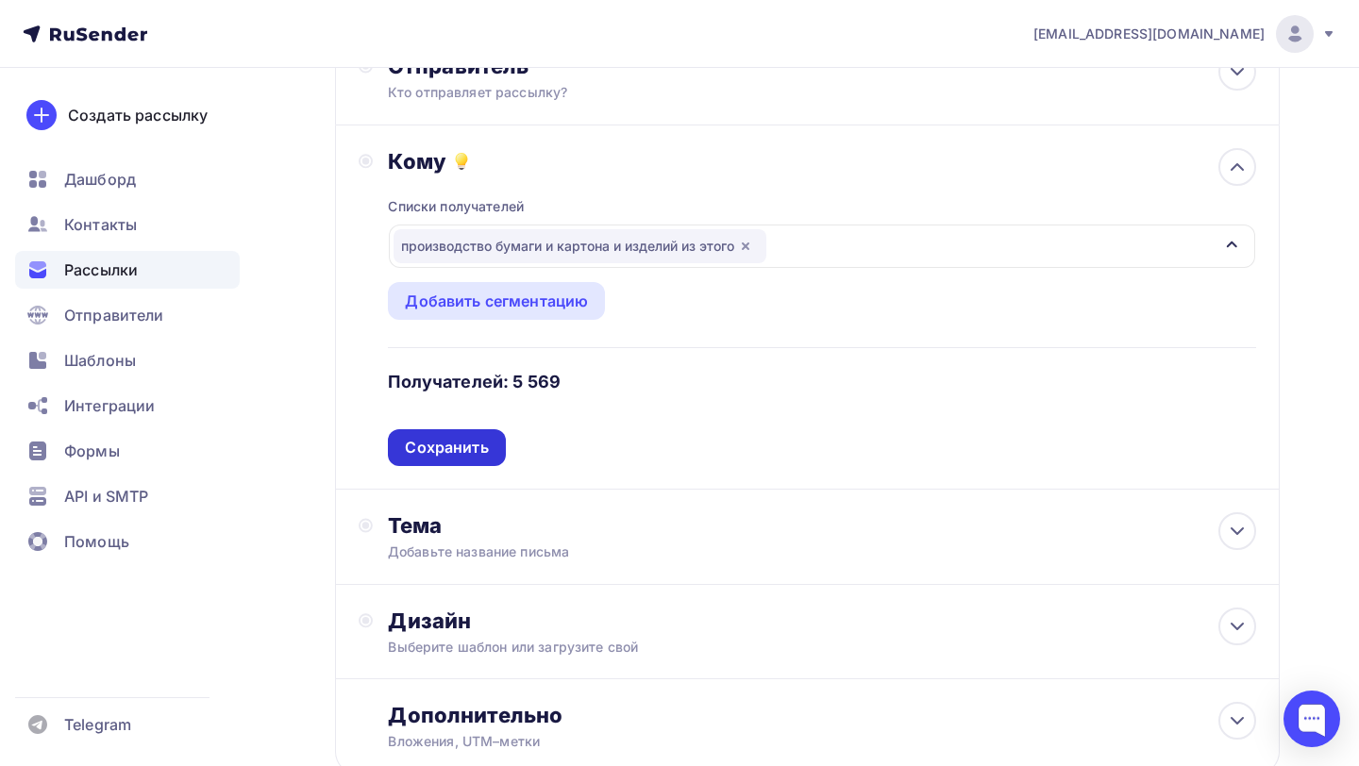
click at [422, 443] on div "Сохранить" at bounding box center [446, 448] width 83 height 22
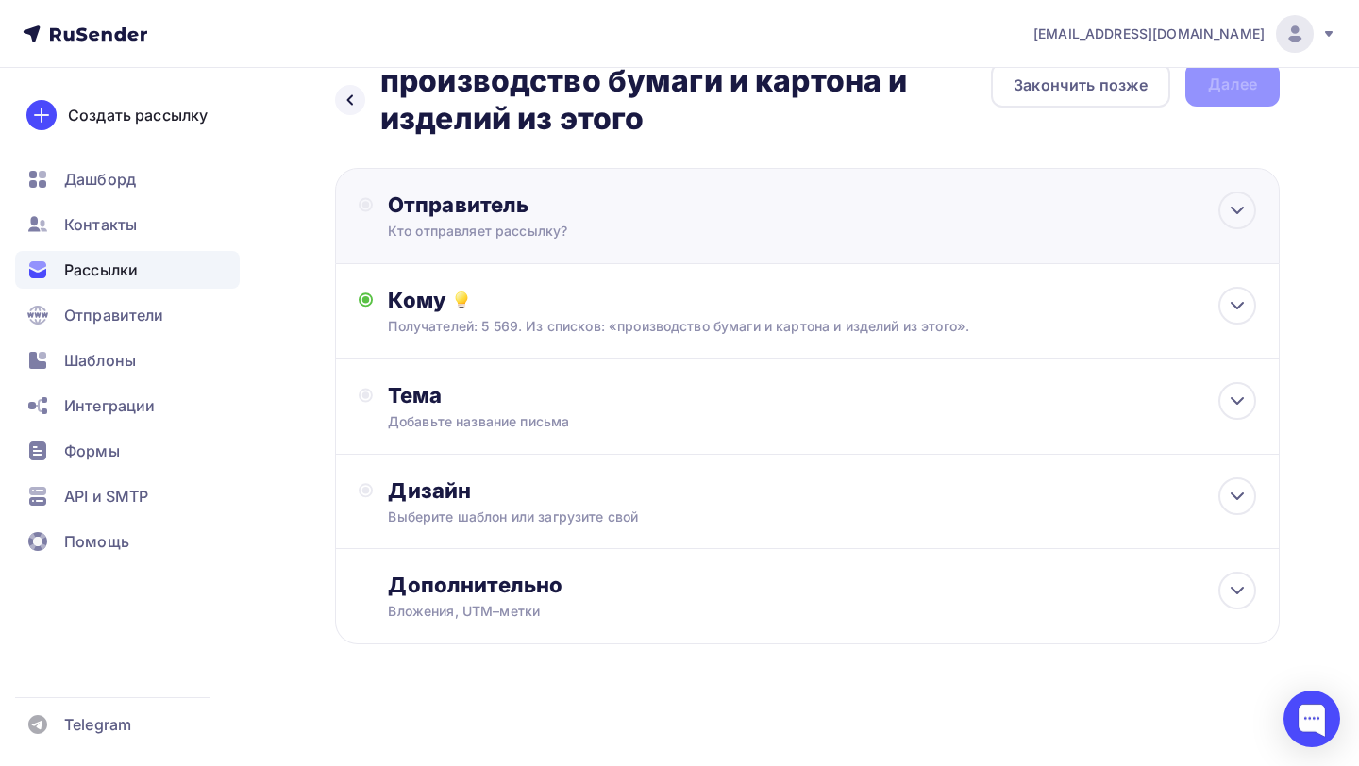
click at [595, 222] on div "Кто отправляет рассылку?" at bounding box center [572, 231] width 368 height 19
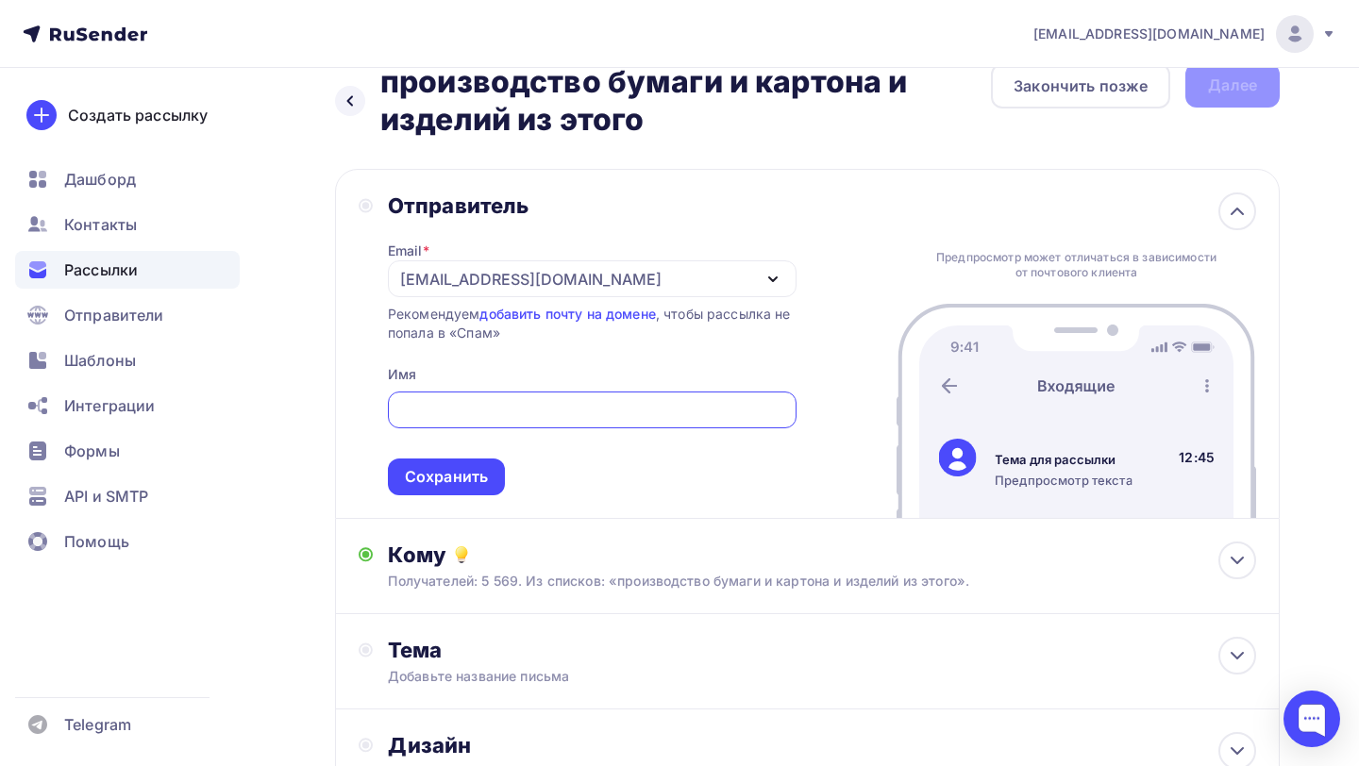
scroll to position [0, 0]
paste input "[PERSON_NAME]"
type input "[PERSON_NAME]"
click at [457, 470] on div "Сохранить" at bounding box center [446, 477] width 83 height 22
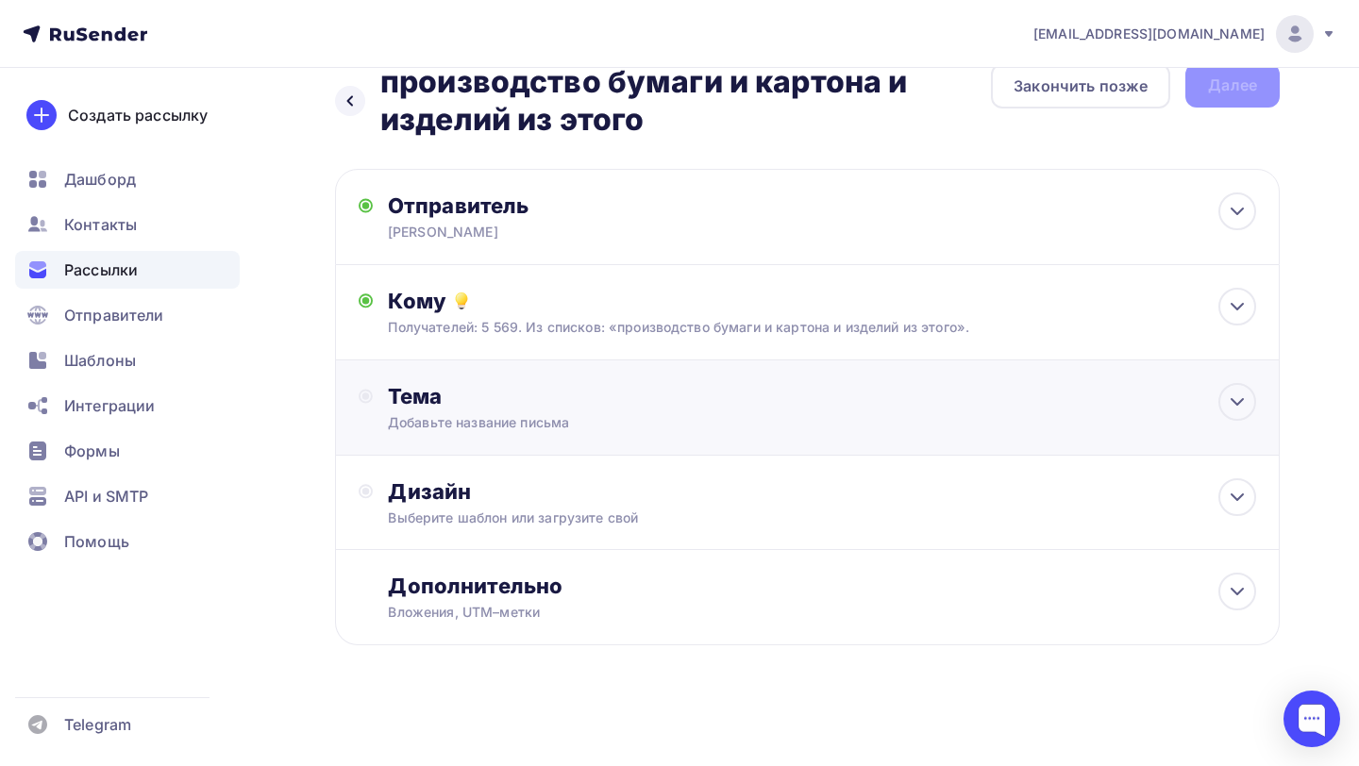
click at [505, 393] on div "Тема" at bounding box center [574, 396] width 373 height 26
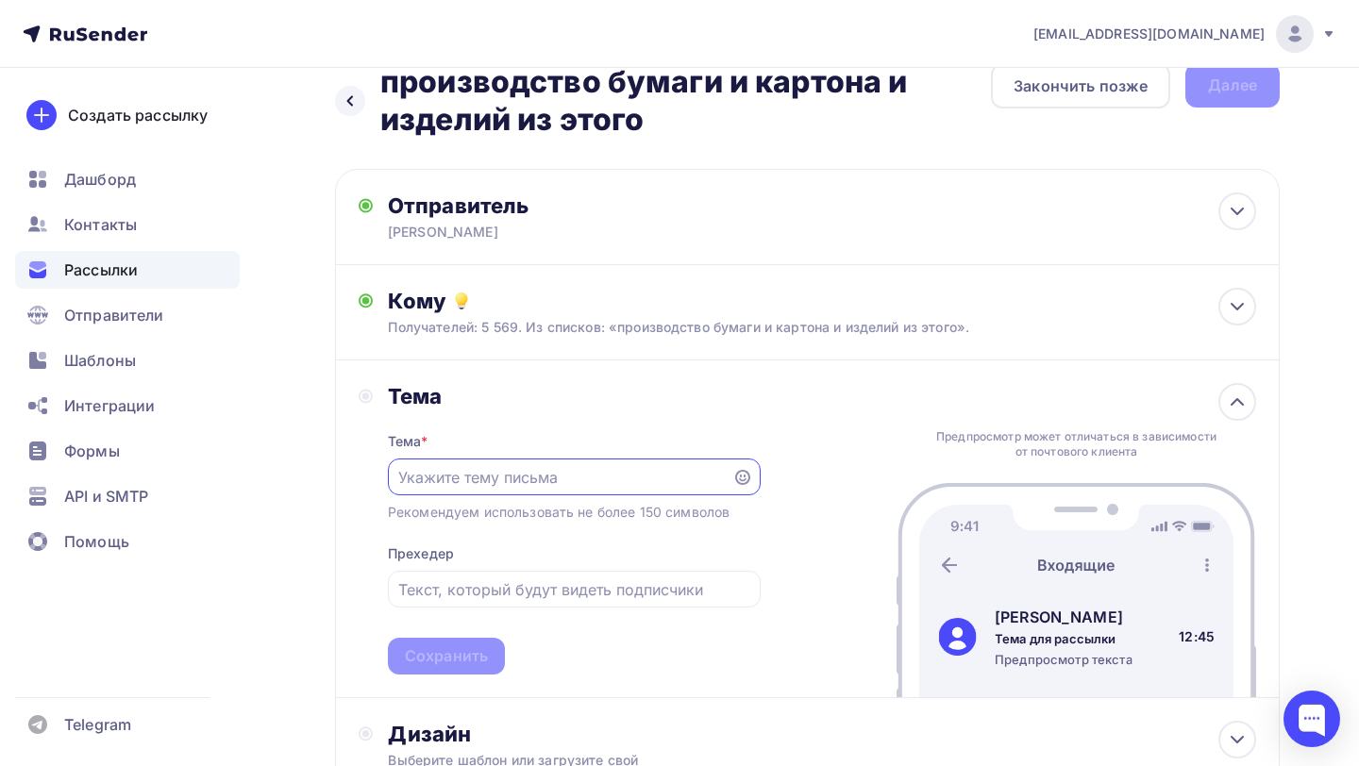
paste input "Работа со вторичным сырьем (картон, бумага, пленка, батарейки и т.д.)"
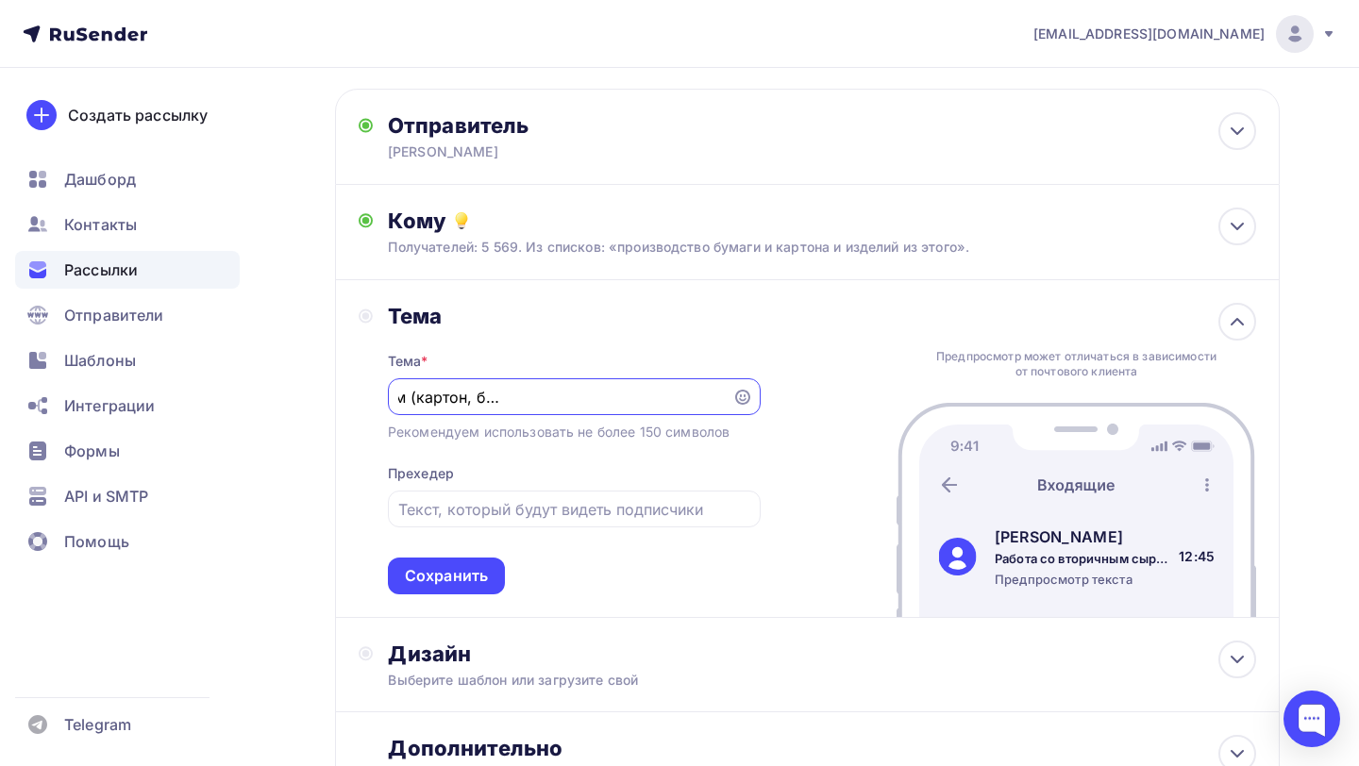
scroll to position [237, 0]
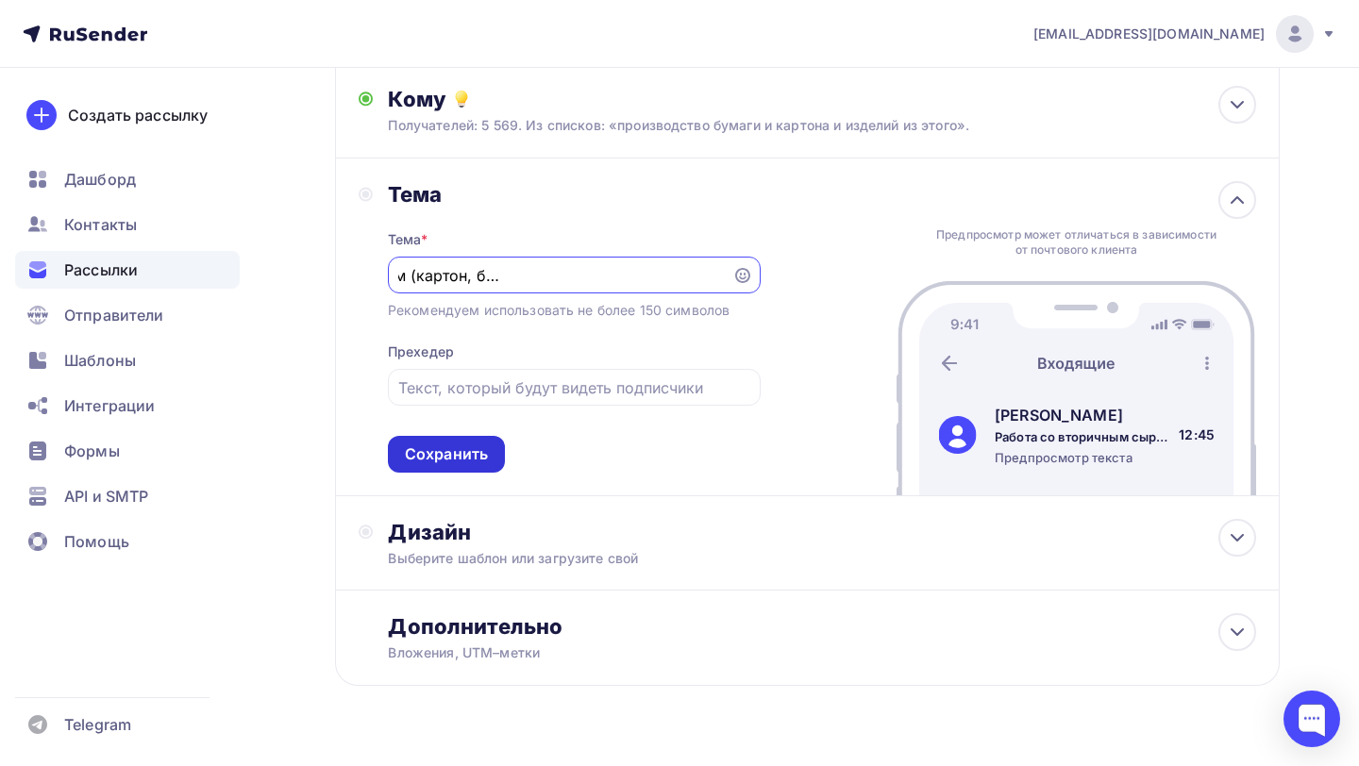
type input "Работа со вторичным сырьем (картон, бумага, пленка, батарейки и т.д.)"
click at [476, 458] on div "Сохранить" at bounding box center [446, 455] width 83 height 22
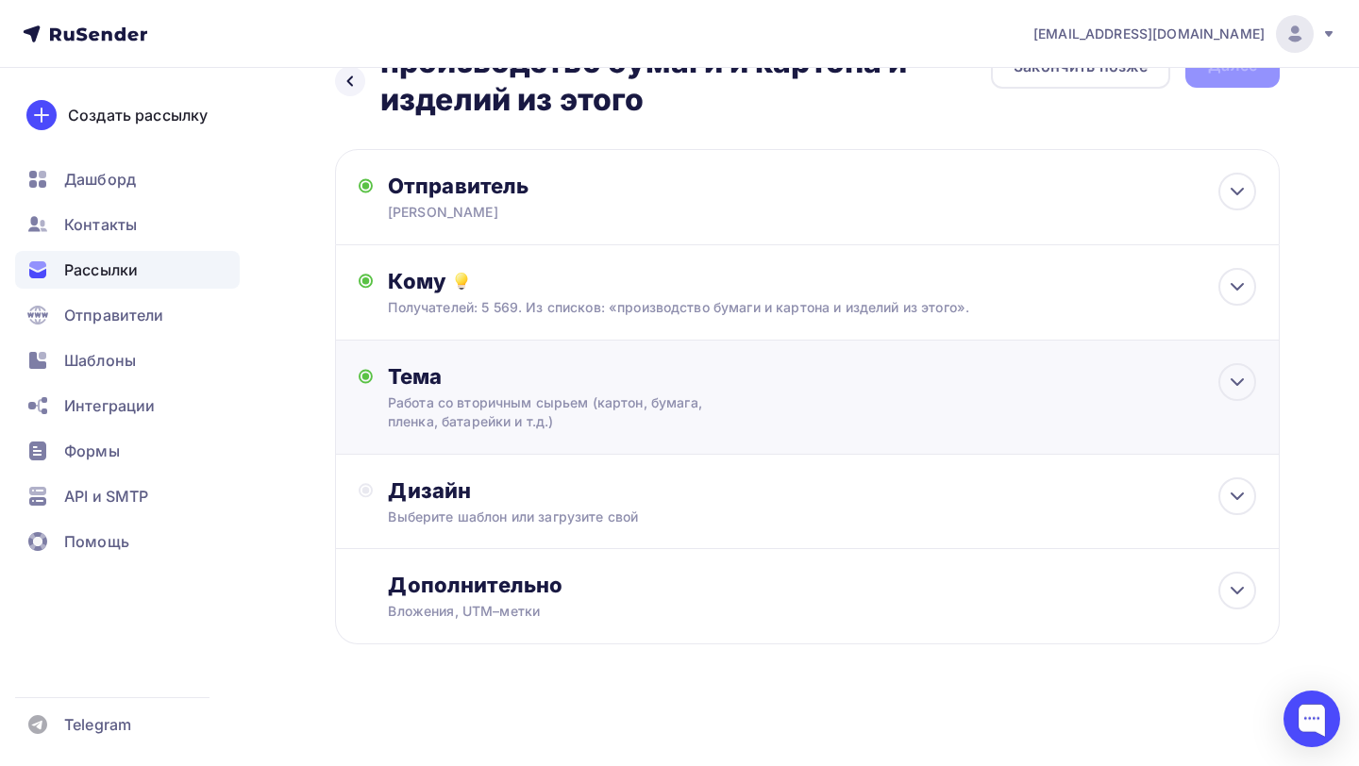
scroll to position [0, 0]
click at [573, 489] on div "Дизайн" at bounding box center [822, 491] width 868 height 26
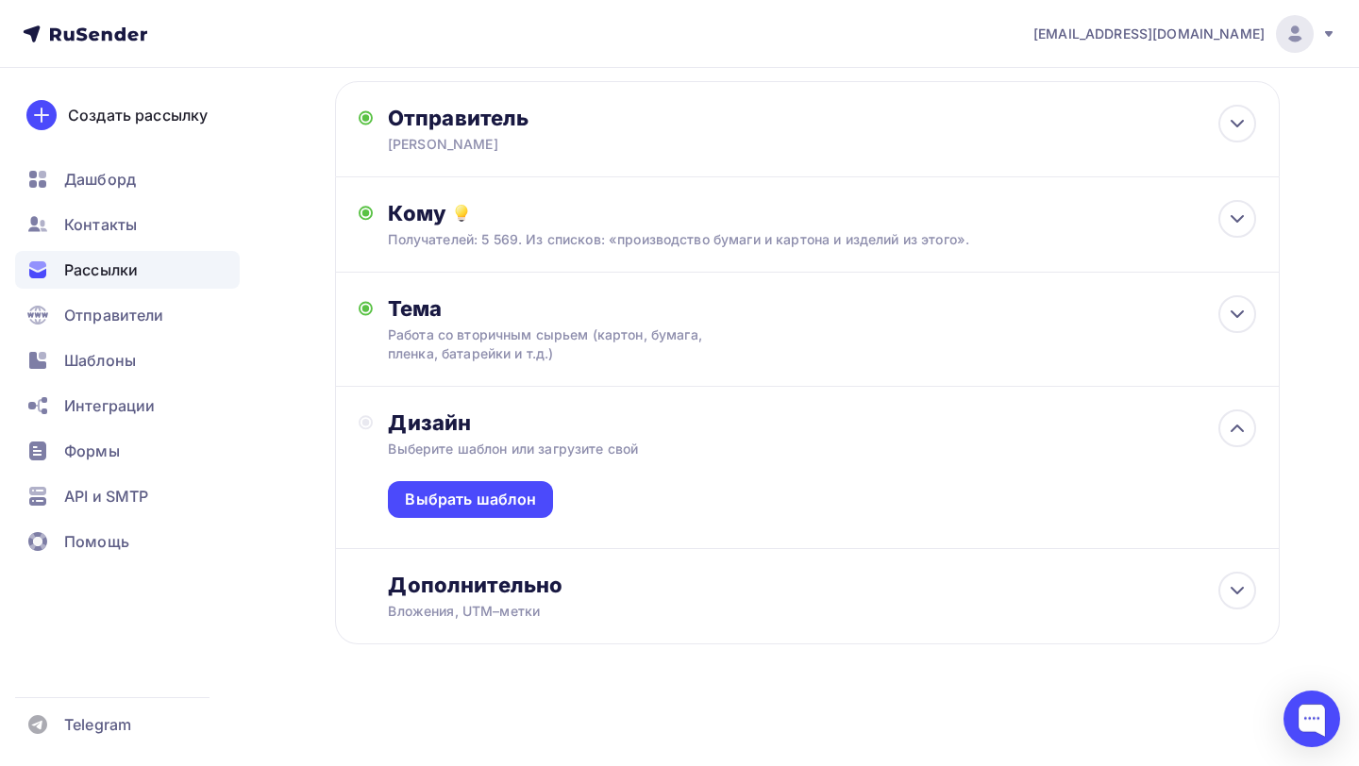
scroll to position [126, 0]
click at [528, 484] on div "Выбрать шаблон" at bounding box center [470, 499] width 165 height 37
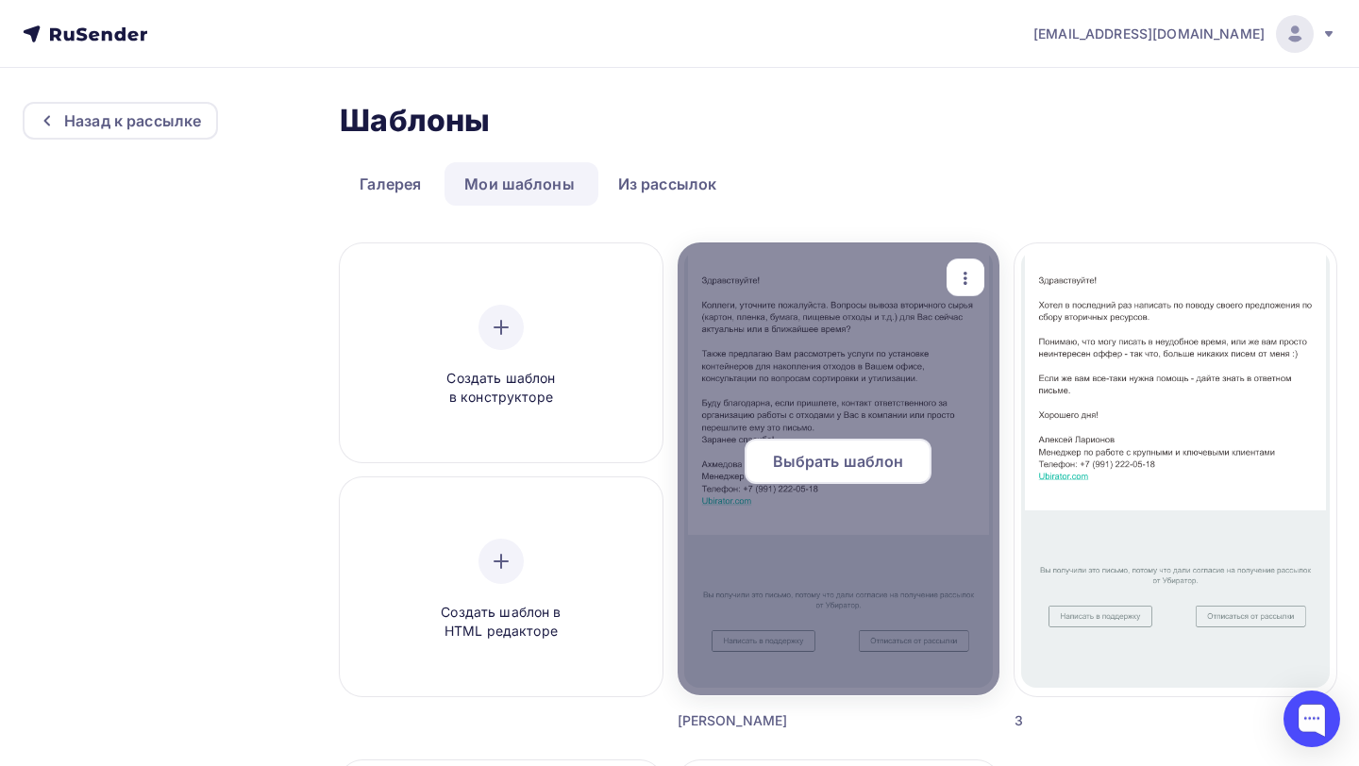
click at [859, 462] on span "Выбрать шаблон" at bounding box center [838, 461] width 131 height 23
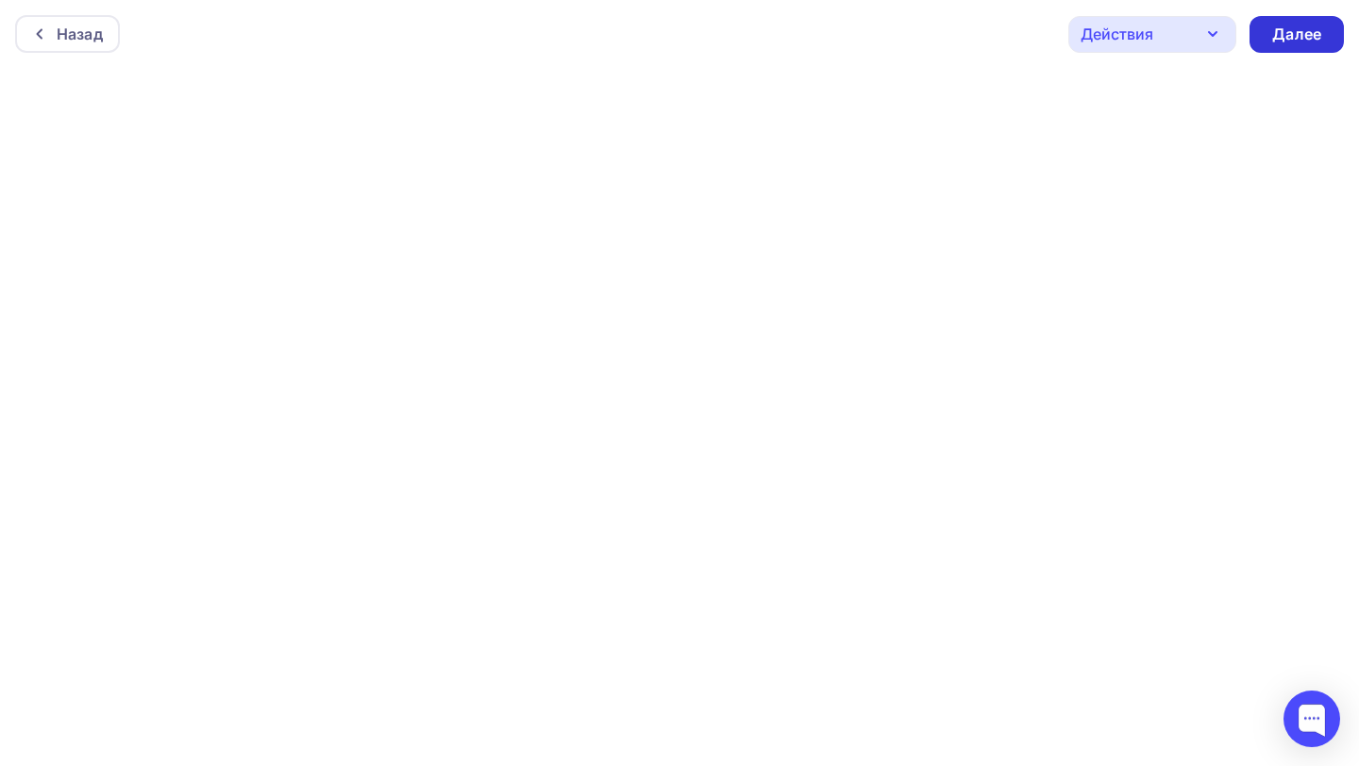
click at [1292, 41] on div "Далее" at bounding box center [1296, 35] width 49 height 22
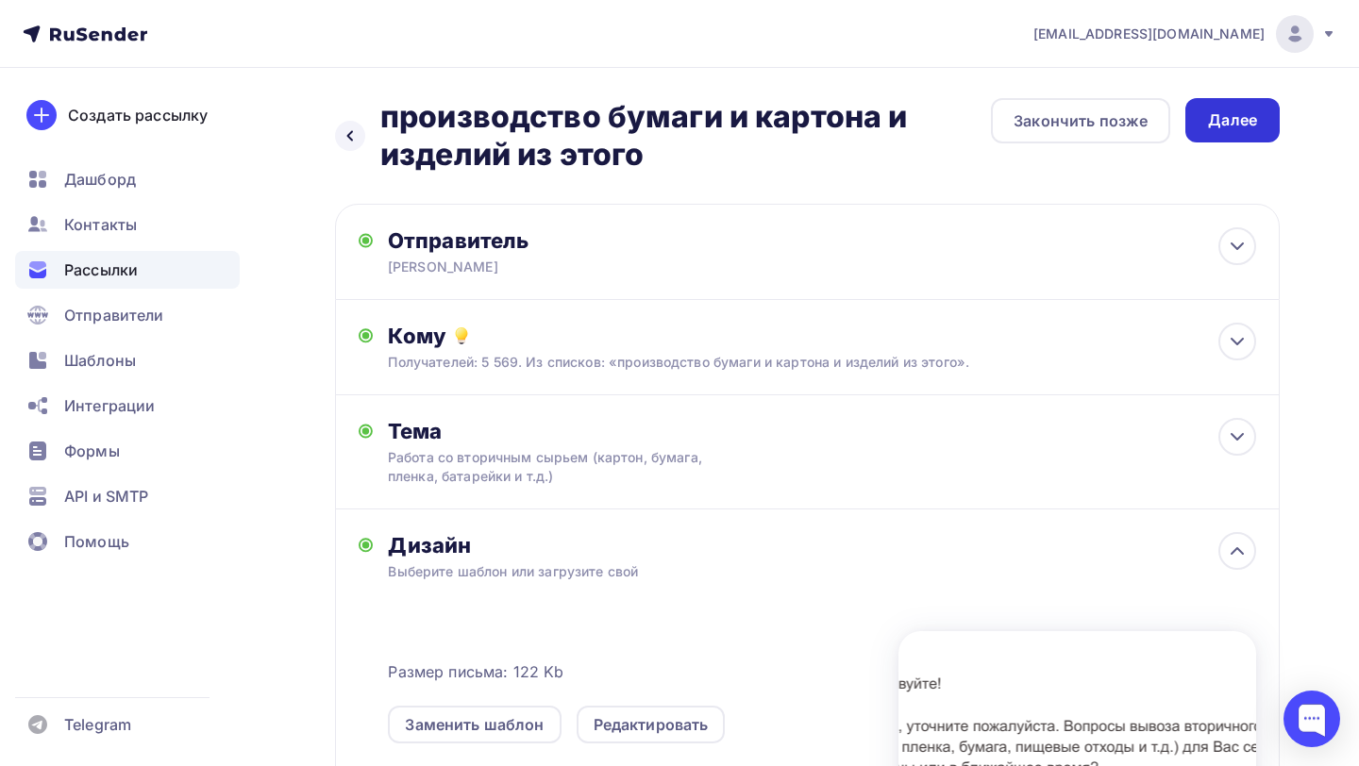
click at [1252, 127] on div "Далее" at bounding box center [1232, 120] width 49 height 22
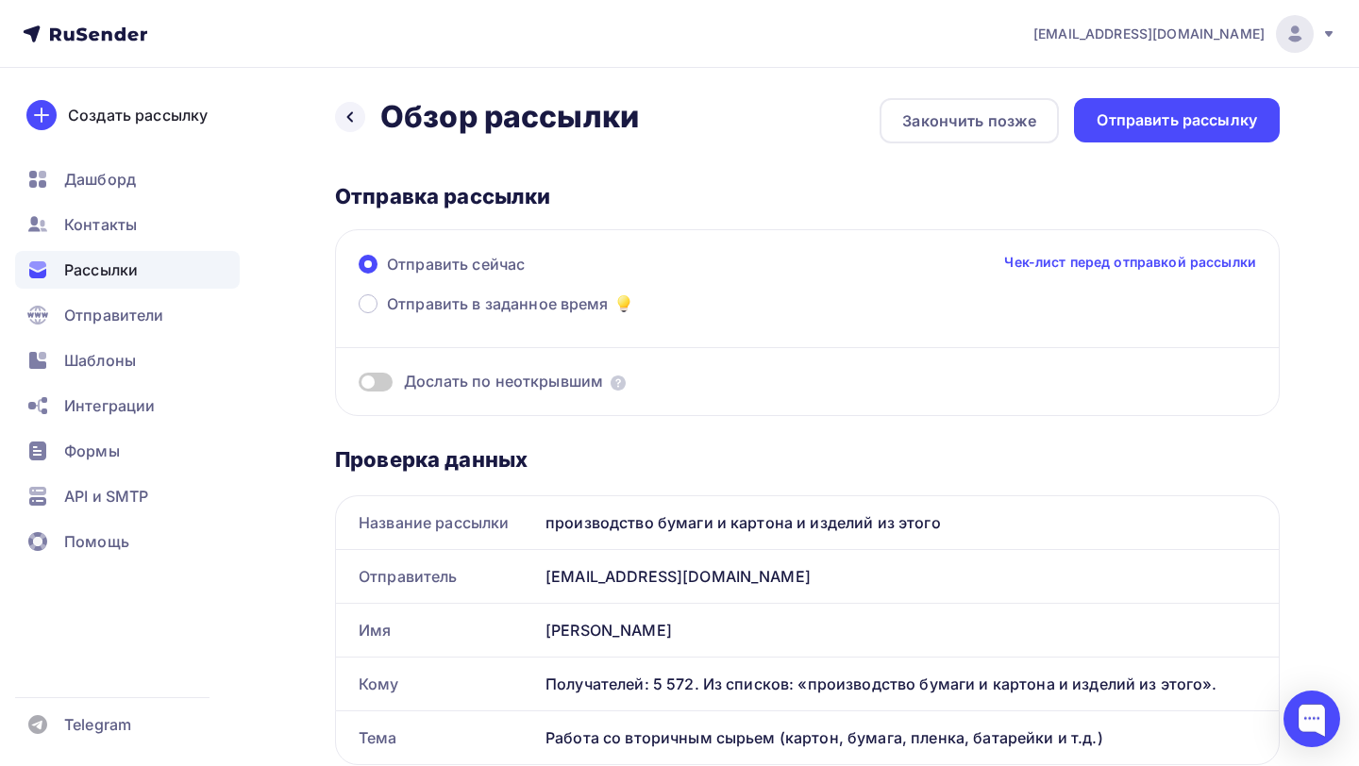
click at [385, 385] on span at bounding box center [376, 382] width 34 height 19
click at [359, 385] on input "checkbox" at bounding box center [359, 385] width 0 height 0
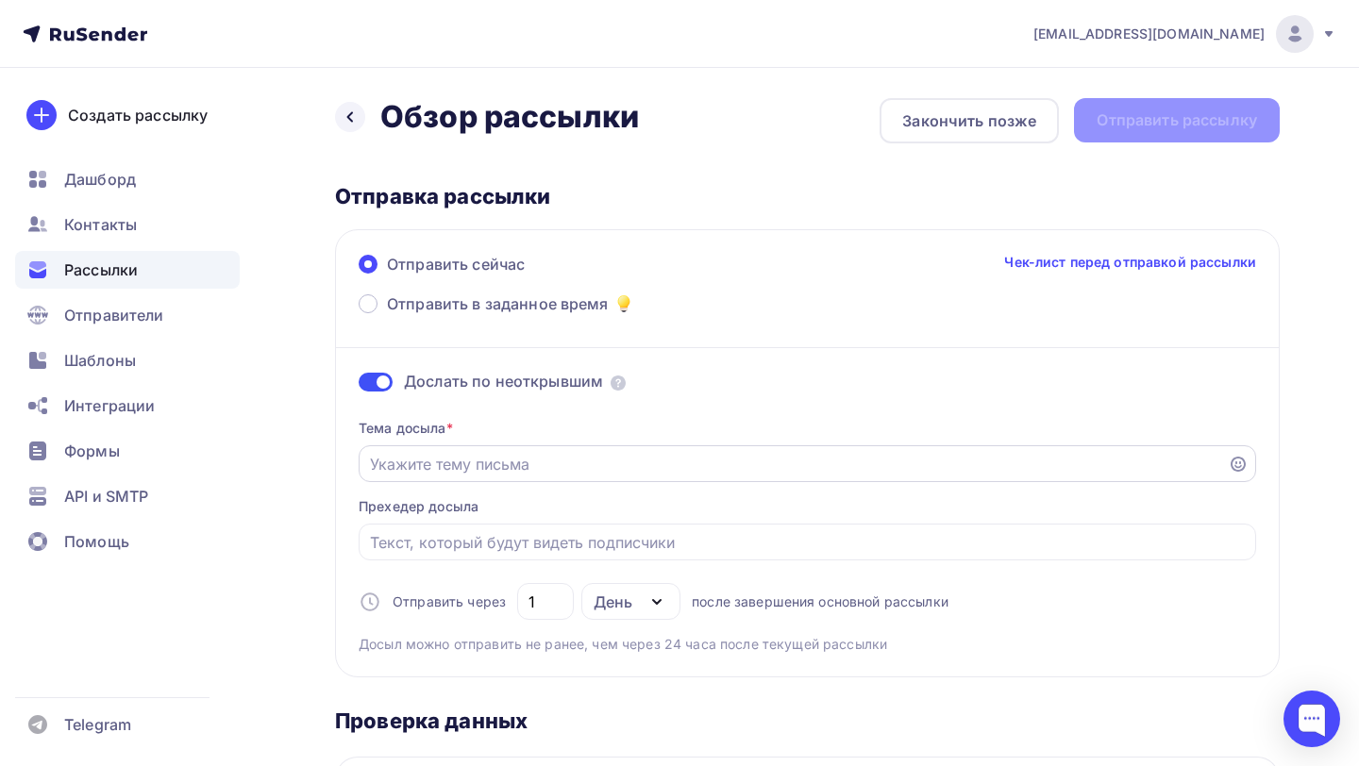
click at [438, 462] on input "Отправить в заданное время" at bounding box center [793, 464] width 847 height 23
paste input "Все еще ожидаю вашего ответа..."
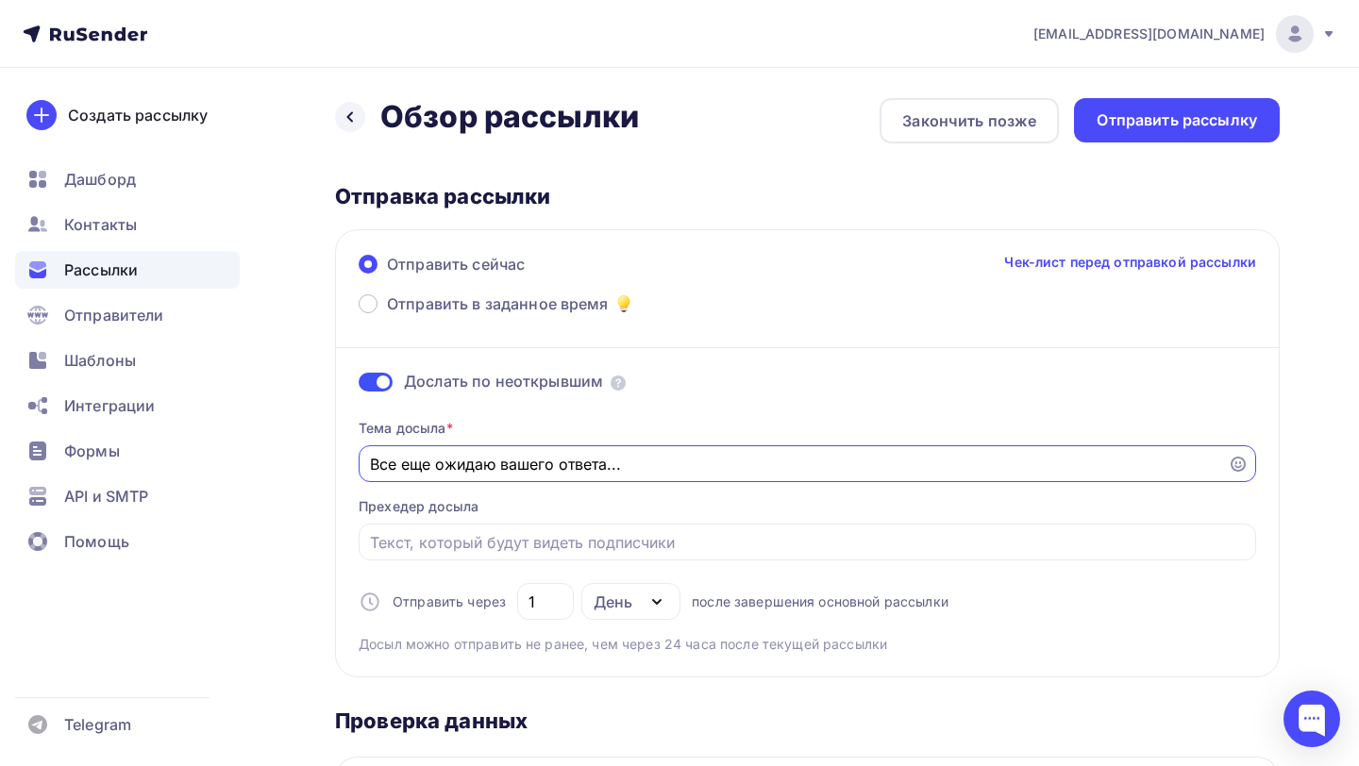
scroll to position [13, 0]
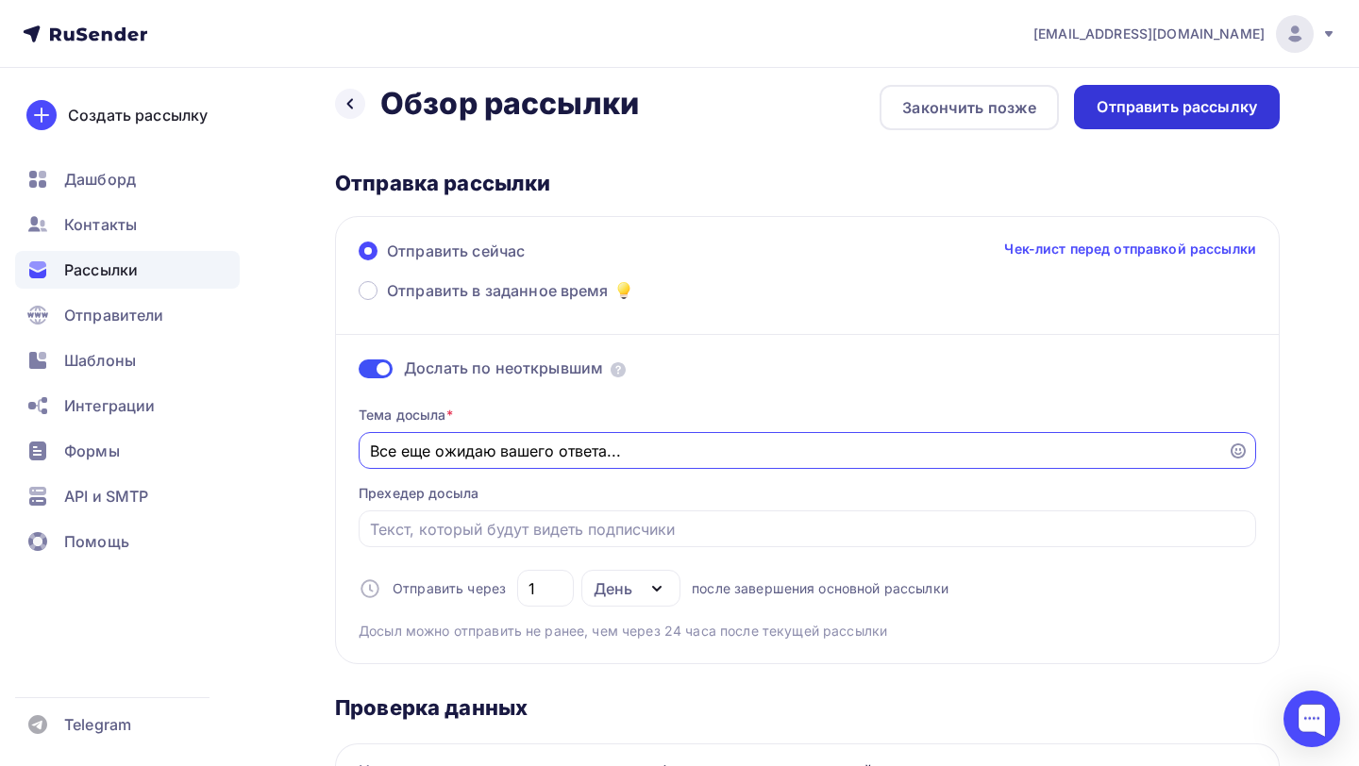
type input "Все еще ожидаю вашего ответа..."
click at [1150, 108] on div "Отправить рассылку" at bounding box center [1177, 107] width 160 height 22
